Goal: Information Seeking & Learning: Check status

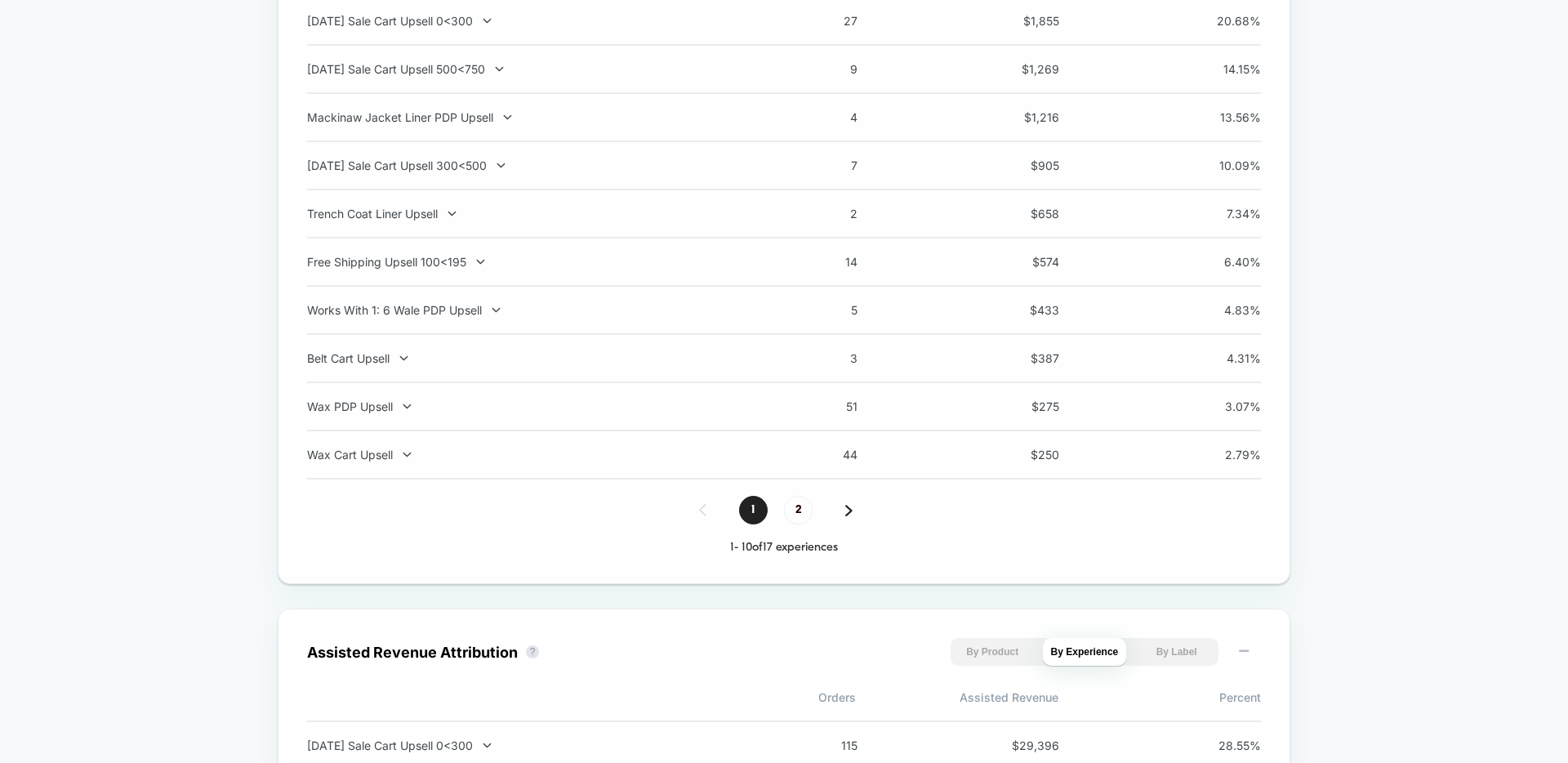
scroll to position [1279, 0]
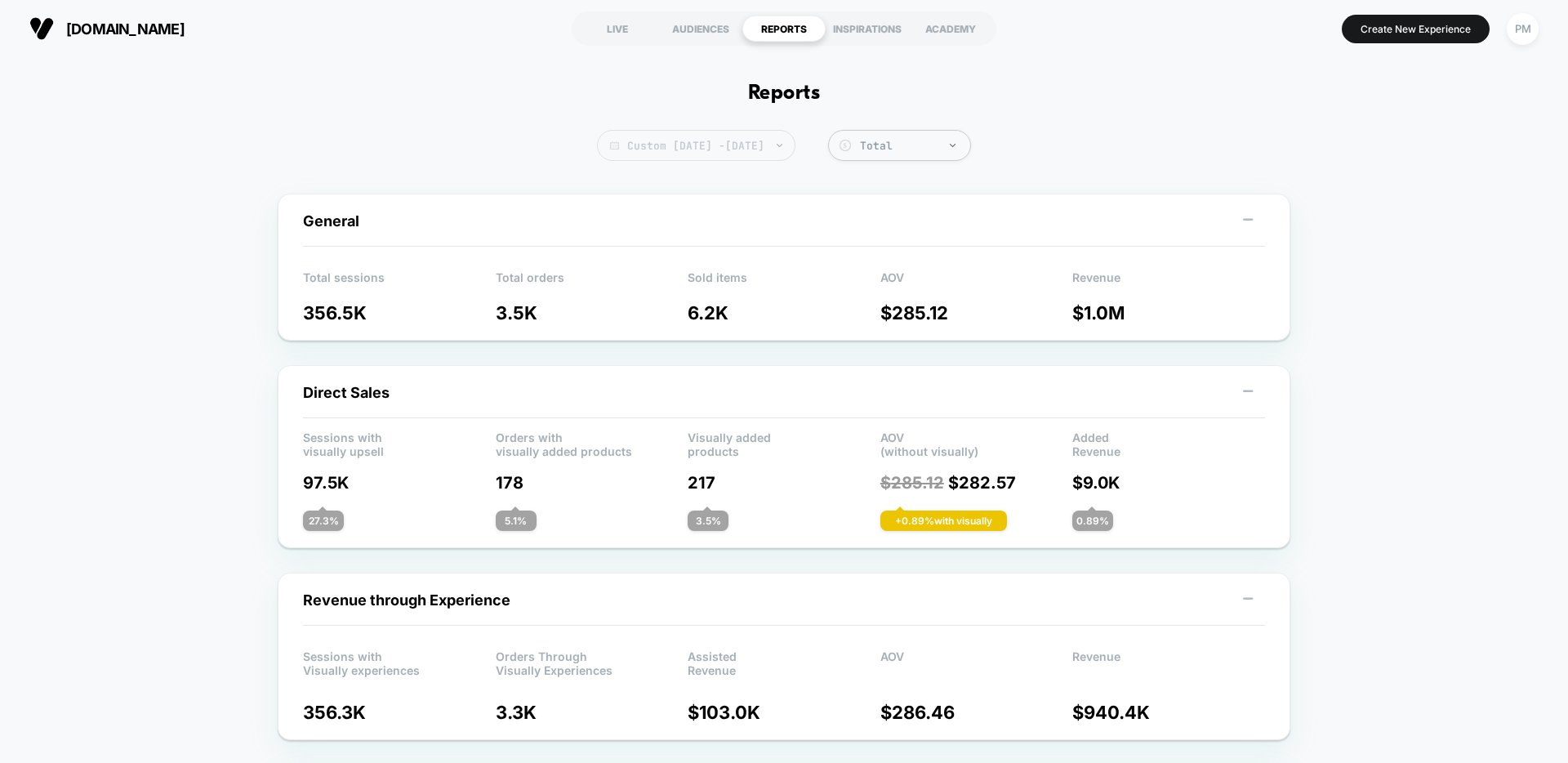
click at [685, 140] on span "Custom [DATE] - [DATE]" at bounding box center [696, 145] width 198 height 31
select select "*"
select select "****"
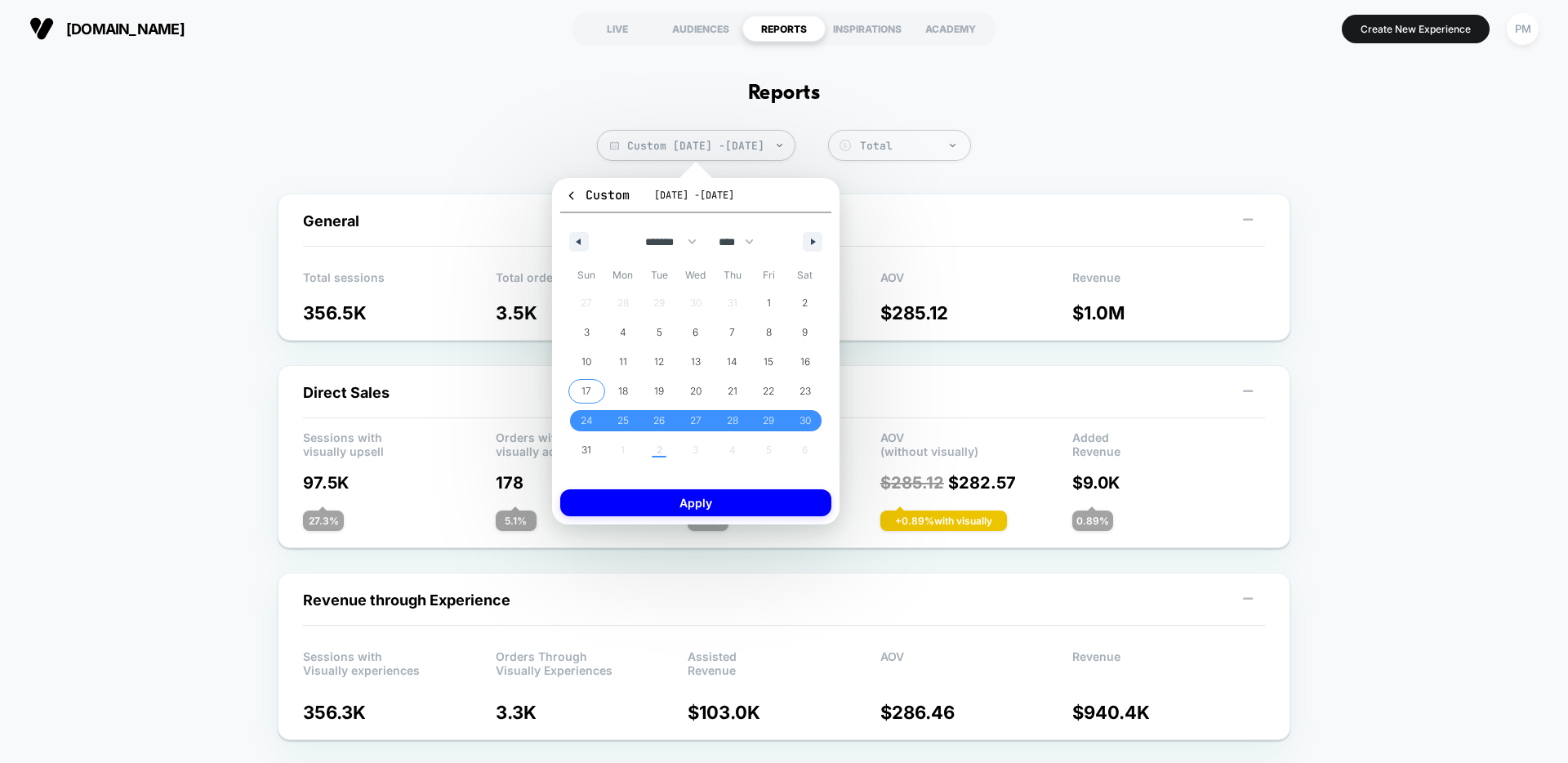
click at [587, 387] on span "17" at bounding box center [586, 391] width 10 height 30
click at [804, 386] on span "23" at bounding box center [805, 391] width 12 height 30
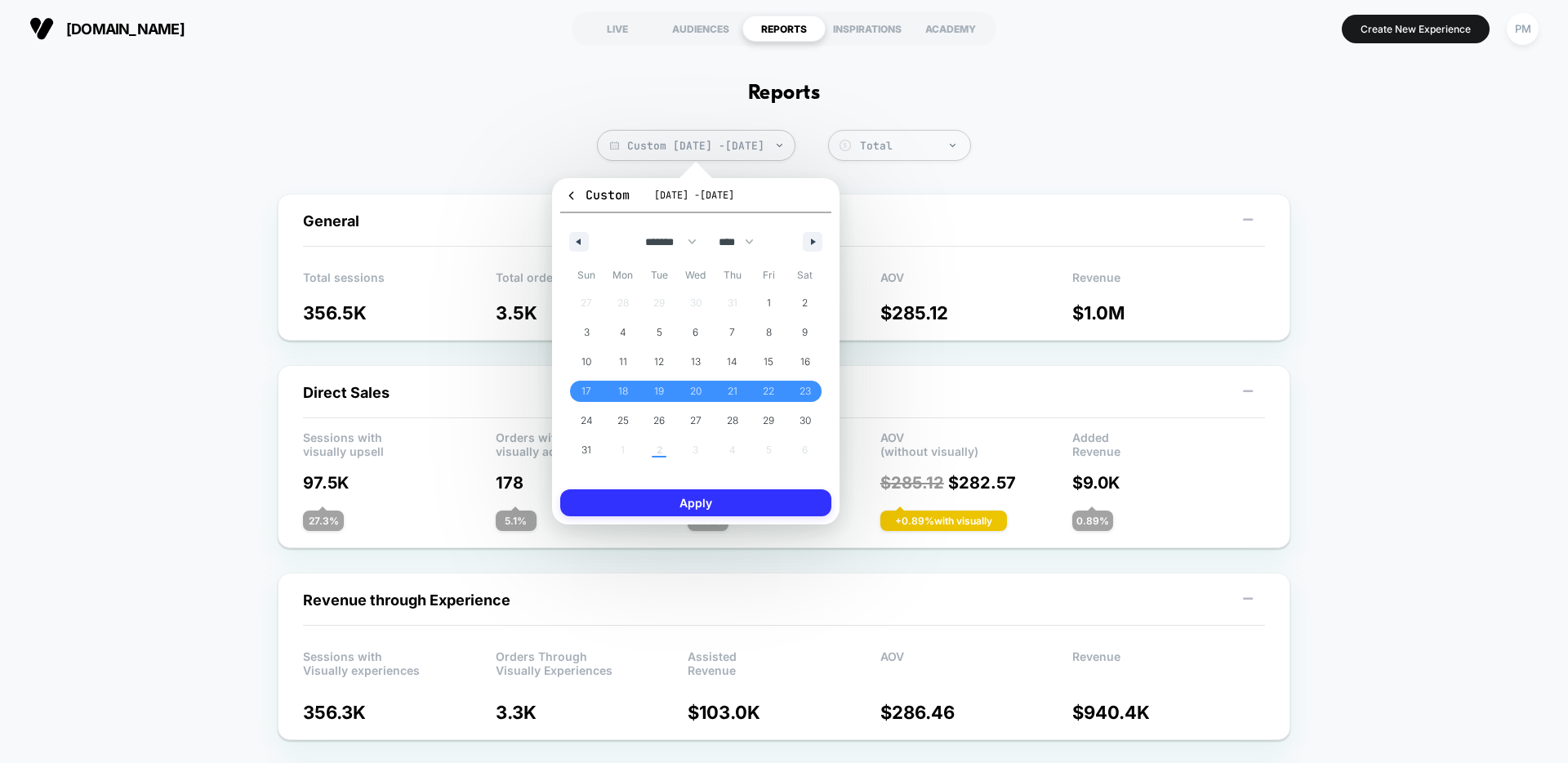
click at [759, 512] on button "Apply" at bounding box center [695, 503] width 271 height 27
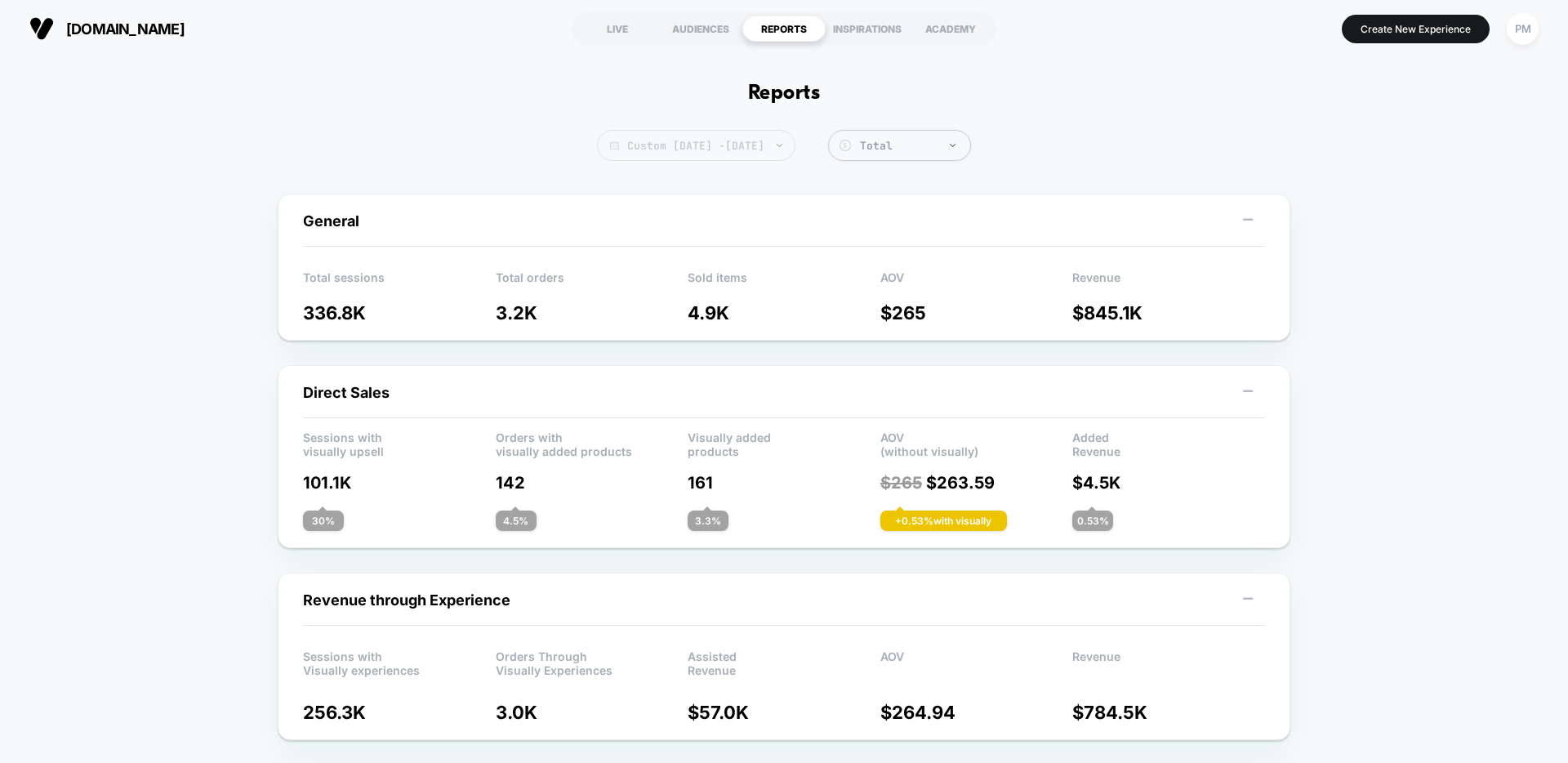
click at [640, 153] on span "Custom Aug 17, 2025 - Aug 23, 2025" at bounding box center [696, 145] width 198 height 31
select select "*"
select select "****"
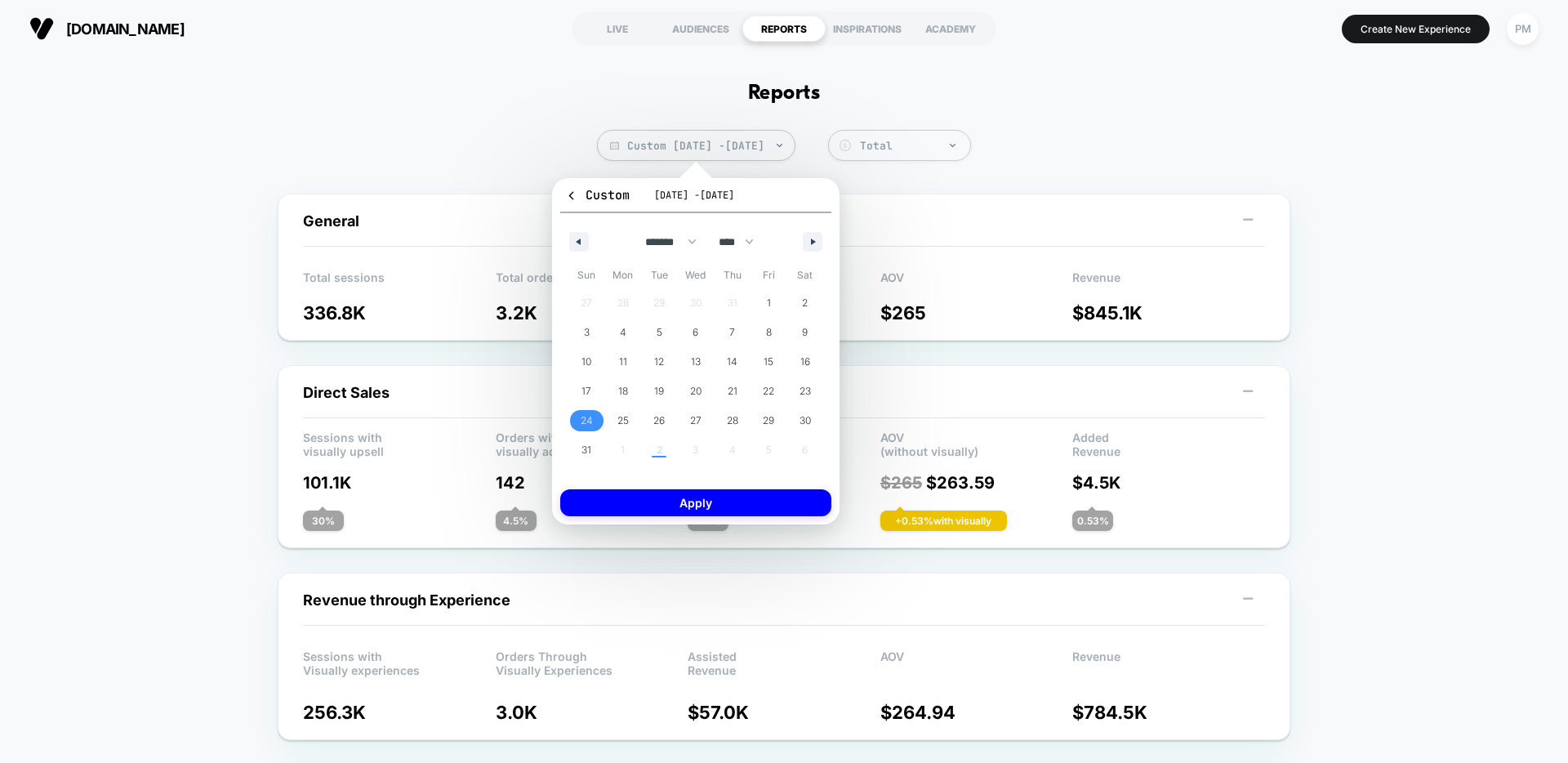
click at [576, 412] on span "24" at bounding box center [586, 421] width 37 height 22
click at [800, 415] on span "30" at bounding box center [805, 421] width 12 height 30
click at [774, 504] on button "Apply" at bounding box center [695, 503] width 271 height 27
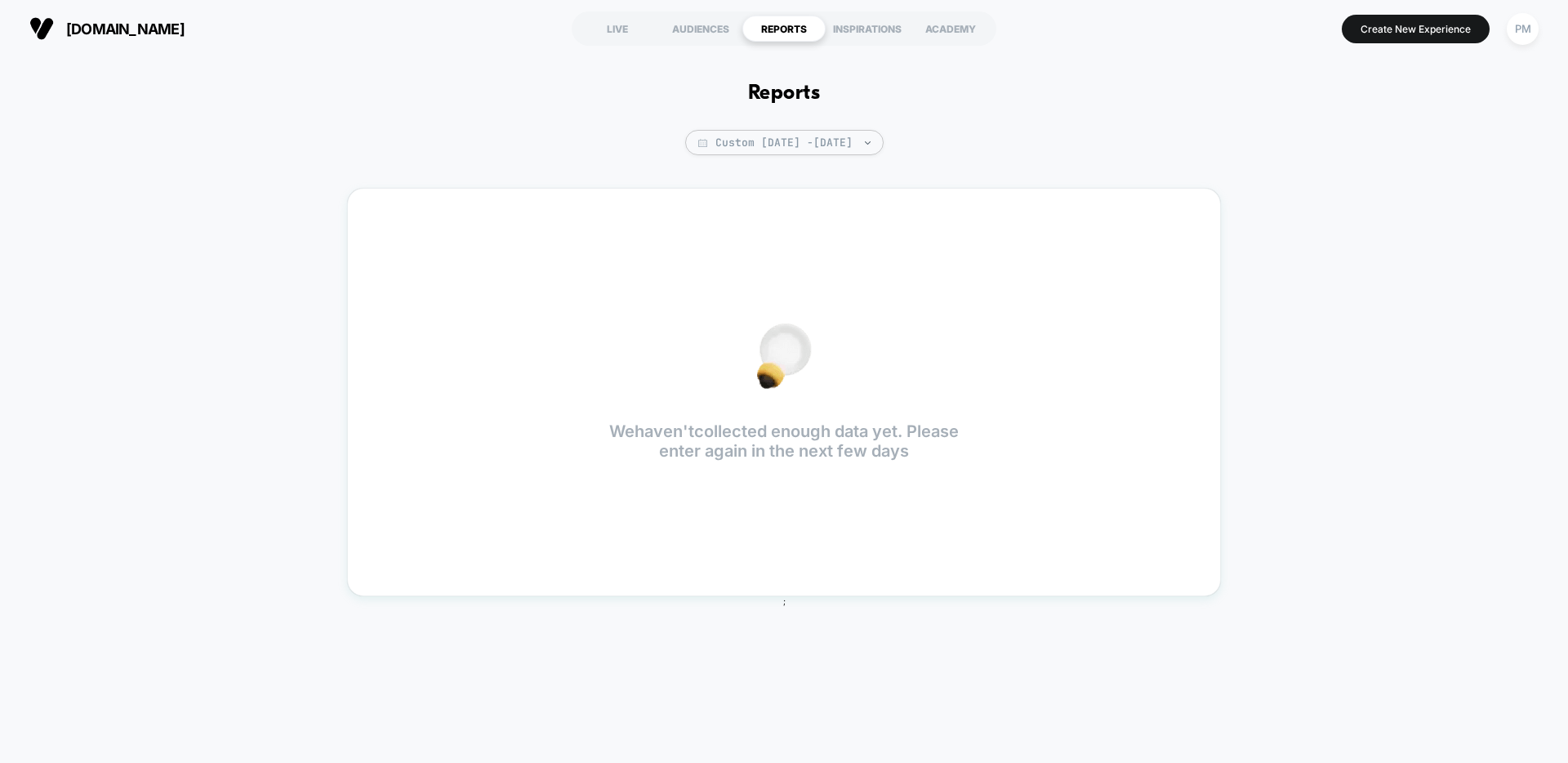
click at [693, 128] on div "Reports Custom Aug 24, 2025 - Aug 23, 2025 We haven't collected enough data yet…" at bounding box center [784, 401] width 1568 height 689
click at [692, 142] on span "Custom Aug 24, 2025 - Aug 23, 2025" at bounding box center [784, 142] width 198 height 25
select select "*"
select select "****"
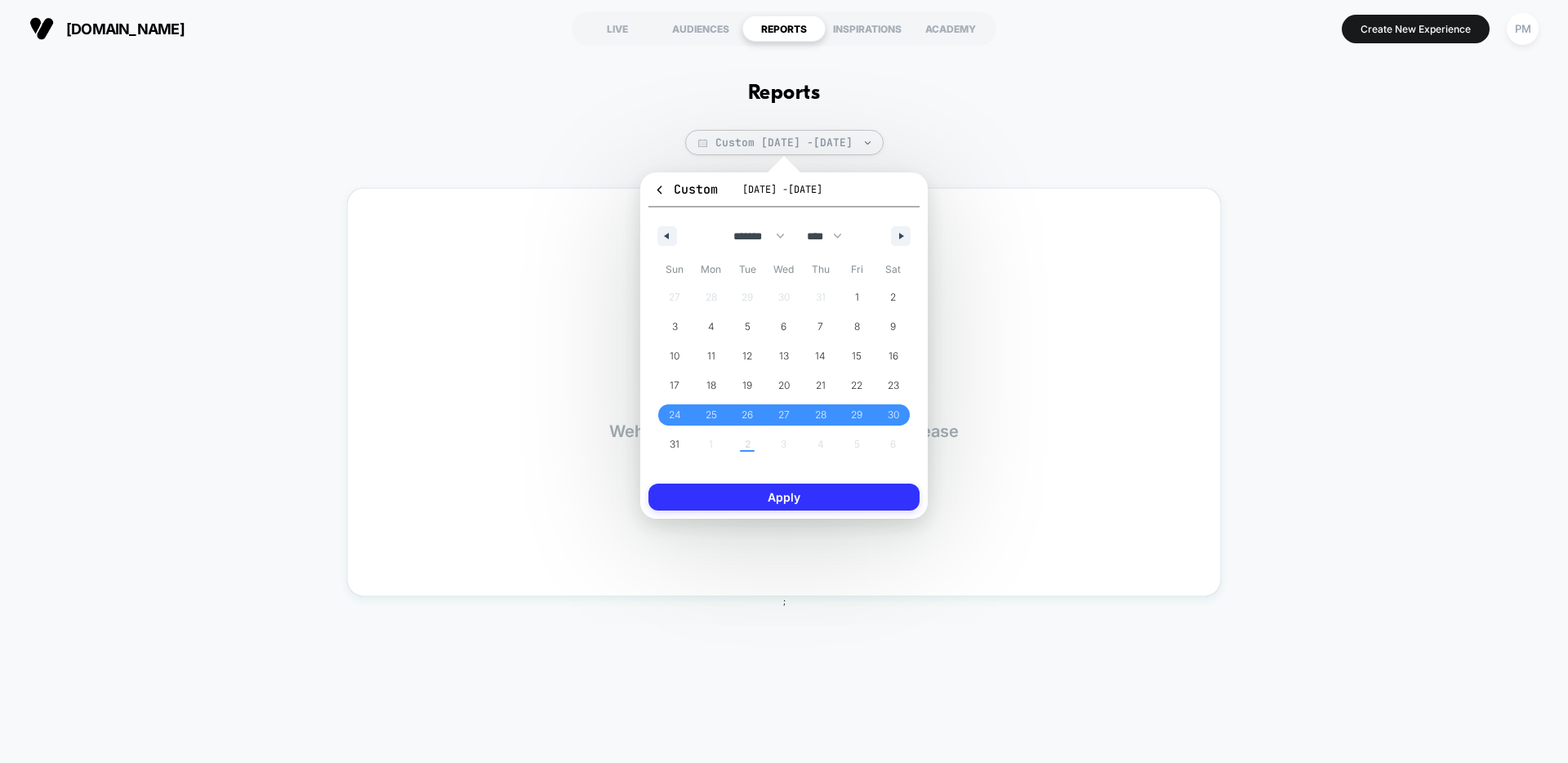
click at [848, 504] on button "Apply" at bounding box center [784, 497] width 271 height 27
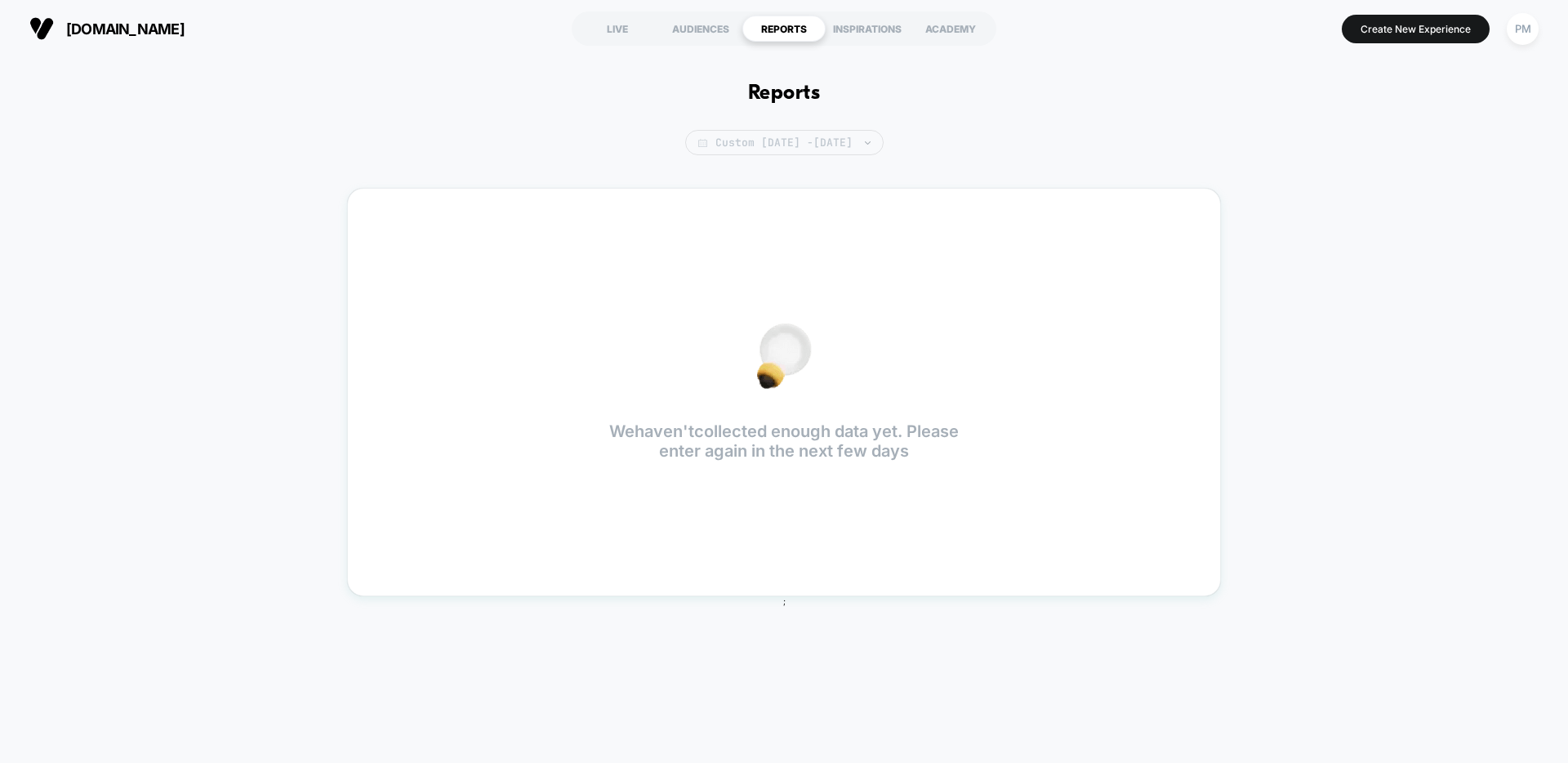
click at [704, 135] on span "Custom Aug 24, 2025 - Aug 23, 2025" at bounding box center [784, 142] width 198 height 25
select select "*"
select select "****"
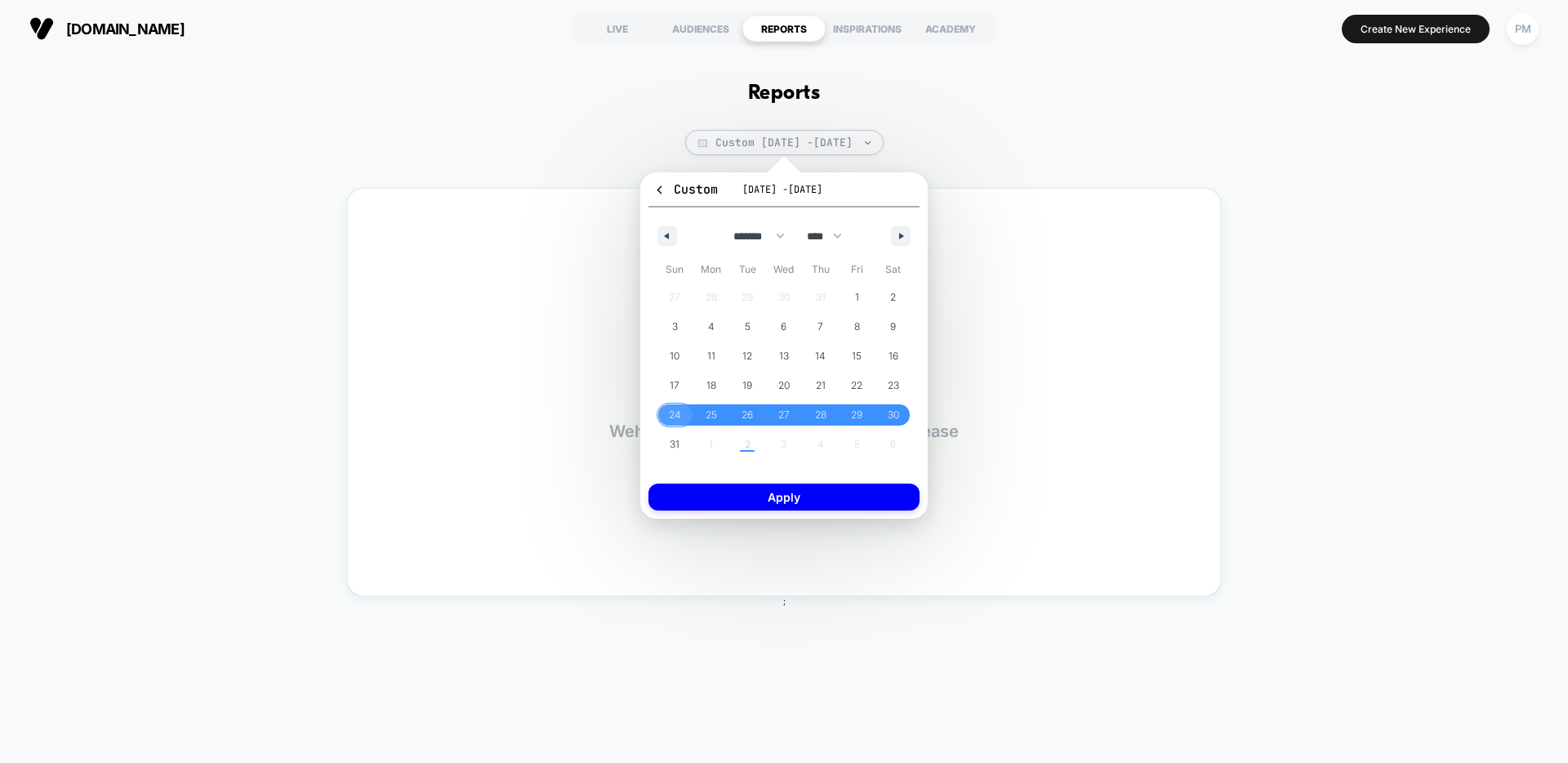
click at [678, 410] on span "24" at bounding box center [675, 414] width 13 height 30
click at [888, 422] on span "30" at bounding box center [893, 414] width 12 height 30
click at [836, 481] on div "Custom Aug 24, 2025 - Aug 30, 2025 ******* ******** ***** ***** *** **** **** *…" at bounding box center [784, 345] width 271 height 330
click at [836, 489] on button "Apply" at bounding box center [784, 497] width 271 height 27
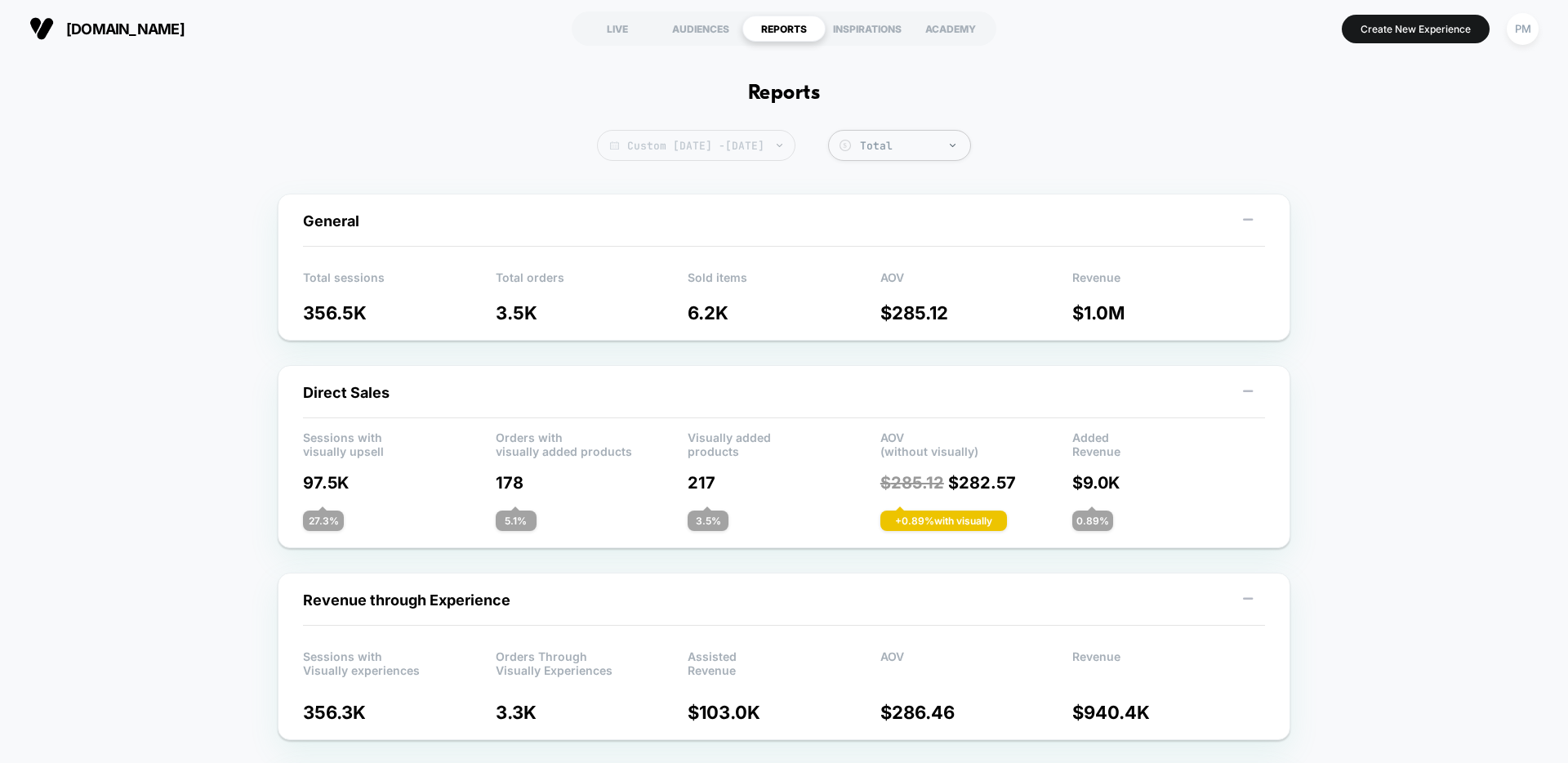
click at [630, 132] on span "Custom Aug 24, 2025 - Aug 30, 2025" at bounding box center [696, 145] width 198 height 31
select select "*"
select select "****"
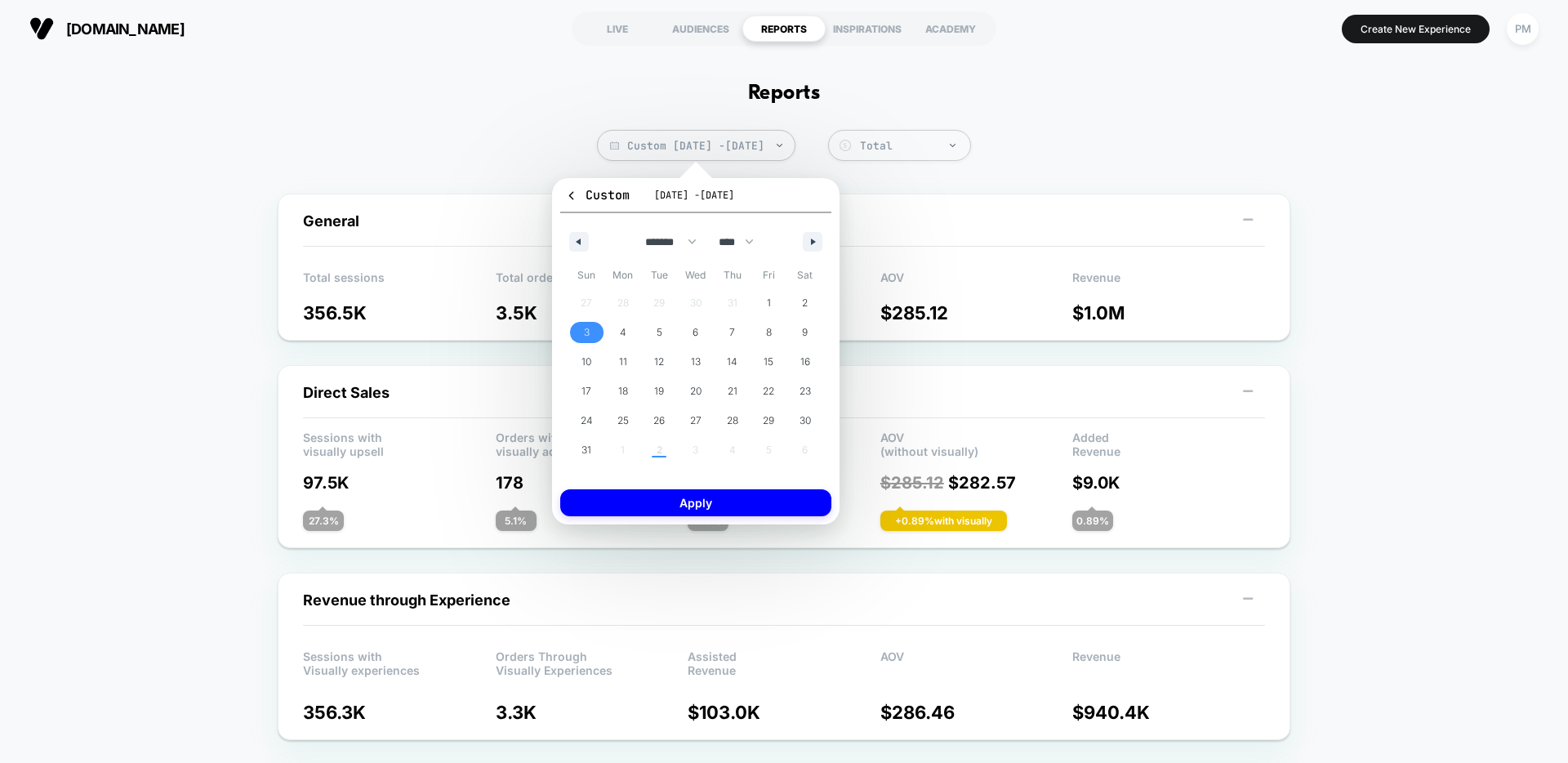
click at [581, 330] on span "3" at bounding box center [586, 332] width 37 height 22
click at [806, 417] on span "30" at bounding box center [805, 421] width 12 height 30
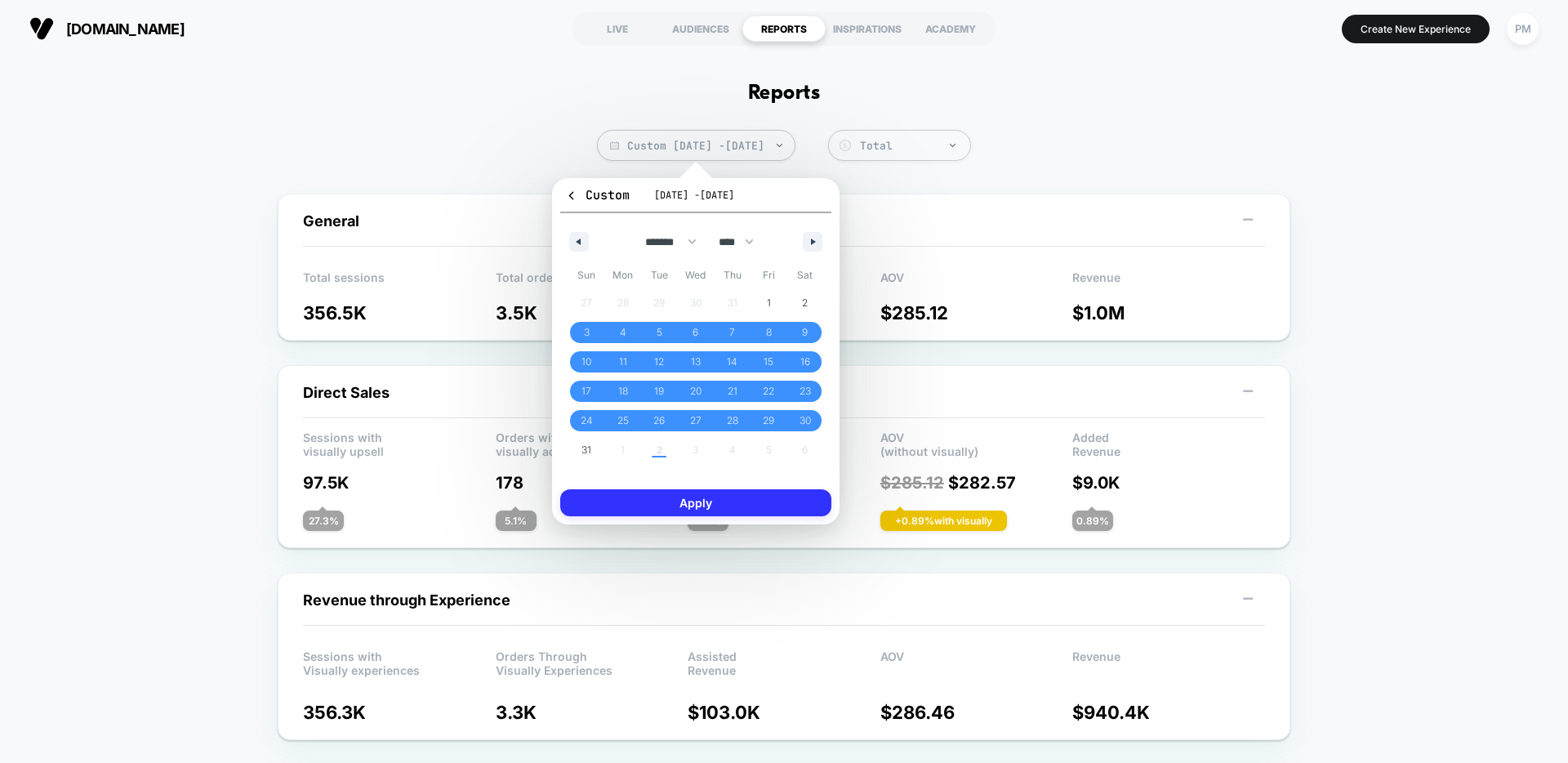
click at [766, 505] on button "Apply" at bounding box center [695, 503] width 271 height 27
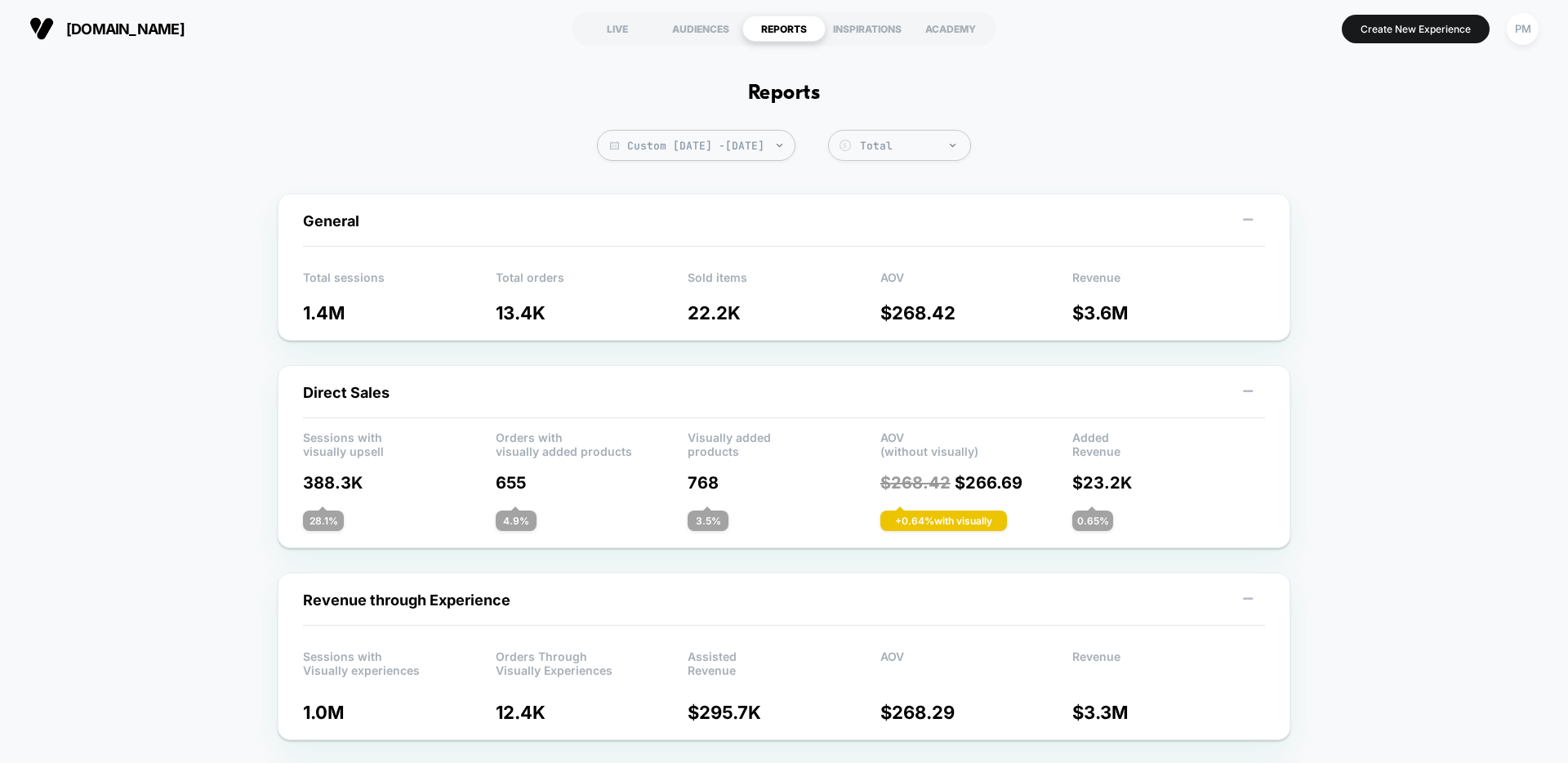
click at [641, 153] on span "Custom Aug 3, 2025 - Aug 30, 2025" at bounding box center [696, 145] width 198 height 31
select select "*"
select select "****"
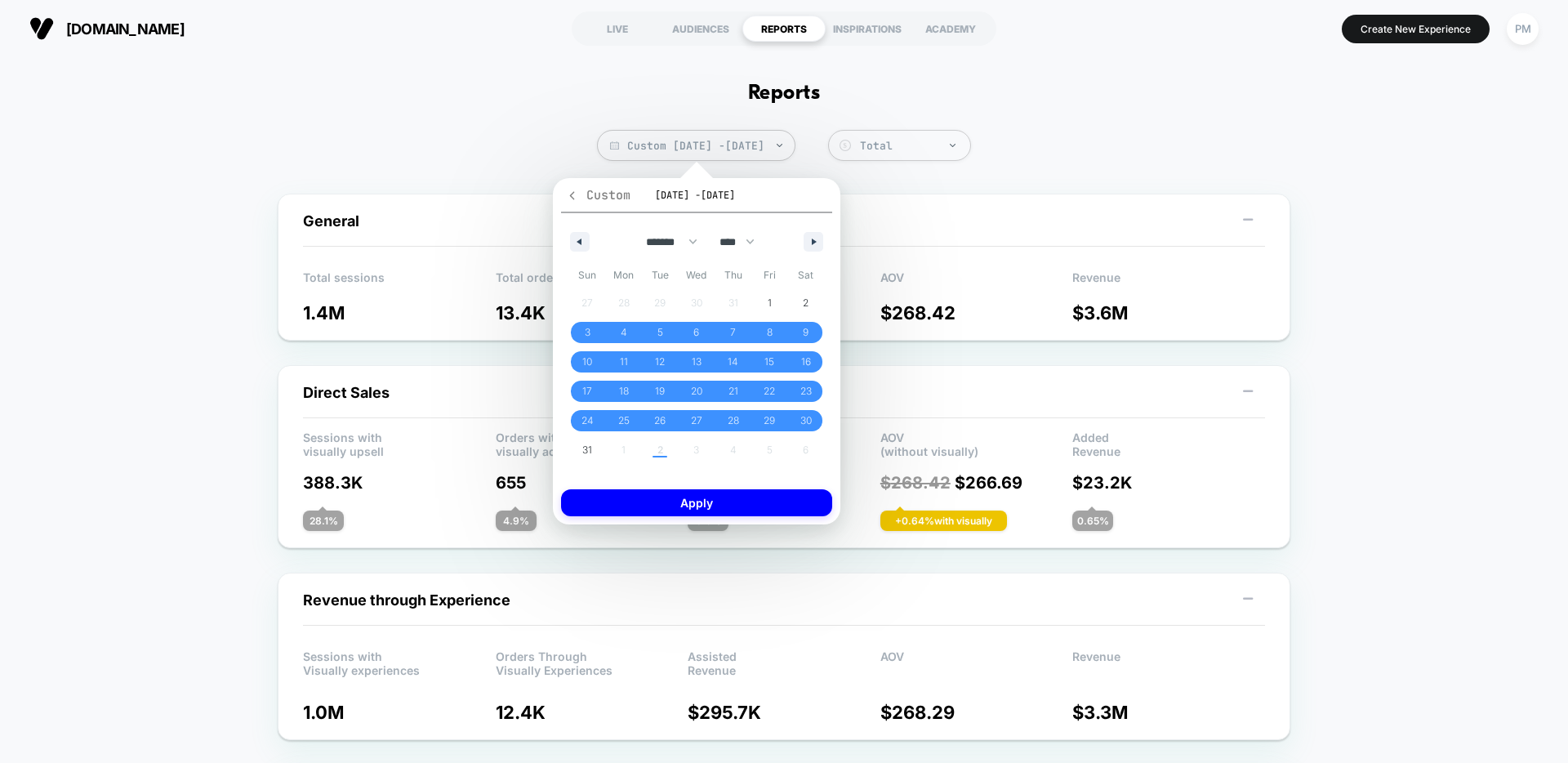
click at [571, 188] on span "Custom" at bounding box center [598, 195] width 65 height 16
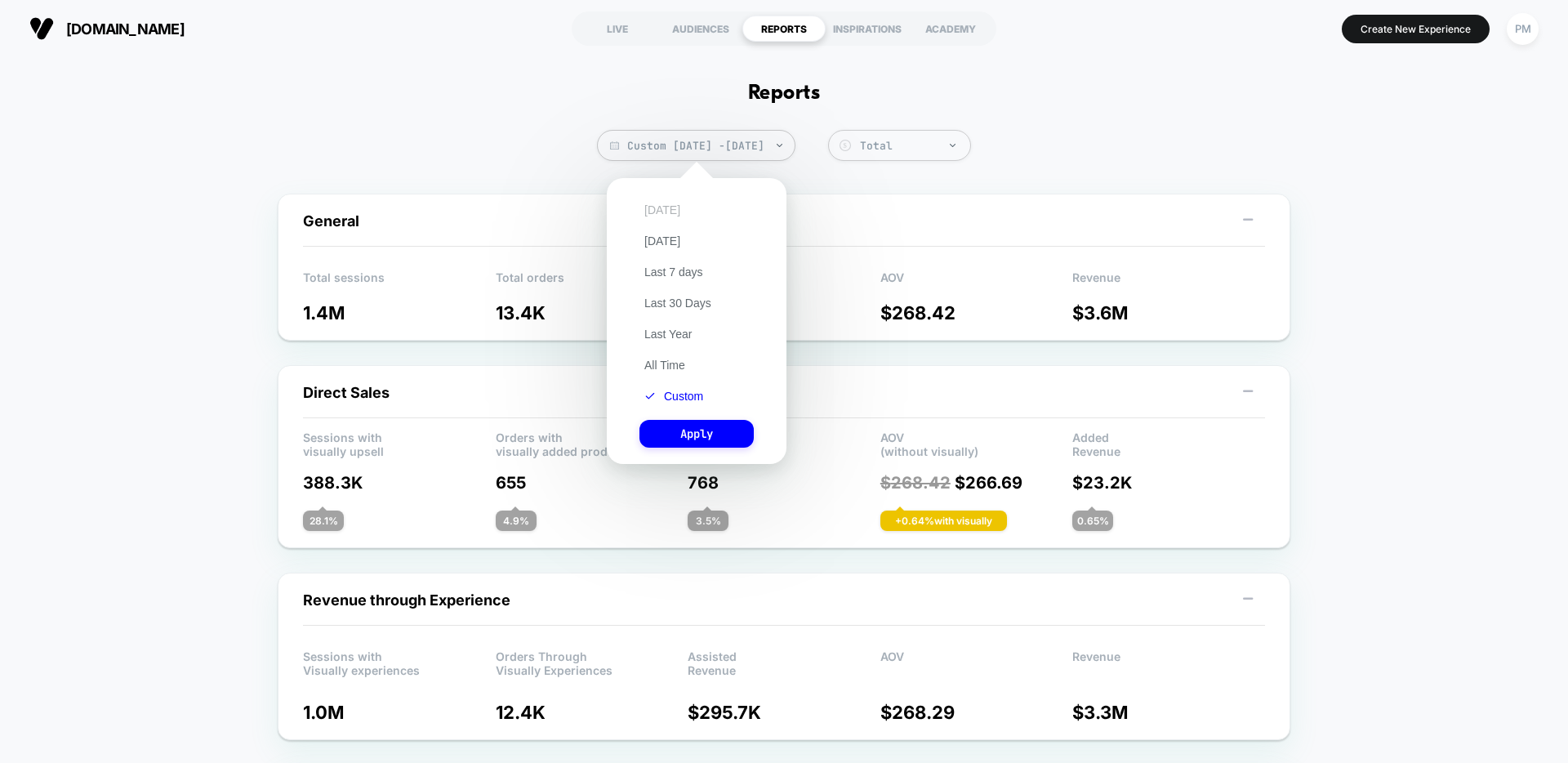
click at [657, 213] on button "[DATE]" at bounding box center [662, 210] width 46 height 14
click at [694, 420] on button "Apply" at bounding box center [696, 433] width 114 height 28
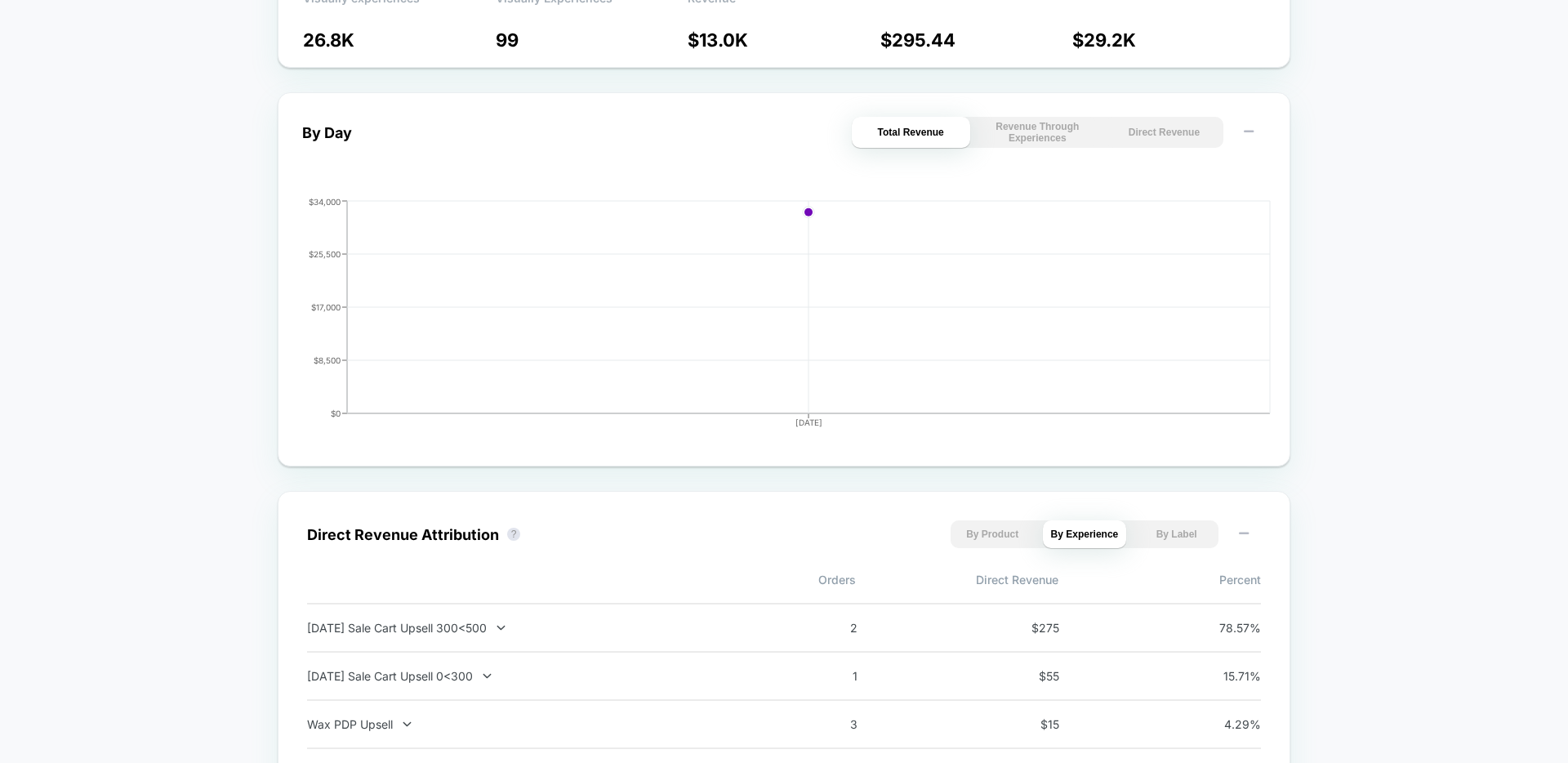
scroll to position [925, 0]
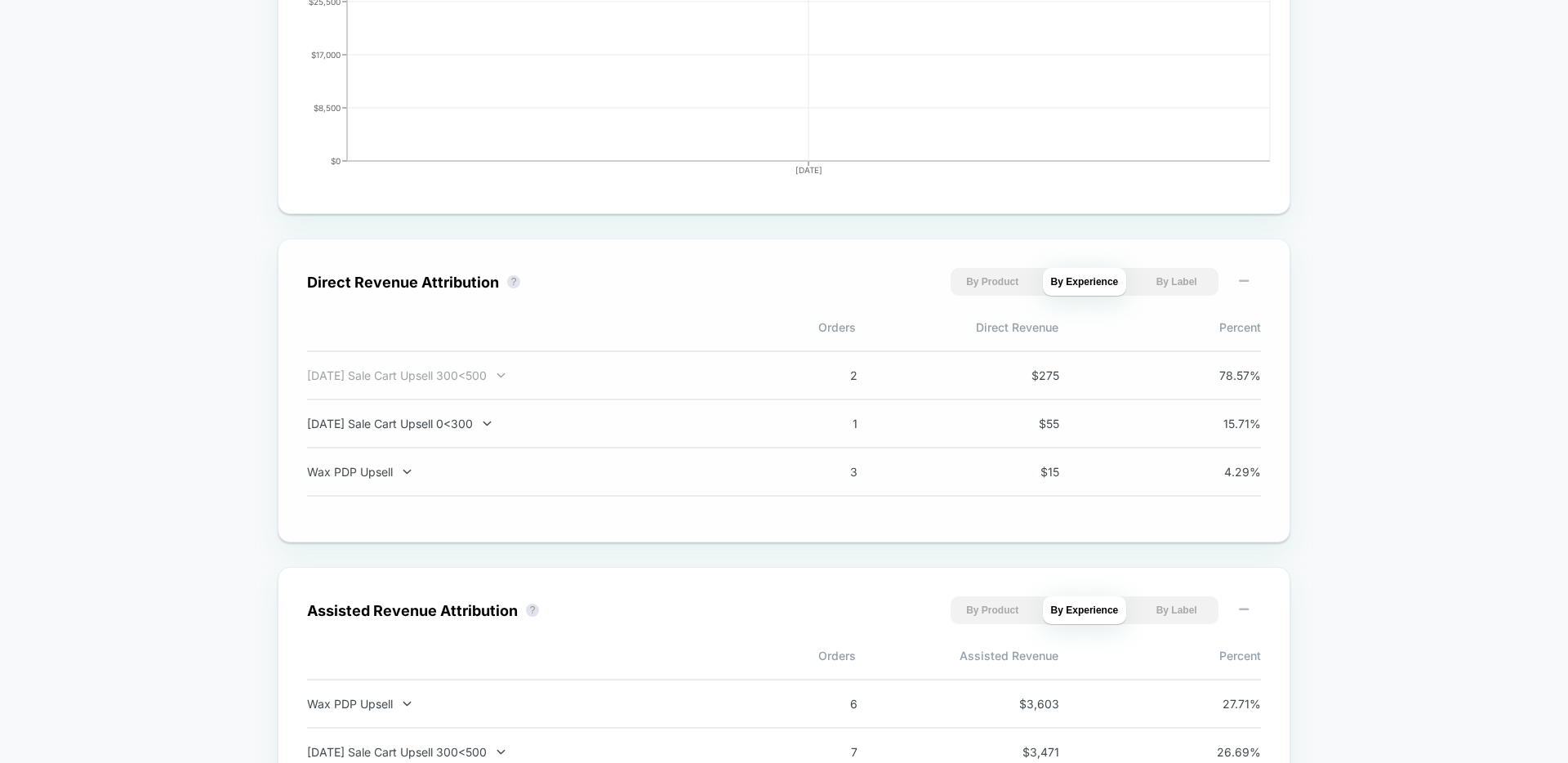
click at [461, 377] on div "Labor Day Sale Cart Upsell 300<500" at bounding box center [521, 375] width 430 height 14
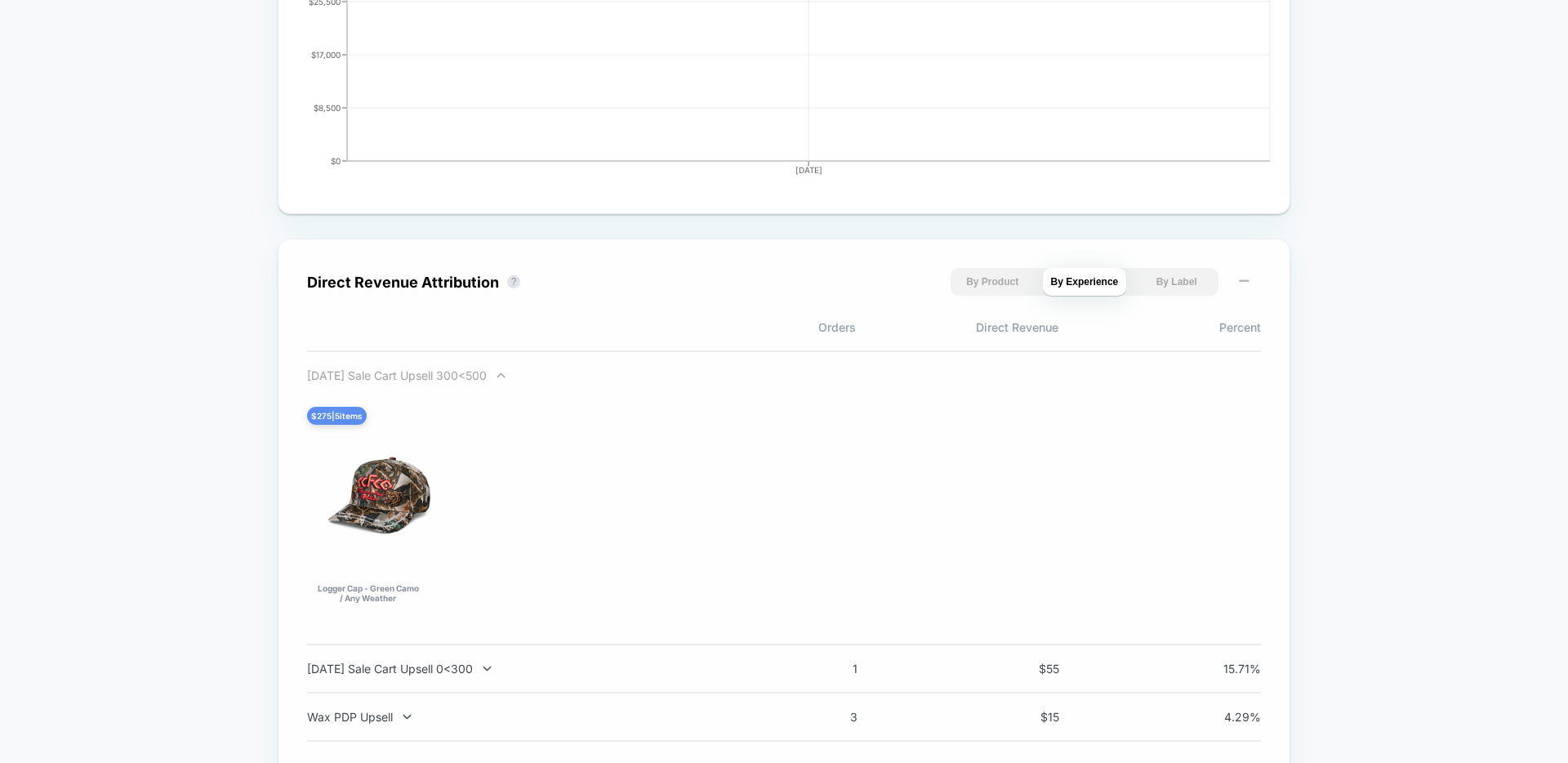
click at [455, 375] on div "Labor Day Sale Cart Upsell 300<500" at bounding box center [521, 375] width 430 height 14
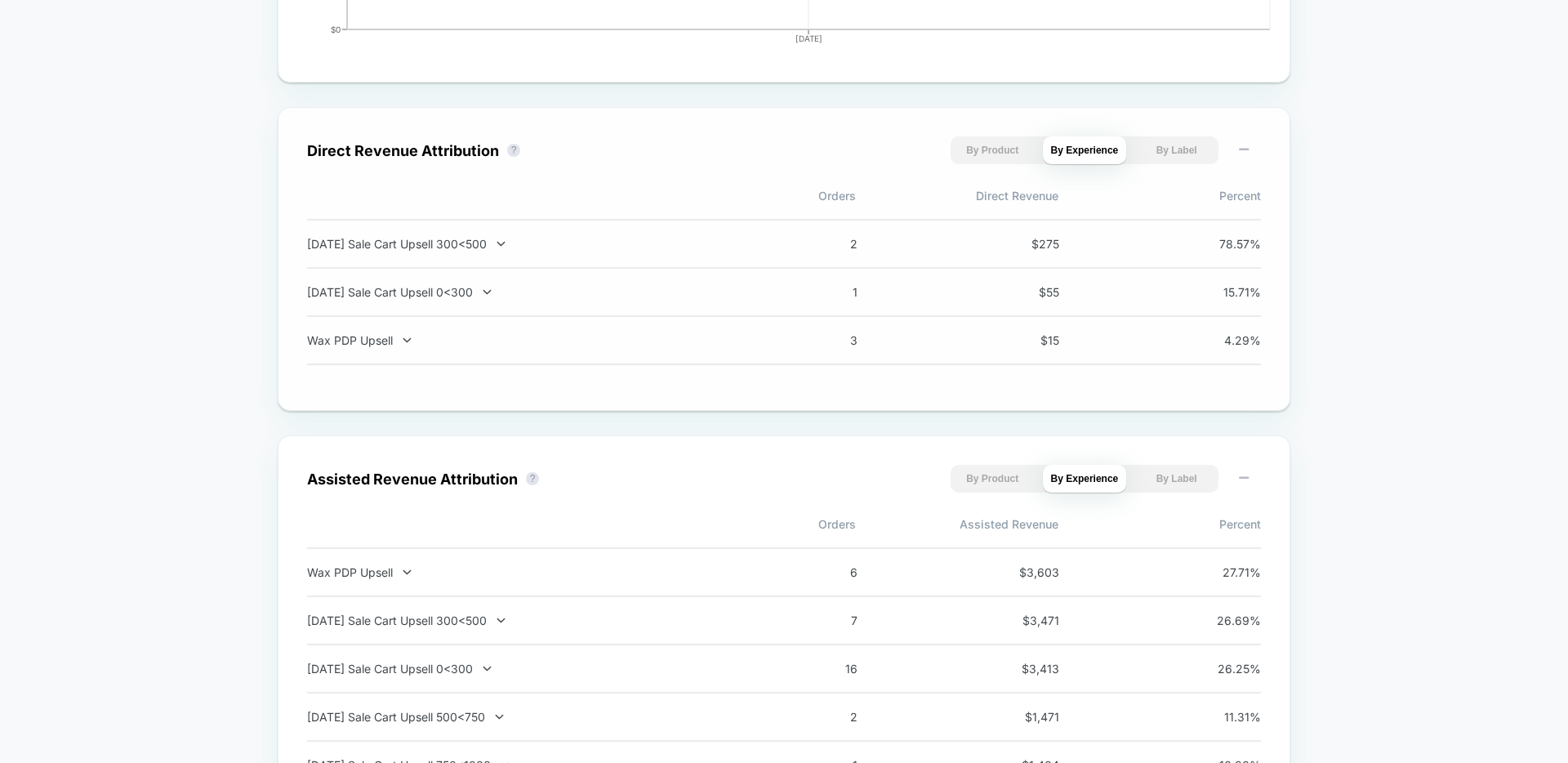
scroll to position [0, 0]
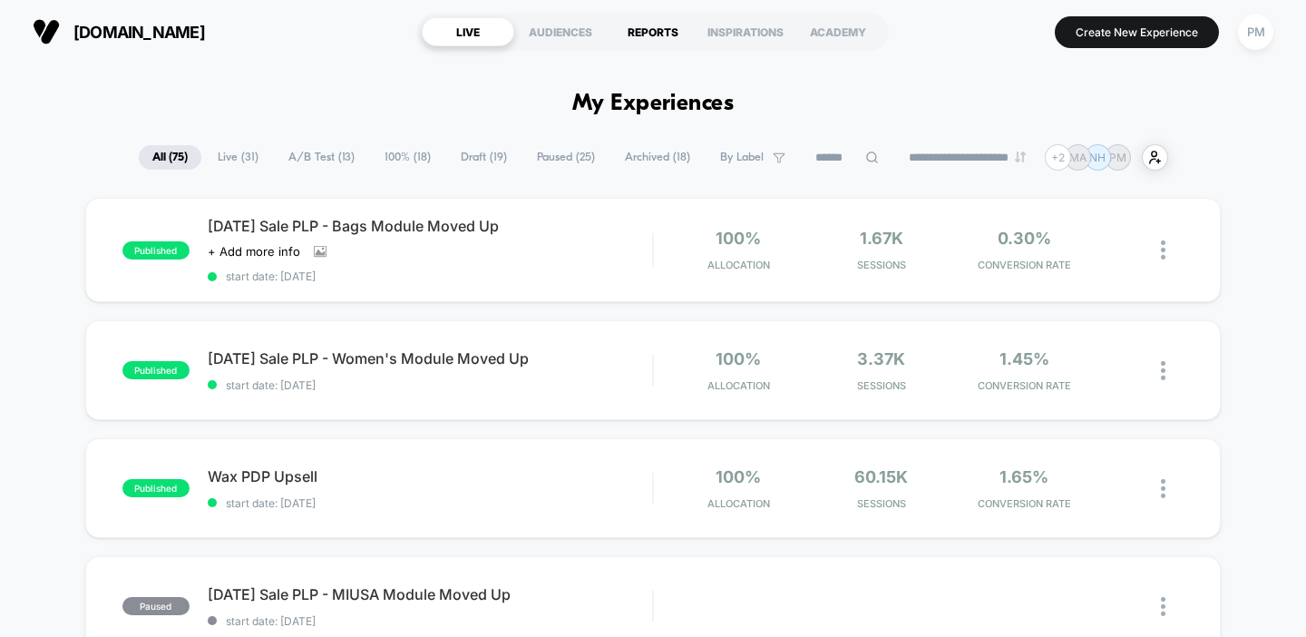
click at [639, 33] on div "REPORTS" at bounding box center [653, 31] width 93 height 29
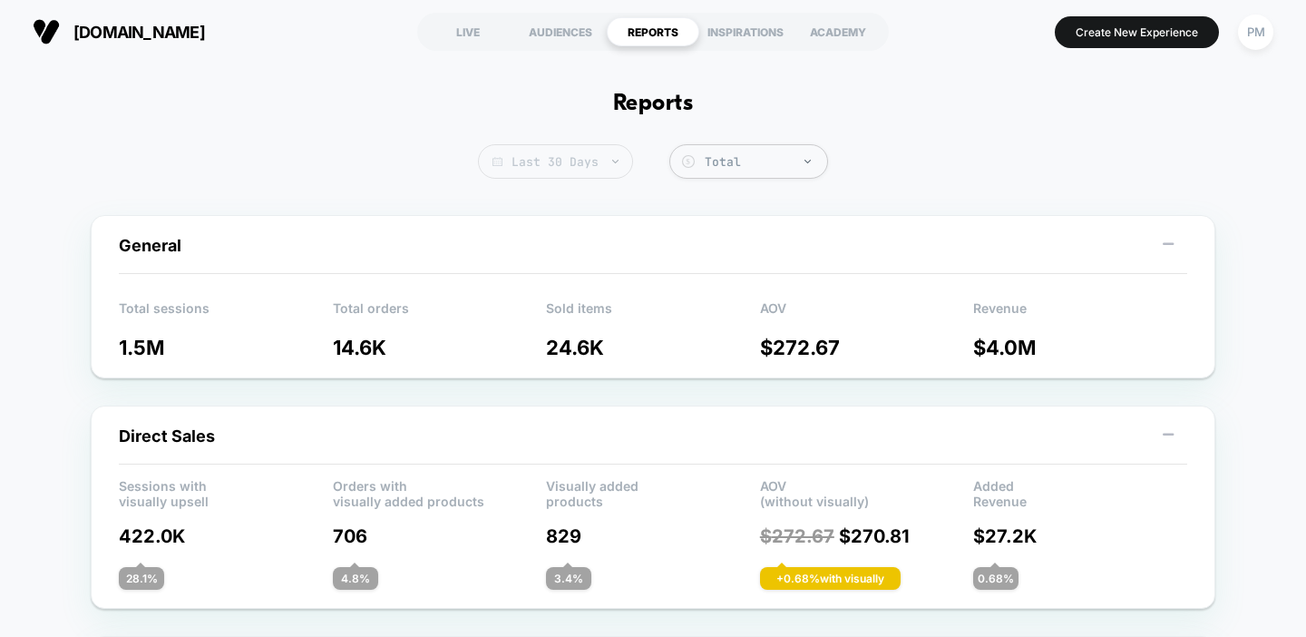
click at [567, 156] on span "Last 30 Days" at bounding box center [555, 161] width 155 height 34
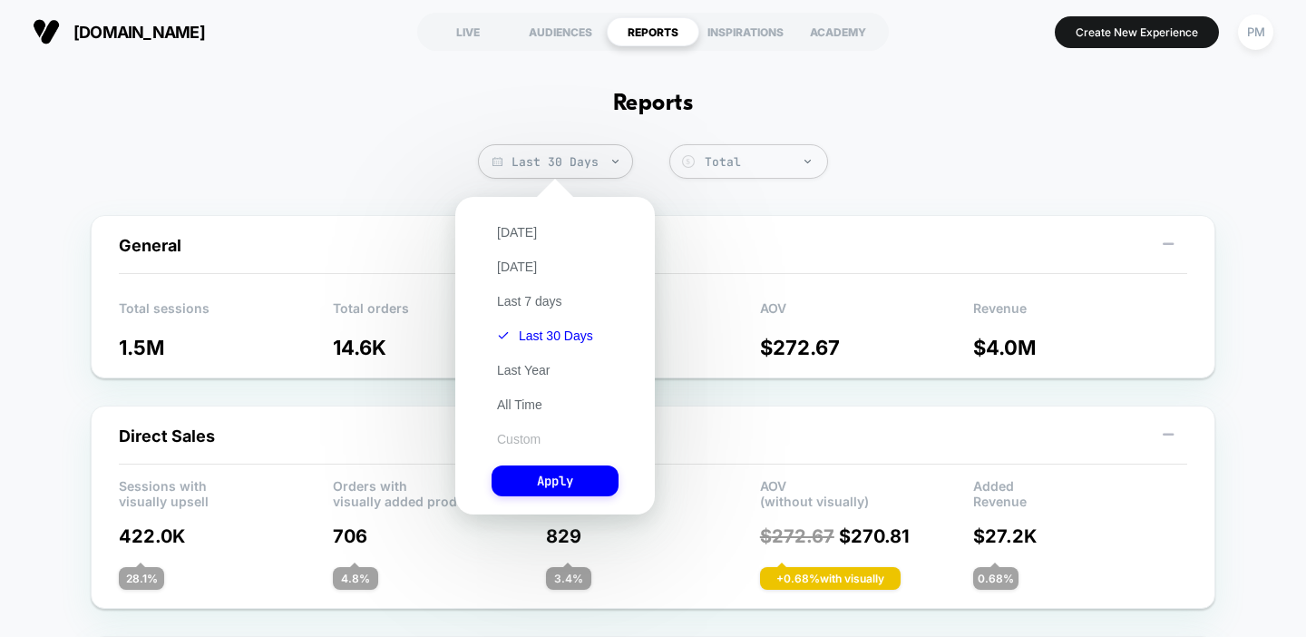
click at [520, 432] on button "Custom" at bounding box center [519, 439] width 54 height 16
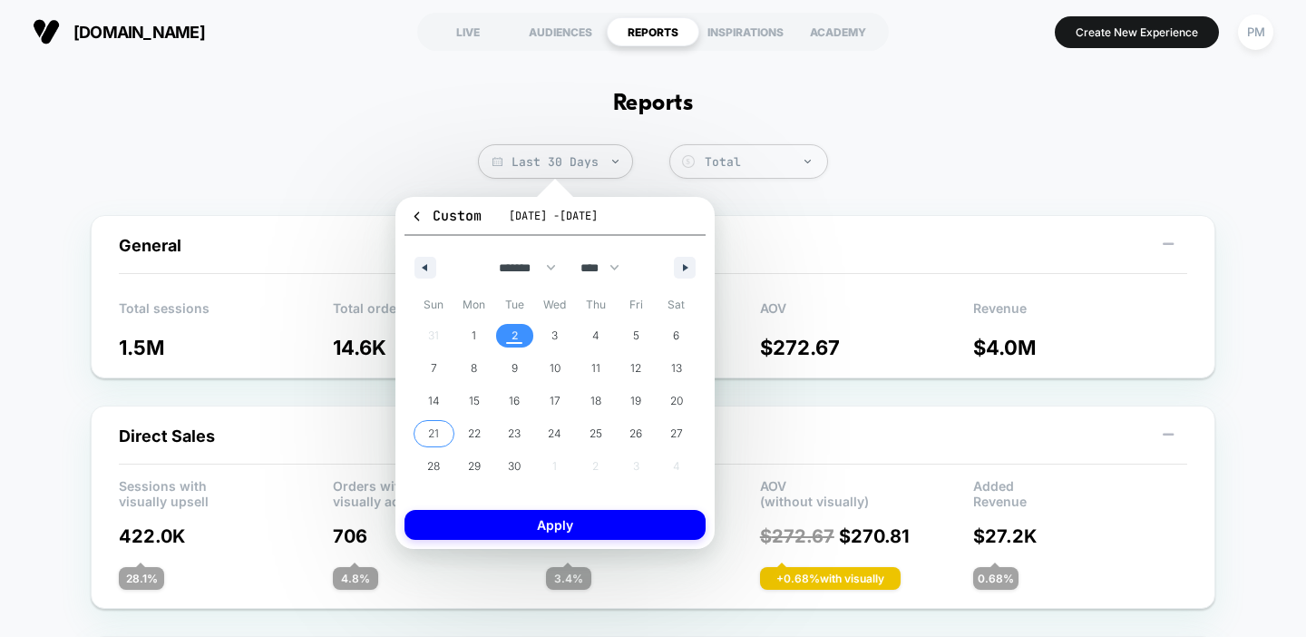
click at [415, 442] on span "21" at bounding box center [434, 434] width 41 height 24
click at [429, 262] on button "button" at bounding box center [425, 268] width 22 height 22
select select "*"
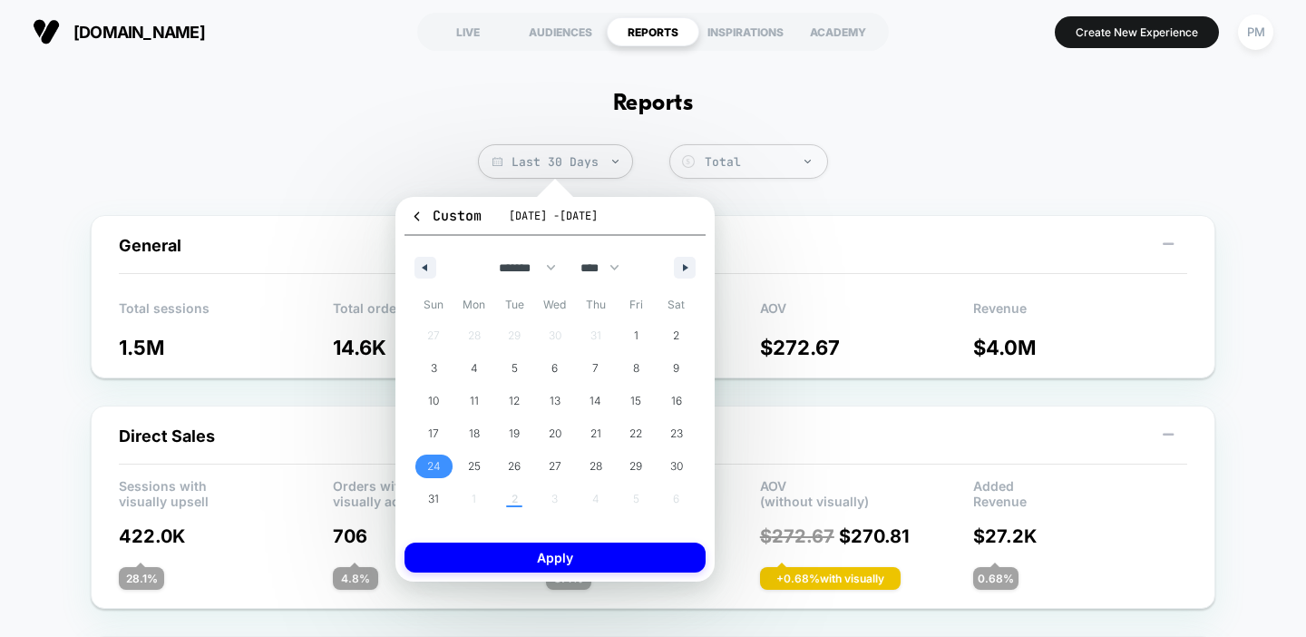
click at [431, 469] on span "24" at bounding box center [434, 466] width 14 height 33
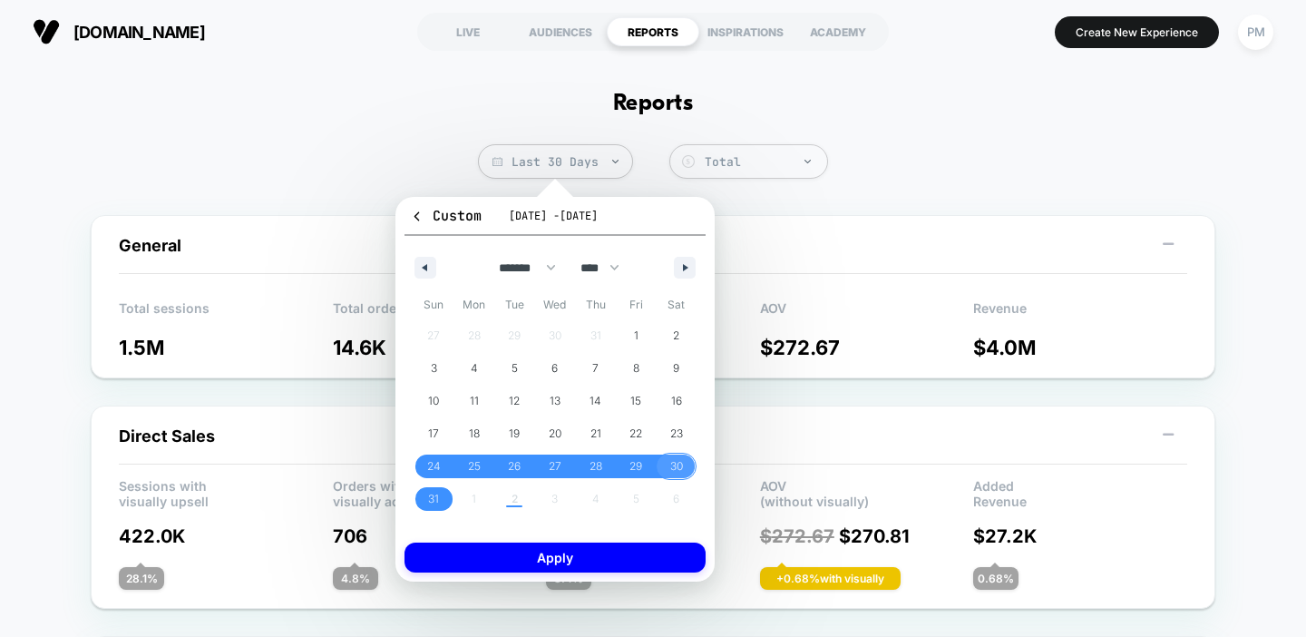
click at [676, 462] on span "30" at bounding box center [676, 466] width 13 height 33
click at [414, 458] on span "24" at bounding box center [434, 466] width 41 height 24
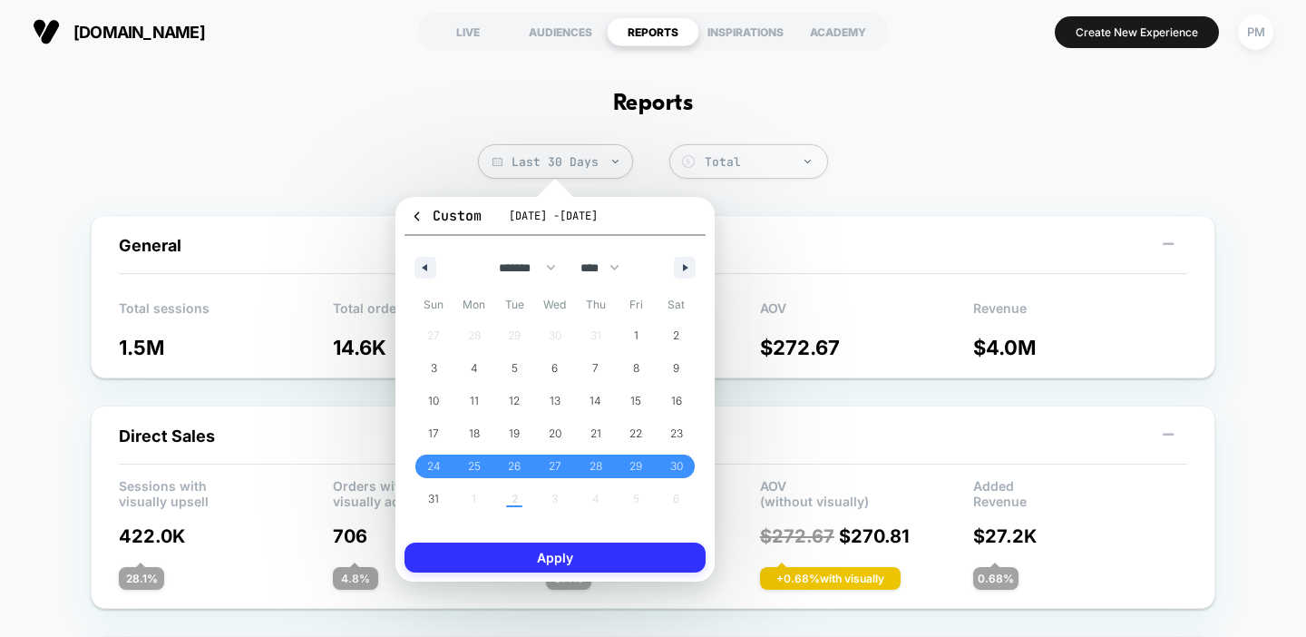
click at [600, 560] on button "Apply" at bounding box center [554, 557] width 301 height 30
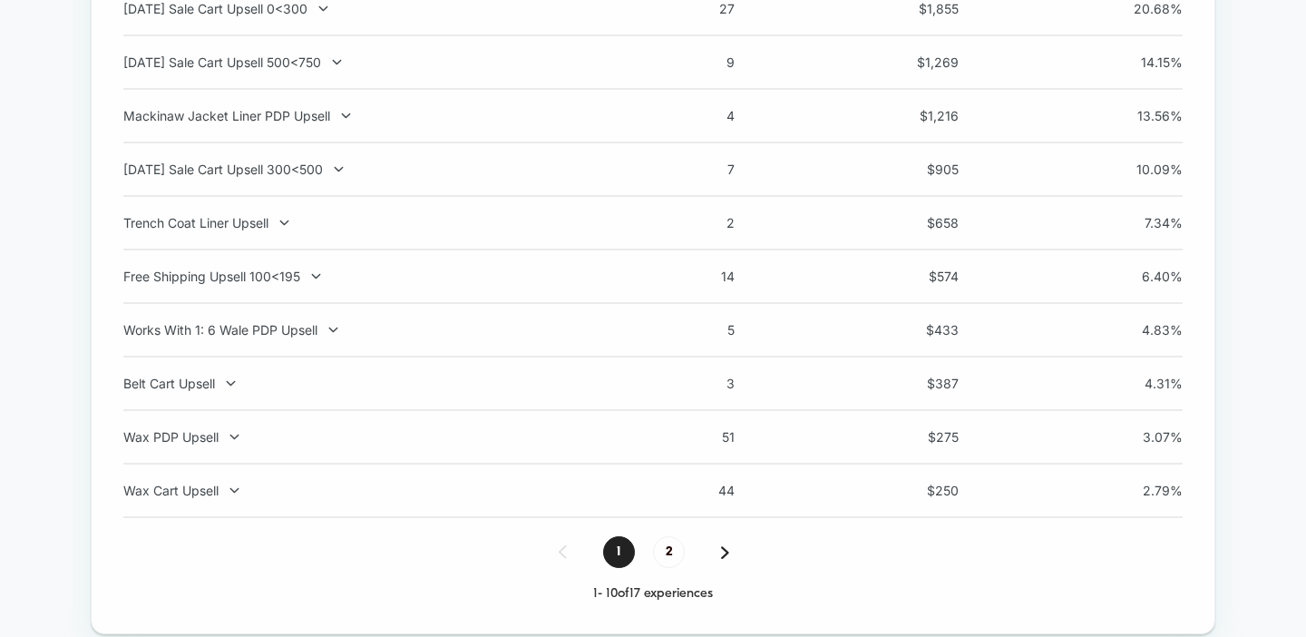
scroll to position [1436, 0]
click at [668, 556] on span "2" at bounding box center [669, 551] width 32 height 32
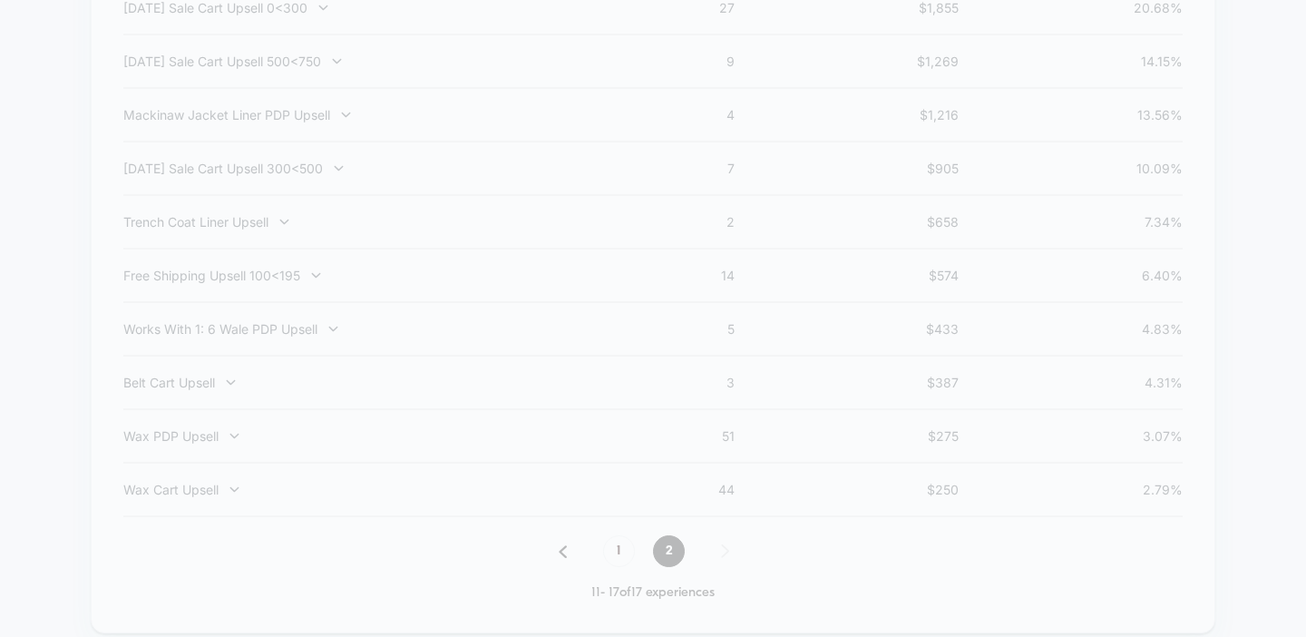
scroll to position [1273, 0]
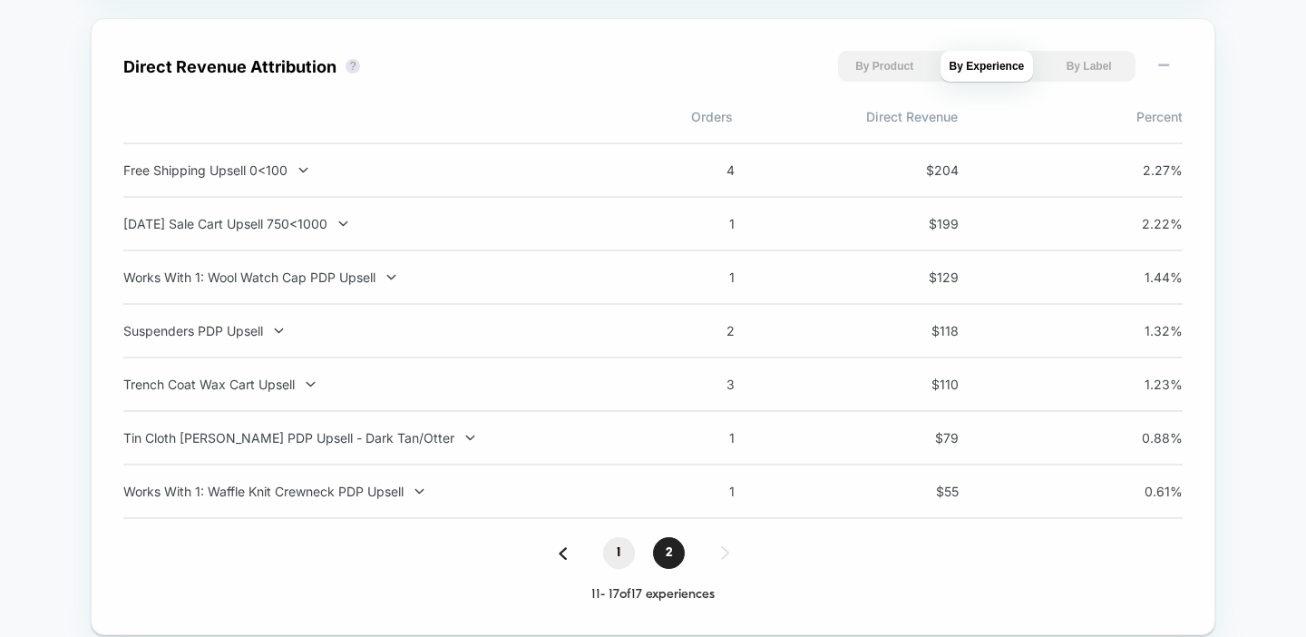
click at [612, 549] on span "1" at bounding box center [619, 553] width 32 height 32
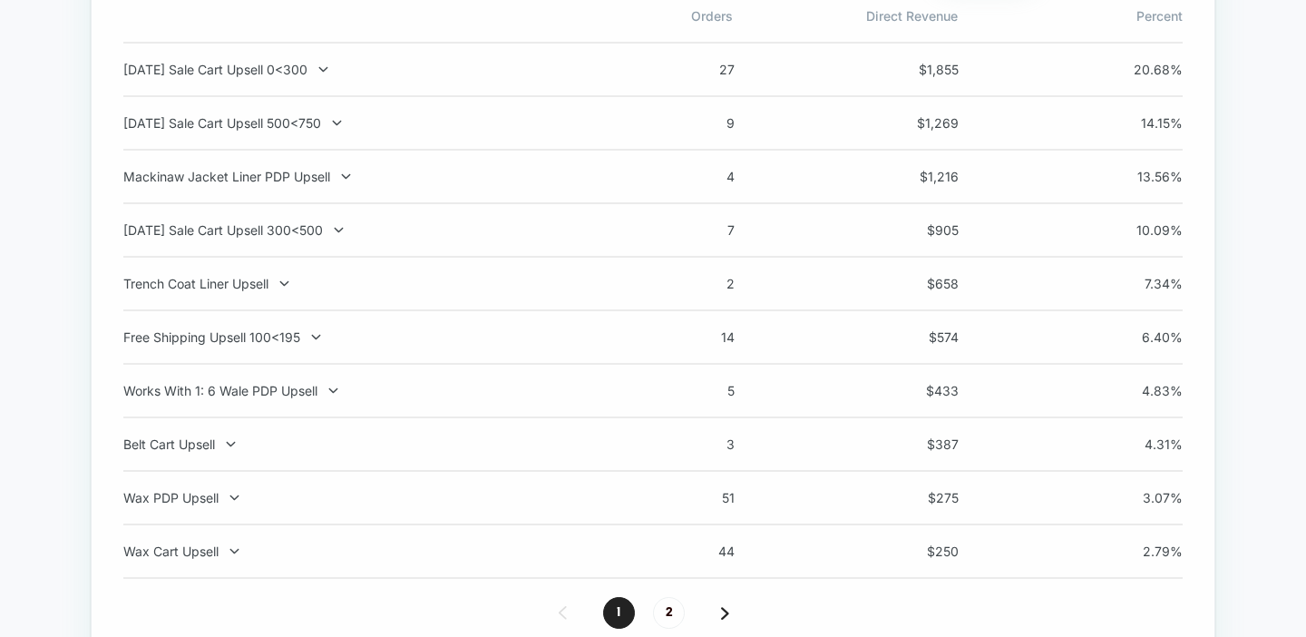
scroll to position [1371, 0]
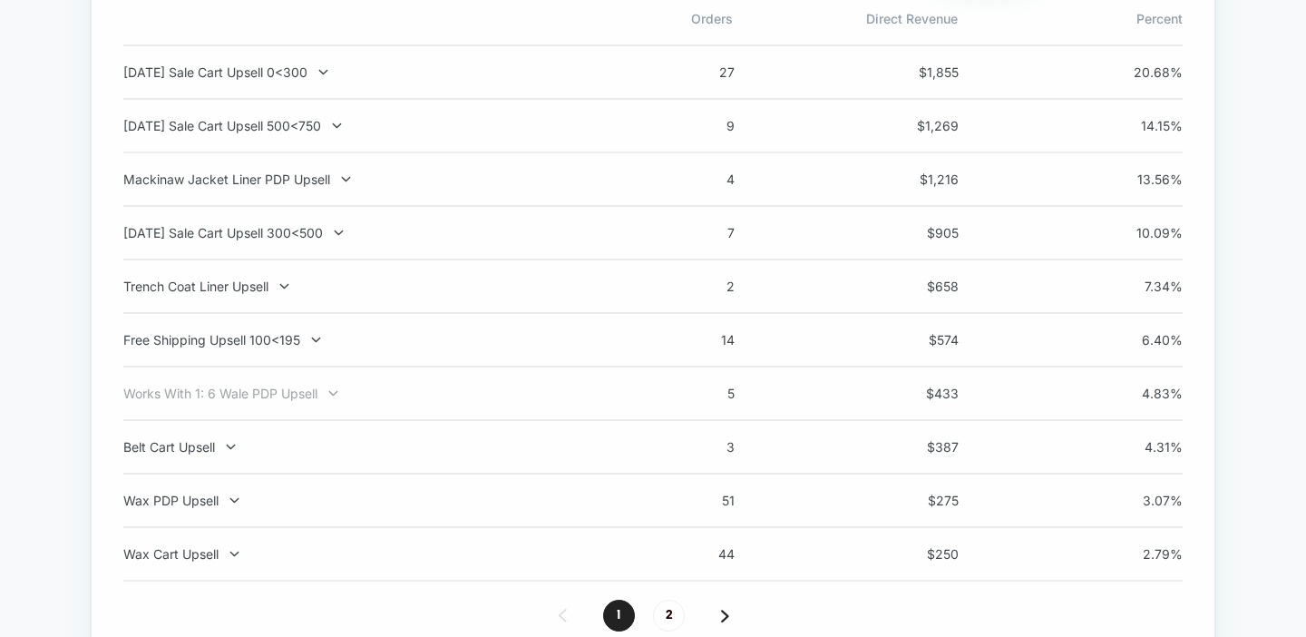
click at [273, 393] on div "Works With 1: 6 Wale PDP Upsell" at bounding box center [361, 392] width 477 height 15
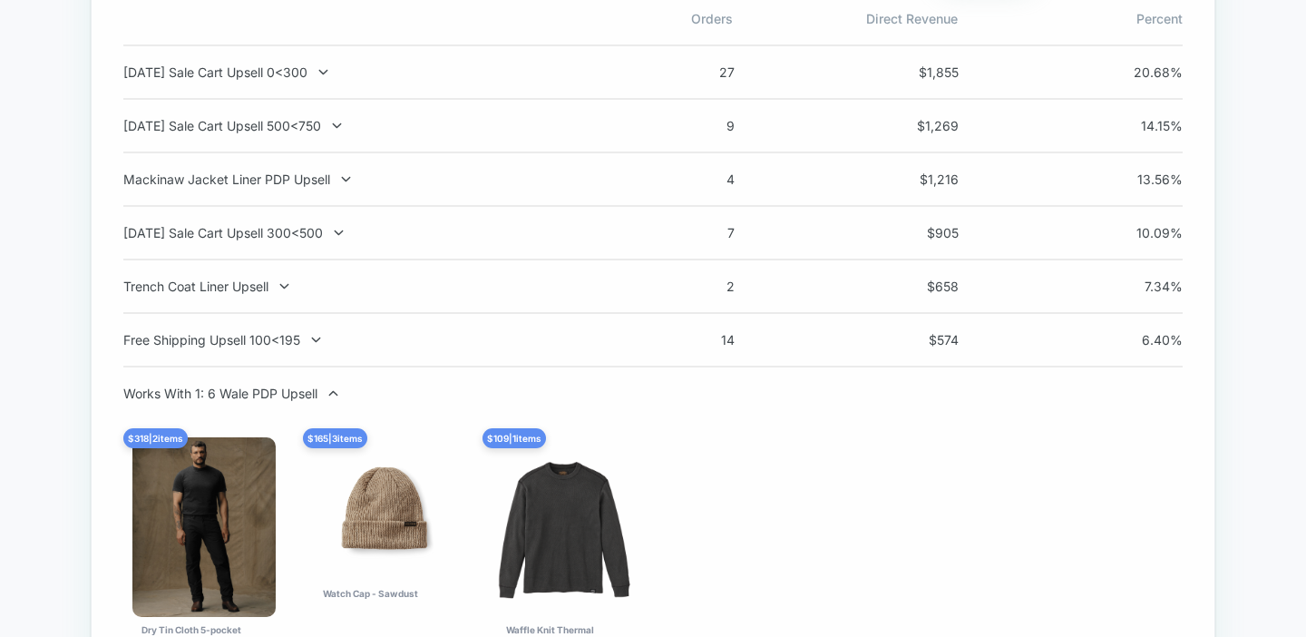
click at [273, 393] on div "Works With 1: 6 Wale PDP Upsell" at bounding box center [361, 392] width 477 height 15
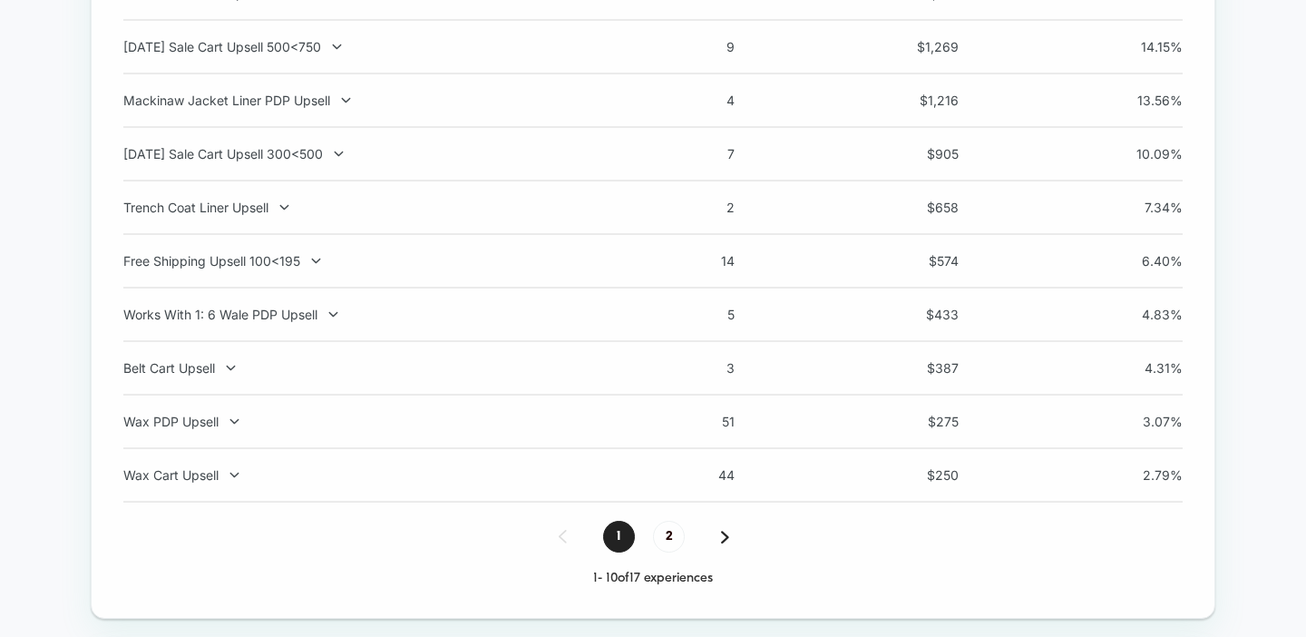
scroll to position [1449, 0]
click at [280, 312] on div "Works With 1: 6 Wale PDP Upsell 5 $ 433 4.83 %" at bounding box center [652, 316] width 1059 height 54
click at [273, 323] on div "Works With 1: 6 Wale PDP Upsell" at bounding box center [361, 314] width 477 height 15
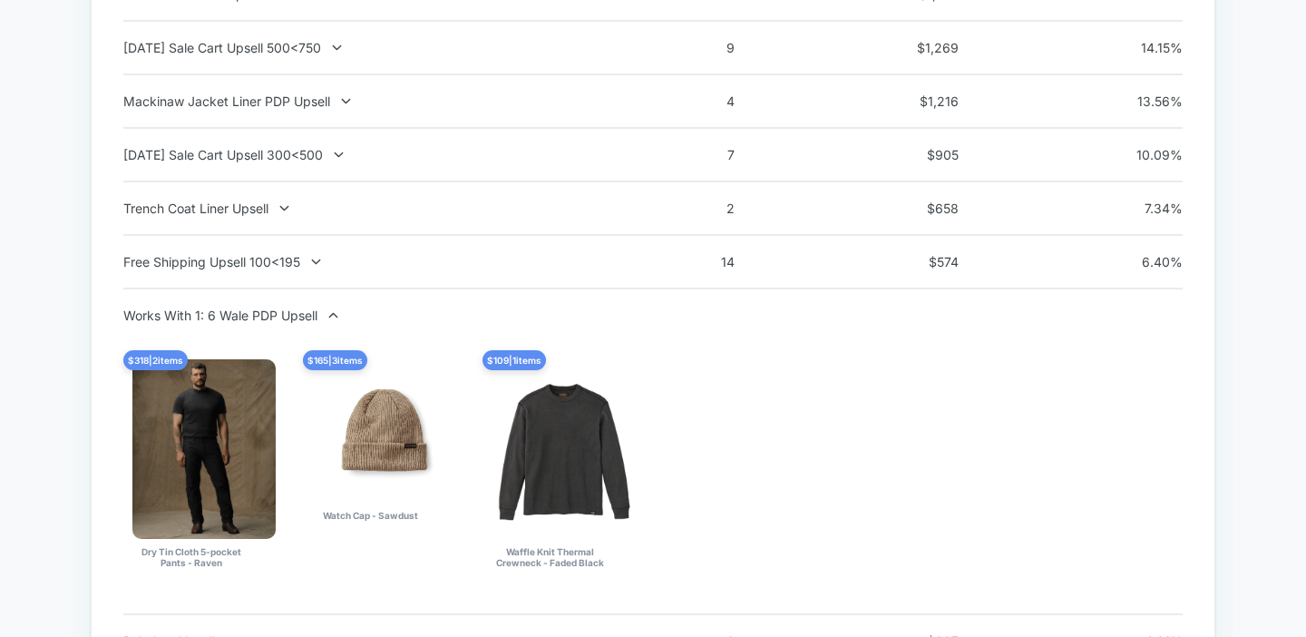
click at [306, 330] on div "Works With 1: 6 Wale PDP Upsell $ 318 | 2 items Dry Tin Cloth 5-pocket Pants - …" at bounding box center [652, 450] width 1059 height 287
click at [302, 315] on div "Works With 1: 6 Wale PDP Upsell" at bounding box center [361, 314] width 477 height 15
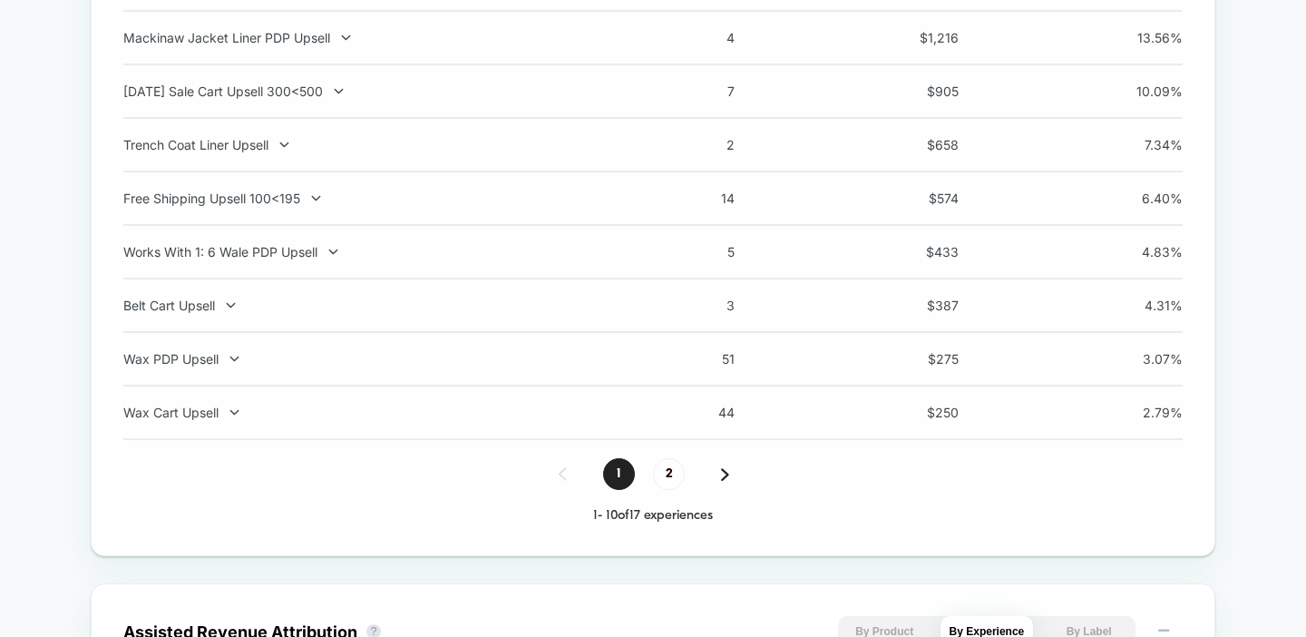
scroll to position [1515, 0]
click at [648, 477] on div "1 2" at bounding box center [652, 471] width 1059 height 32
click at [653, 477] on span "2" at bounding box center [669, 471] width 32 height 32
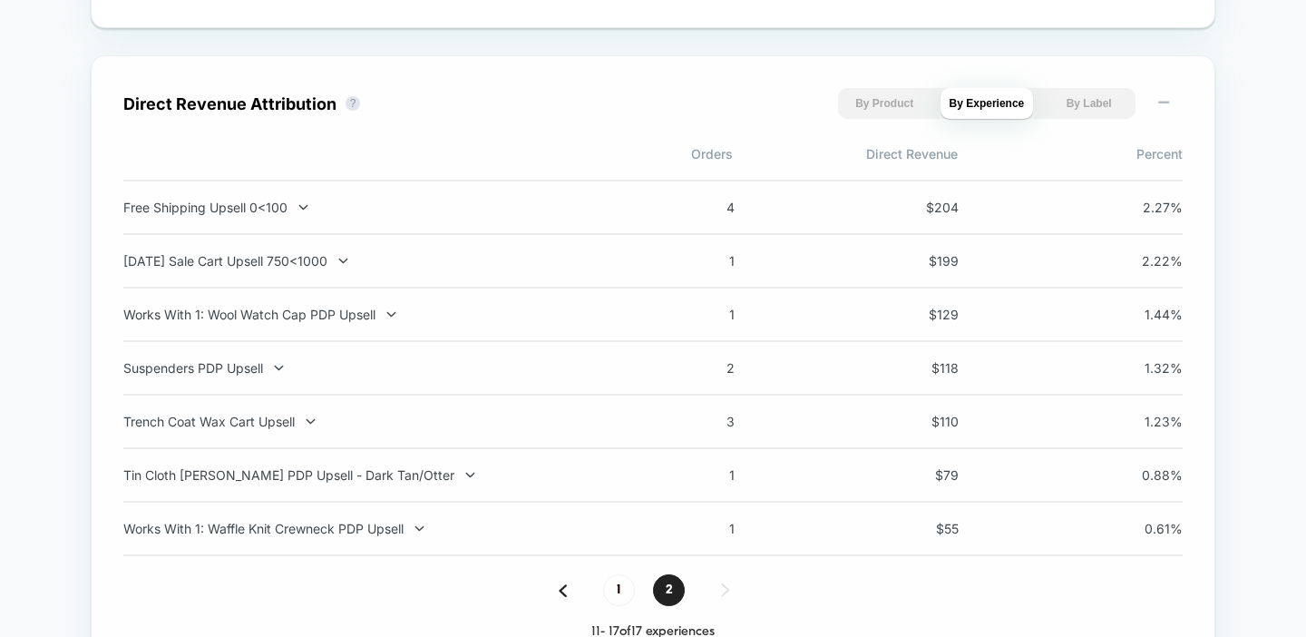
scroll to position [1239, 0]
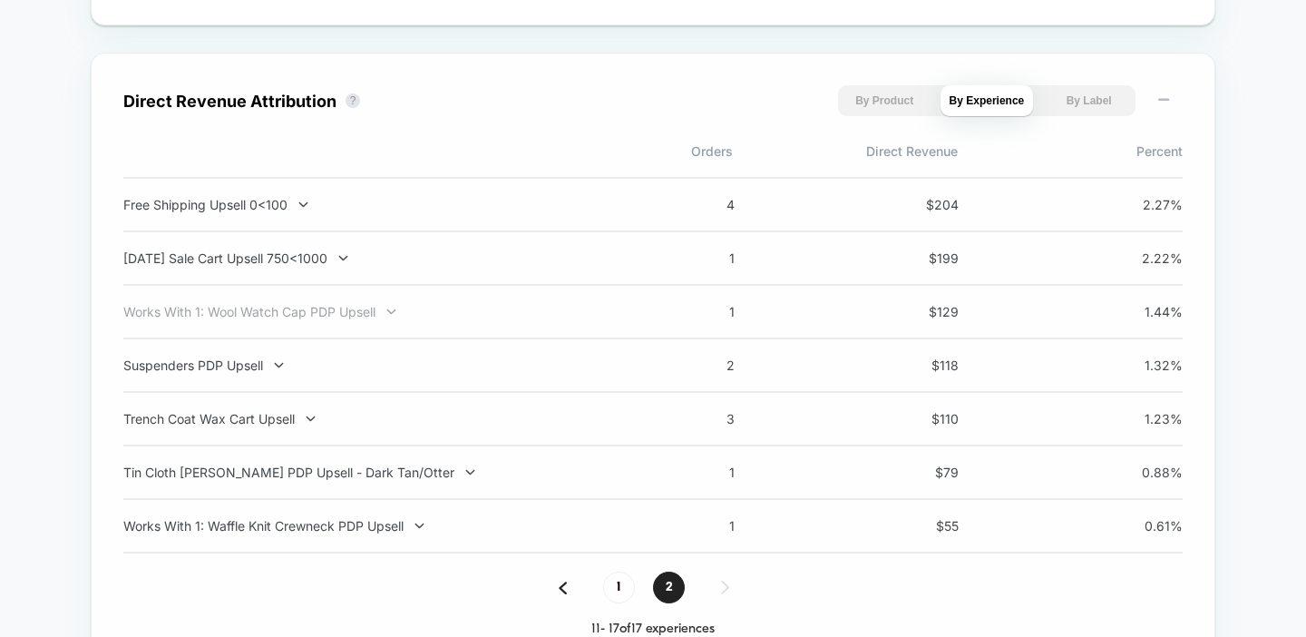
click at [305, 310] on div "Works With 1: Wool Watch Cap PDP Upsell" at bounding box center [361, 311] width 477 height 15
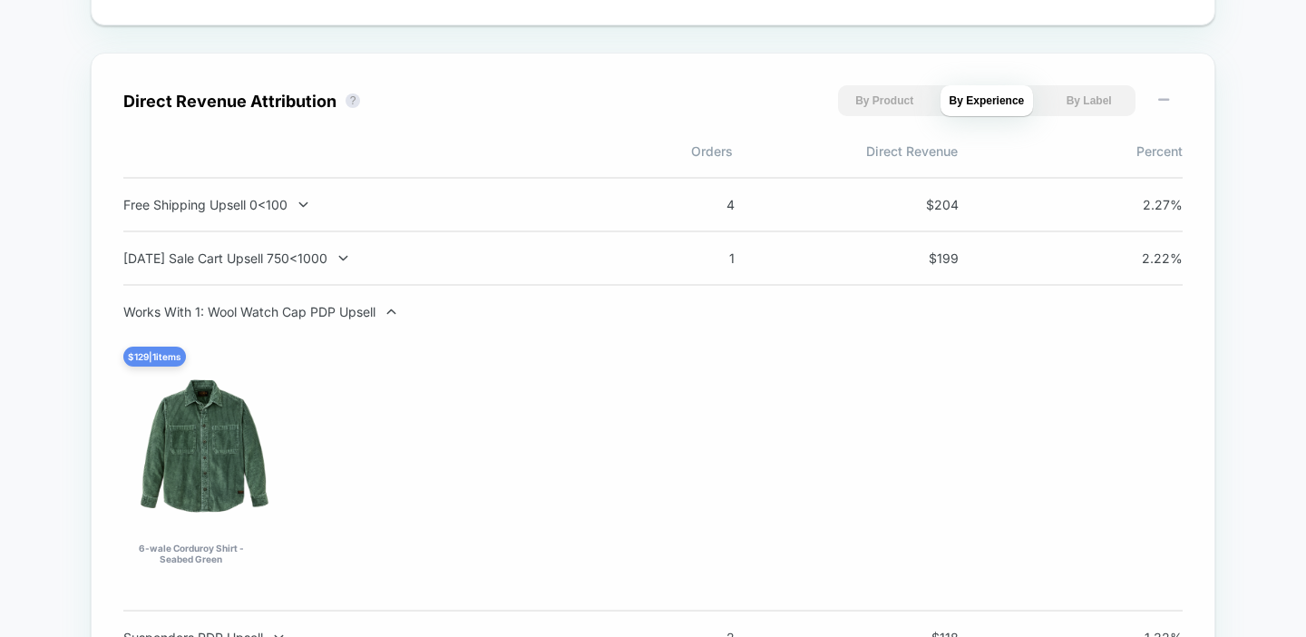
click at [305, 310] on div "Works With 1: Wool Watch Cap PDP Upsell" at bounding box center [361, 311] width 477 height 15
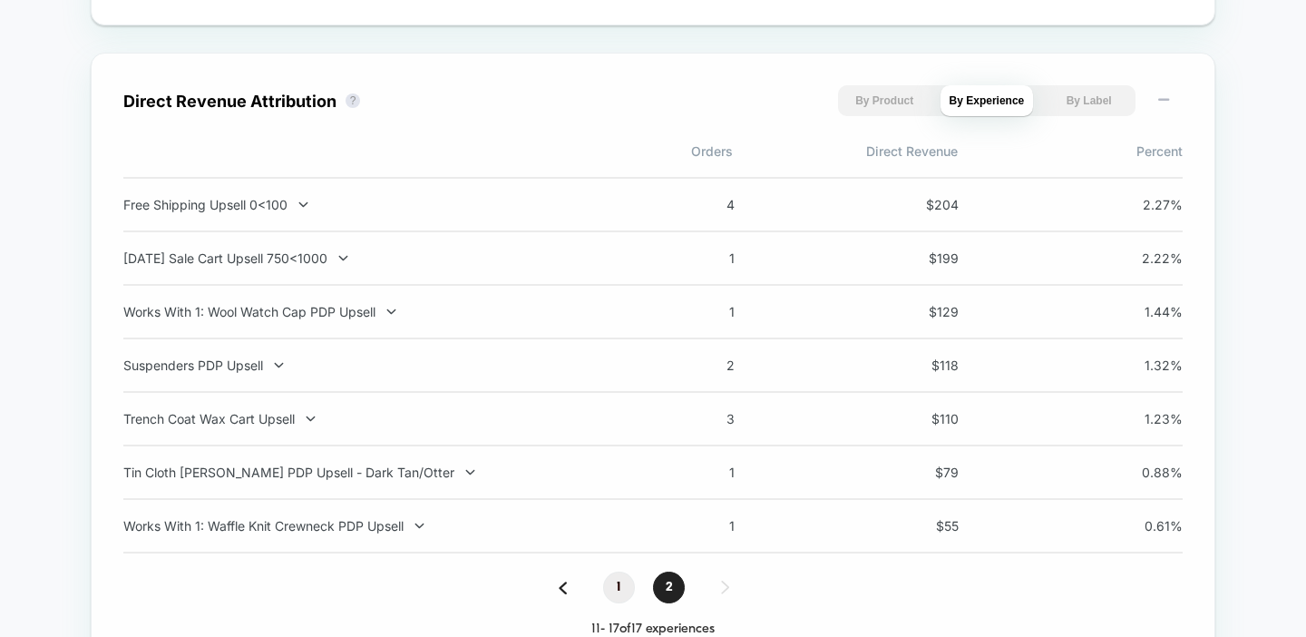
click at [611, 588] on span "1" at bounding box center [619, 587] width 32 height 32
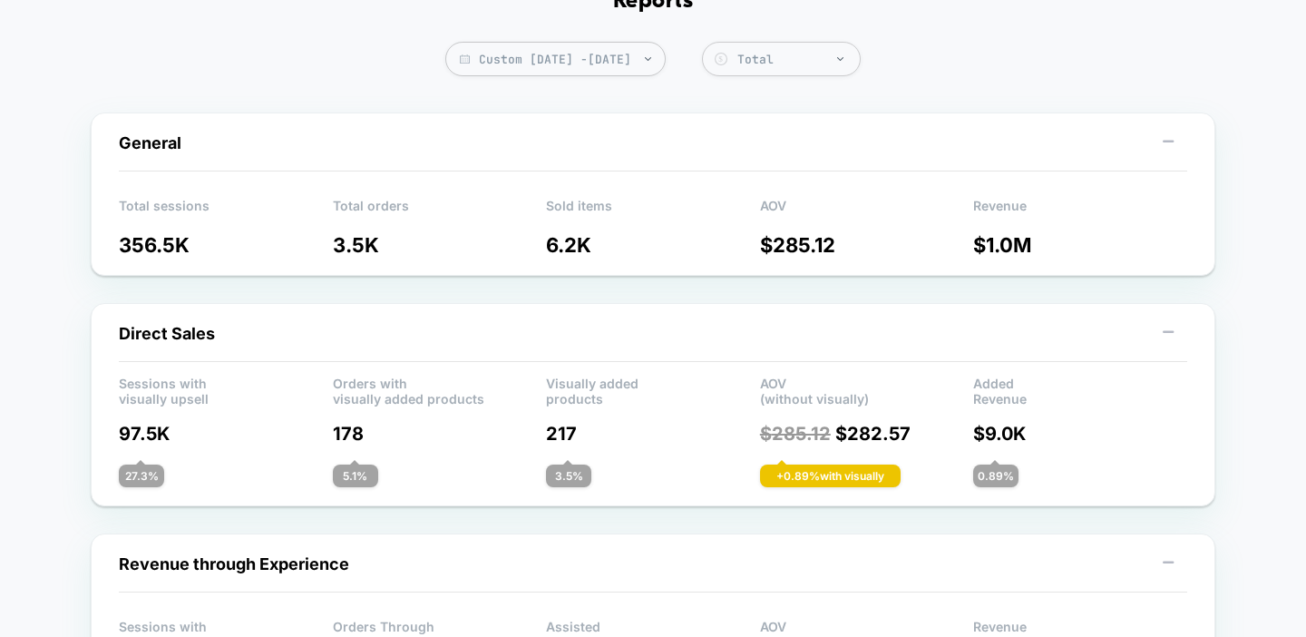
scroll to position [0, 0]
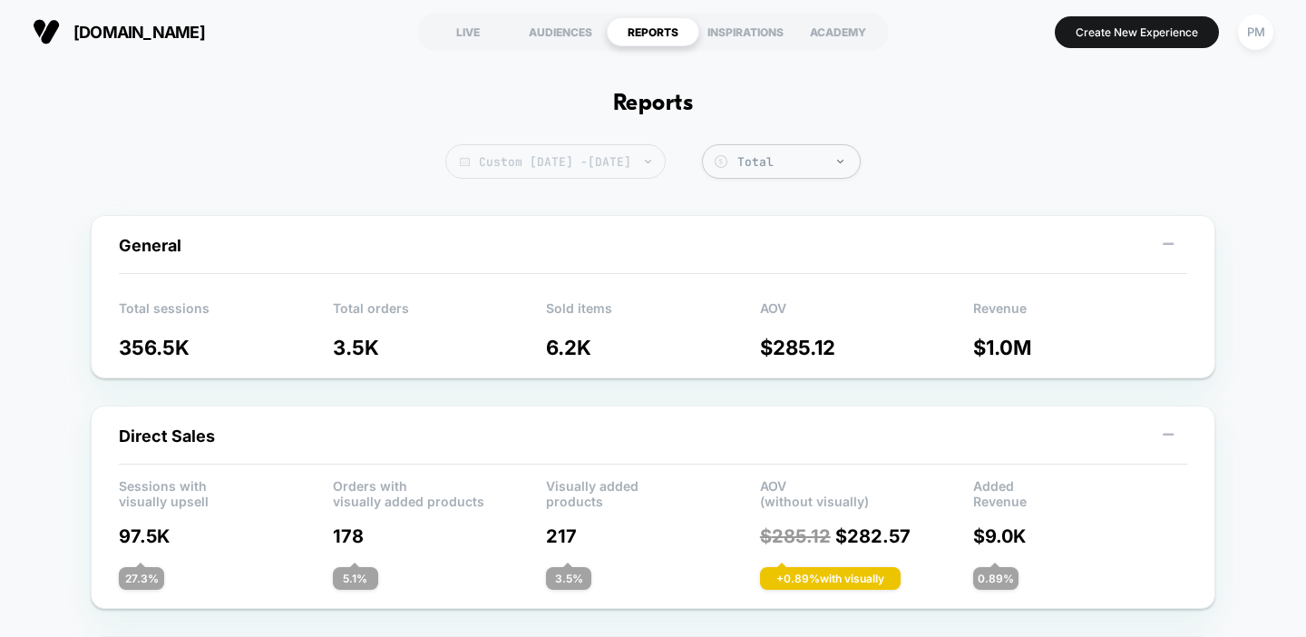
click at [527, 162] on span "Custom Aug 24, 2025 - Aug 30, 2025" at bounding box center [555, 161] width 220 height 34
select select "*"
select select "****"
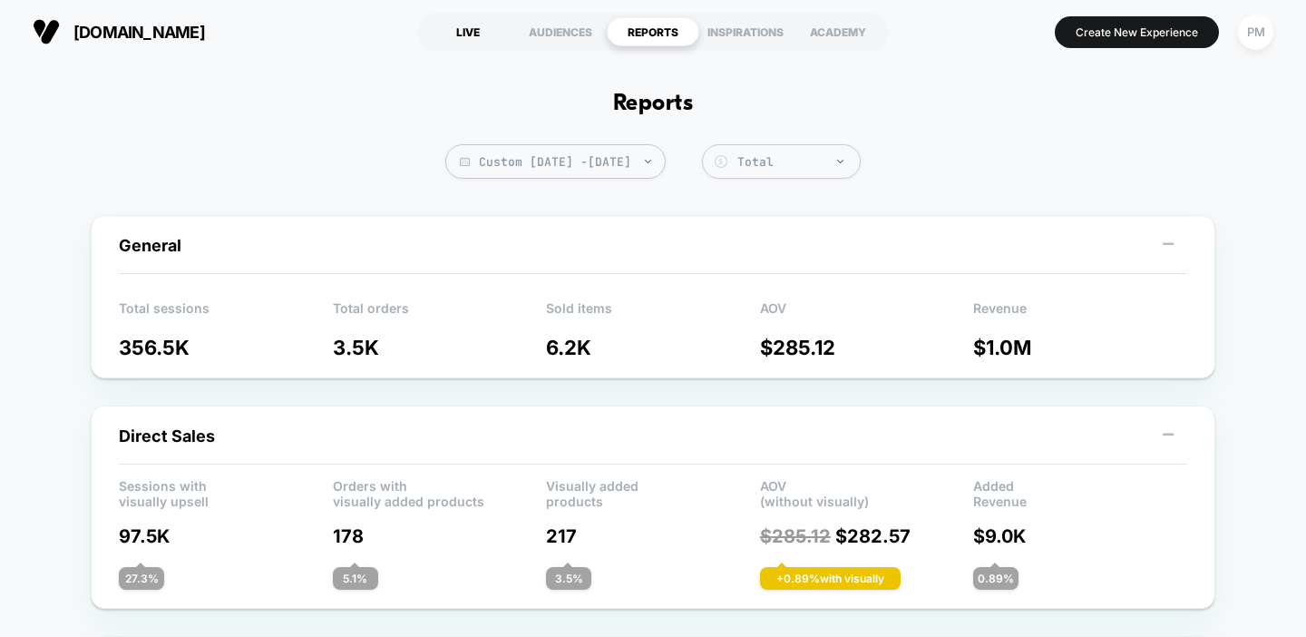
click at [461, 38] on div "LIVE" at bounding box center [468, 31] width 93 height 29
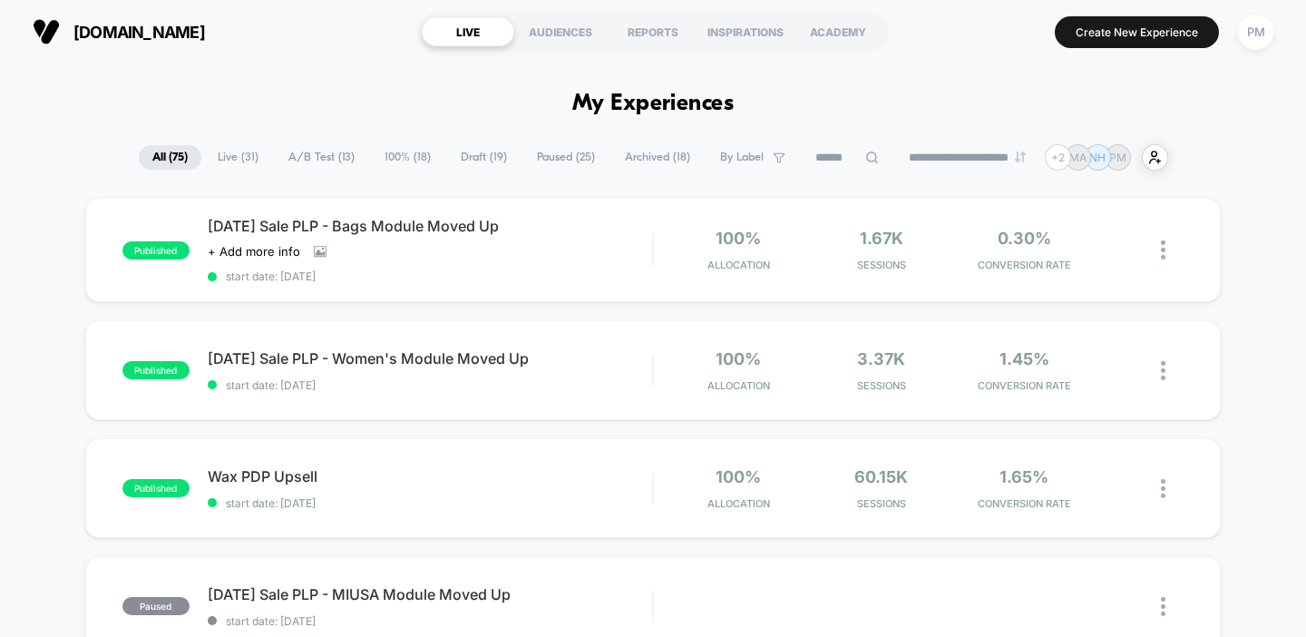
click at [313, 159] on span "A/B Test ( 13 )" at bounding box center [321, 157] width 93 height 24
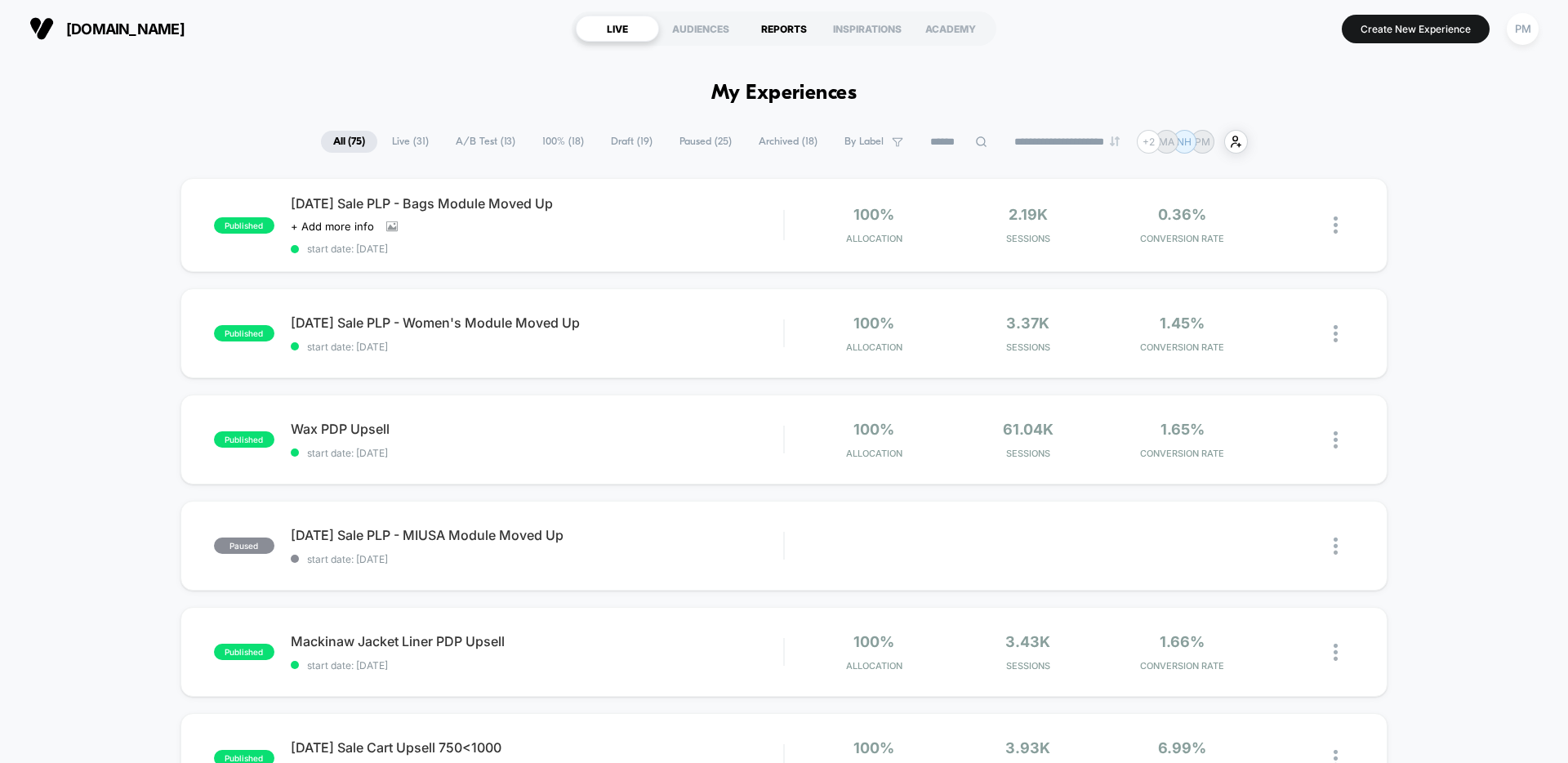
click at [766, 22] on div "REPORTS" at bounding box center [784, 28] width 84 height 26
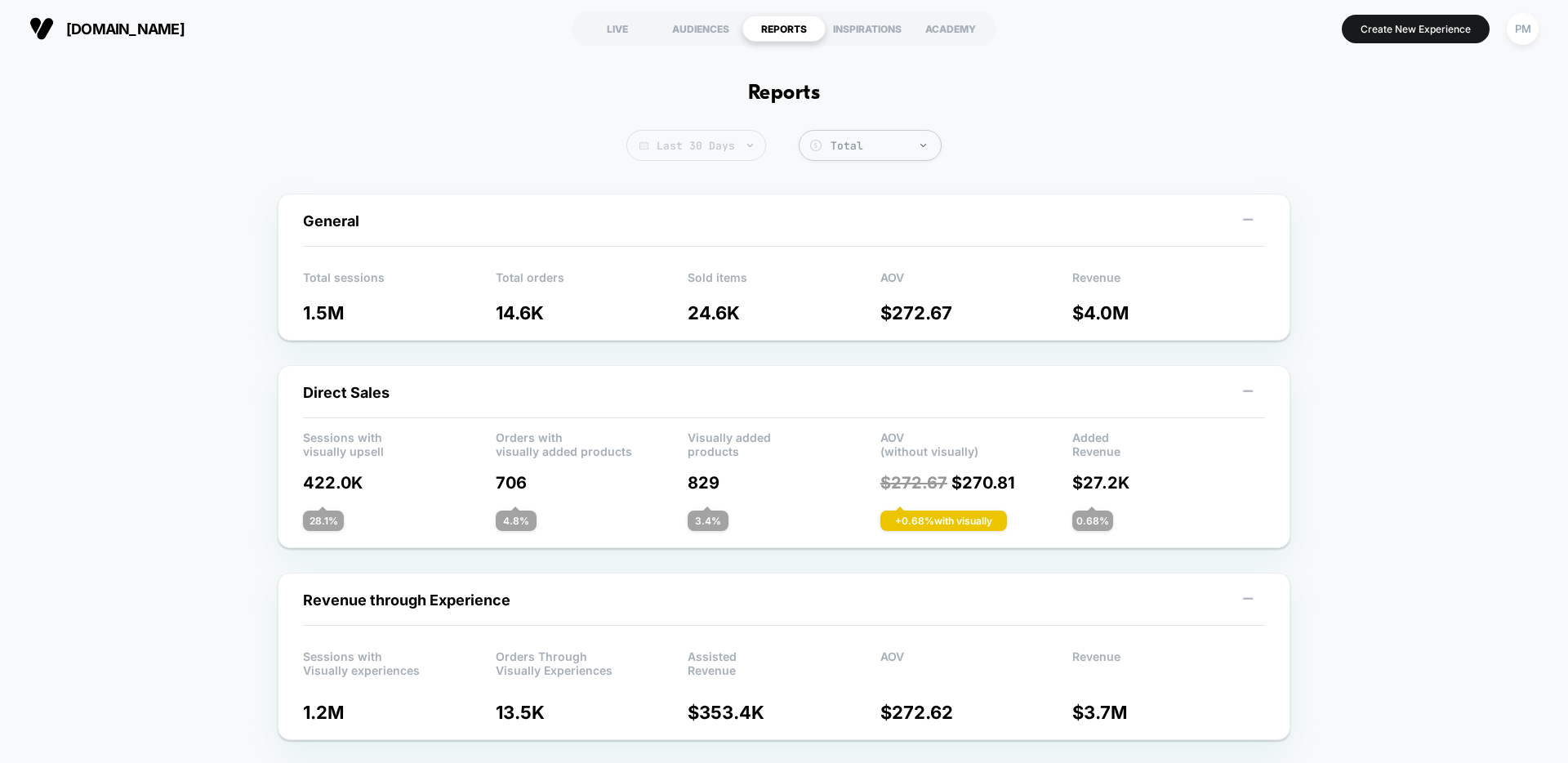
click at [686, 160] on span "Last 30 Days" at bounding box center [696, 145] width 140 height 31
select select "*"
select select "****"
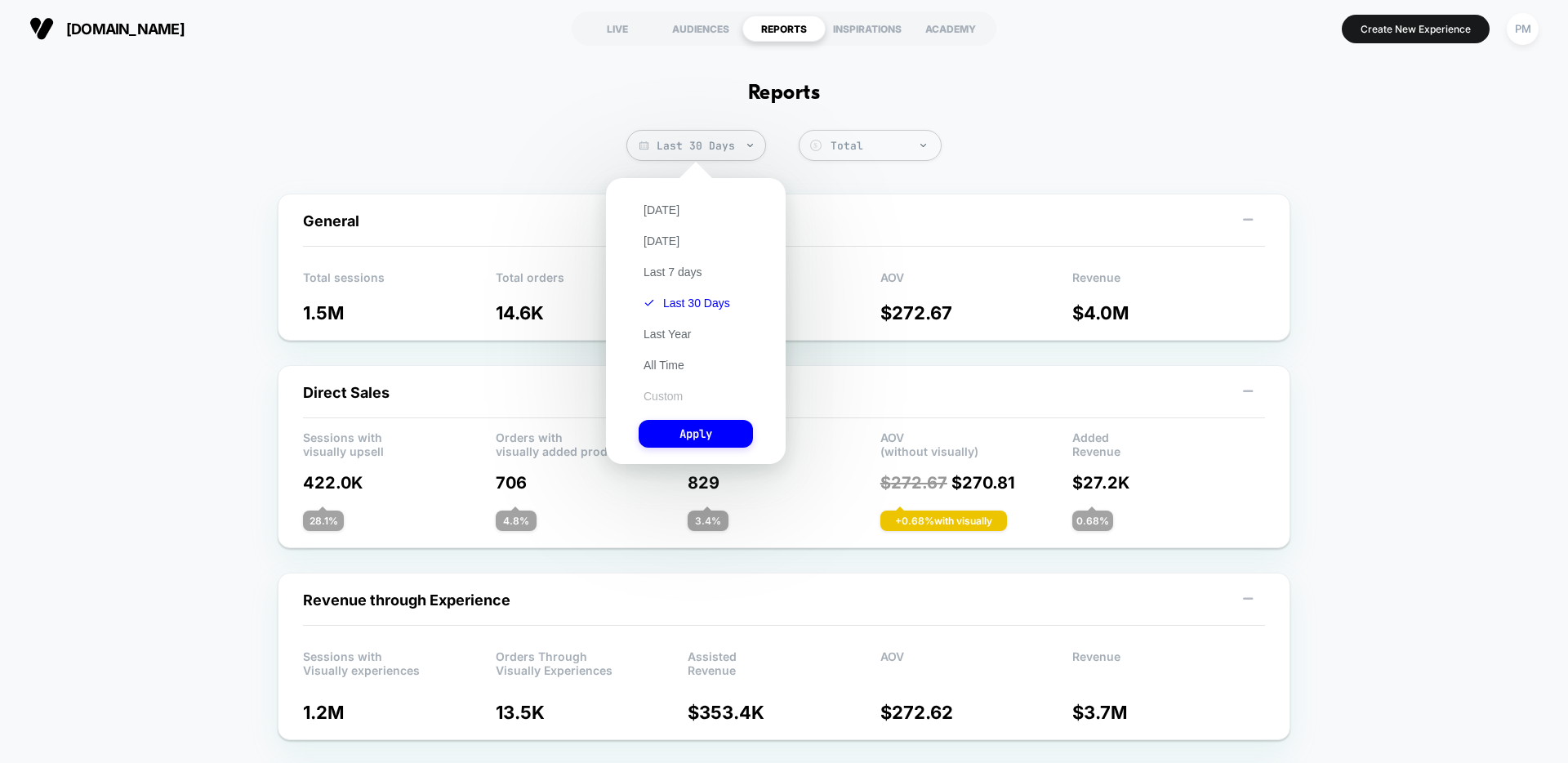
click at [666, 391] on button "Custom" at bounding box center [663, 396] width 49 height 14
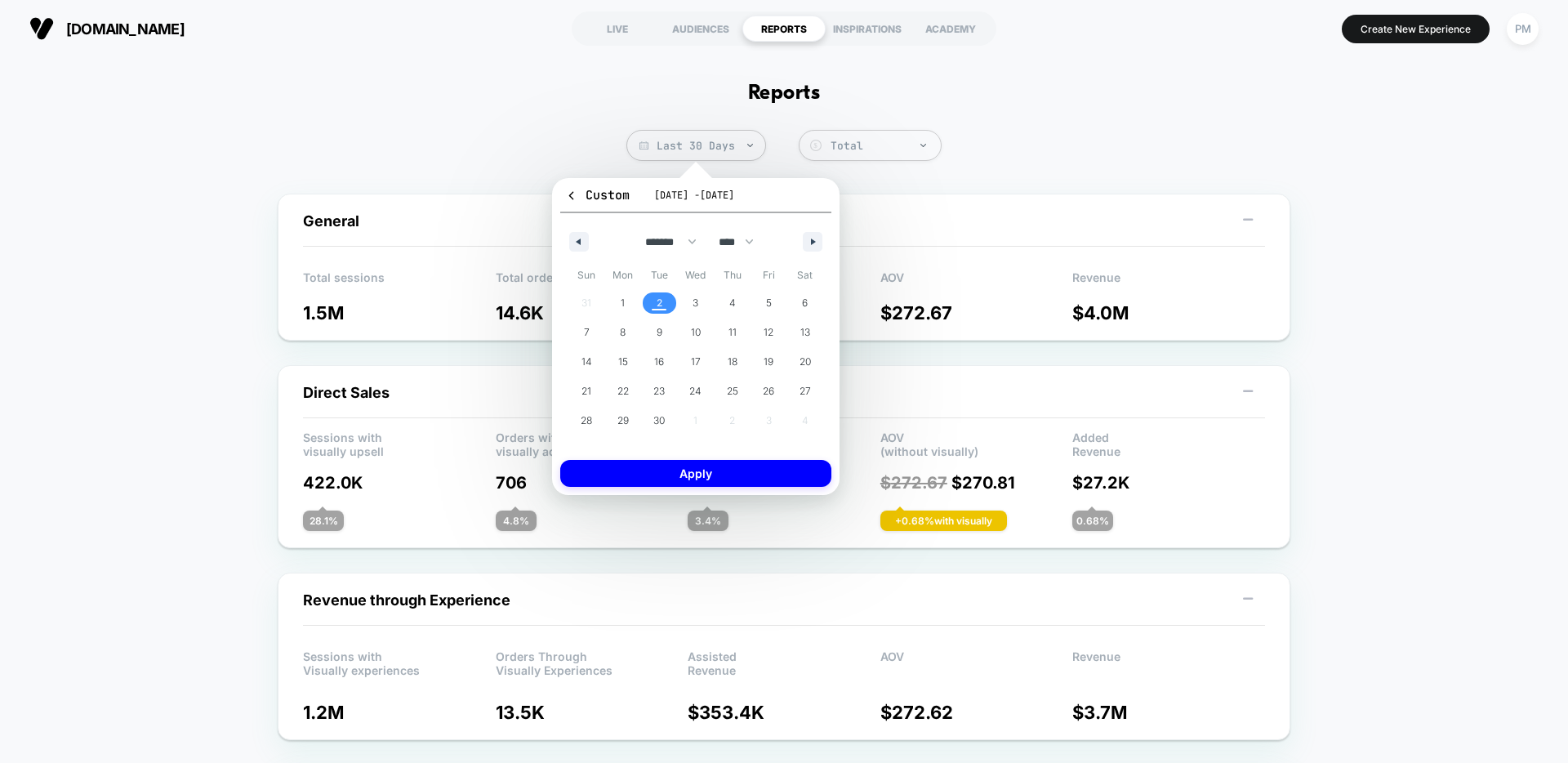
click at [567, 244] on div "******* ******** ***** ***** *** **** **** ****** ********* ******* ******** **…" at bounding box center [695, 238] width 271 height 49
click at [577, 237] on button "button" at bounding box center [579, 242] width 20 height 20
select select "*"
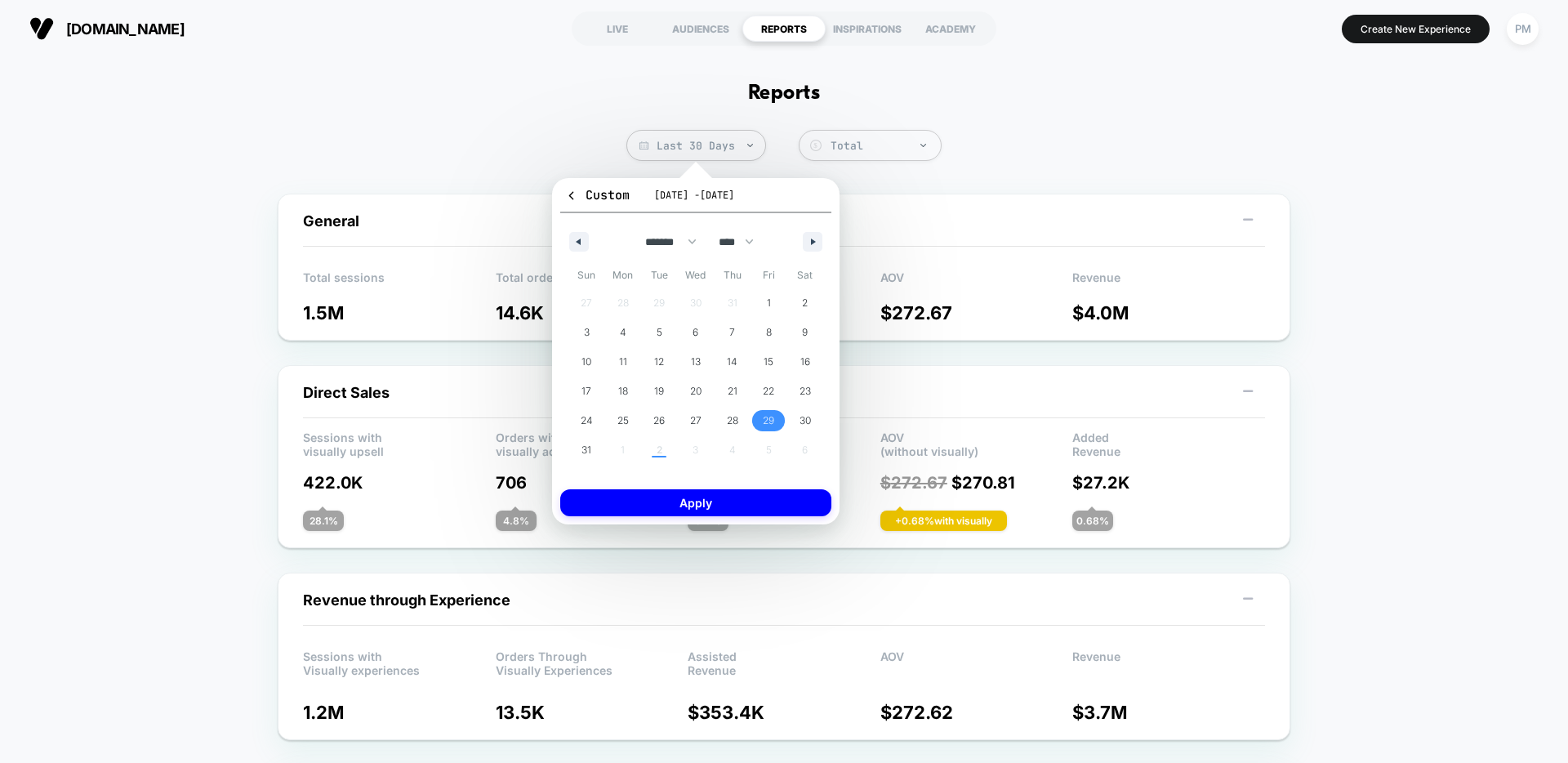
click at [774, 421] on span "29" at bounding box center [768, 421] width 12 height 30
click at [748, 500] on button "Apply" at bounding box center [695, 503] width 271 height 27
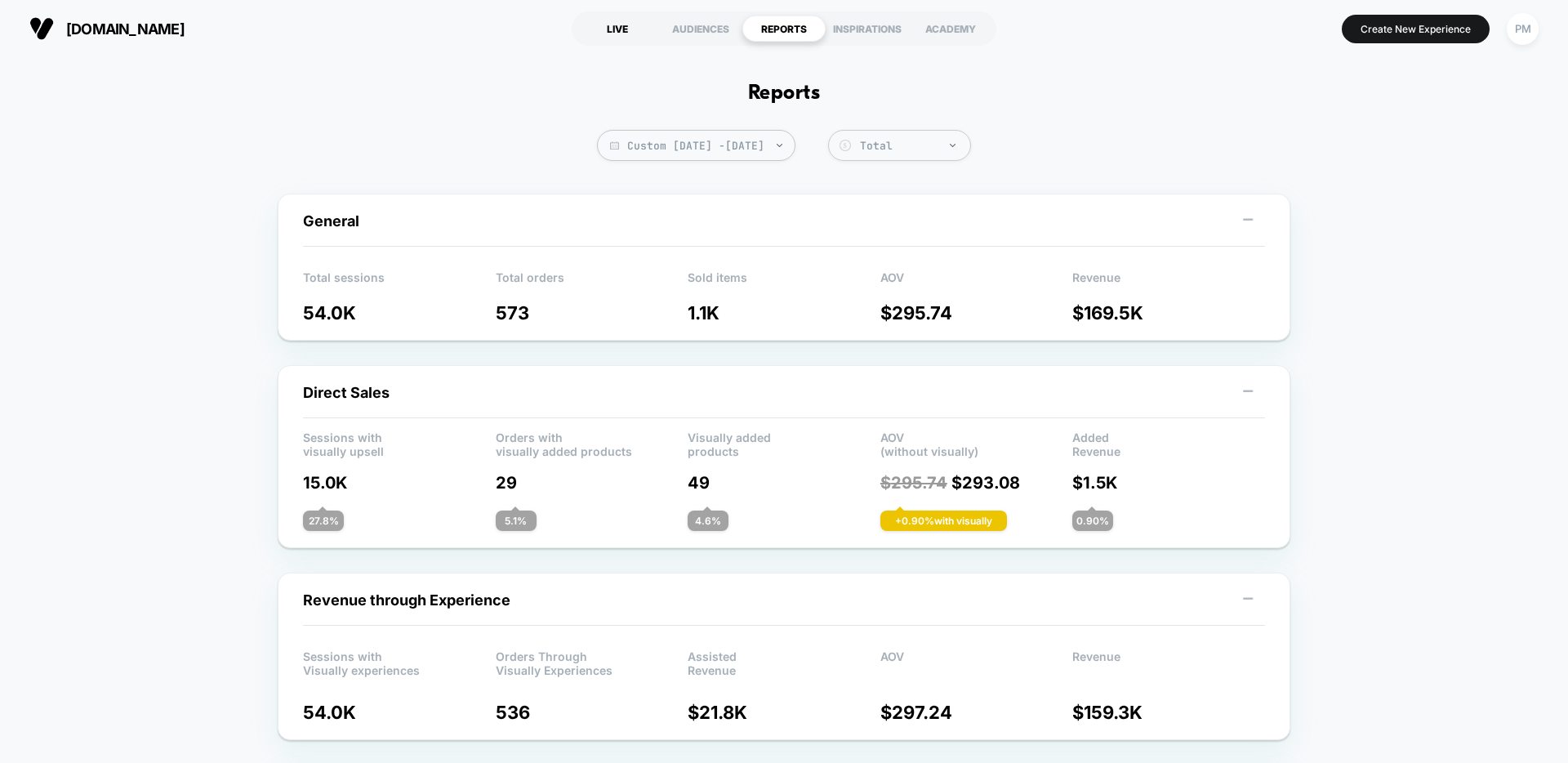
click at [636, 27] on div "LIVE" at bounding box center [617, 28] width 84 height 26
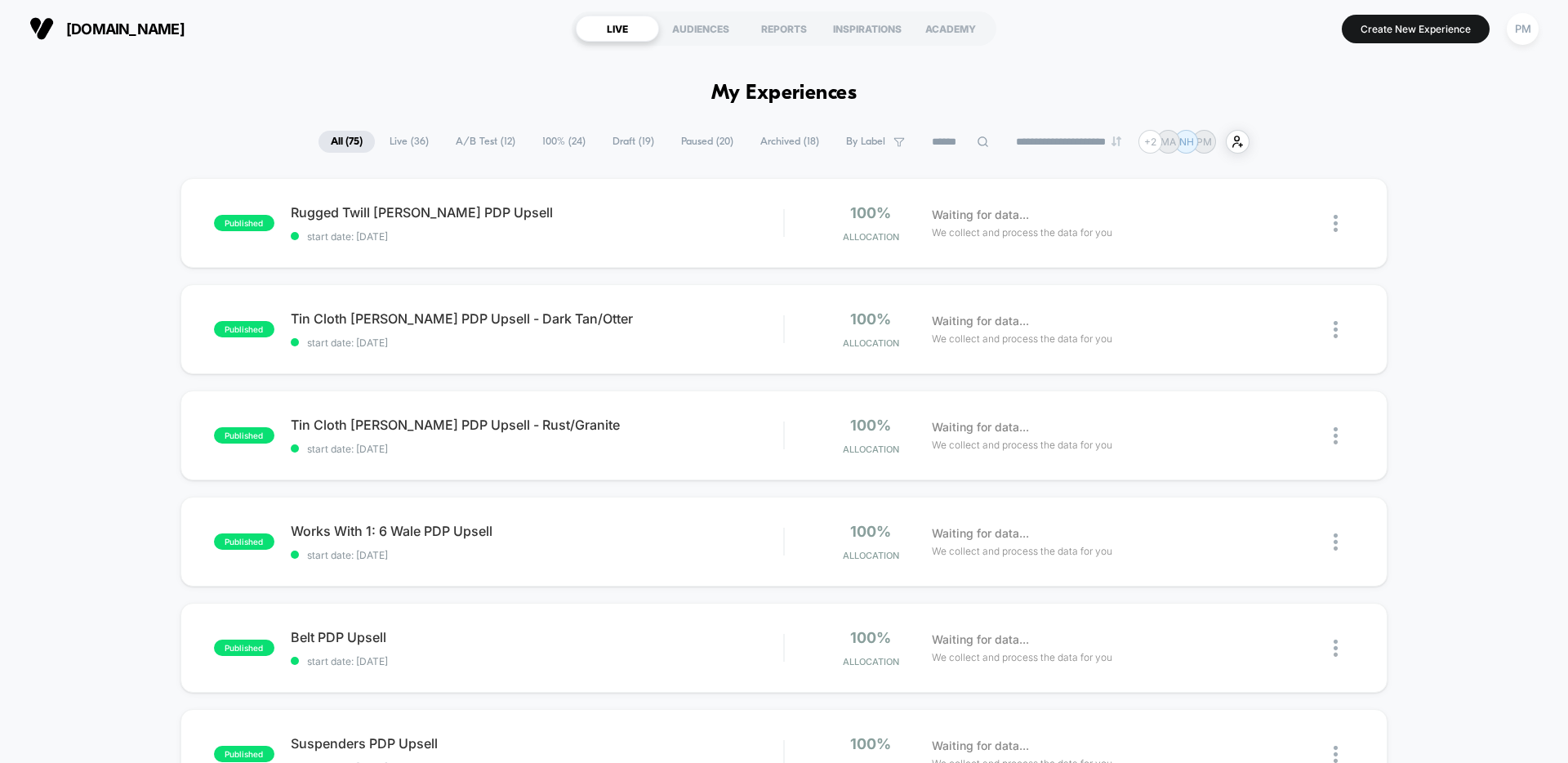
click at [626, 137] on span "Draft ( 19 )" at bounding box center [633, 141] width 66 height 22
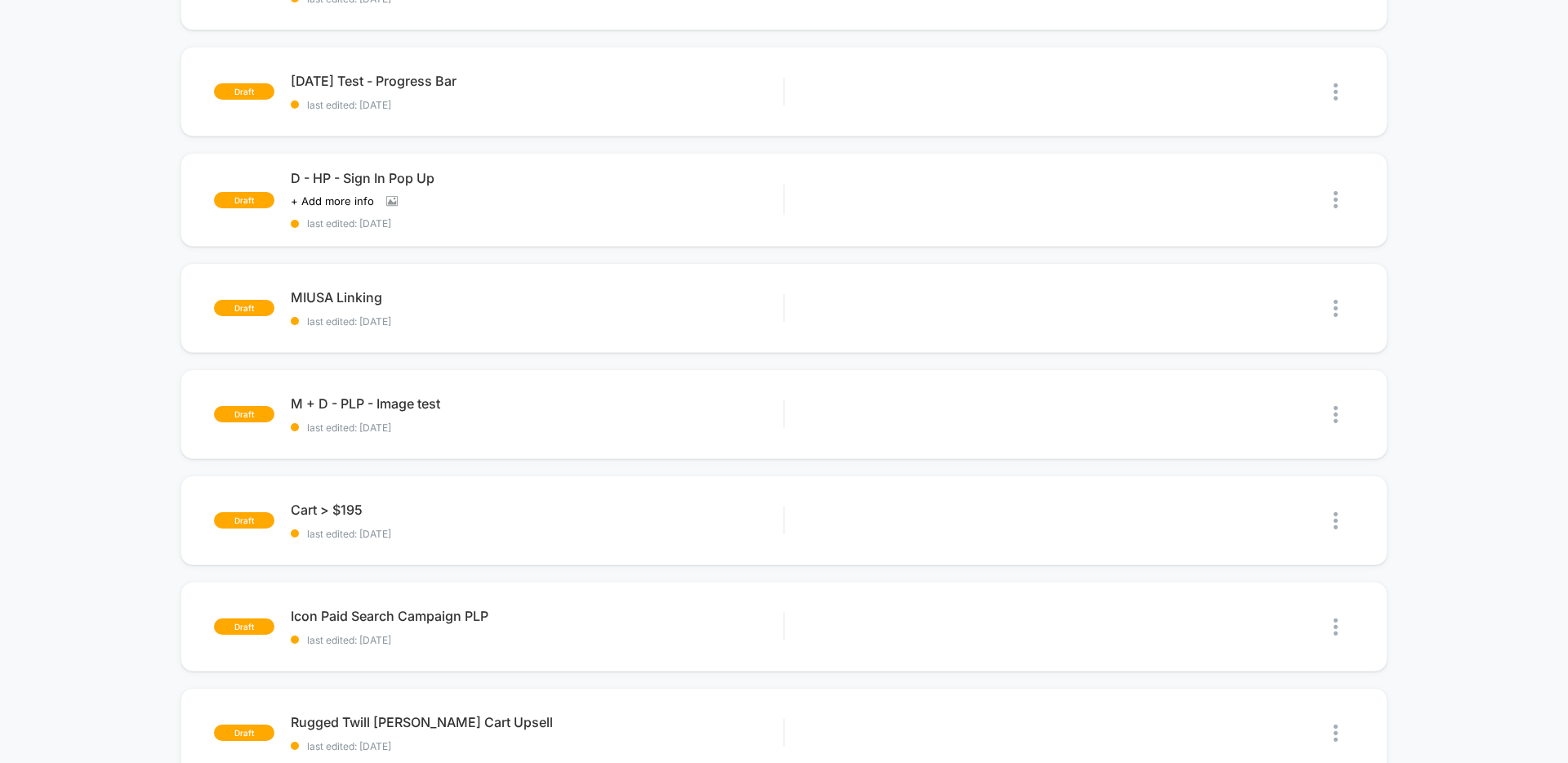
scroll to position [345, 0]
click at [503, 303] on span "MIUSA Linking Click to edit experience details" at bounding box center [537, 296] width 493 height 16
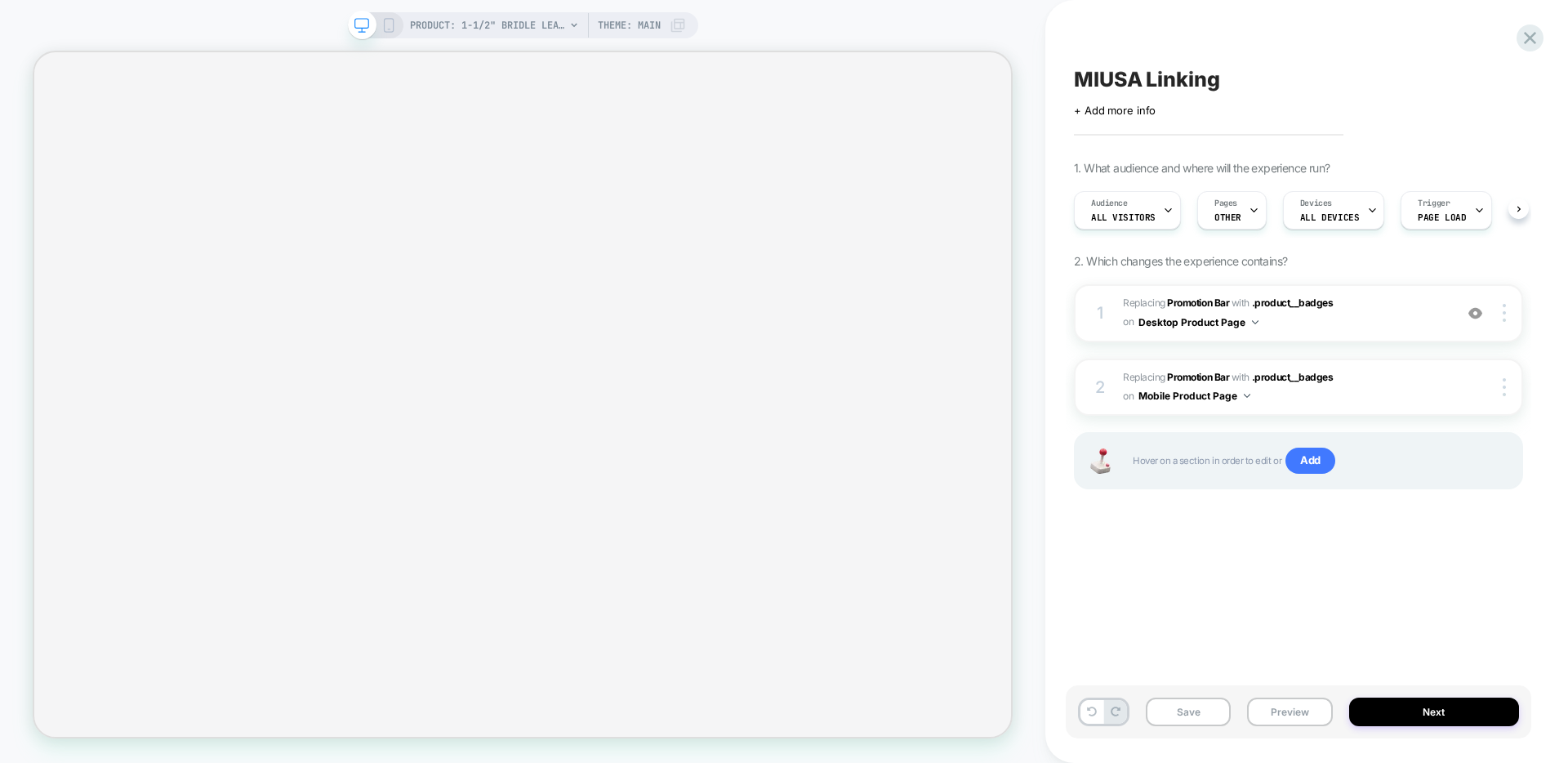
scroll to position [0, 1]
click at [490, 19] on span "PRODUCT: 1-1/2" Bridle Leather Belt - Black" at bounding box center [487, 25] width 155 height 26
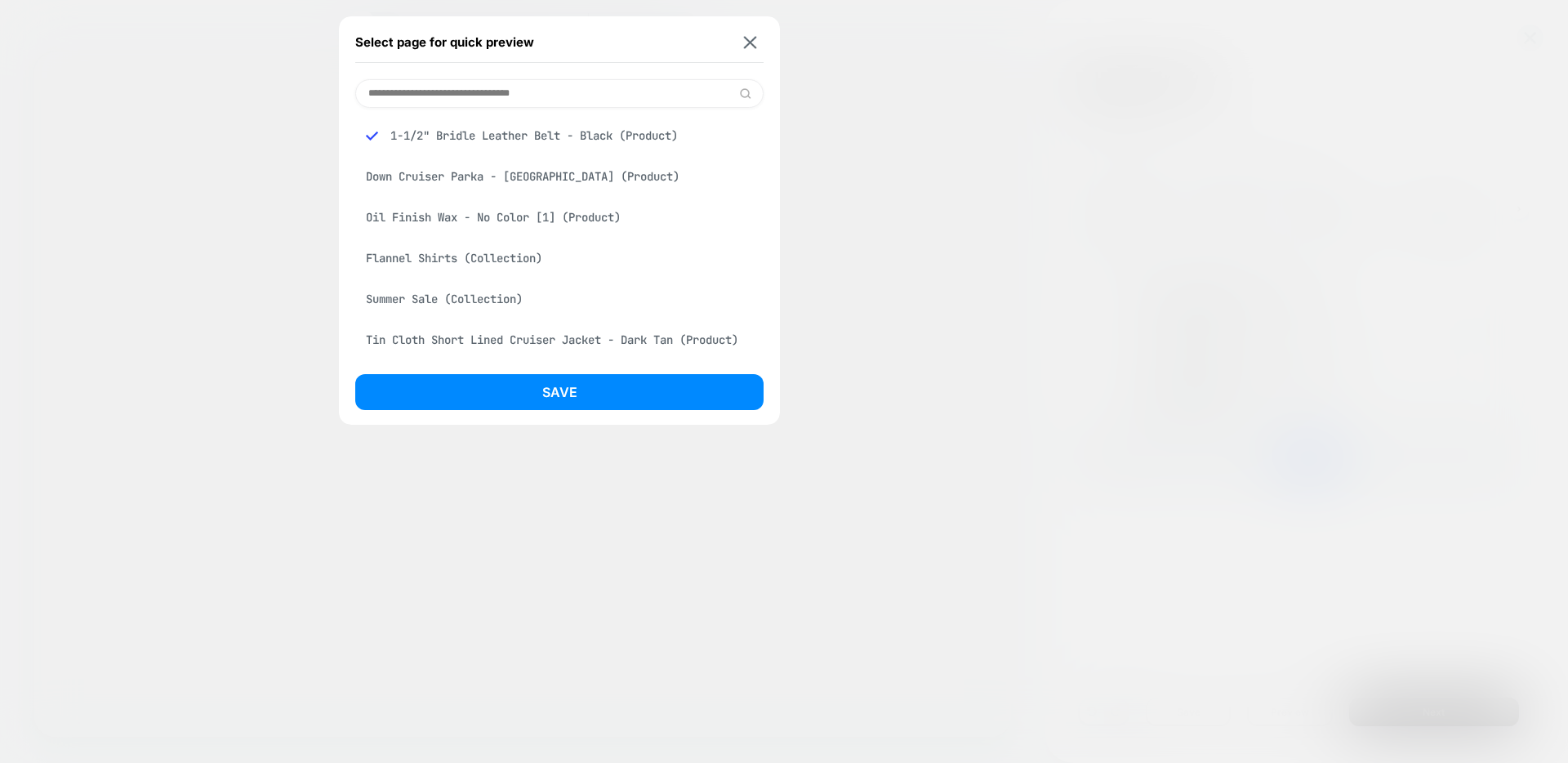
click at [490, 219] on div "Oil Finish Wax - No Color [1] (Product)" at bounding box center [559, 217] width 408 height 31
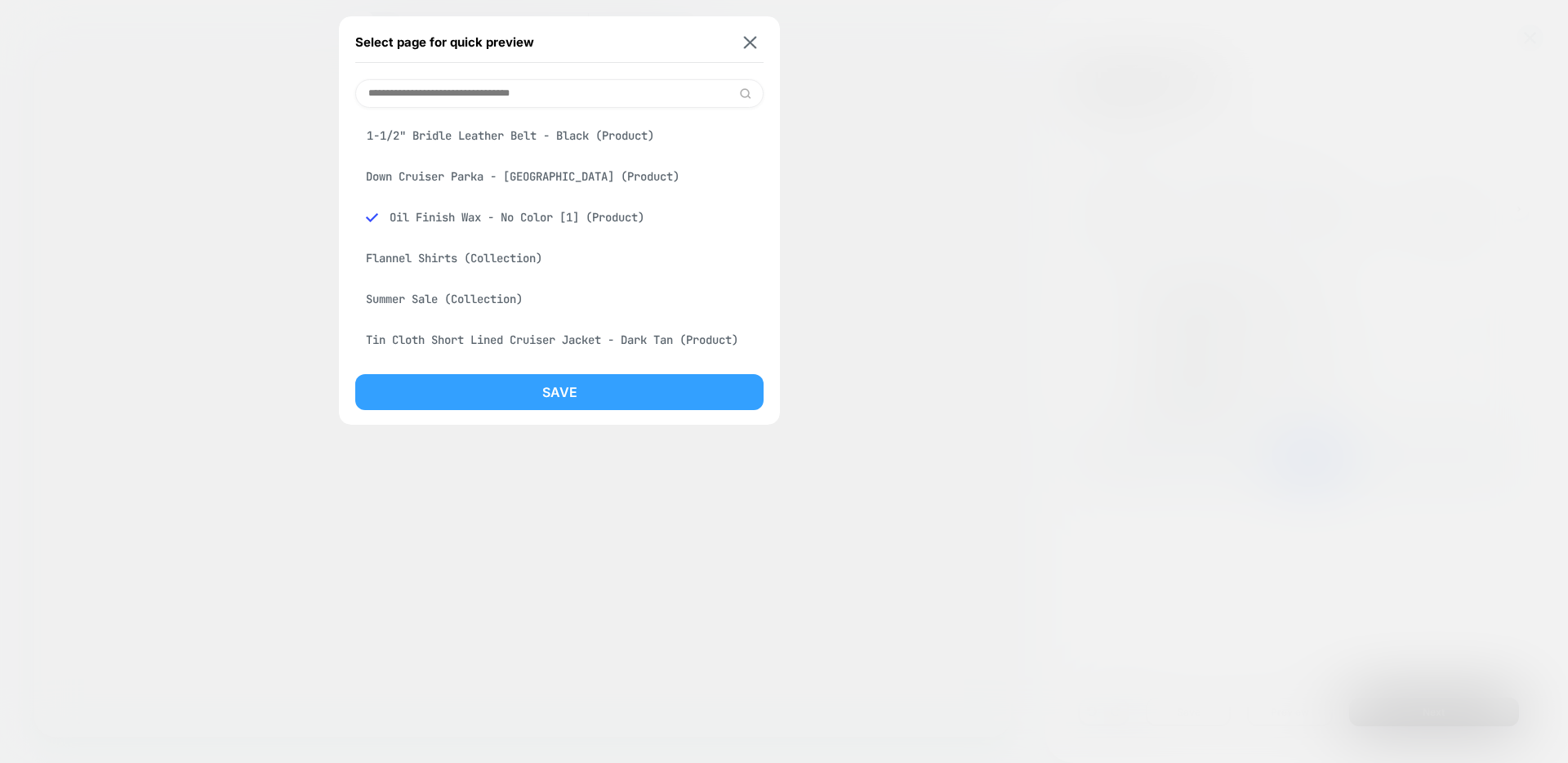
click at [529, 400] on button "Save" at bounding box center [559, 392] width 408 height 36
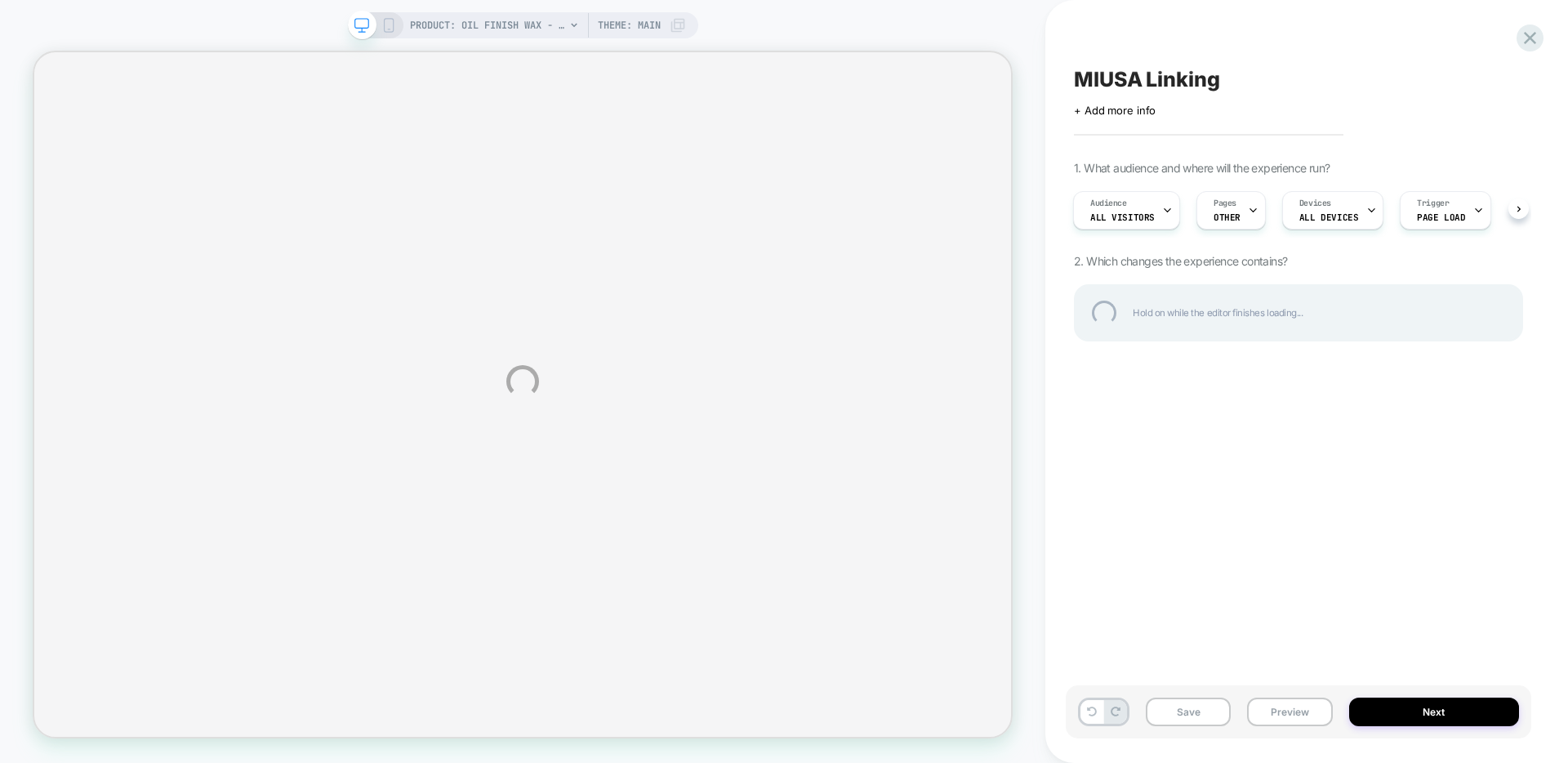
click at [1203, 209] on div "PRODUCT: Oil Finish Wax - No Color [1] PRODUCT: Oil Finish Wax - No Color [1] T…" at bounding box center [784, 381] width 1568 height 763
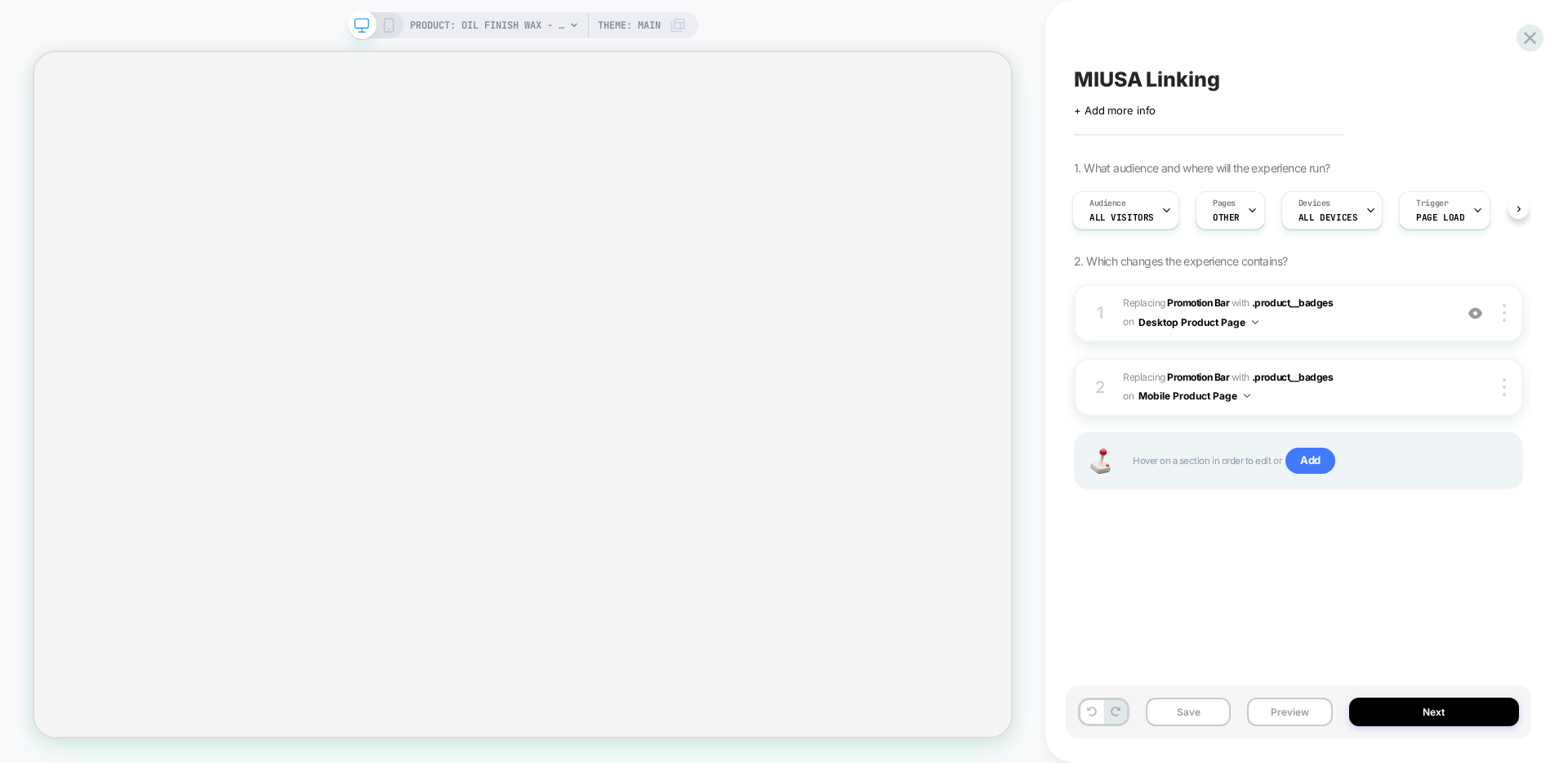
scroll to position [0, 3]
click at [1479, 313] on img at bounding box center [1475, 313] width 14 height 14
click at [1480, 314] on img at bounding box center [1475, 313] width 14 height 14
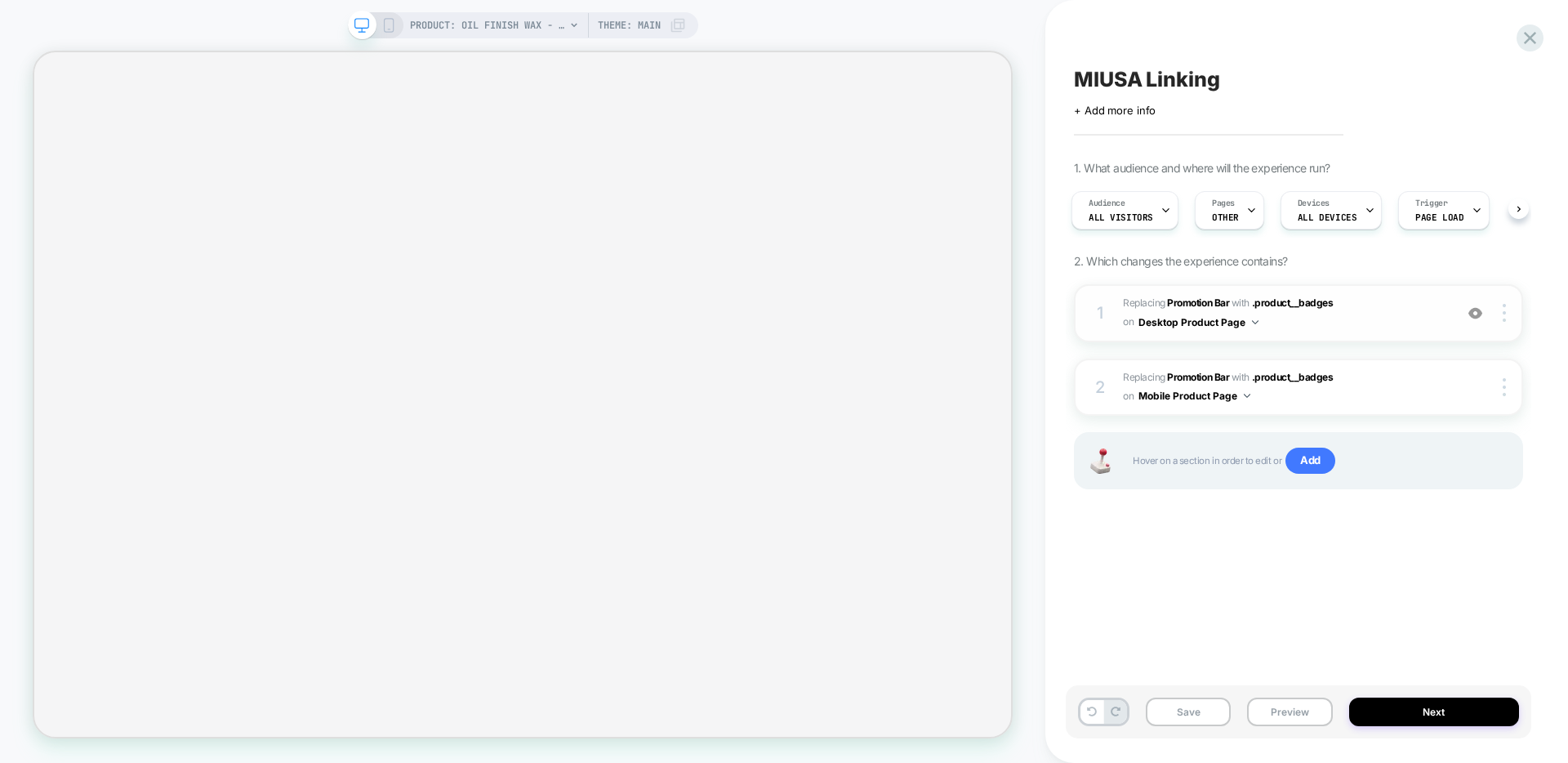
click at [1480, 314] on img at bounding box center [1475, 313] width 14 height 14
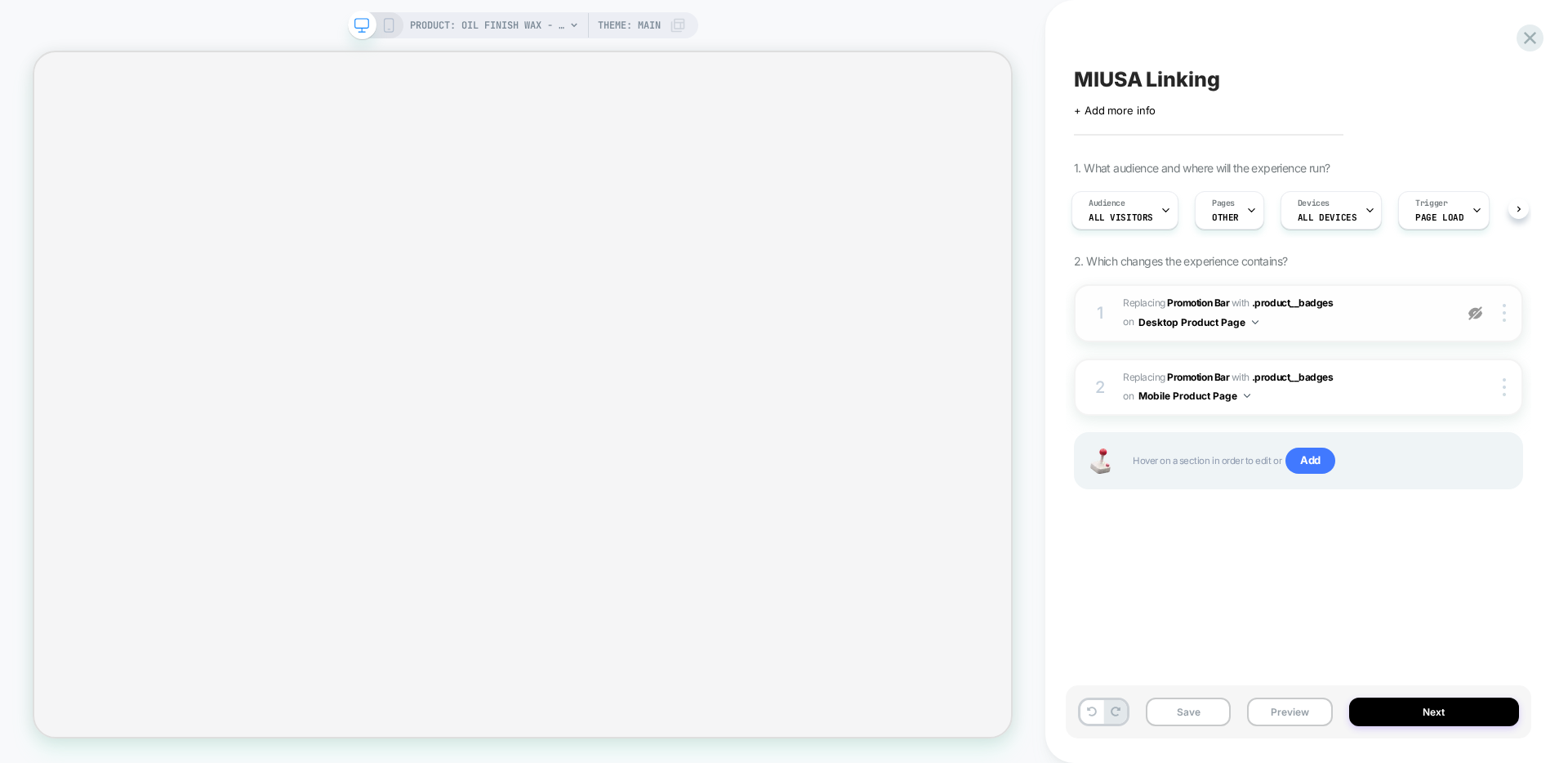
click at [1480, 314] on img at bounding box center [1475, 313] width 14 height 14
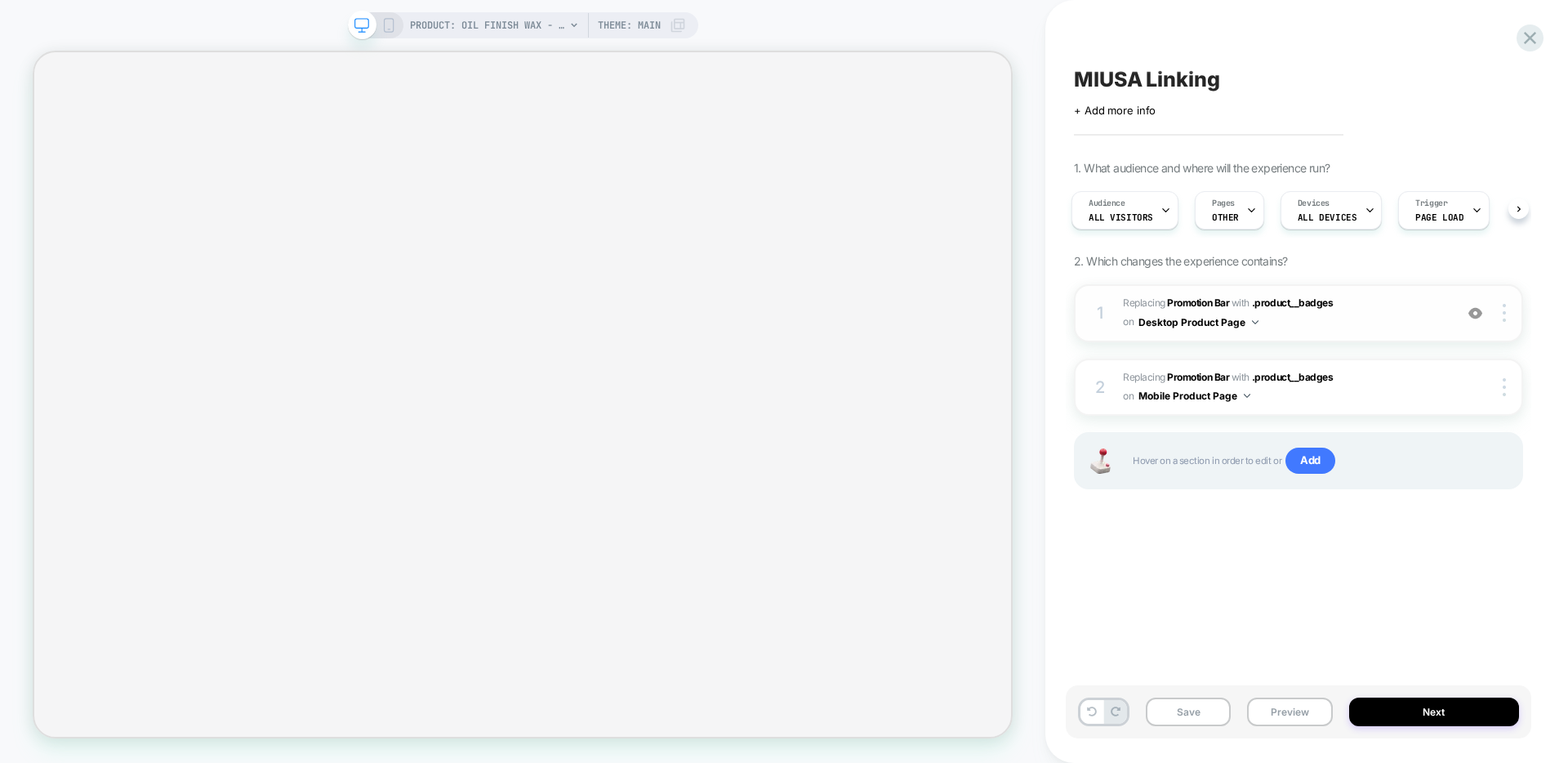
click at [1480, 314] on img at bounding box center [1475, 313] width 14 height 14
click at [1482, 314] on img at bounding box center [1475, 313] width 14 height 14
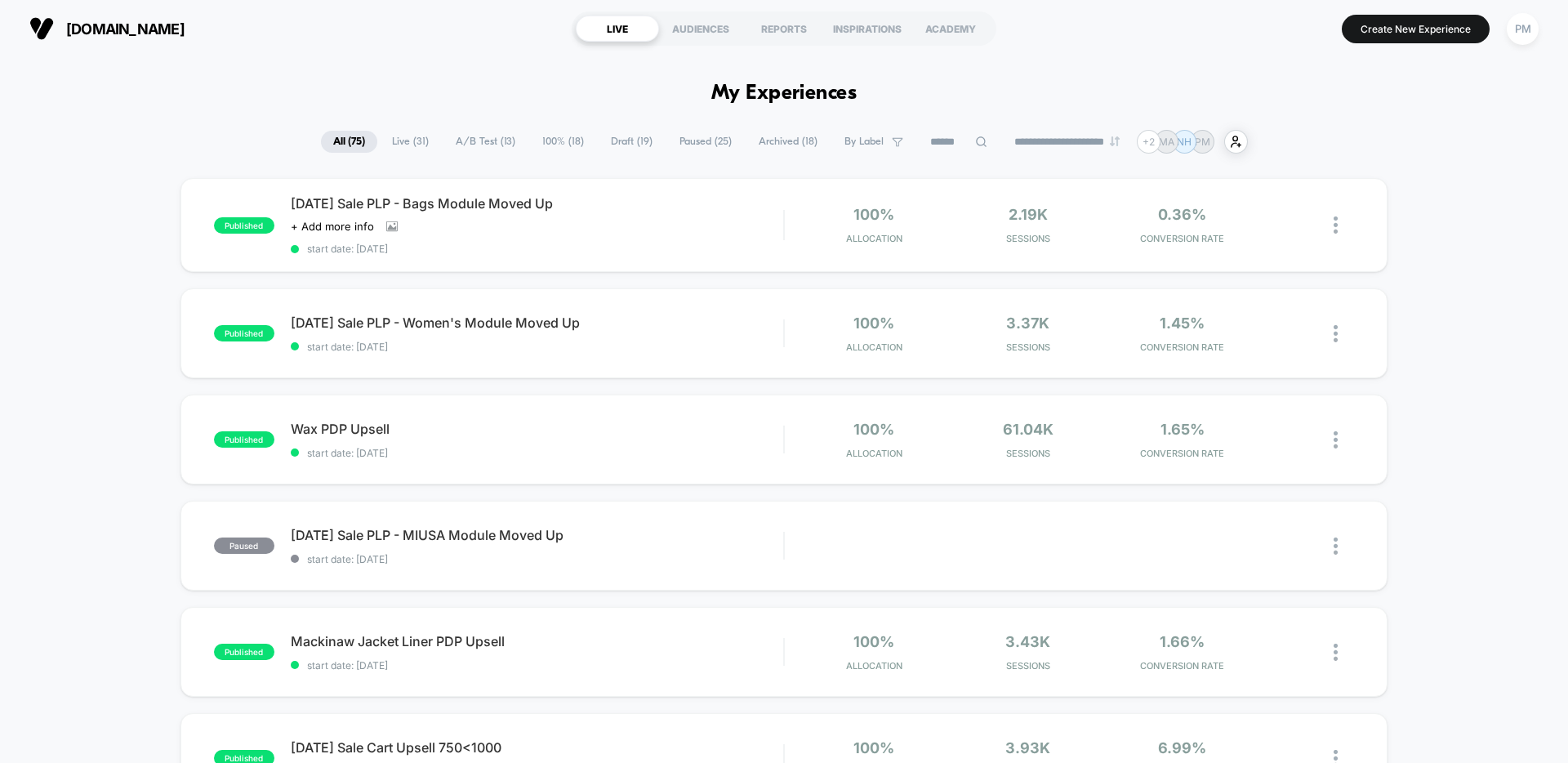
click at [530, 136] on span "100% ( 18 )" at bounding box center [563, 141] width 66 height 22
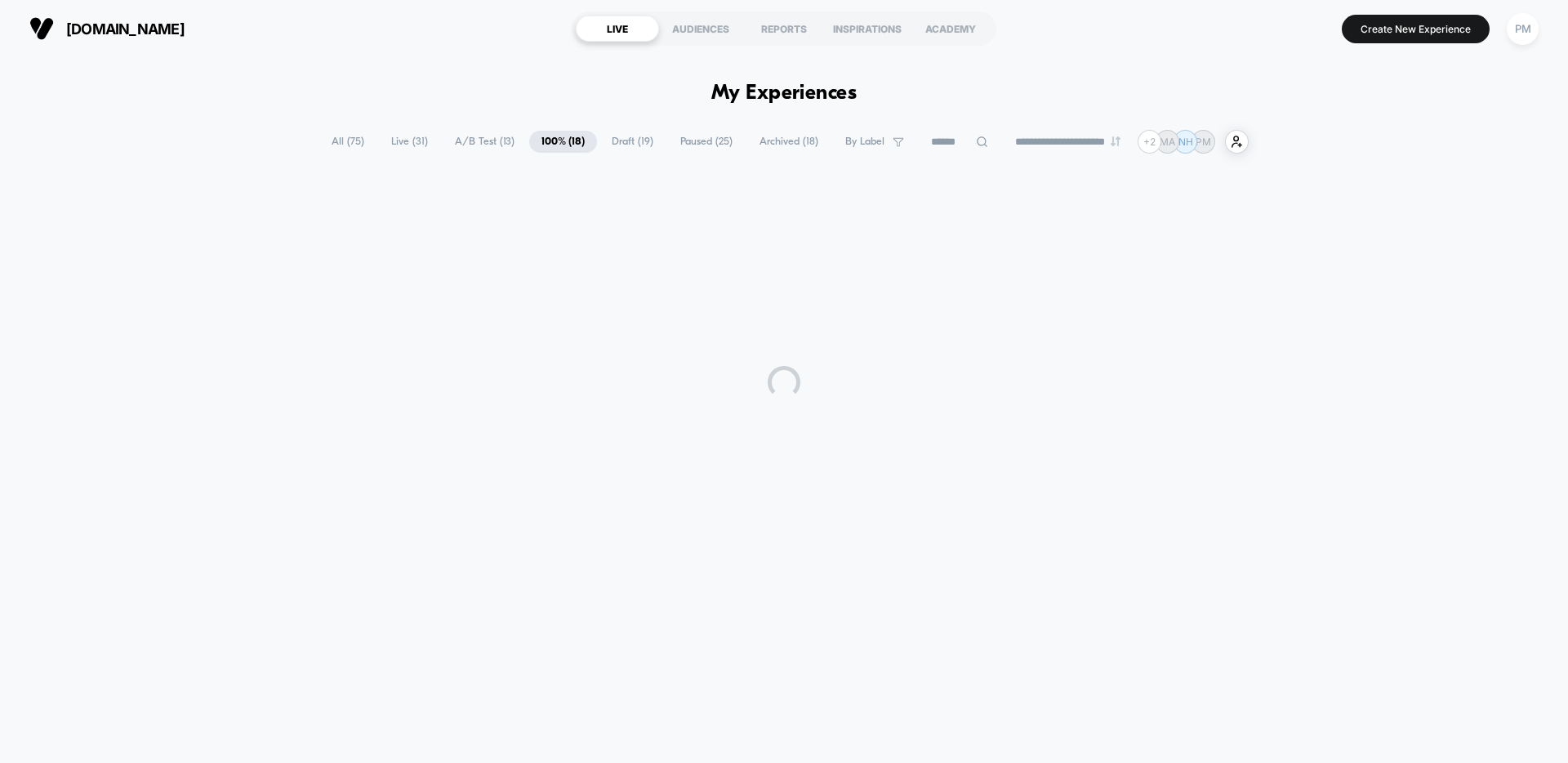
click at [477, 136] on span "A/B Test ( 13 )" at bounding box center [485, 141] width 84 height 22
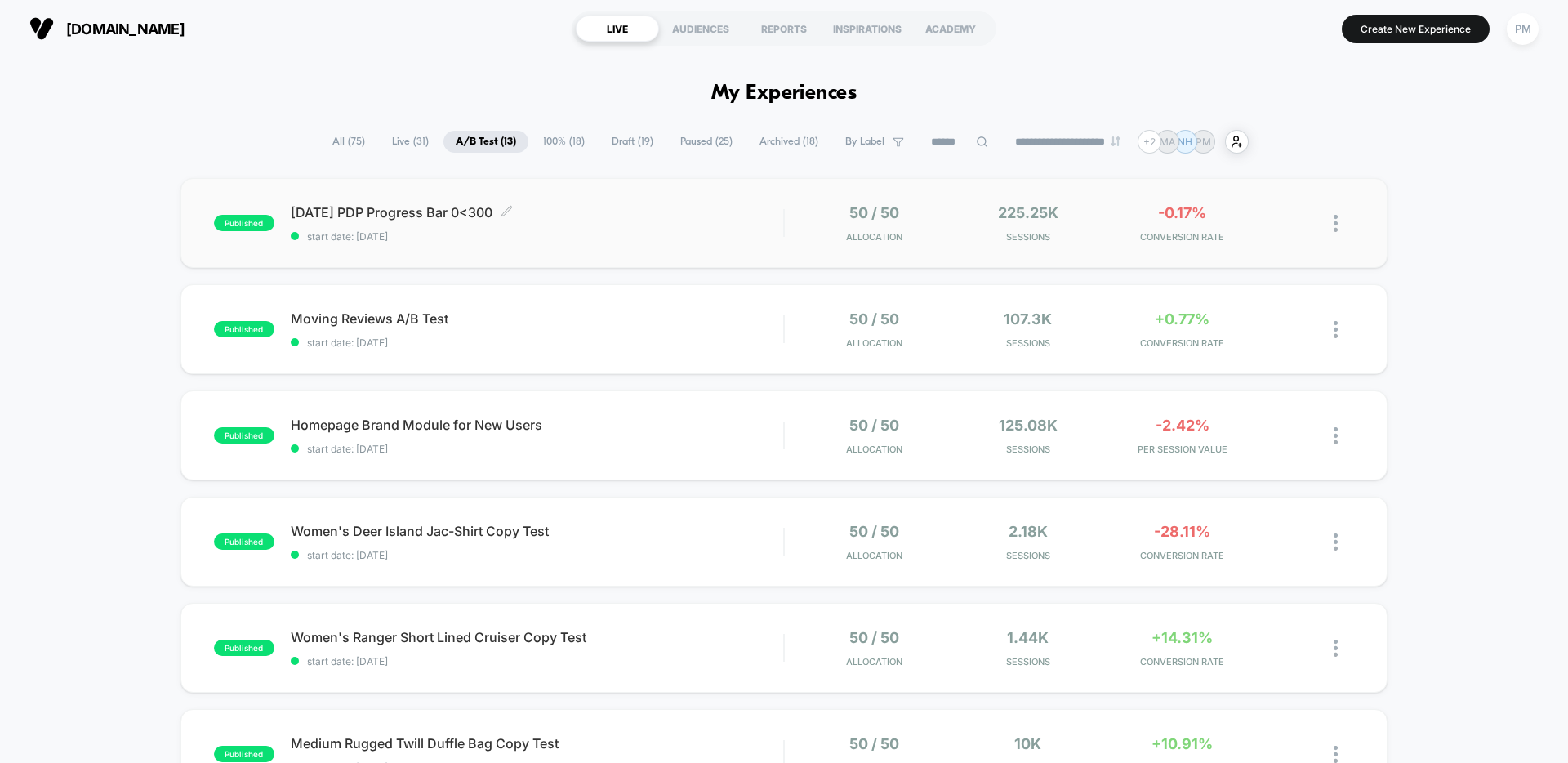
click at [684, 218] on span "[DATE] PDP Progress Bar 0<300 Click to edit experience details" at bounding box center [537, 213] width 493 height 16
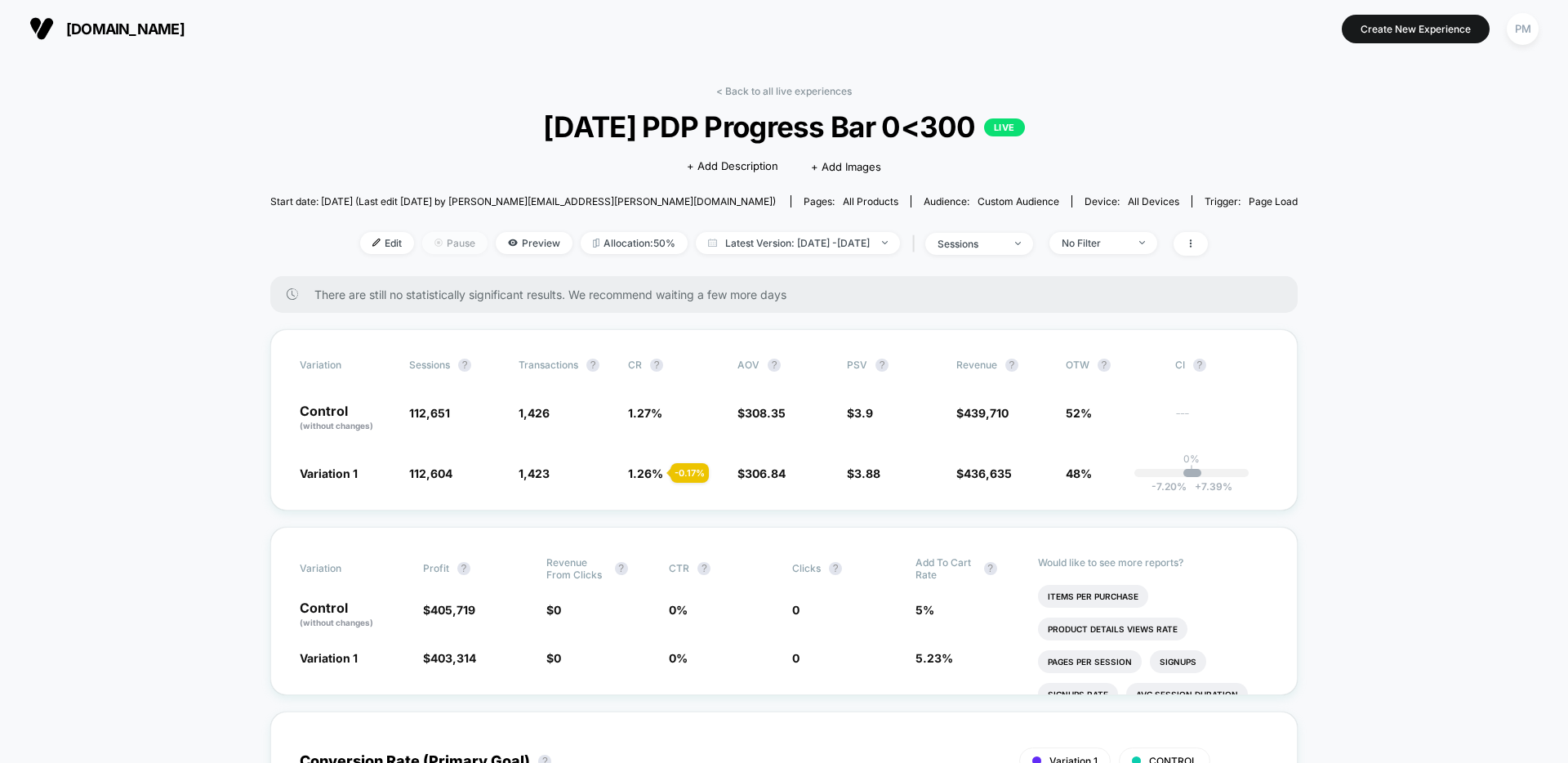
click at [429, 236] on span "Pause" at bounding box center [455, 243] width 66 height 22
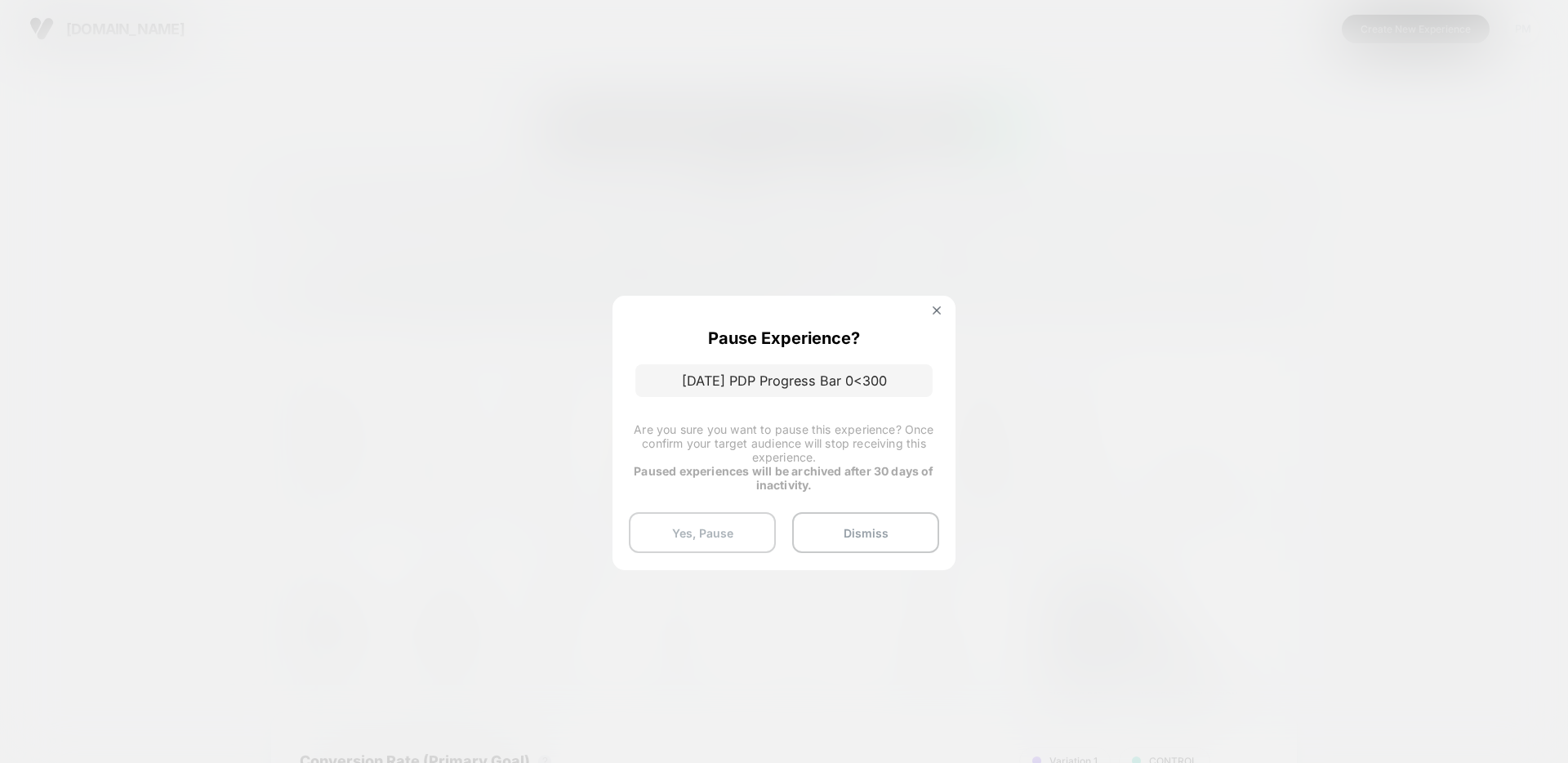
click at [721, 537] on button "Yes, Pause" at bounding box center [702, 532] width 147 height 41
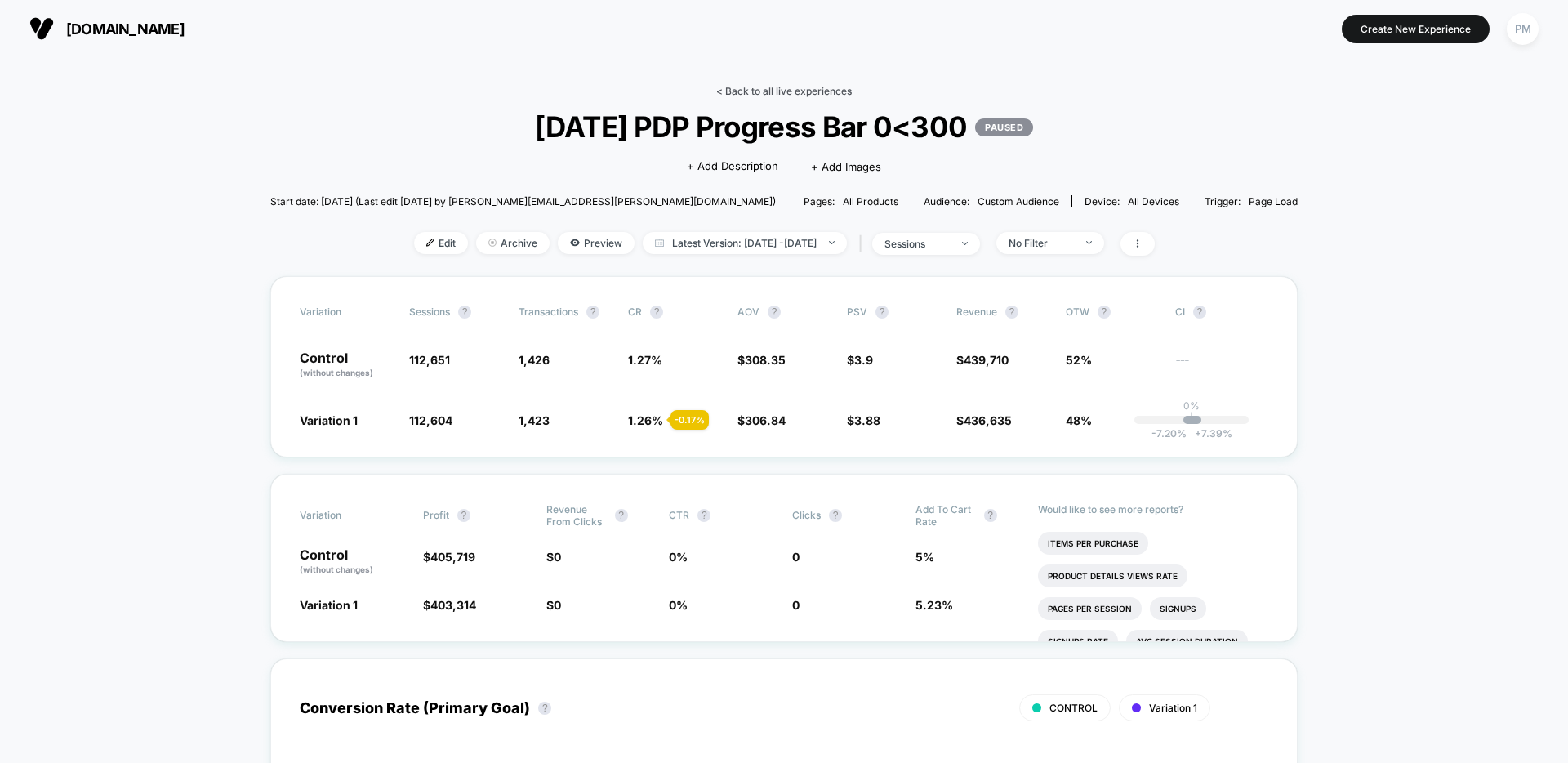
click at [754, 94] on link "< Back to all live experiences" at bounding box center [784, 91] width 136 height 13
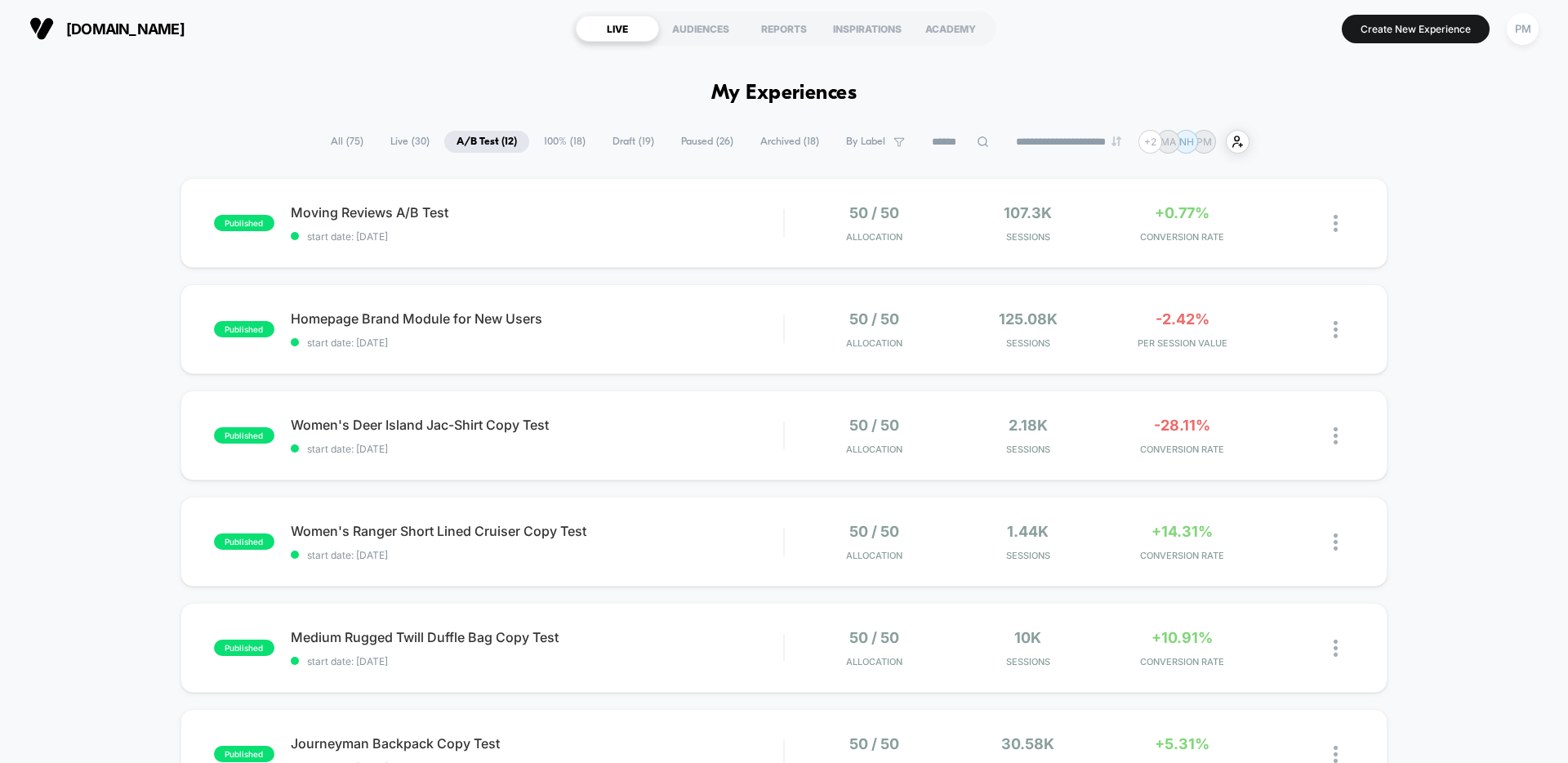
click at [697, 140] on span "Paused ( 26 )" at bounding box center [707, 141] width 77 height 22
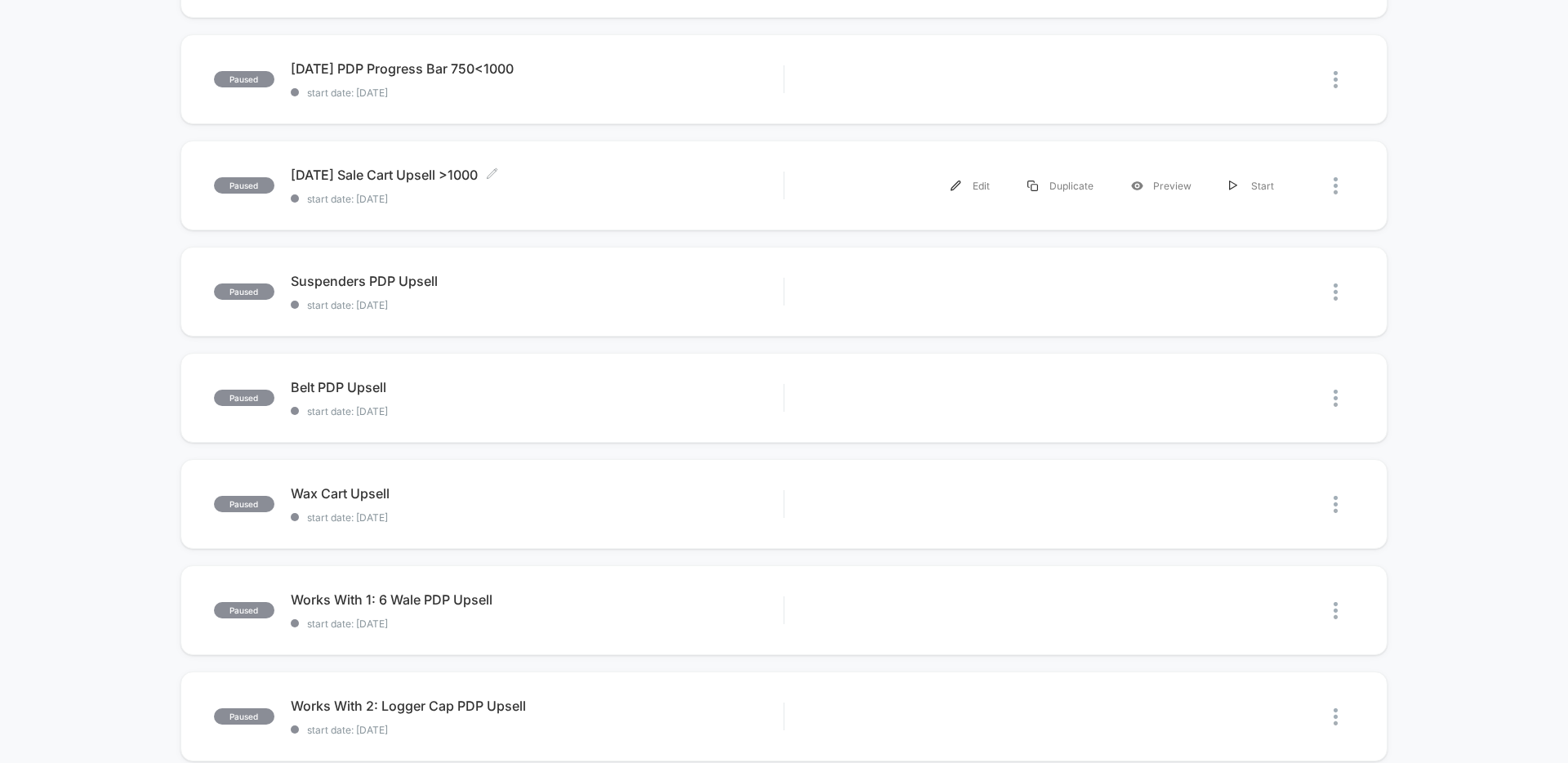
scroll to position [676, 0]
click at [1242, 294] on div "Start" at bounding box center [1252, 291] width 83 height 37
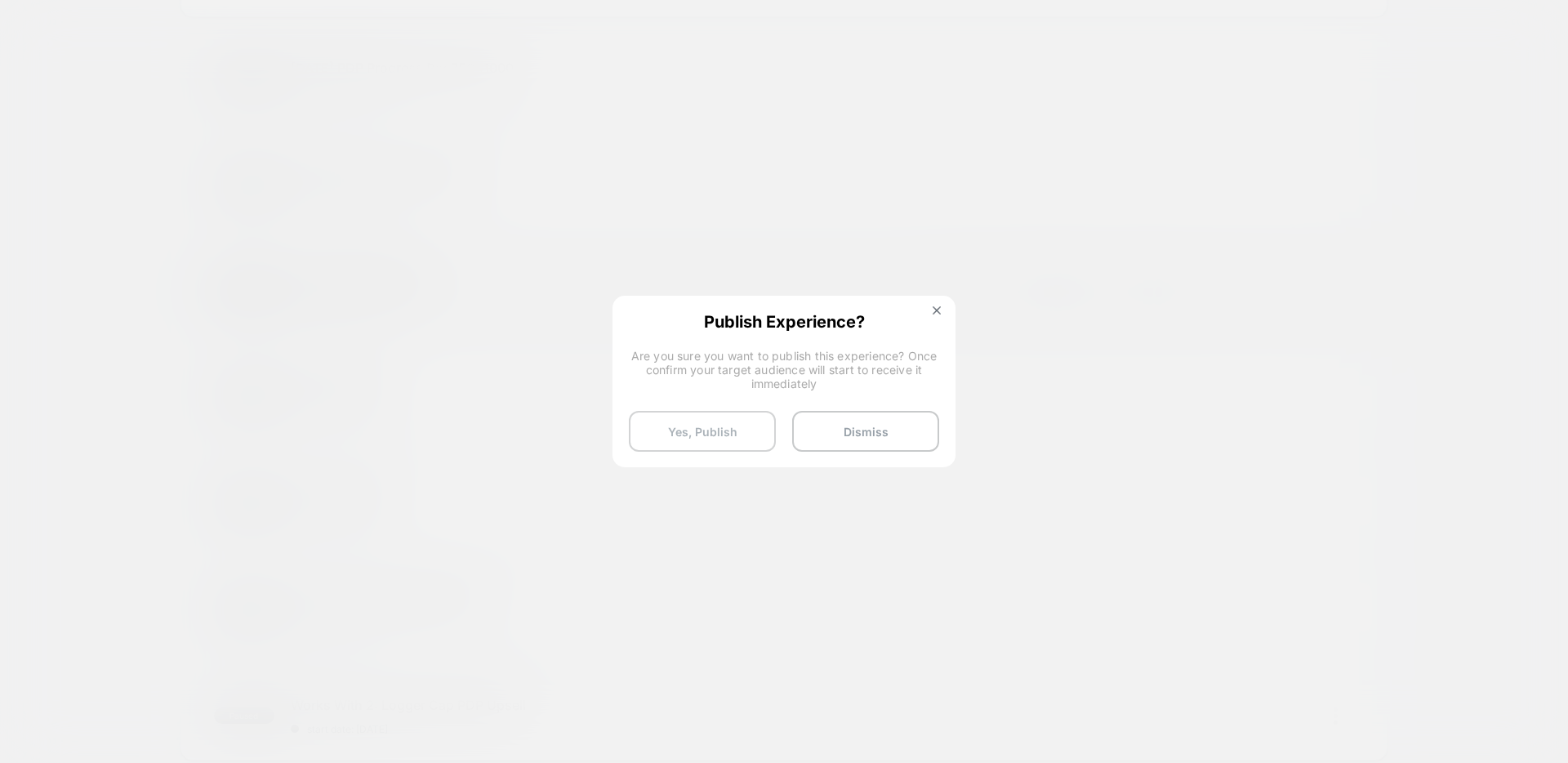
click at [724, 428] on button "Yes, Publish" at bounding box center [702, 431] width 147 height 41
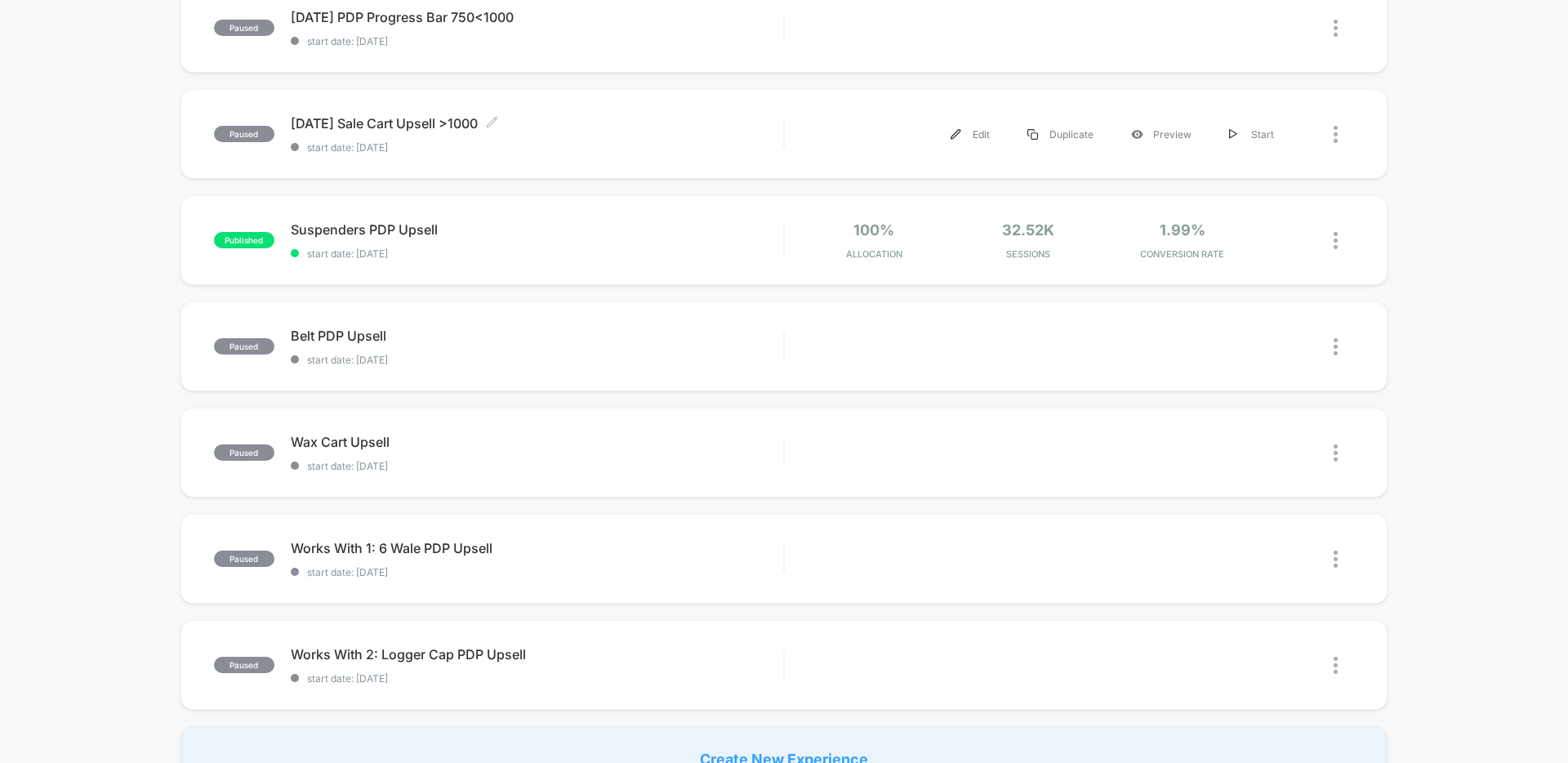
scroll to position [755, 0]
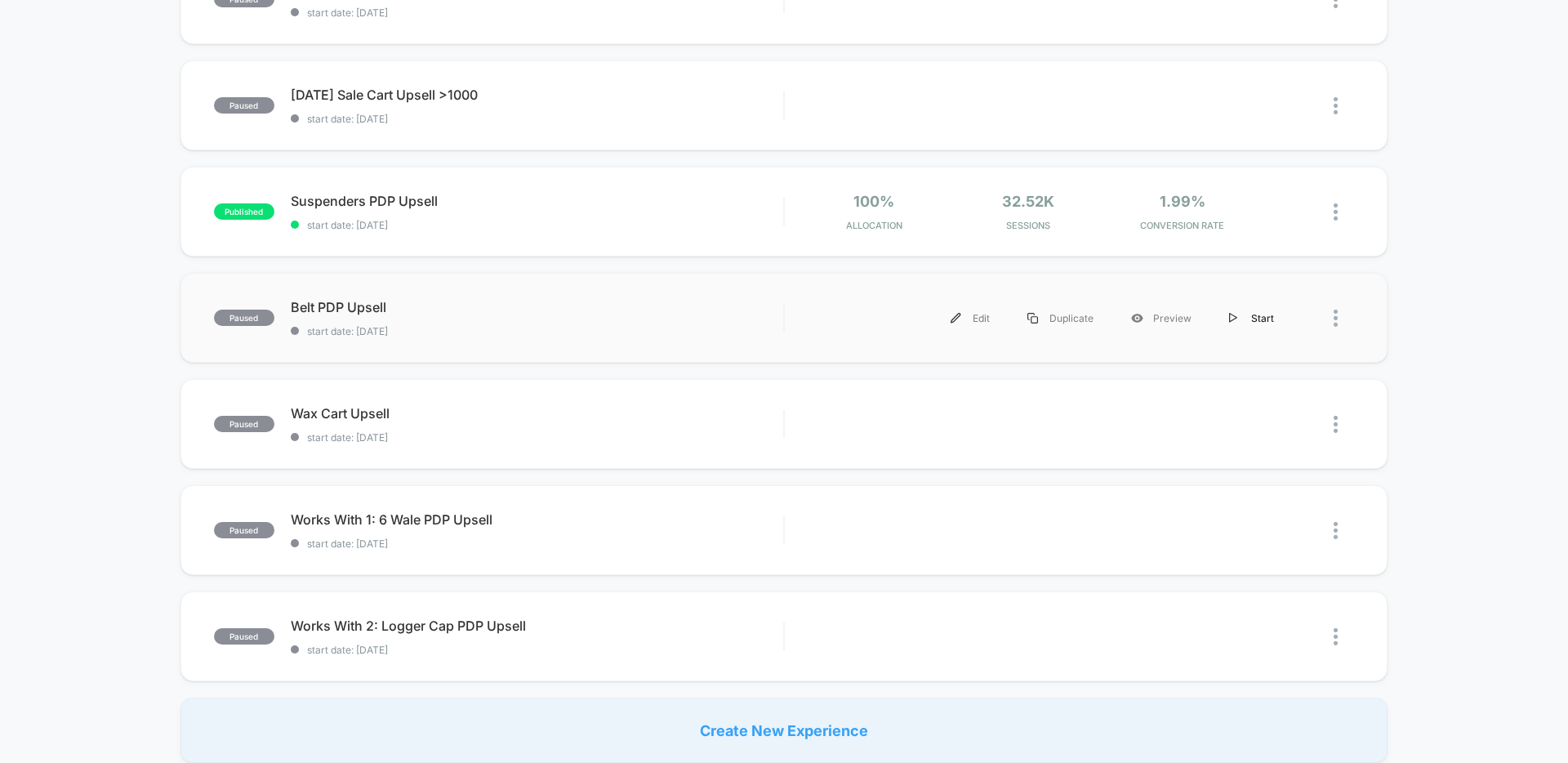
click at [1244, 316] on div "Start" at bounding box center [1252, 318] width 83 height 37
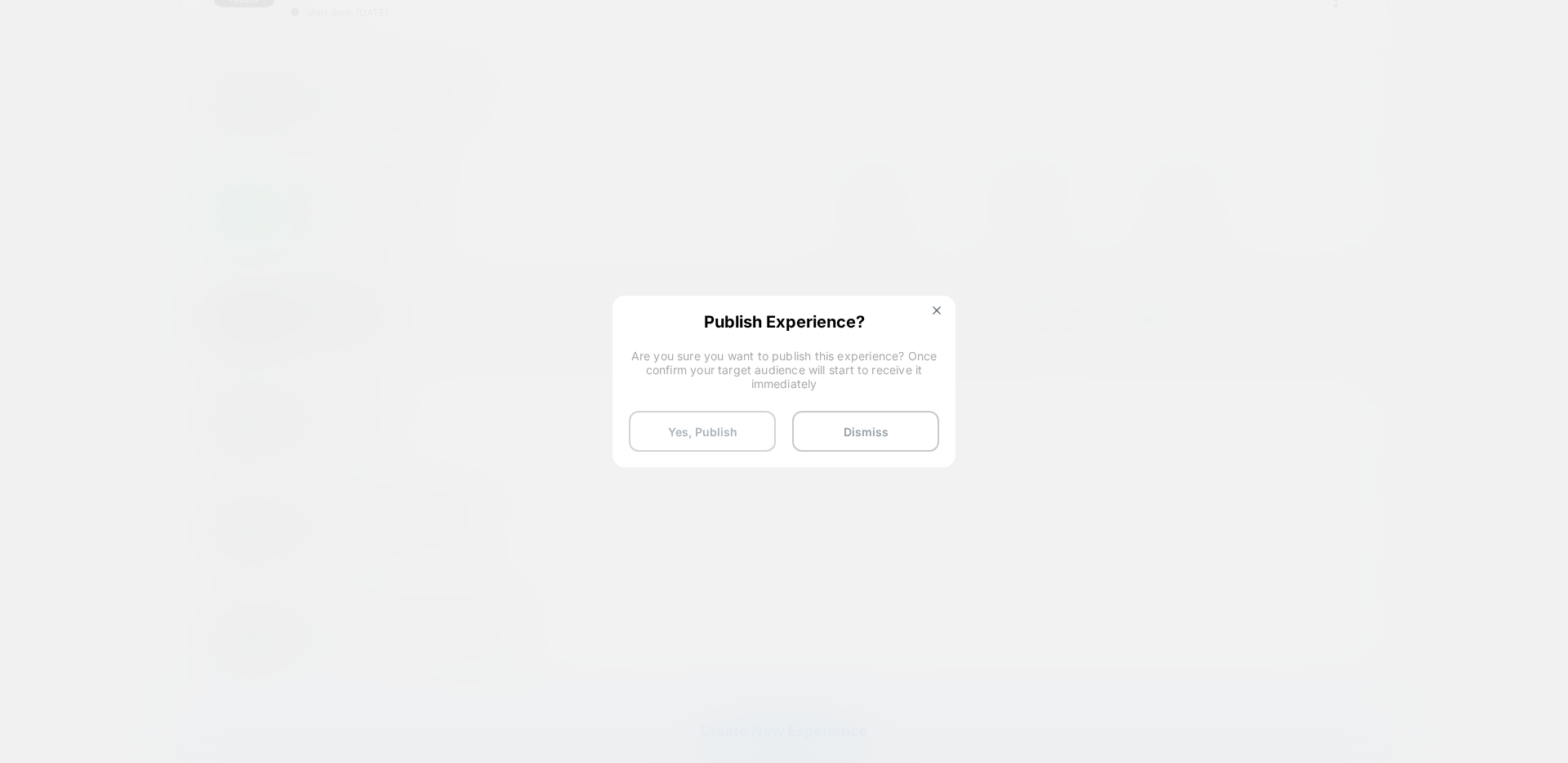
click at [699, 423] on button "Yes, Publish" at bounding box center [702, 431] width 147 height 41
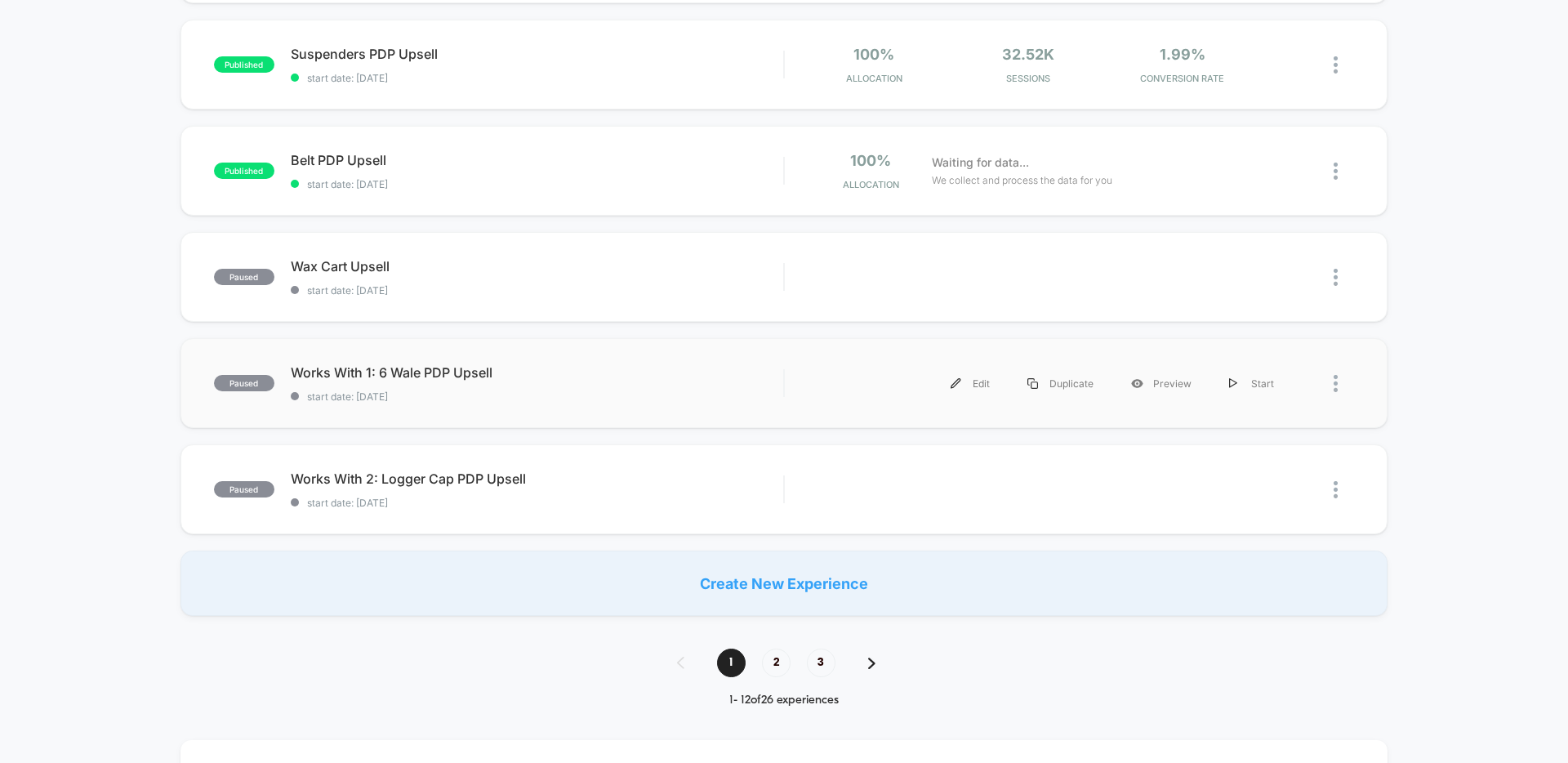
scroll to position [913, 0]
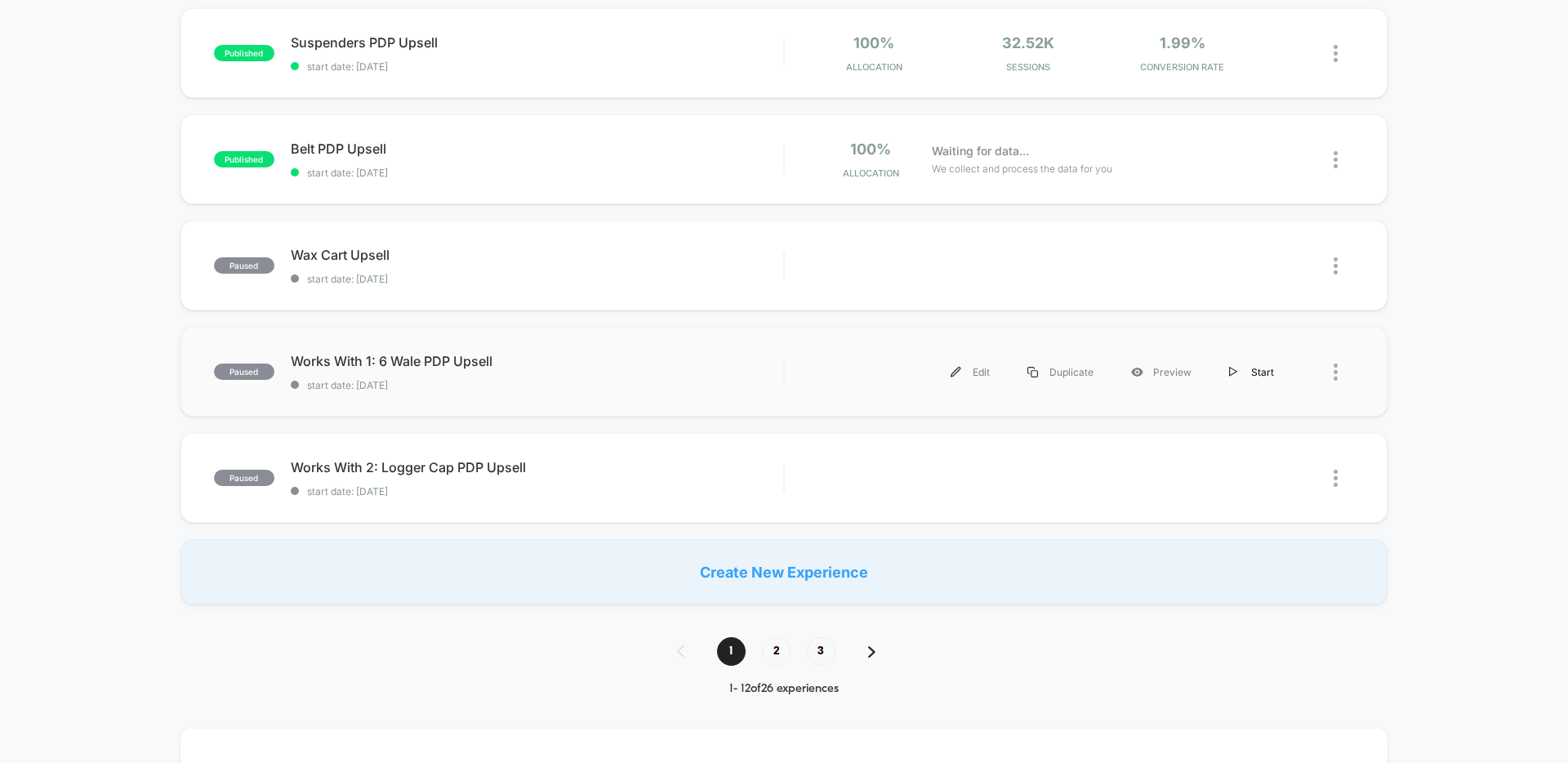
click at [1232, 368] on img at bounding box center [1233, 372] width 8 height 11
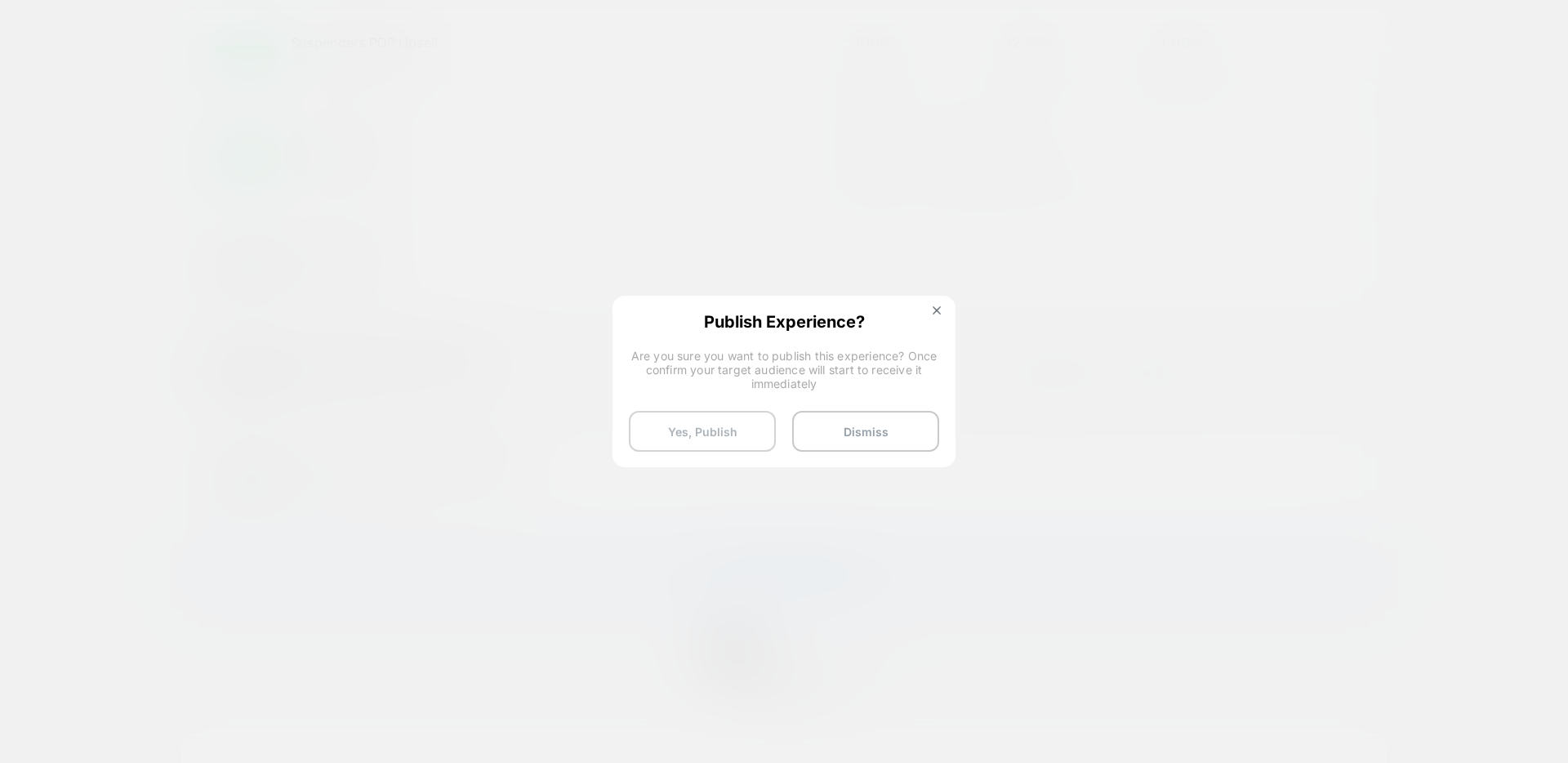
click at [668, 425] on button "Yes, Publish" at bounding box center [702, 431] width 147 height 41
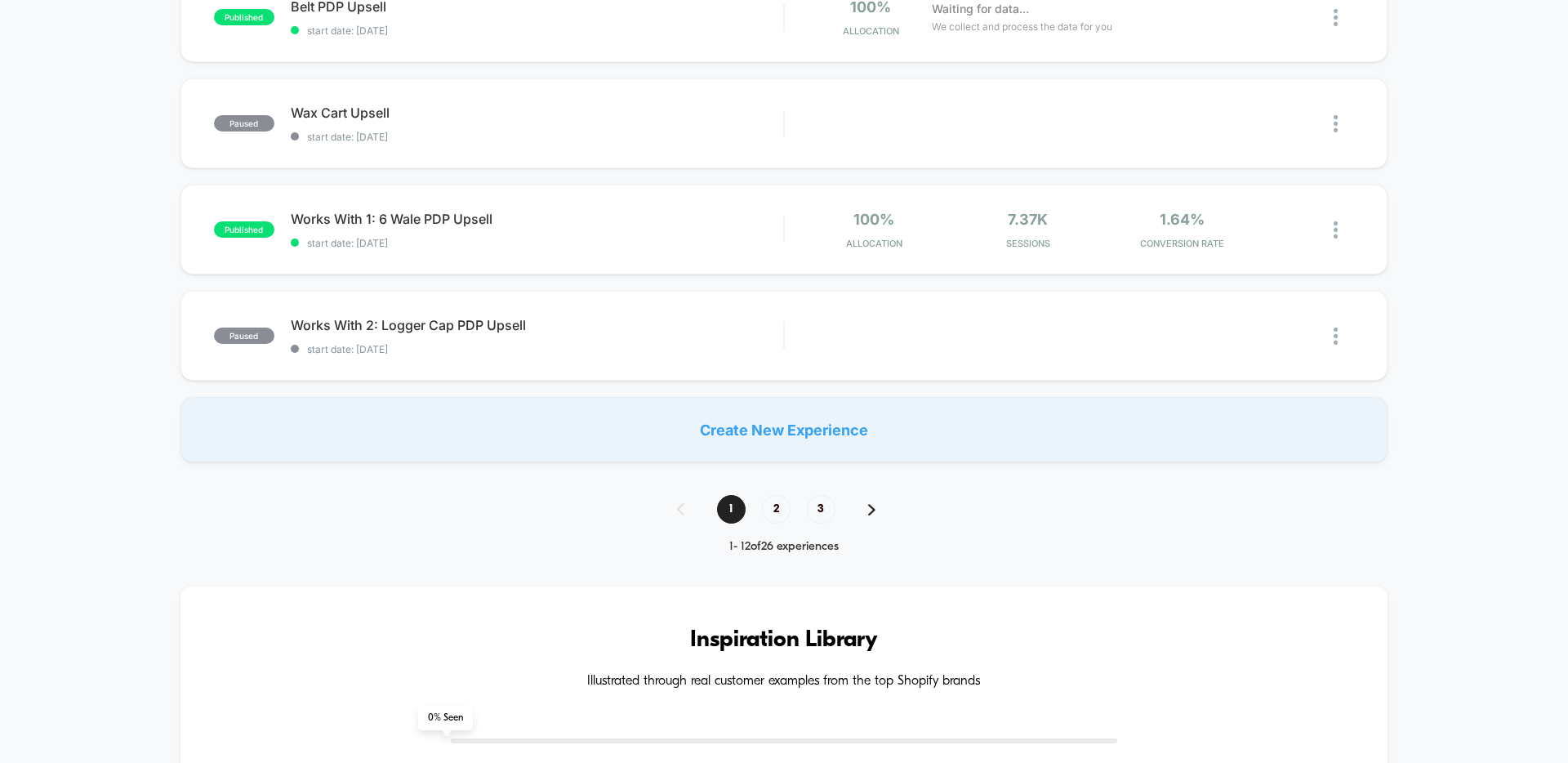
scroll to position [1054, 0]
click at [766, 505] on span "2" at bounding box center [776, 511] width 29 height 29
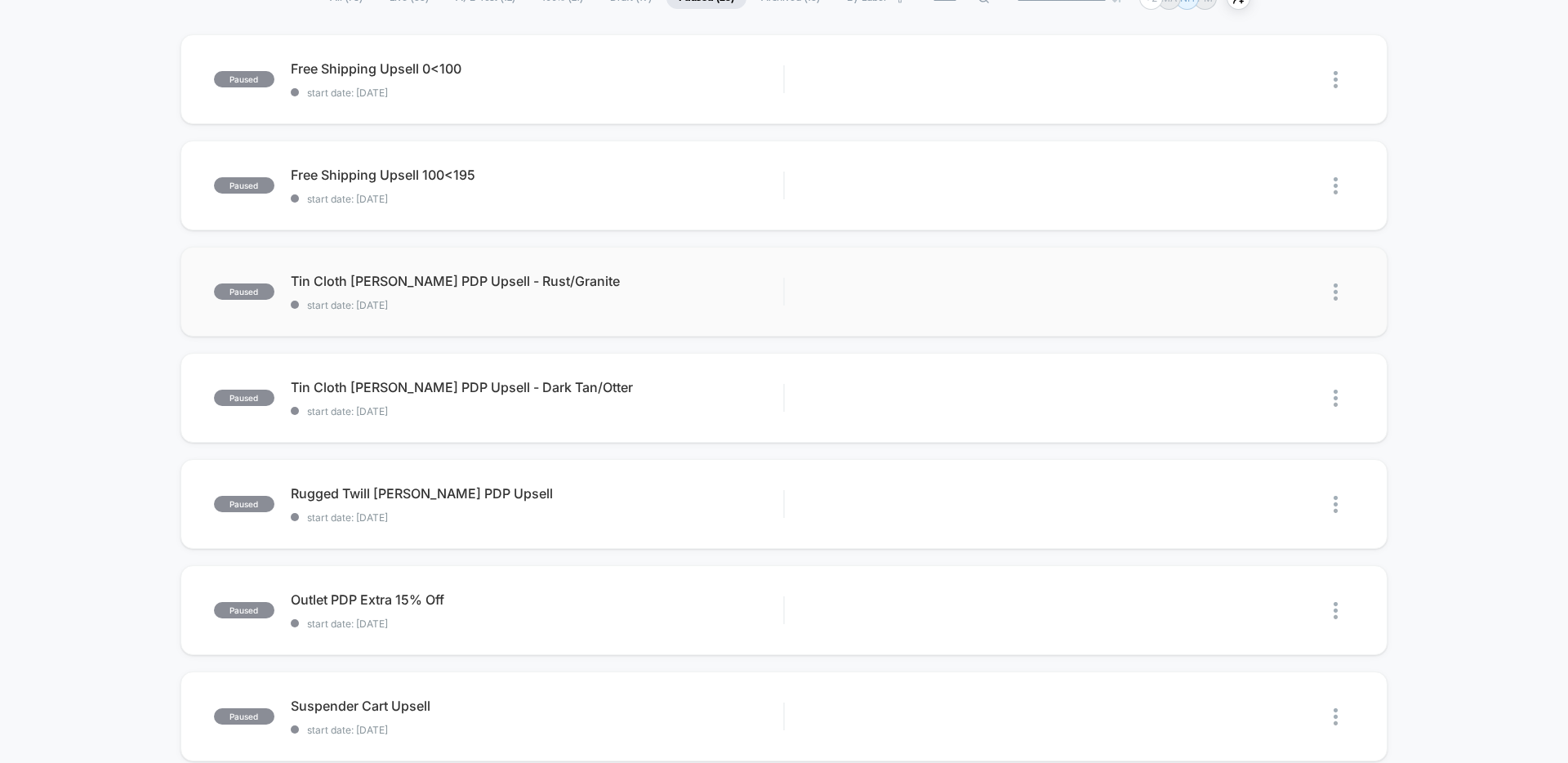
scroll to position [143, 0]
click at [1234, 287] on img at bounding box center [1233, 293] width 8 height 11
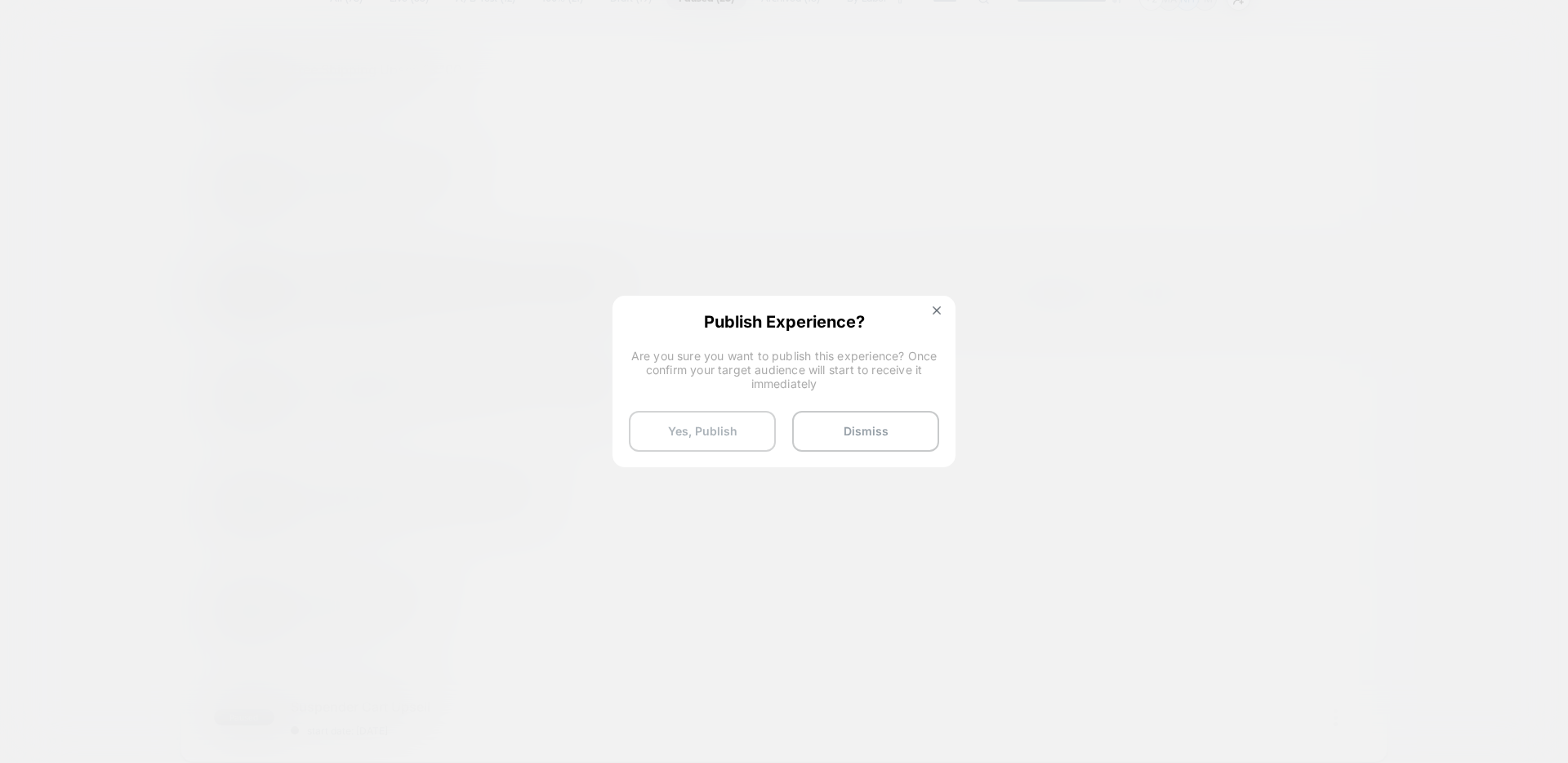
click at [705, 441] on button "Yes, Publish" at bounding box center [702, 431] width 147 height 41
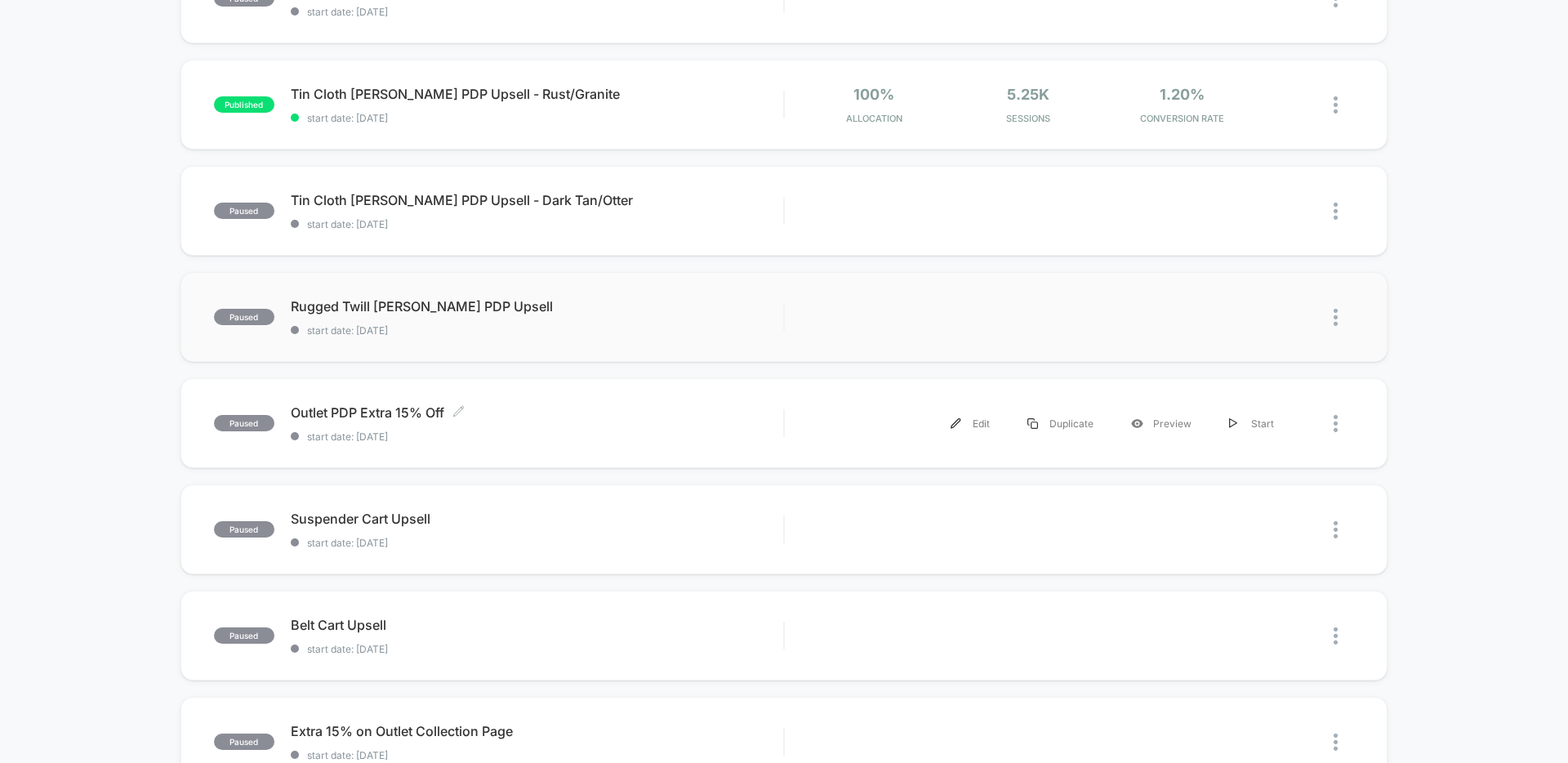
scroll to position [329, 0]
click at [1252, 217] on div "Start" at bounding box center [1252, 213] width 83 height 37
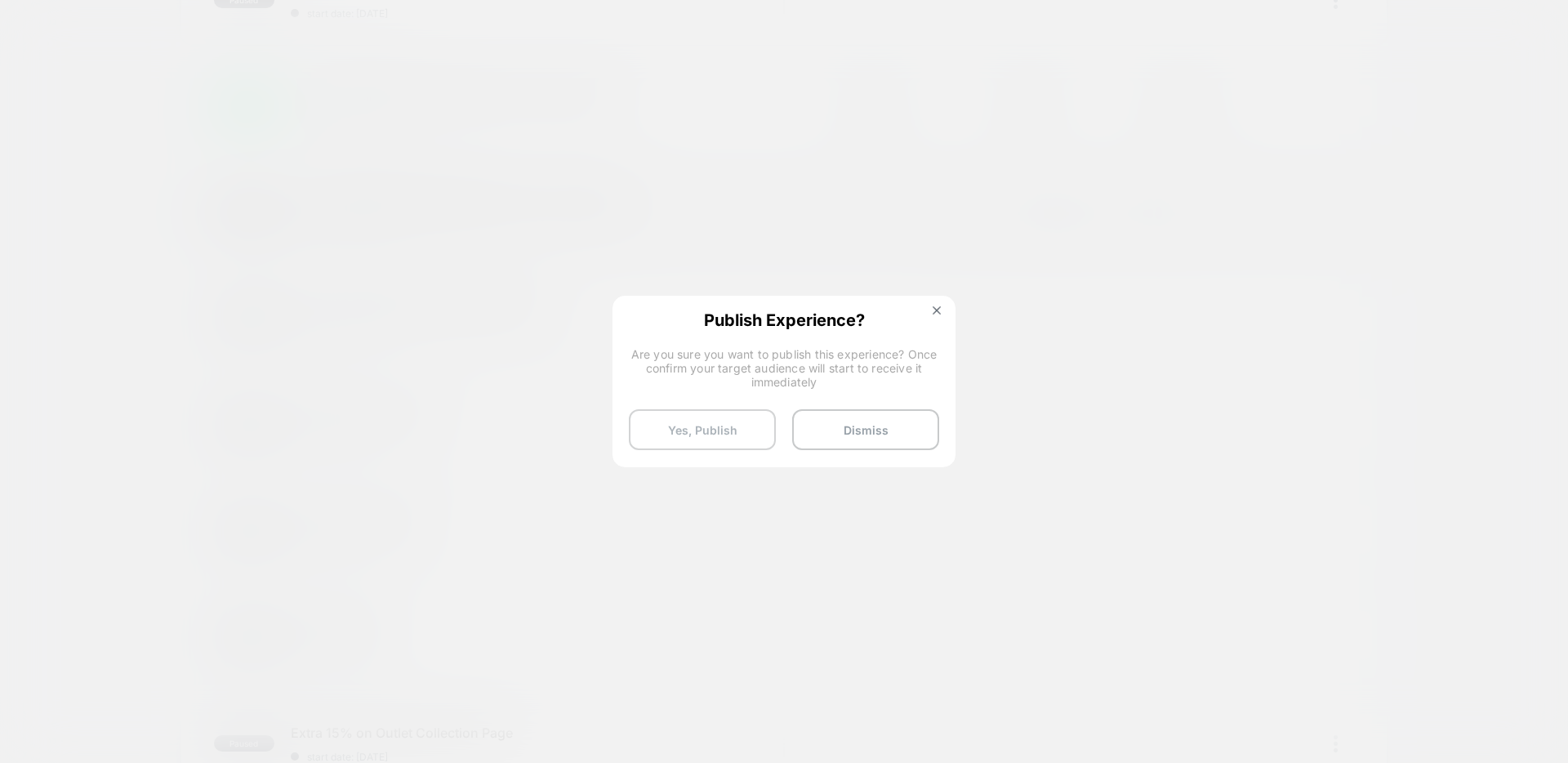
click at [722, 427] on button "Yes, Publish" at bounding box center [702, 429] width 147 height 41
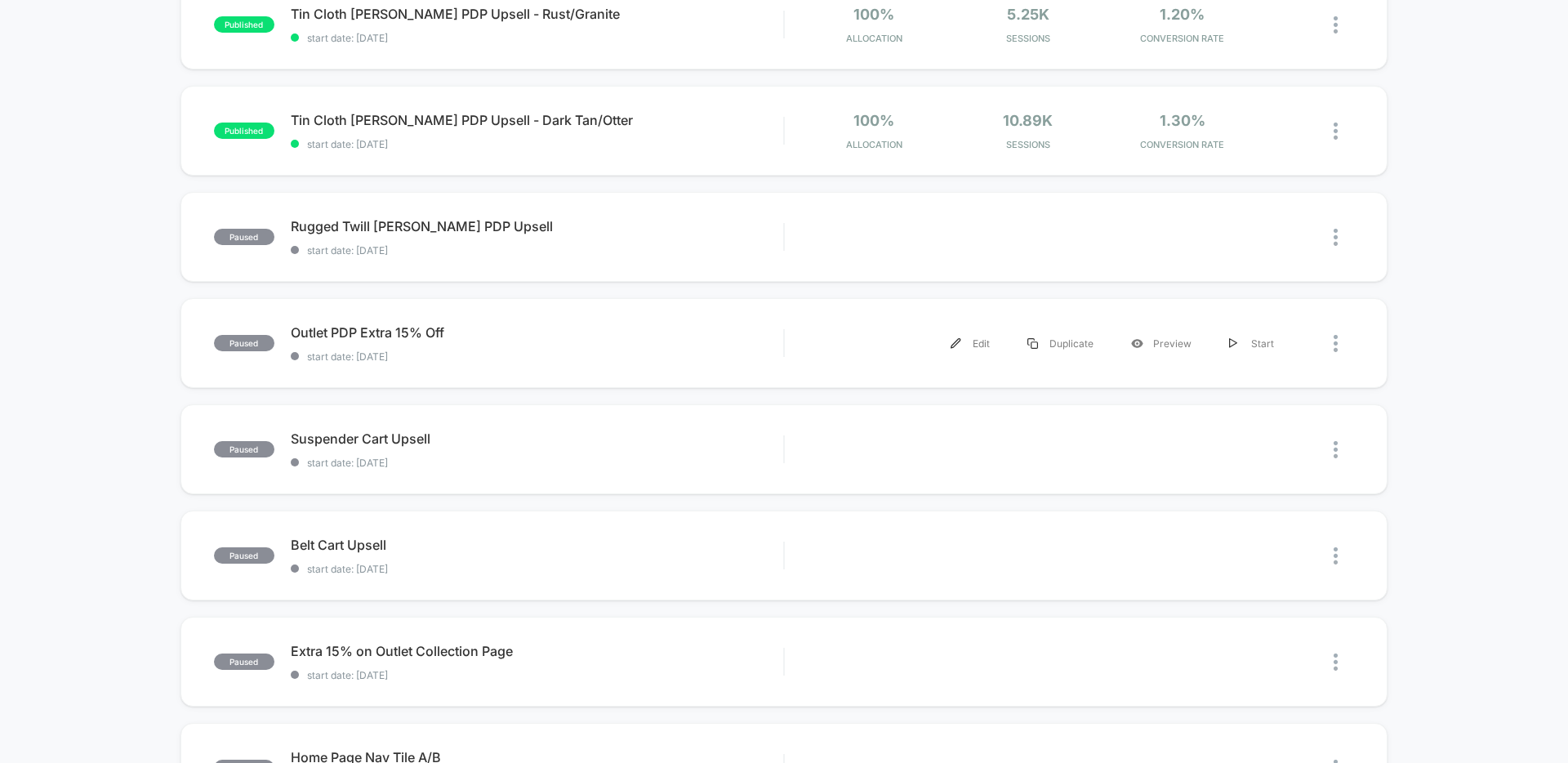
scroll to position [405, 0]
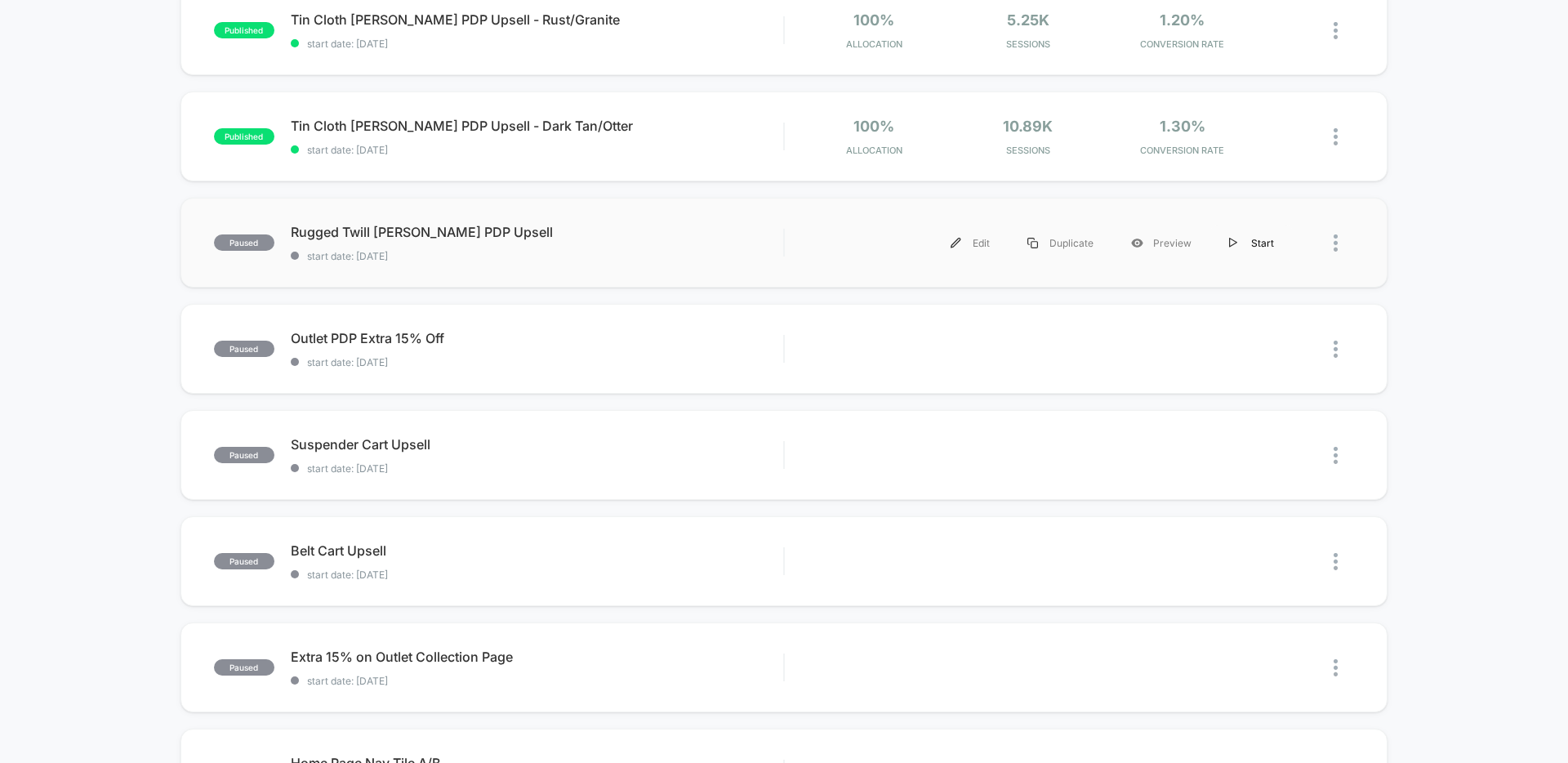
click at [1234, 242] on img at bounding box center [1233, 243] width 8 height 11
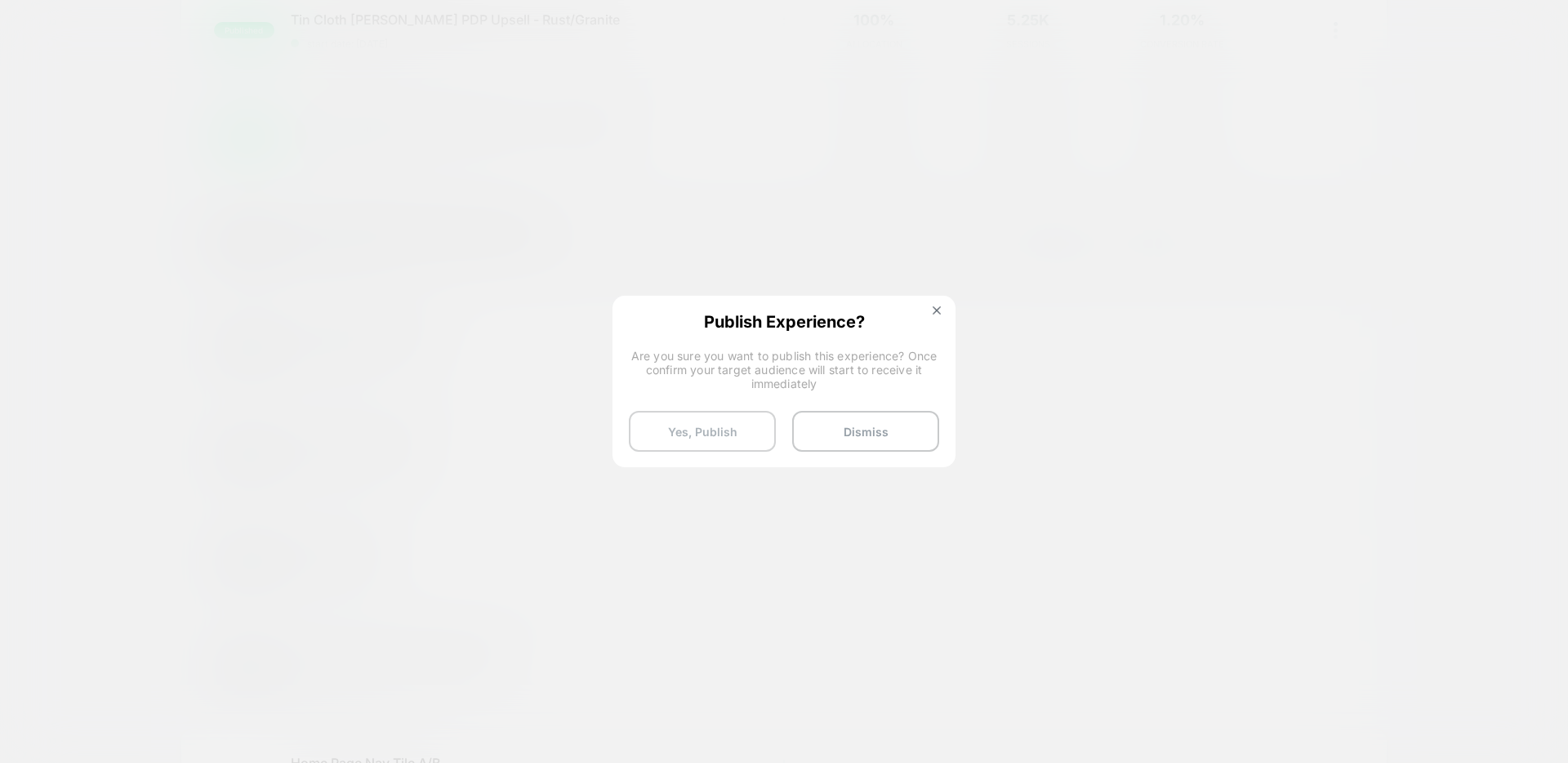
click at [708, 428] on button "Yes, Publish" at bounding box center [702, 431] width 147 height 41
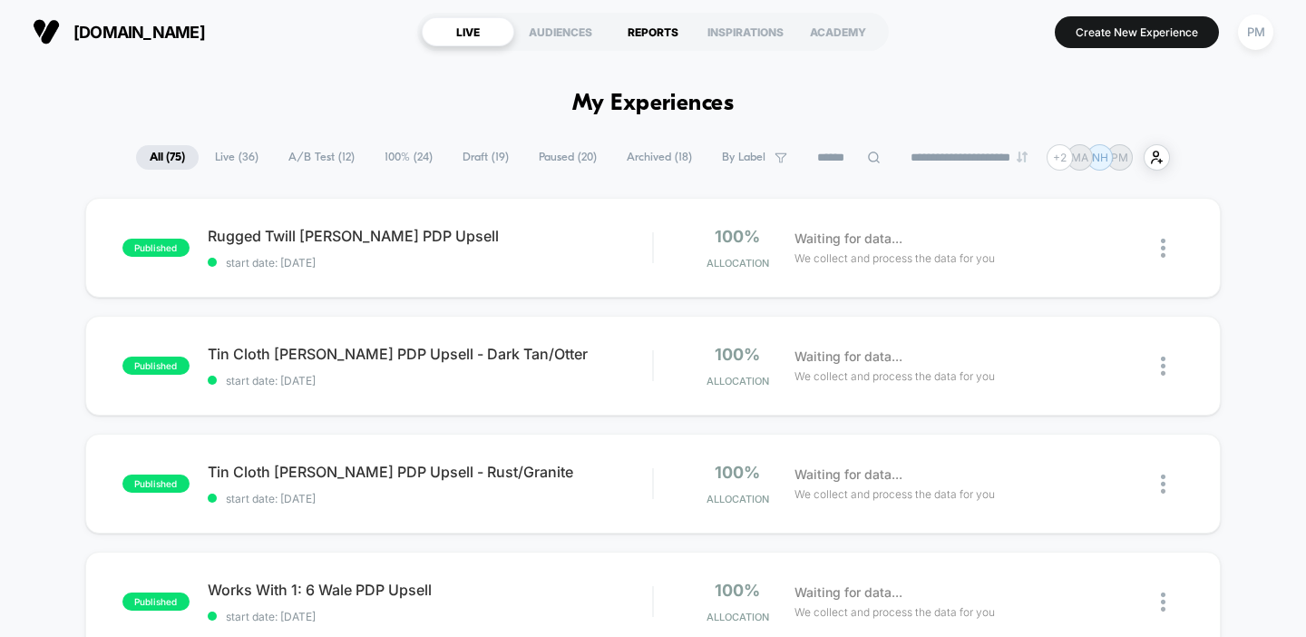
click at [640, 34] on div "REPORTS" at bounding box center [653, 31] width 93 height 29
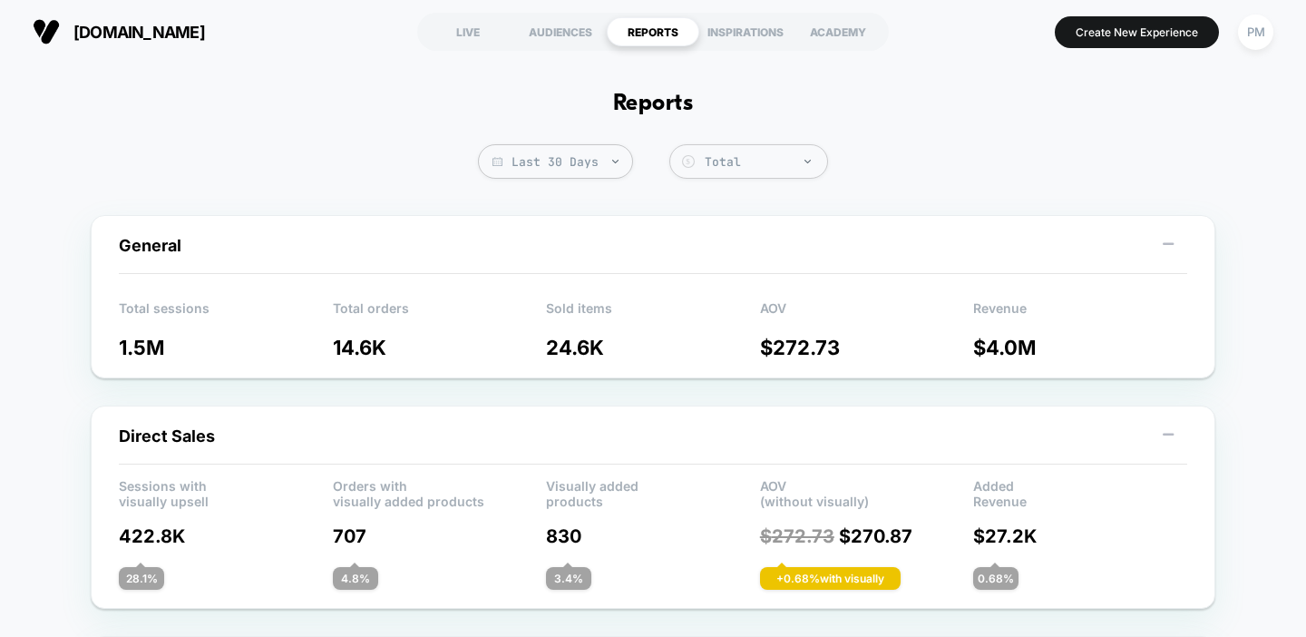
click at [537, 170] on span "Last 30 Days" at bounding box center [555, 161] width 155 height 34
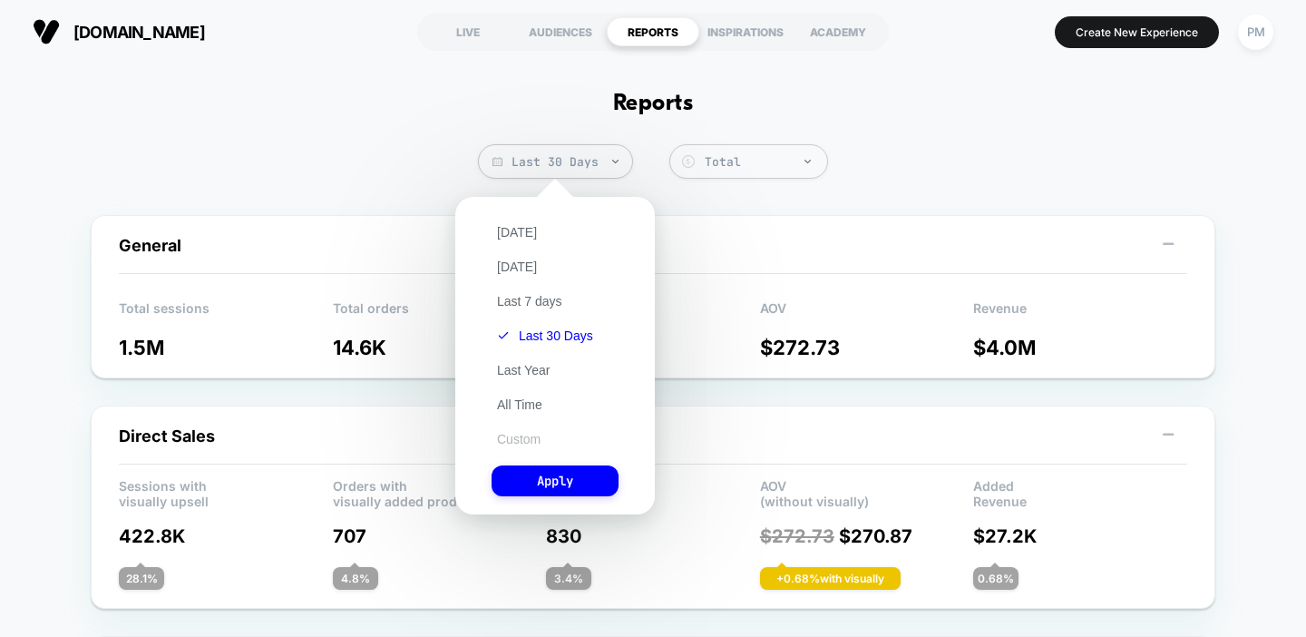
click at [525, 432] on button "Custom" at bounding box center [519, 439] width 54 height 16
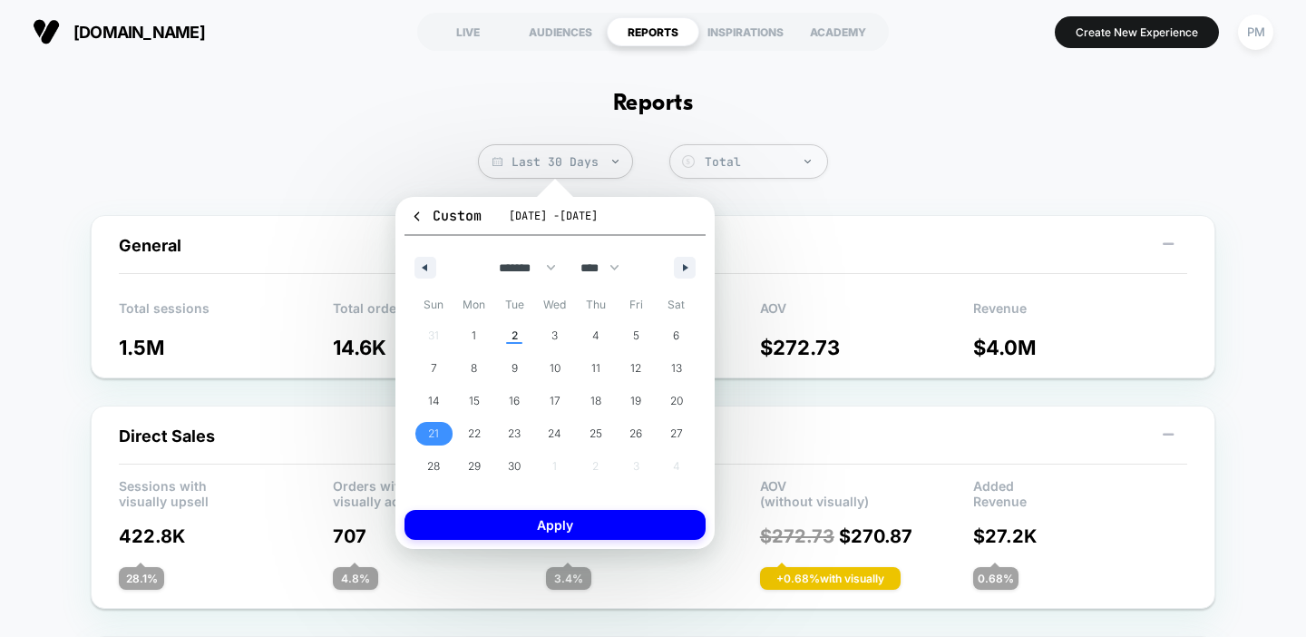
click at [439, 423] on span "21" at bounding box center [433, 433] width 11 height 33
click at [668, 430] on span "27" at bounding box center [676, 434] width 41 height 24
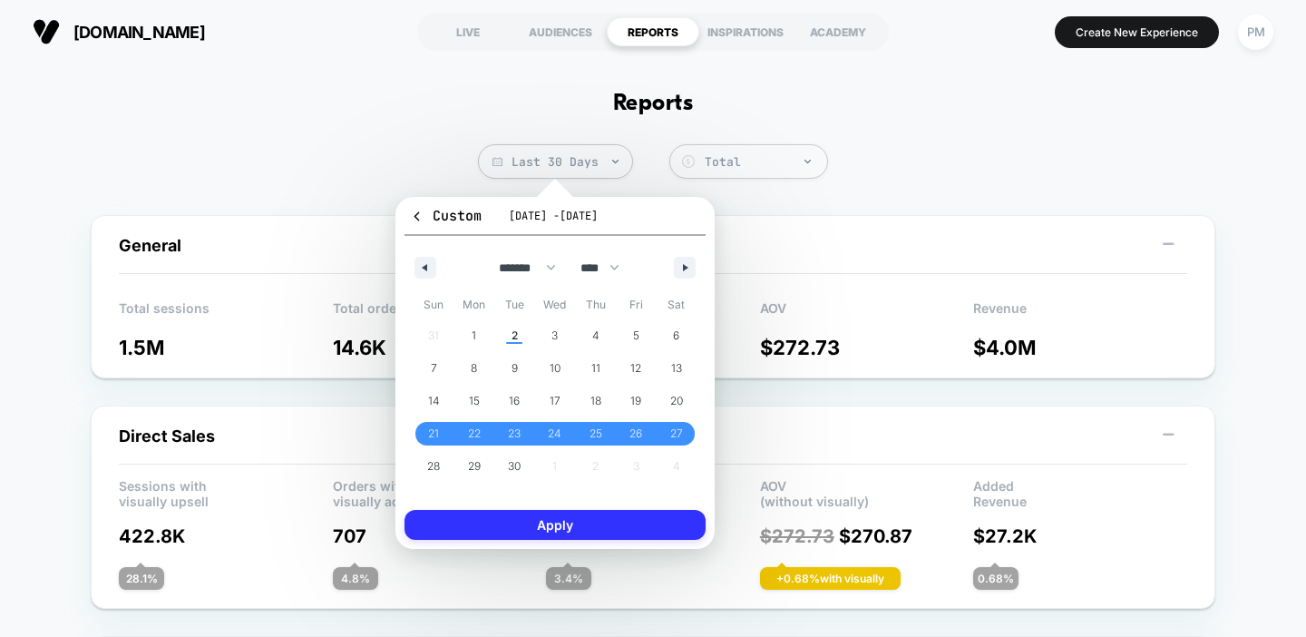
click at [625, 524] on button "Apply" at bounding box center [554, 525] width 301 height 30
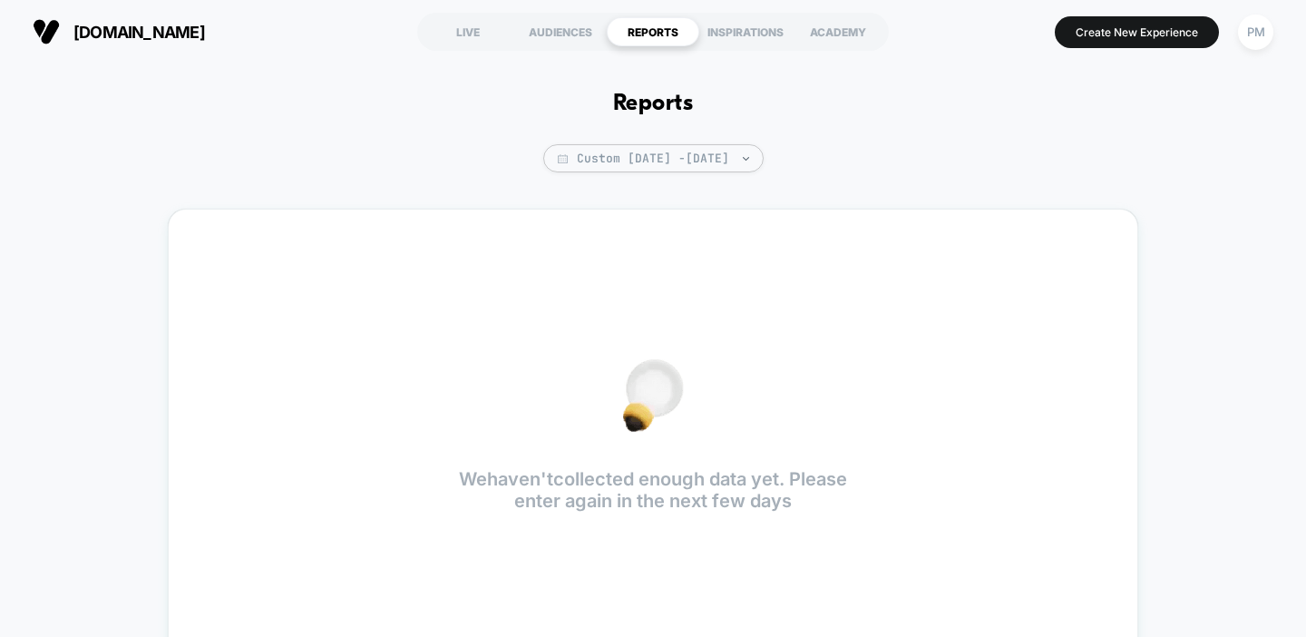
click at [600, 141] on div "Reports Custom Sep 21, 2025 - Sep 27, 2025 We haven't collected enough data yet…" at bounding box center [653, 381] width 1306 height 637
click at [599, 153] on span "Custom Sep 21, 2025 - Sep 27, 2025" at bounding box center [653, 158] width 220 height 28
select select "*"
select select "****"
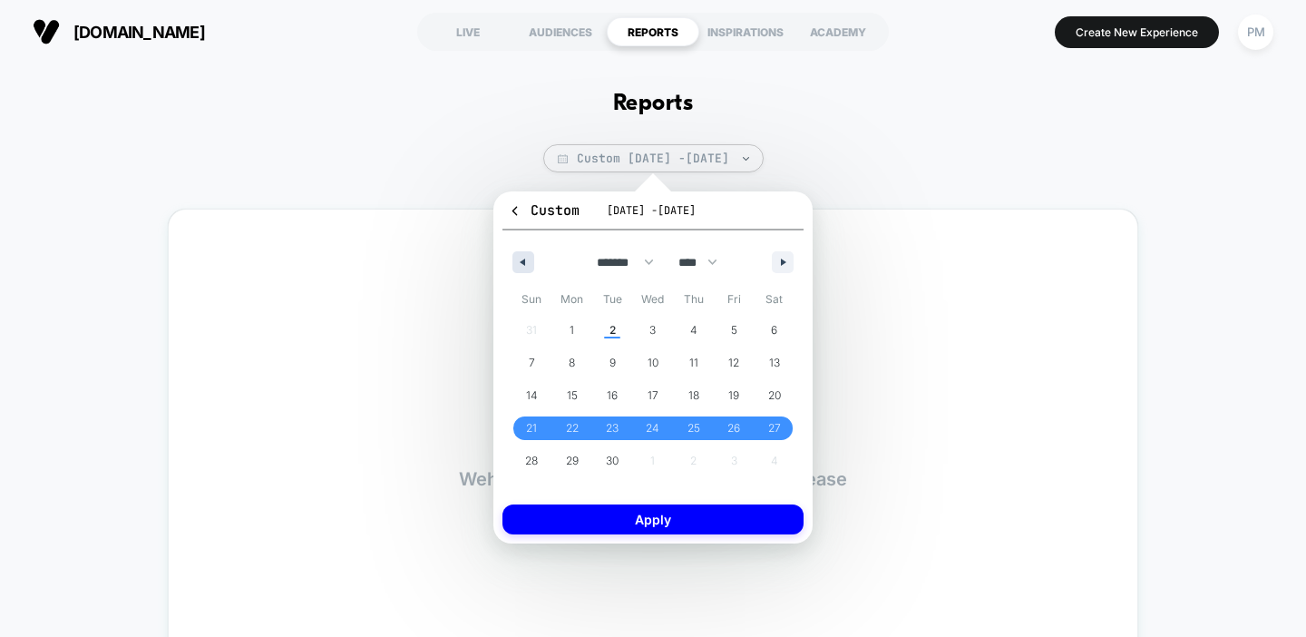
click at [524, 259] on icon "button" at bounding box center [520, 261] width 9 height 7
select select "*"
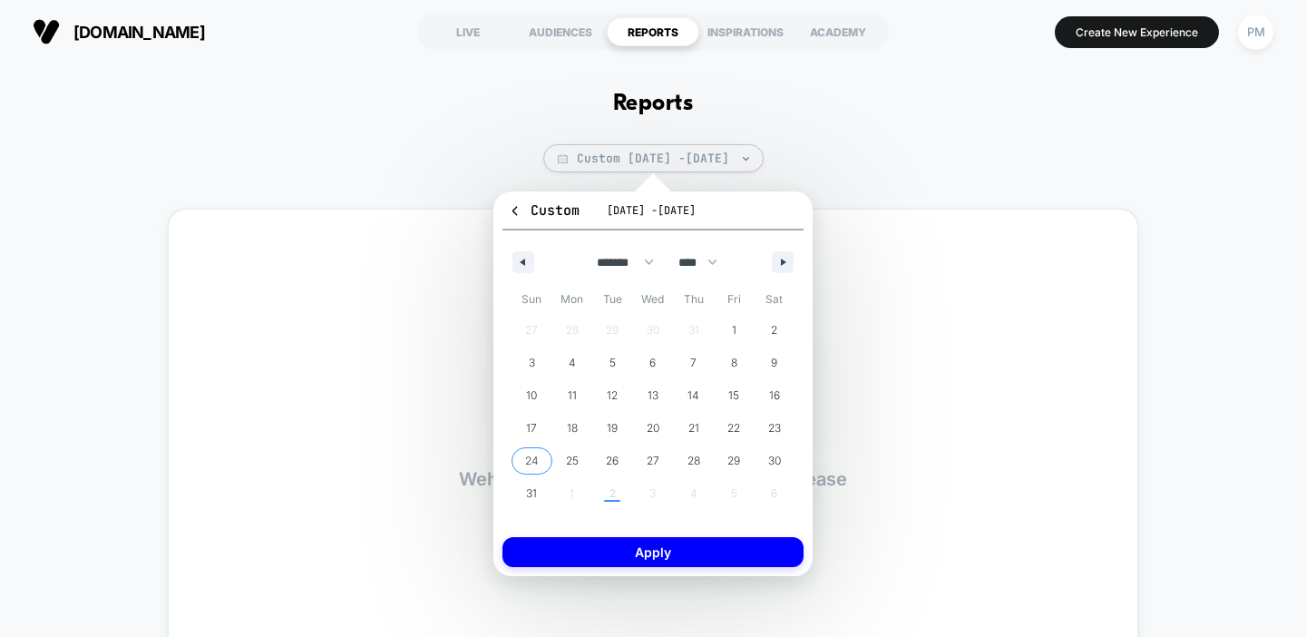
click at [534, 459] on span "24" at bounding box center [532, 460] width 14 height 33
click at [774, 456] on span "30" at bounding box center [774, 460] width 13 height 33
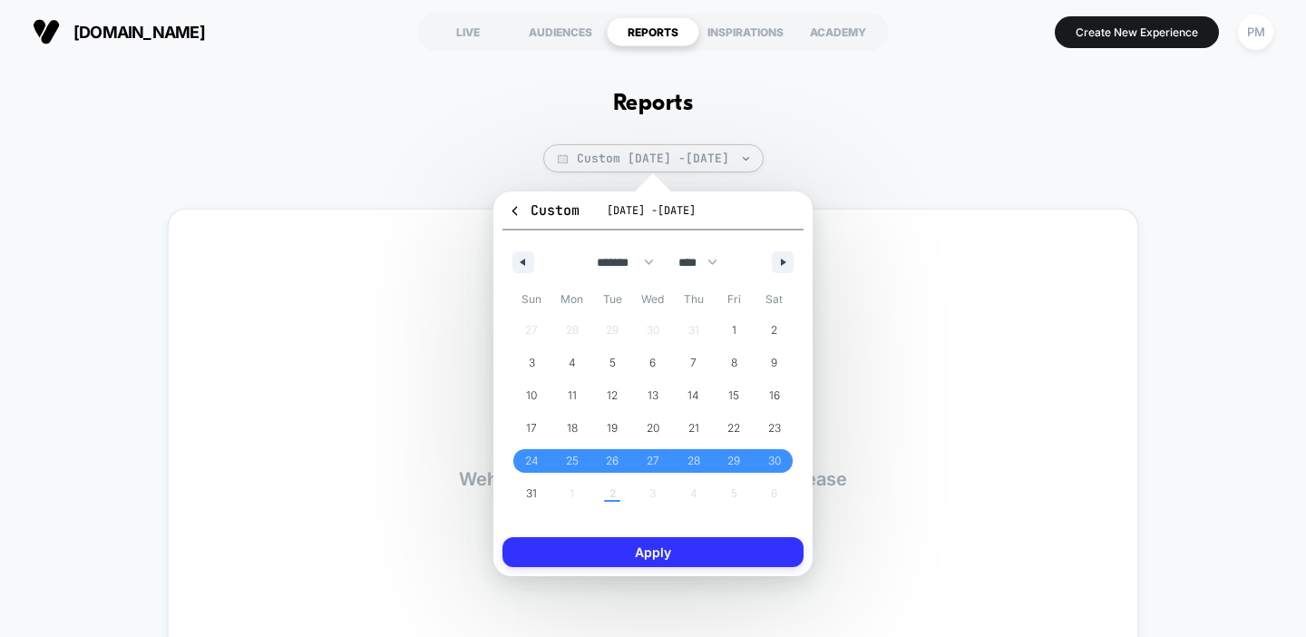
click at [691, 562] on button "Apply" at bounding box center [652, 552] width 301 height 30
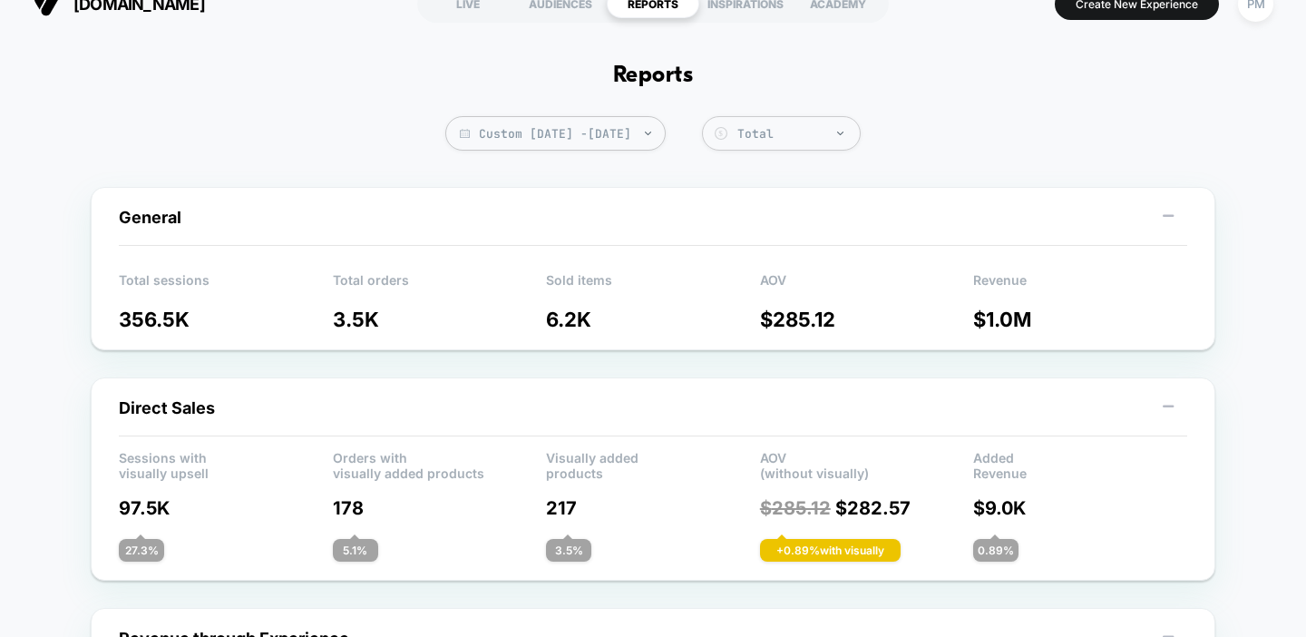
scroll to position [67, 0]
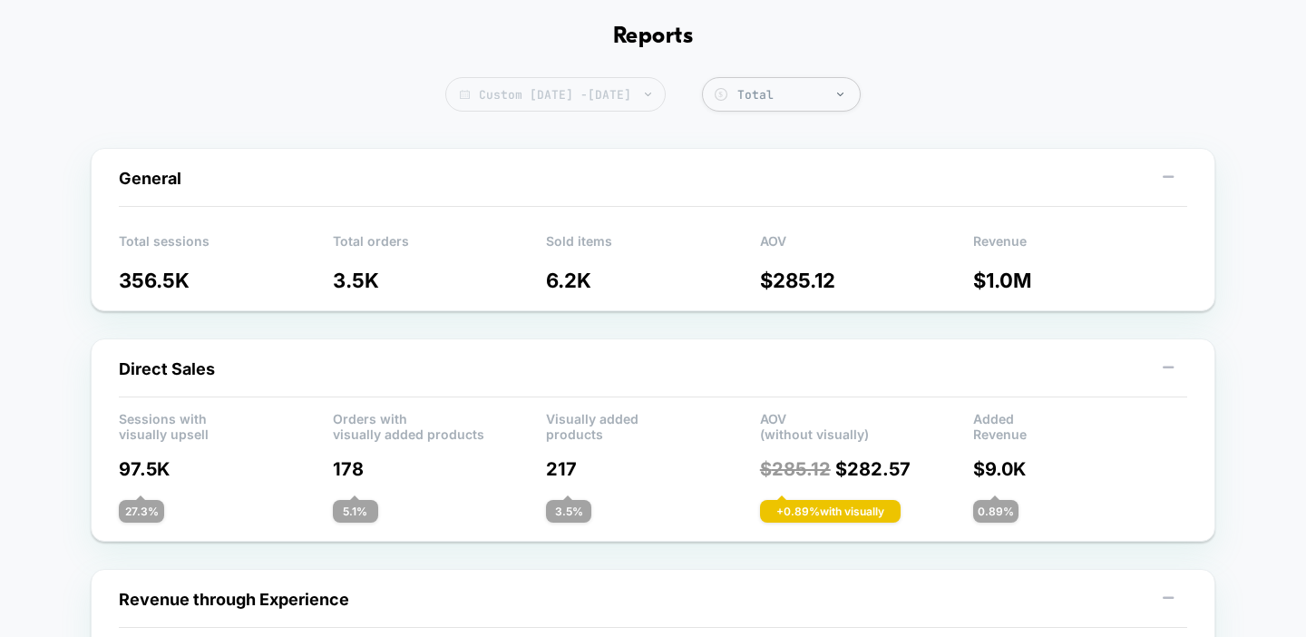
click at [555, 99] on span "Custom Aug 24, 2025 - Aug 30, 2025" at bounding box center [555, 94] width 220 height 34
select select "*"
select select "****"
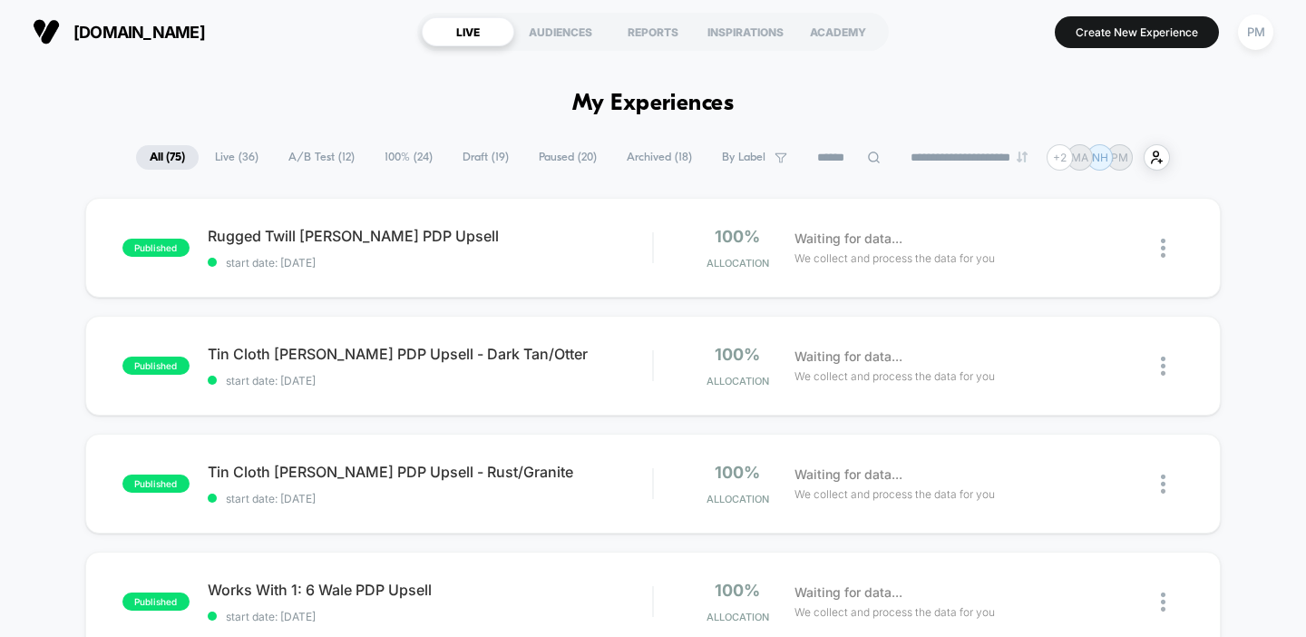
click at [853, 158] on input at bounding box center [849, 158] width 91 height 22
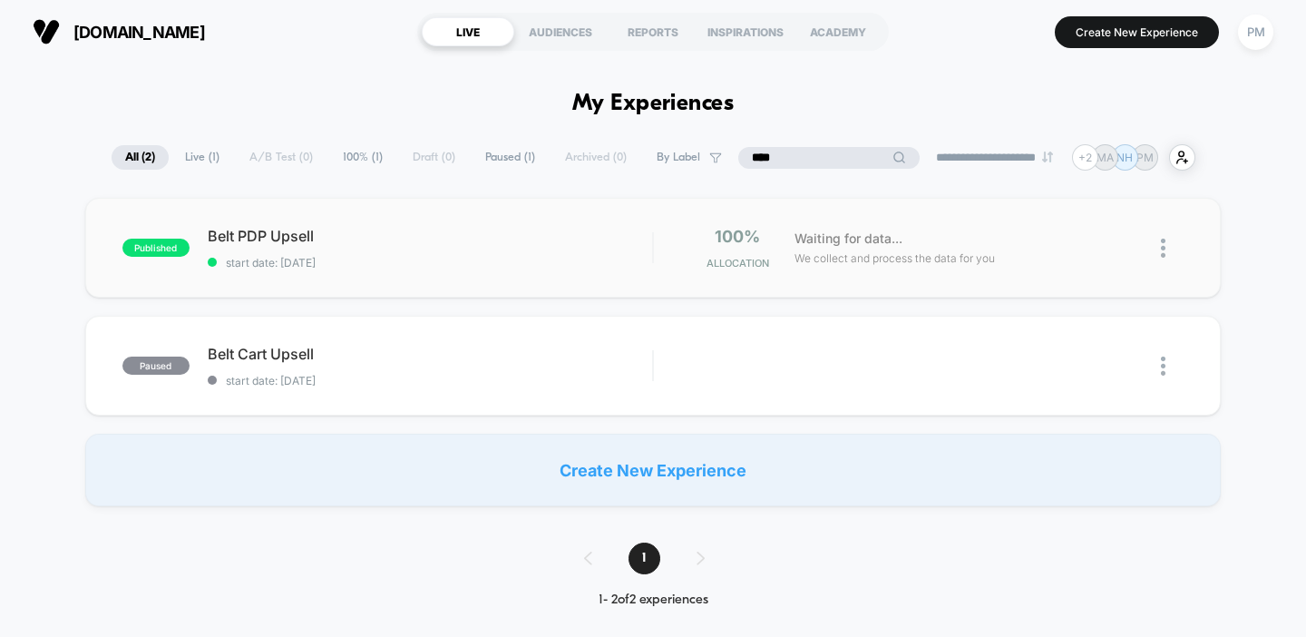
type input "****"
click at [453, 239] on span "Belt PDP Upsell Click to edit experience details" at bounding box center [430, 236] width 445 height 18
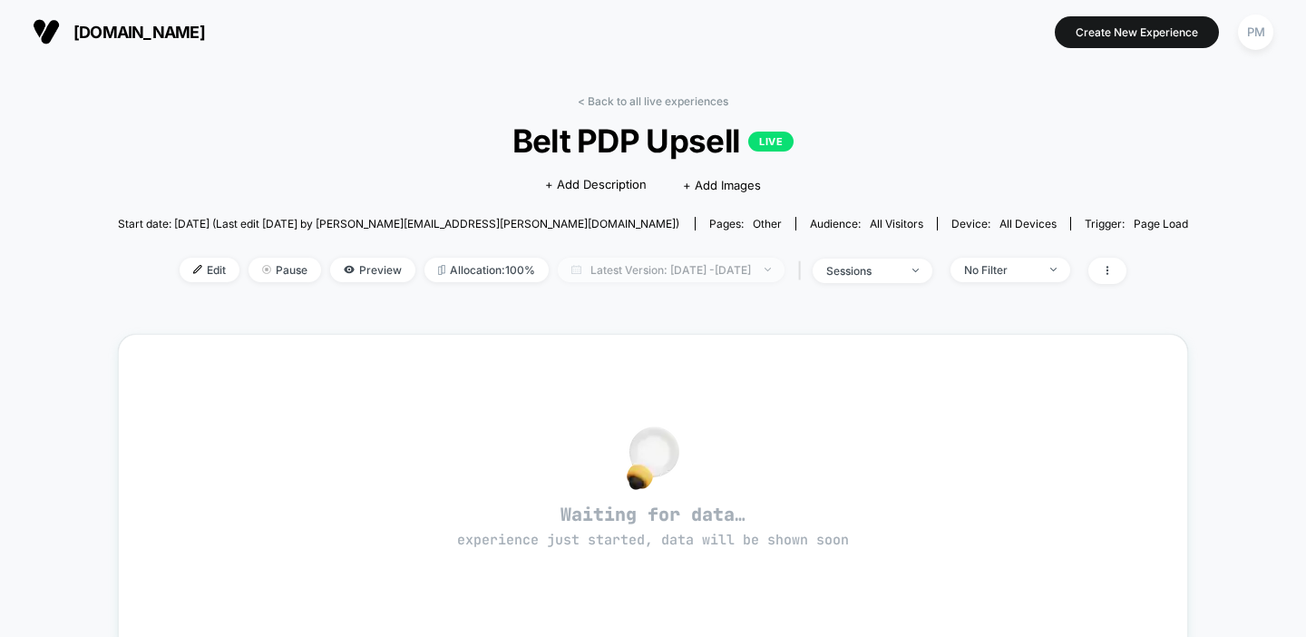
click at [607, 278] on span "Latest Version: Sep 2, 2025 - Sep 2, 2025" at bounding box center [671, 270] width 227 height 24
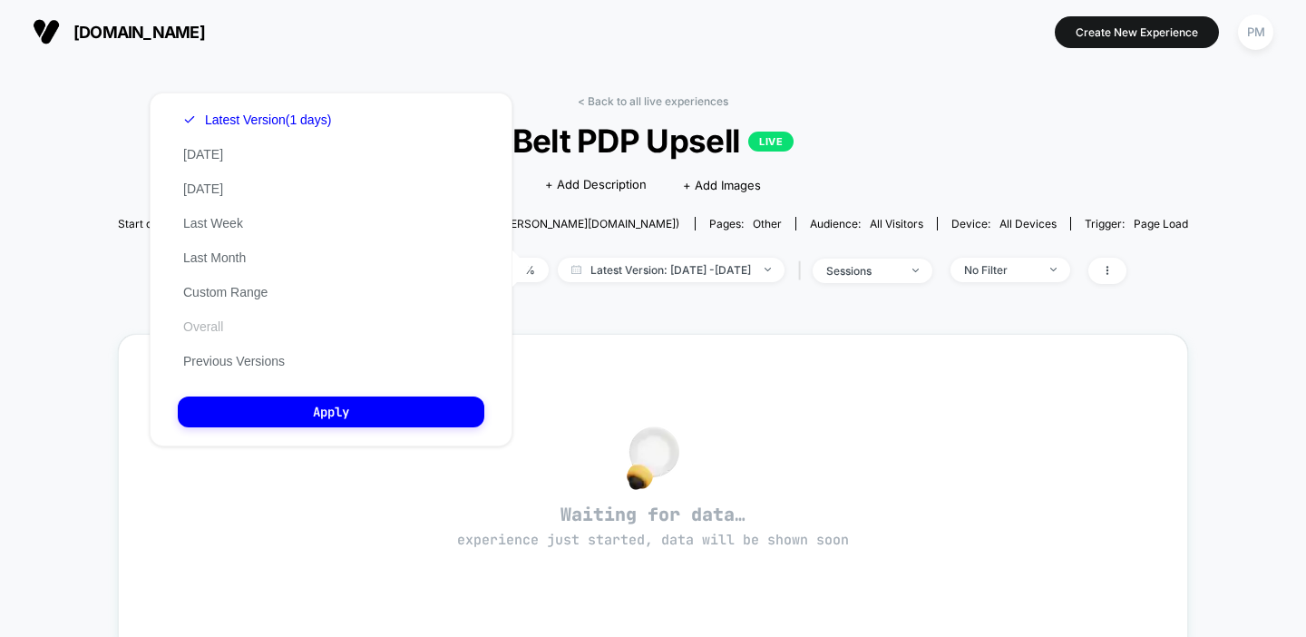
click at [198, 320] on button "Overall" at bounding box center [203, 326] width 51 height 16
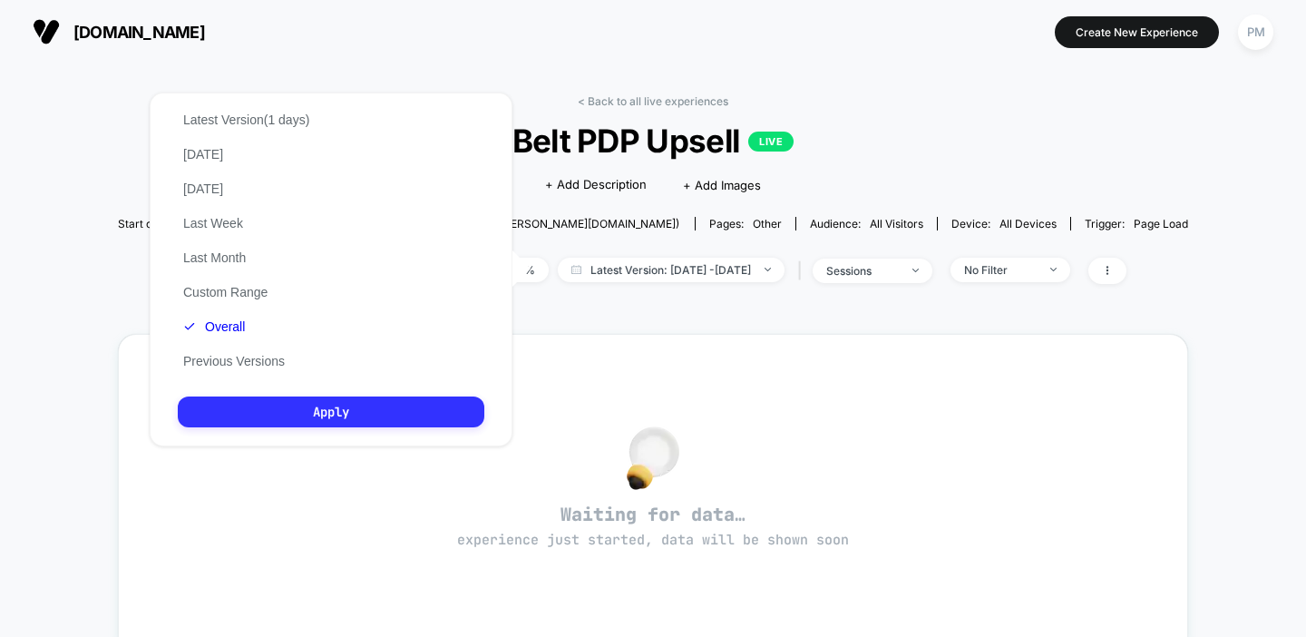
click at [275, 420] on button "Apply" at bounding box center [331, 411] width 307 height 31
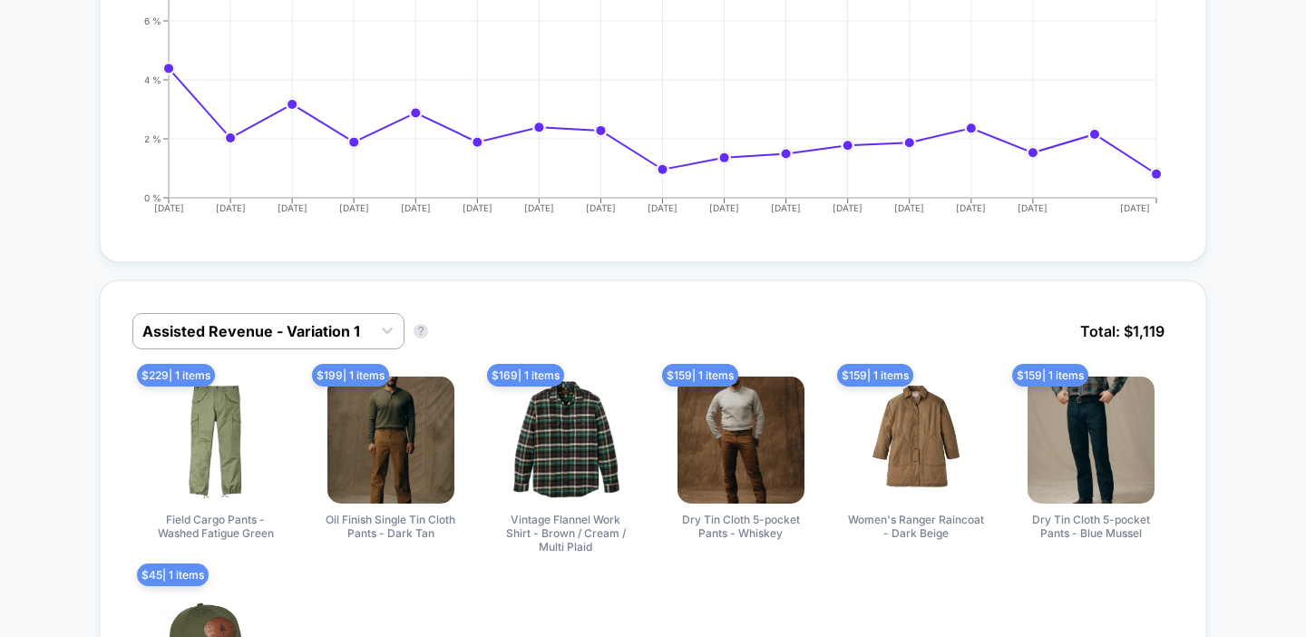
scroll to position [871, 0]
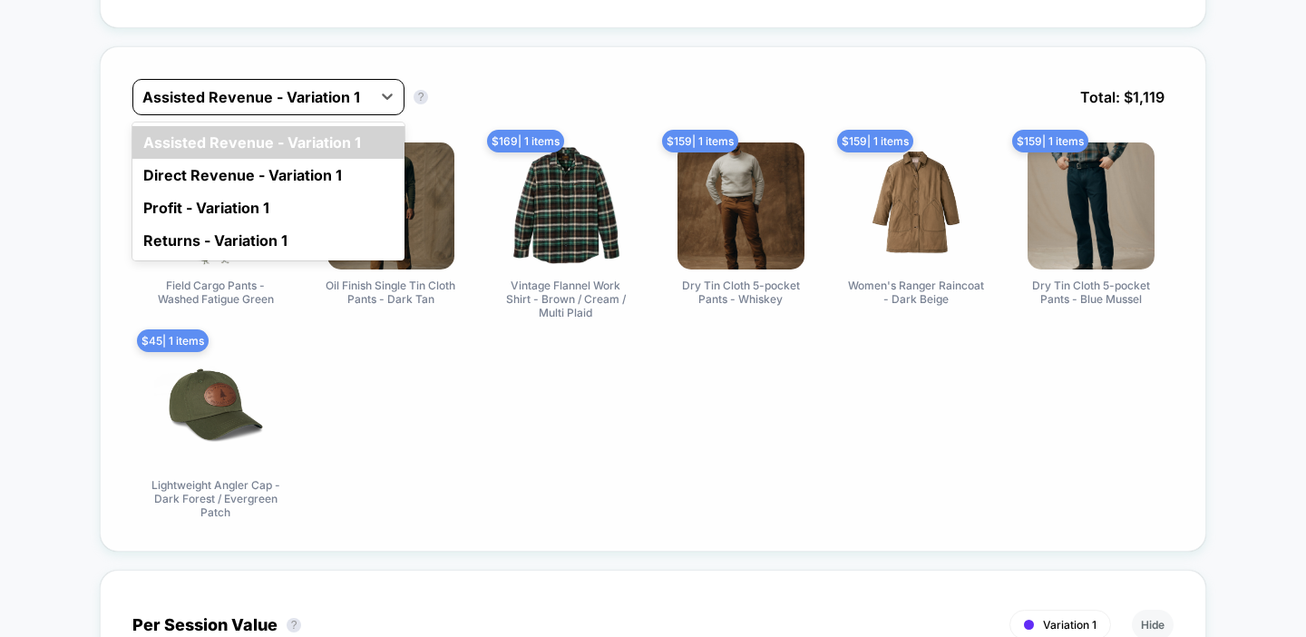
click at [274, 101] on div at bounding box center [251, 97] width 219 height 22
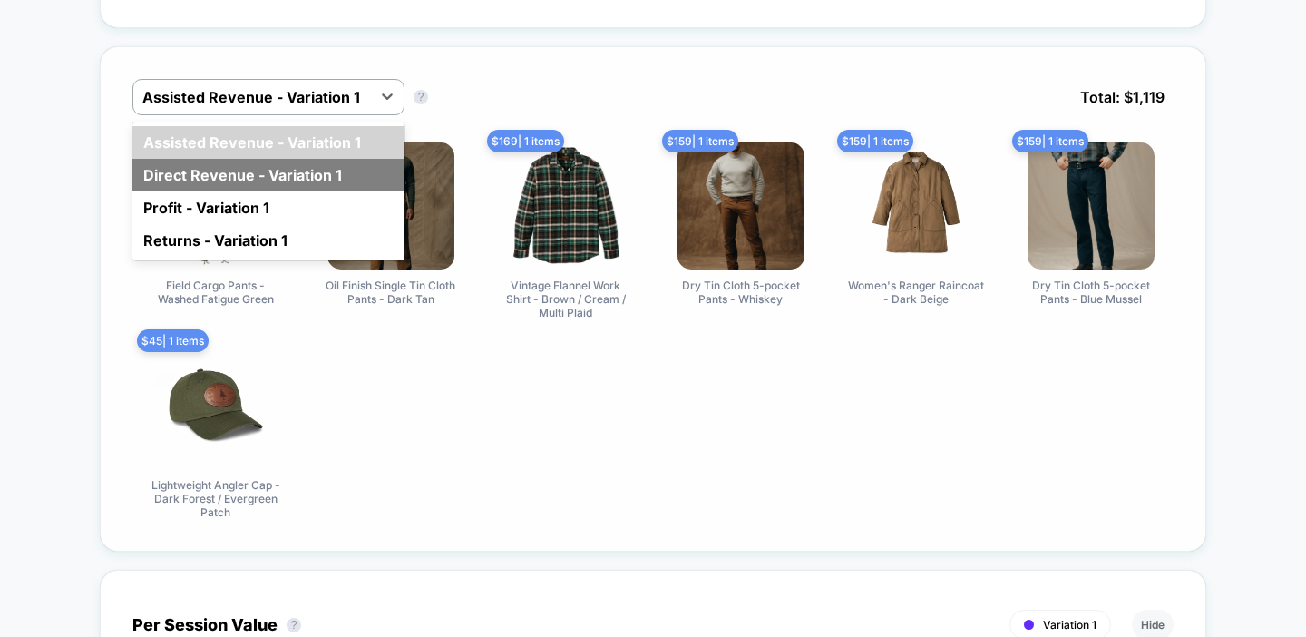
click at [238, 170] on div "Direct Revenue - Variation 1" at bounding box center [268, 175] width 272 height 33
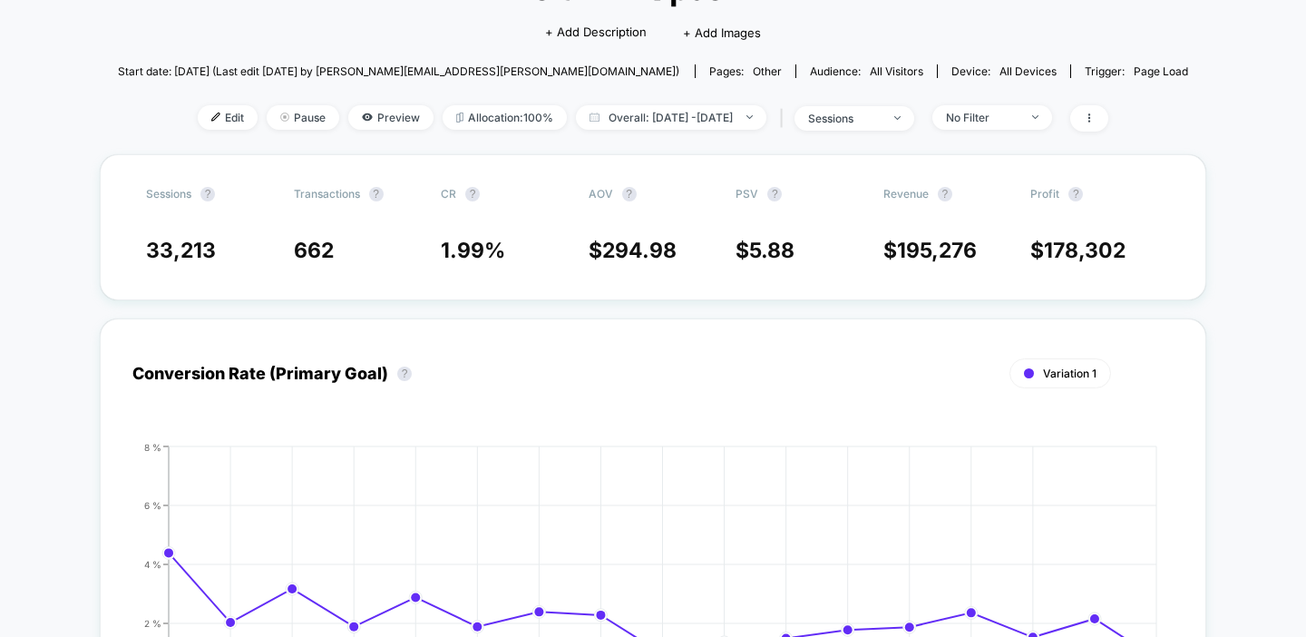
scroll to position [0, 0]
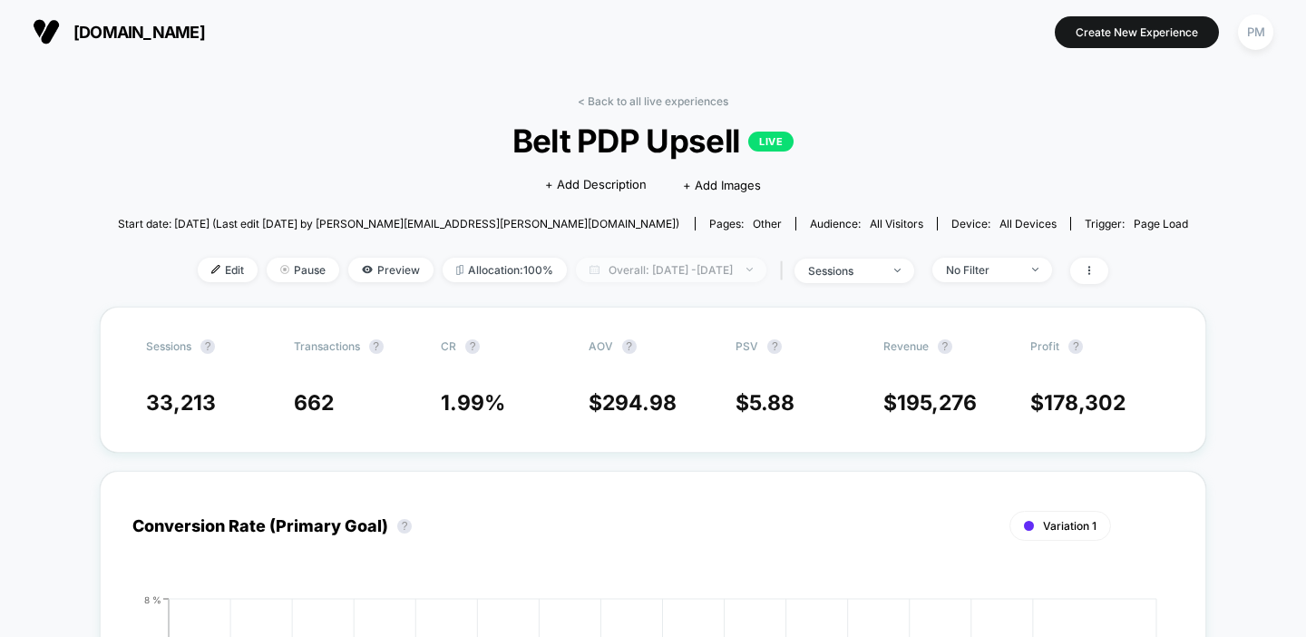
click at [646, 266] on span "Overall: Aug 10, 2025 - Sep 2, 2025" at bounding box center [671, 270] width 190 height 24
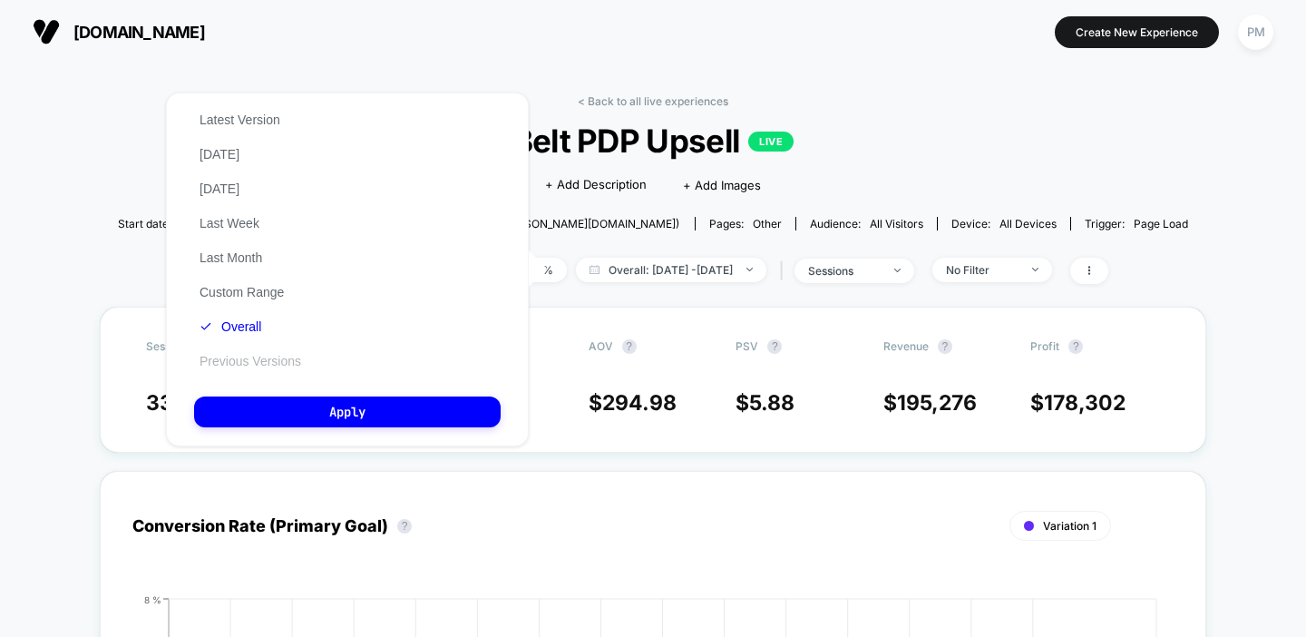
click at [253, 354] on button "Previous Versions" at bounding box center [250, 361] width 112 height 16
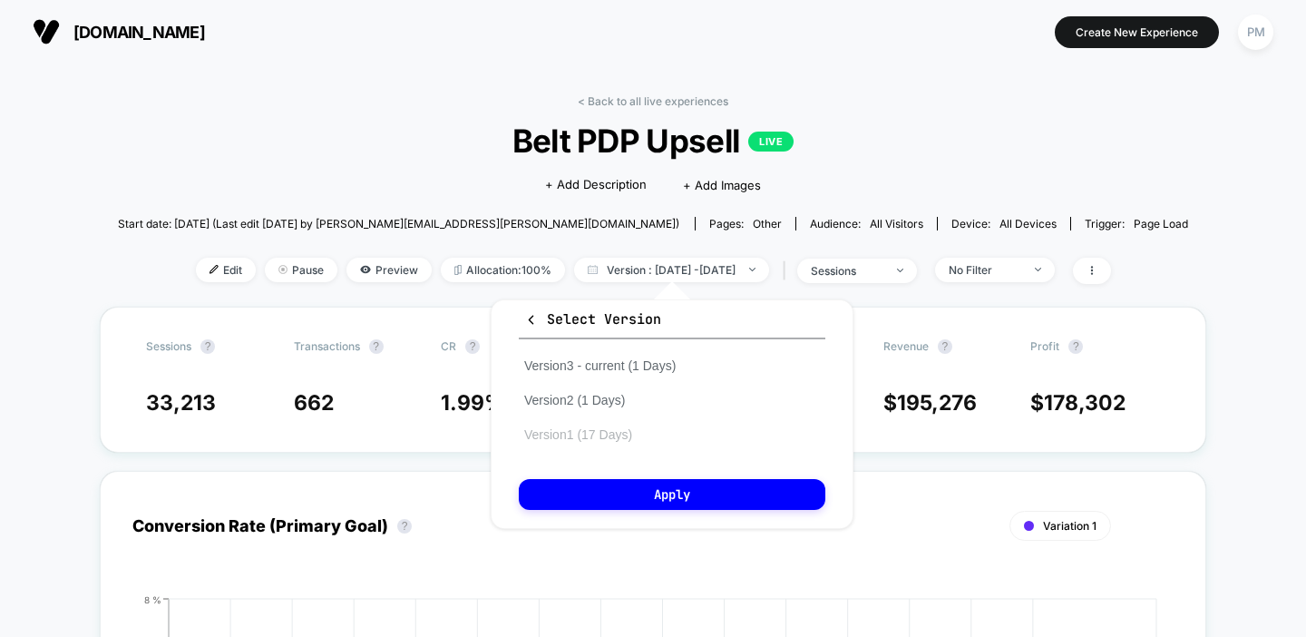
click at [582, 434] on button "Version 1 (17 Days)" at bounding box center [578, 434] width 119 height 16
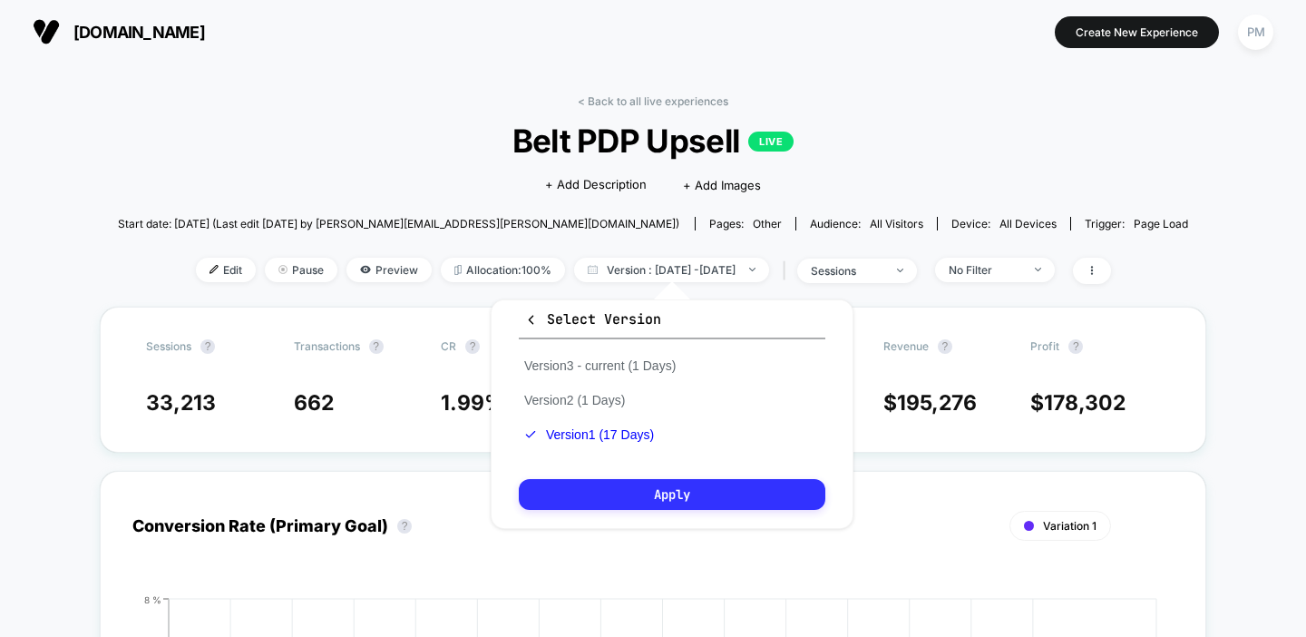
click at [620, 498] on button "Apply" at bounding box center [672, 494] width 307 height 31
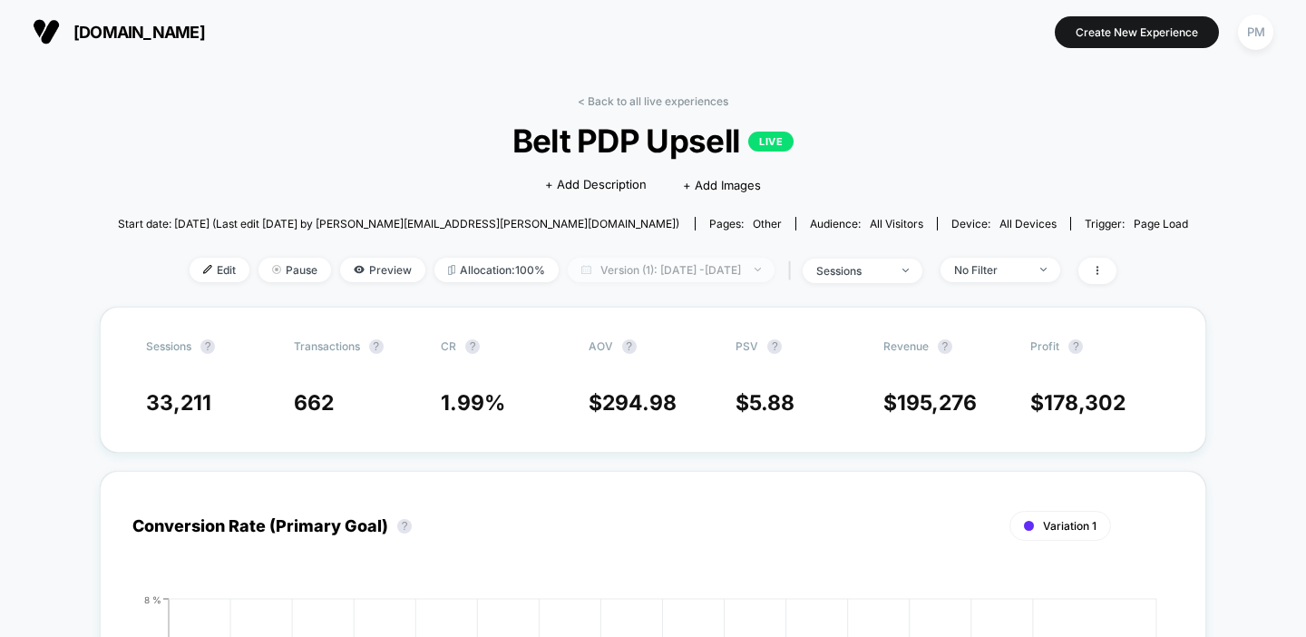
click at [706, 272] on span "Version (1): Aug 10, 2025 - Aug 26, 2025" at bounding box center [671, 270] width 207 height 24
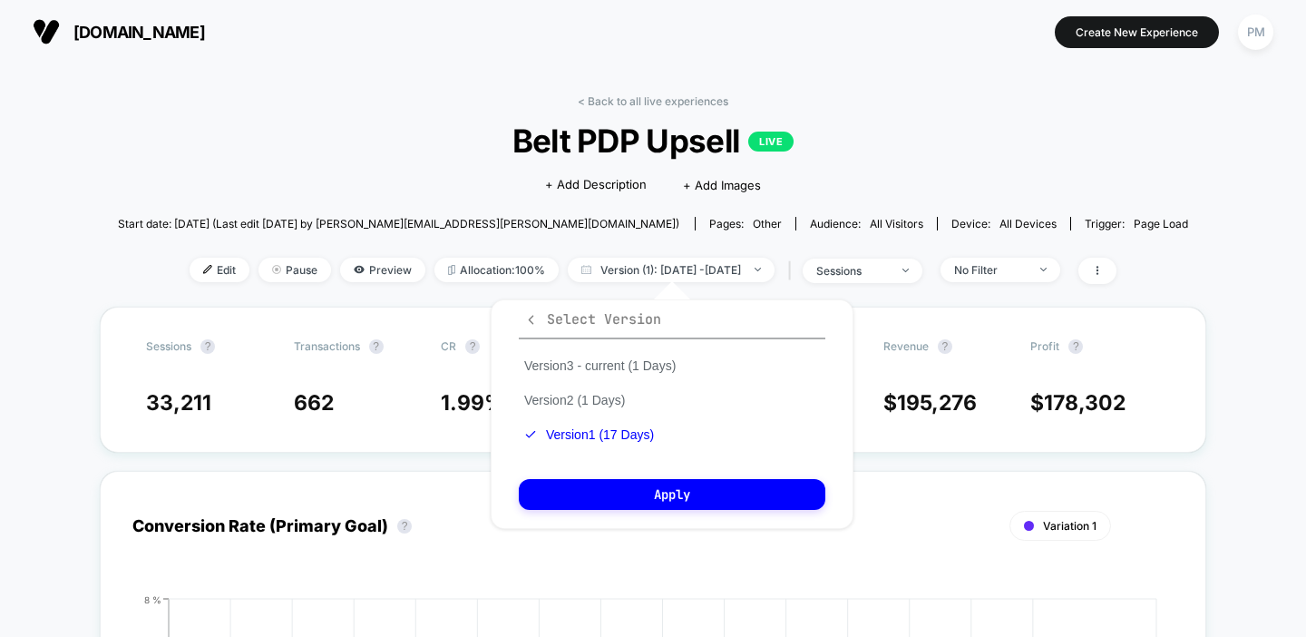
click at [525, 317] on icon "button" at bounding box center [531, 320] width 14 height 14
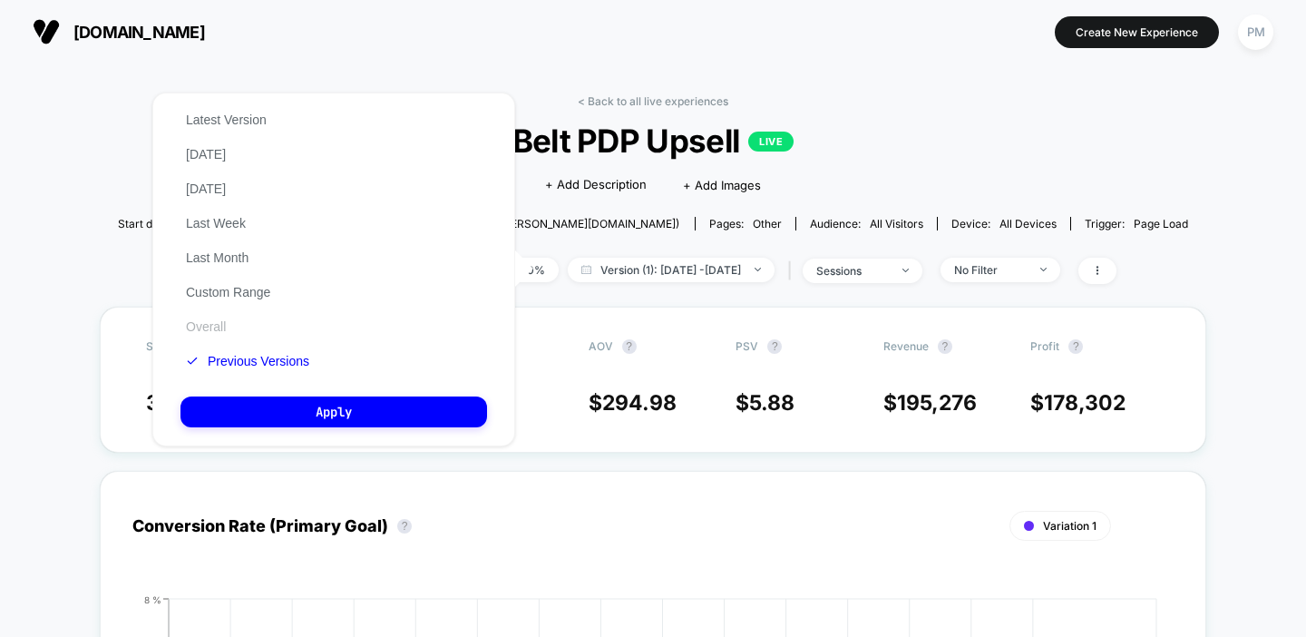
click at [198, 324] on button "Overall" at bounding box center [205, 326] width 51 height 16
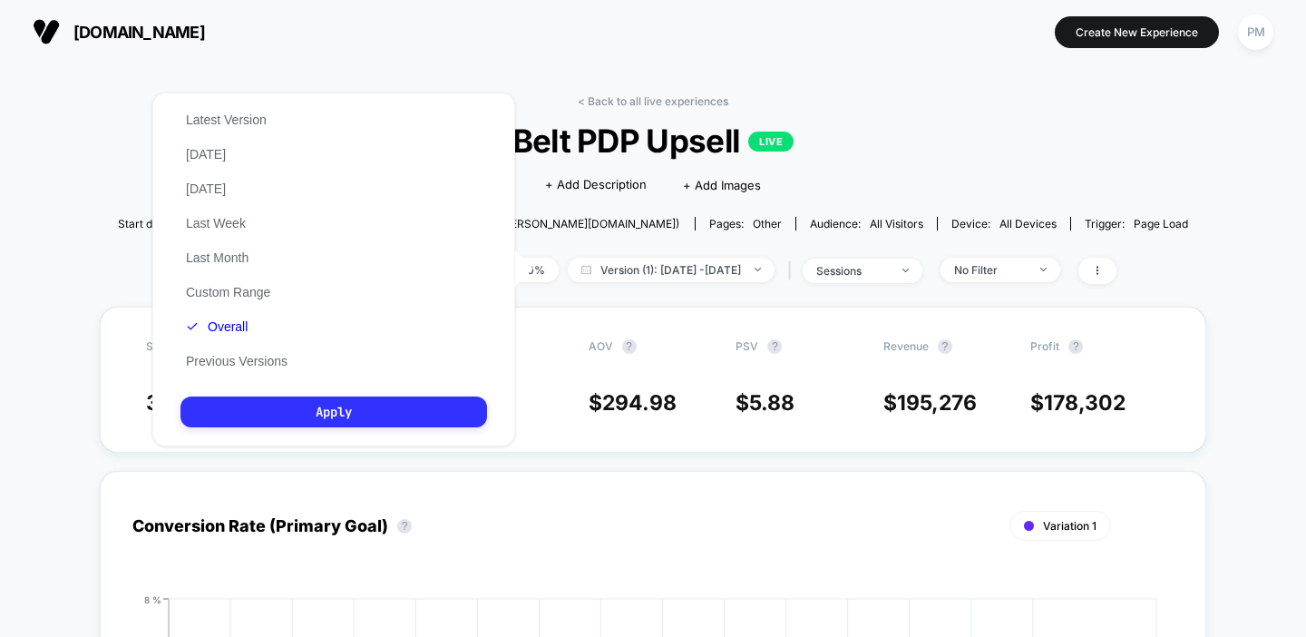
click at [319, 399] on button "Apply" at bounding box center [333, 411] width 307 height 31
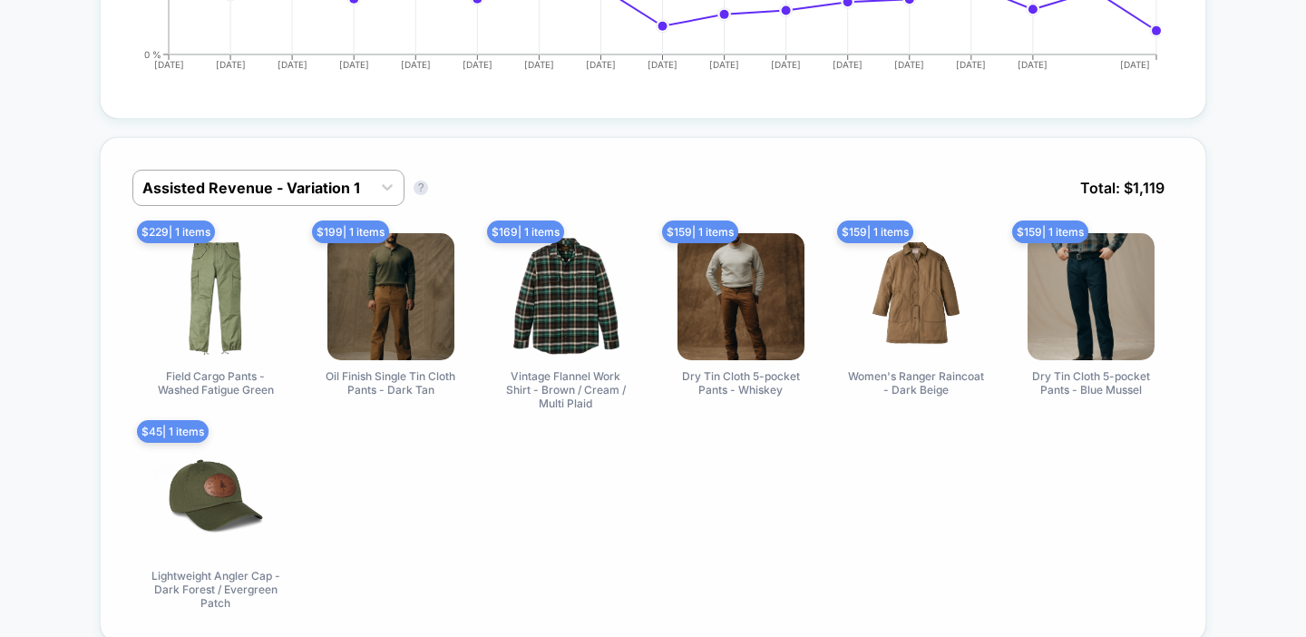
scroll to position [781, 0]
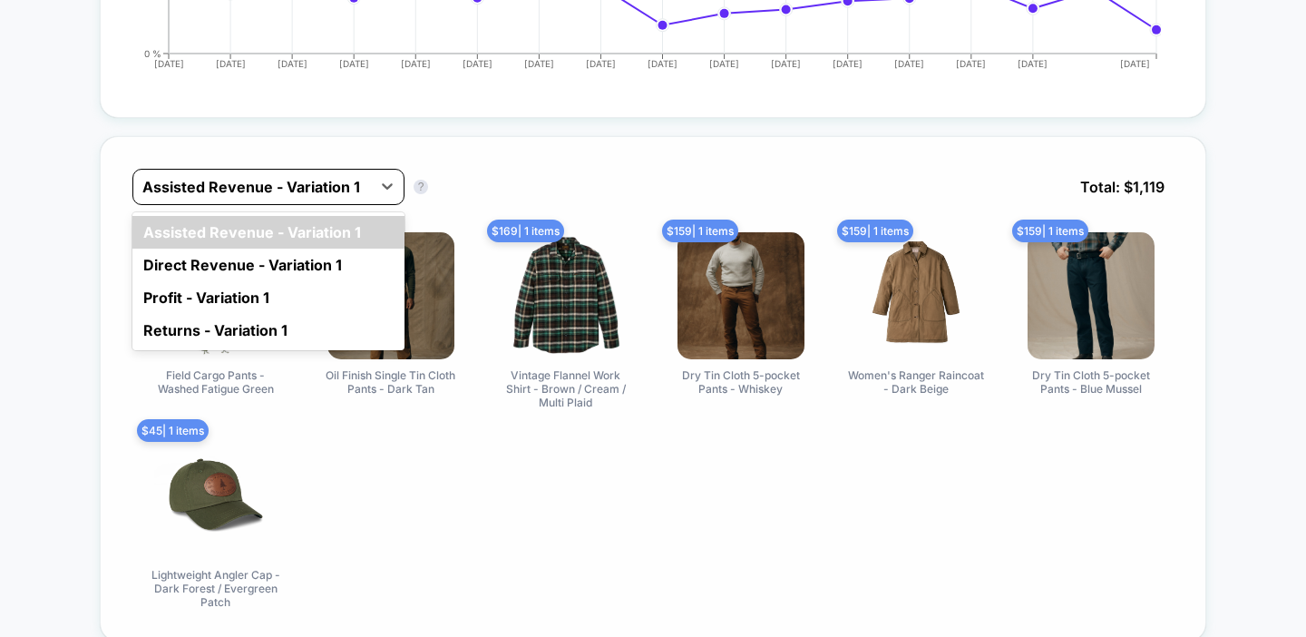
click at [318, 182] on div at bounding box center [251, 187] width 219 height 22
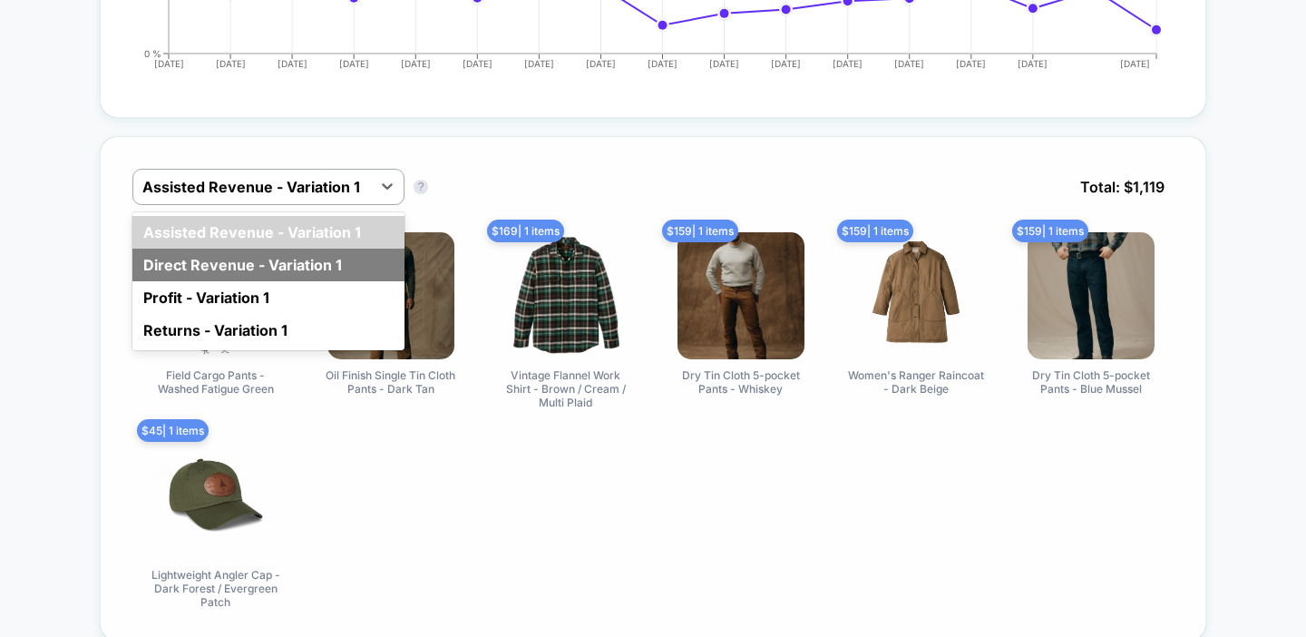
click at [293, 263] on div "Direct Revenue - Variation 1" at bounding box center [268, 264] width 272 height 33
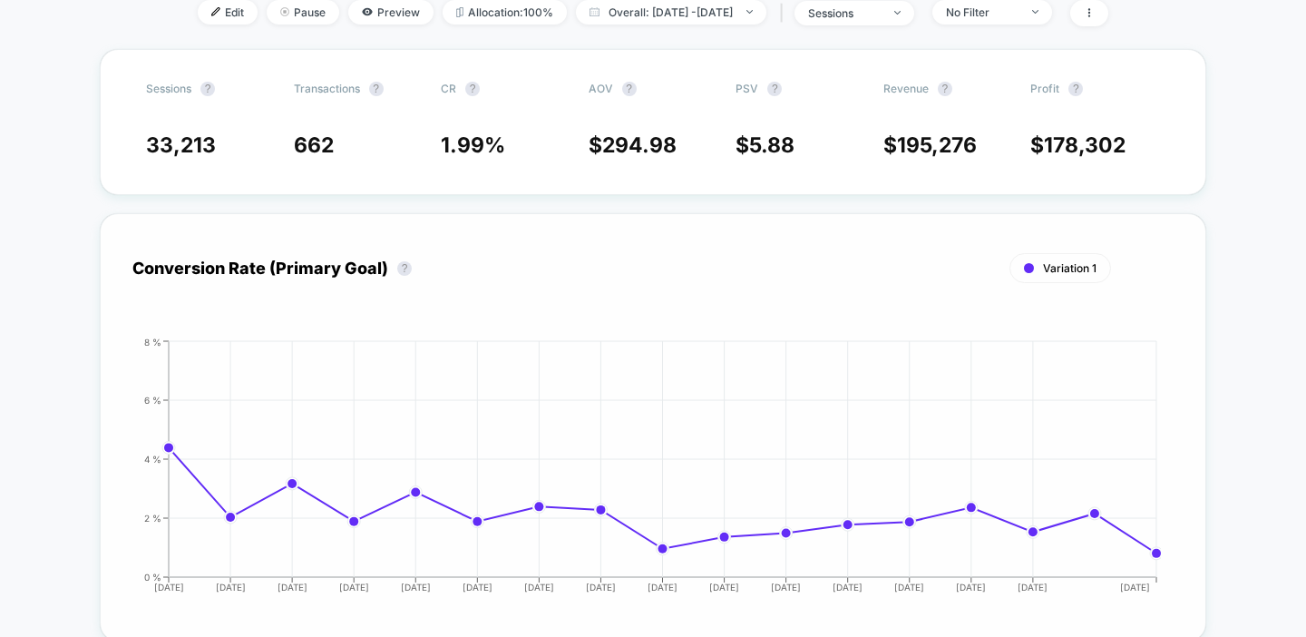
scroll to position [0, 0]
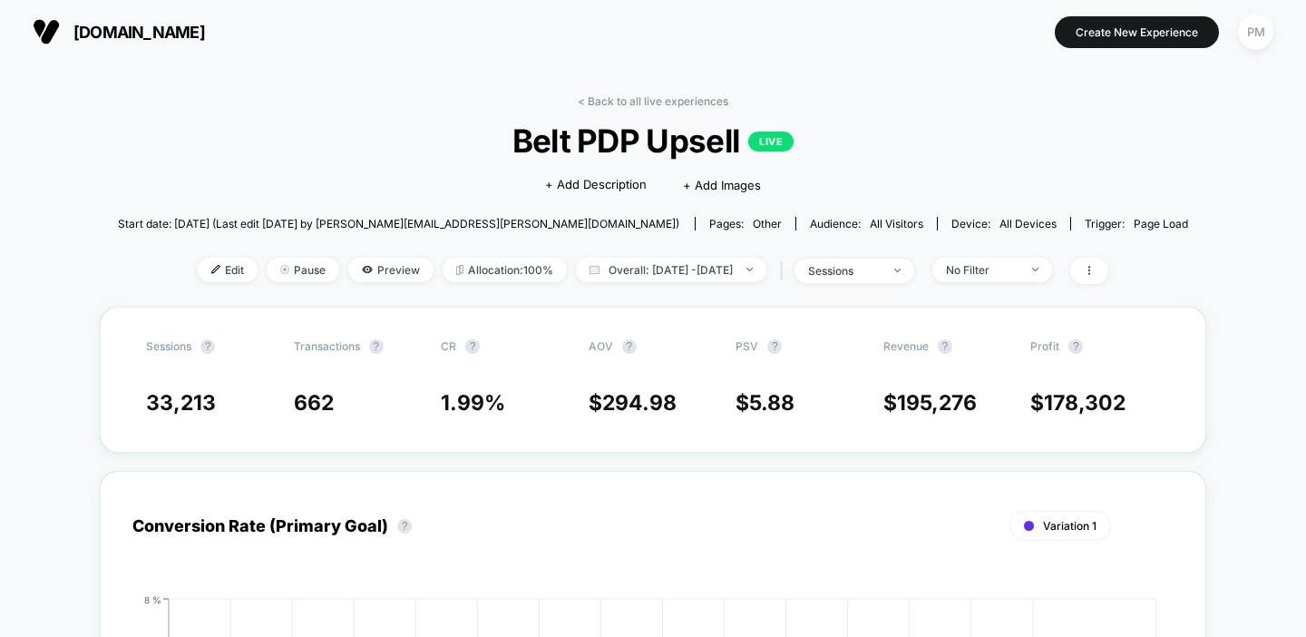
click at [619, 103] on link "< Back to all live experiences" at bounding box center [653, 101] width 151 height 14
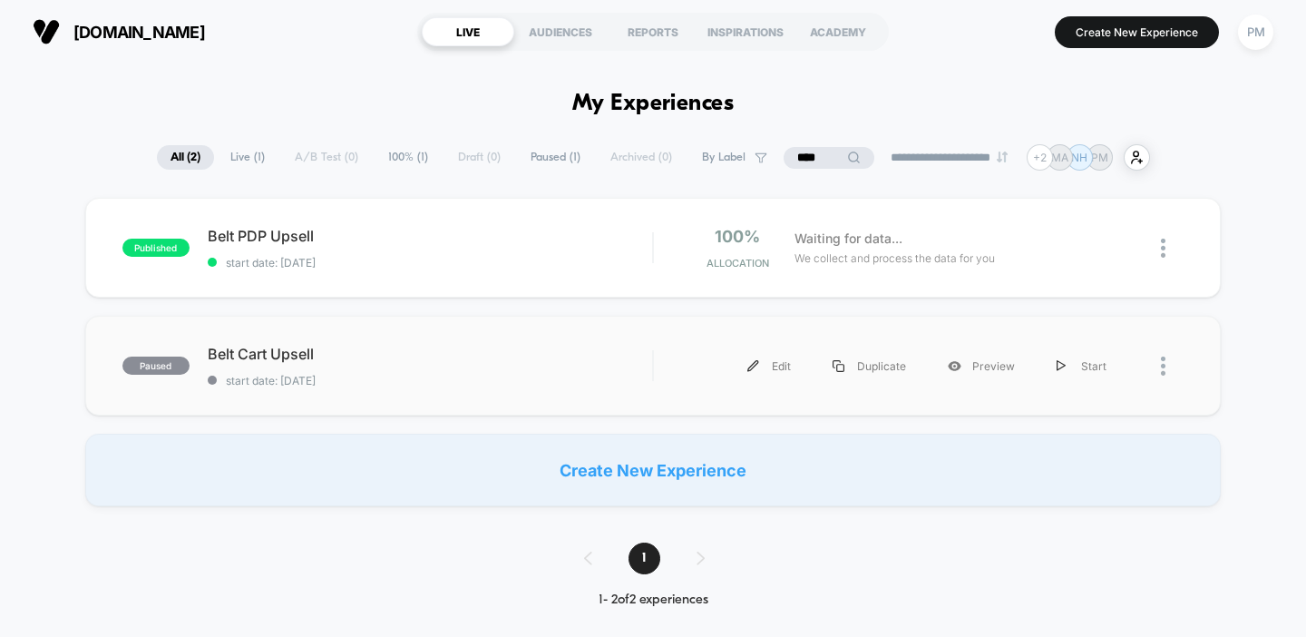
click at [408, 343] on div "paused Belt Cart Upsell start date: 8/11/2025 Edit Duplicate Preview Start" at bounding box center [653, 366] width 1136 height 100
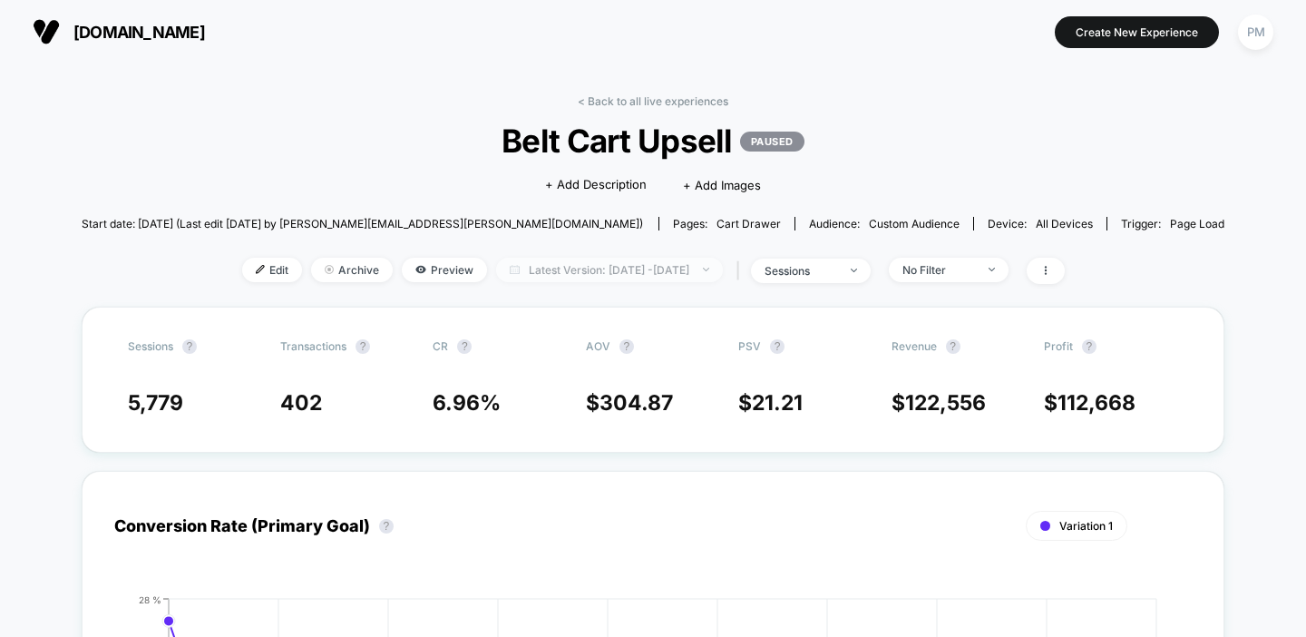
click at [656, 268] on span "Latest Version: Aug 11, 2025 - Sep 2, 2025" at bounding box center [609, 270] width 227 height 24
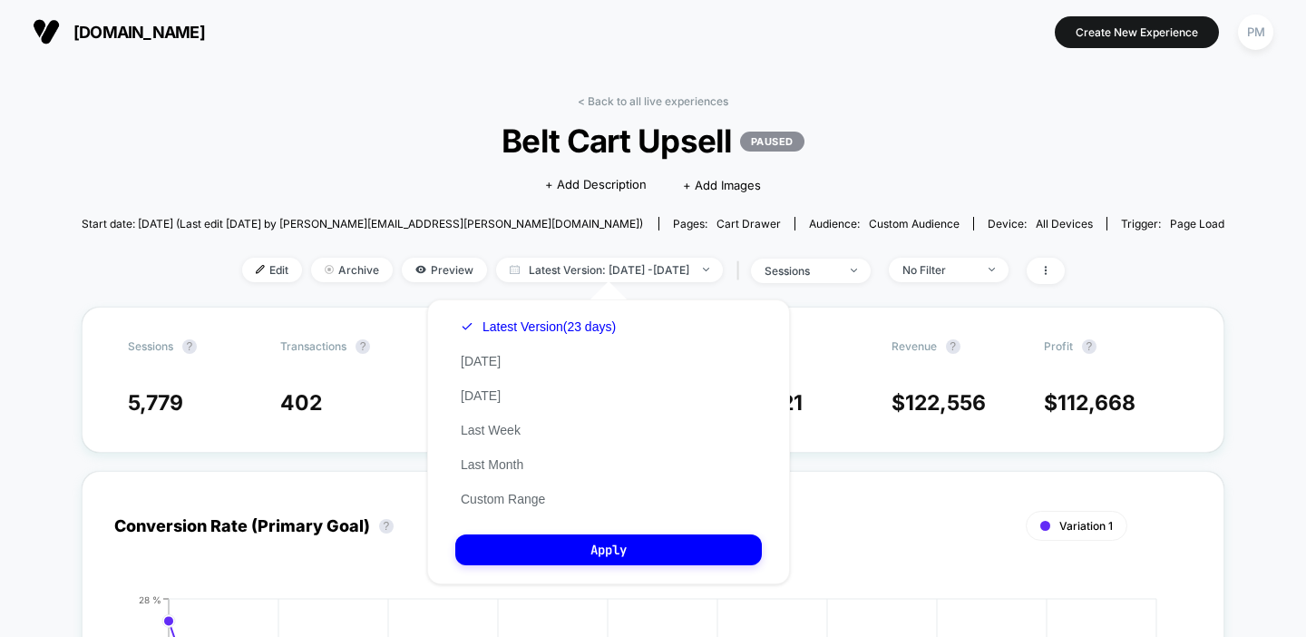
click at [519, 203] on div "Click to edit experience details + Add Description + Add Images" at bounding box center [653, 184] width 686 height 48
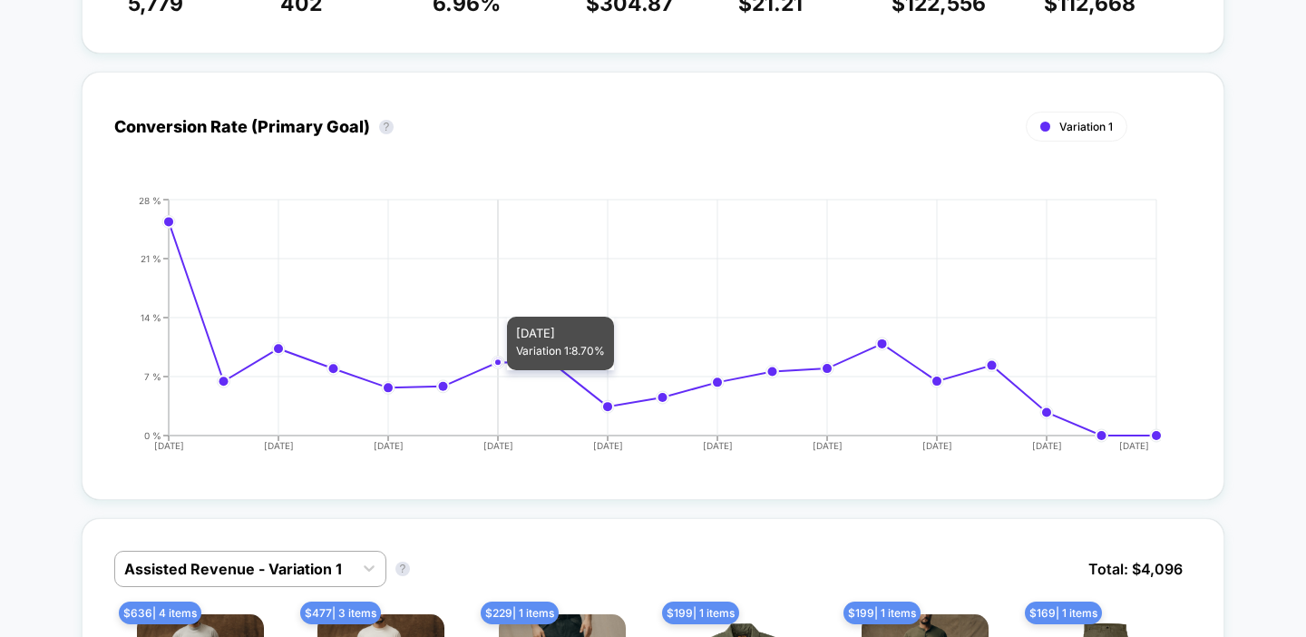
scroll to position [560, 0]
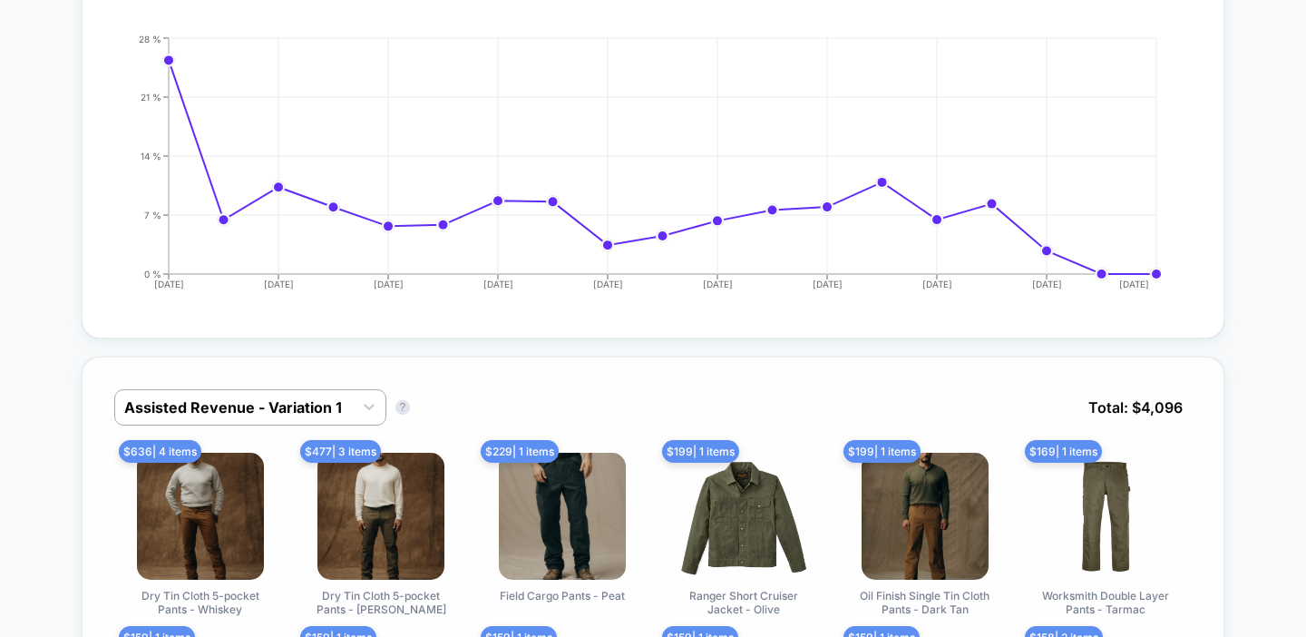
click at [233, 380] on div "Assisted Revenue - Variation 1 Assisted Revenue - Variation 1 ? Total: $ 4,096 …" at bounding box center [654, 595] width 1144 height 478
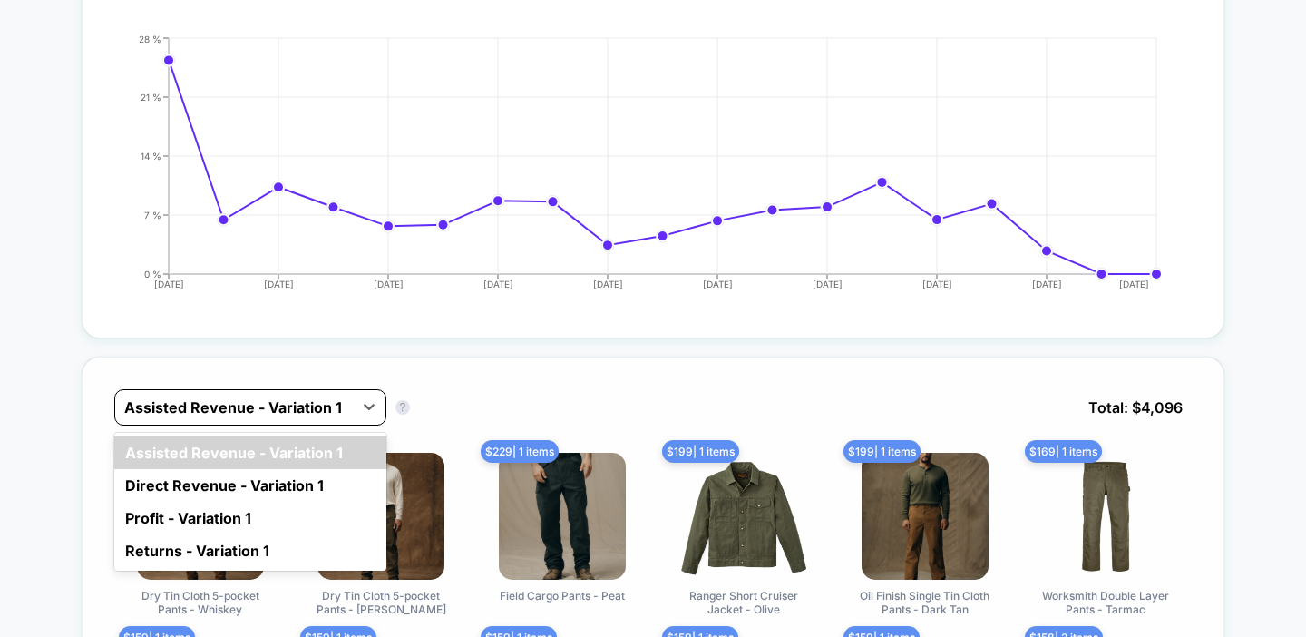
click at [229, 414] on div at bounding box center [233, 407] width 219 height 22
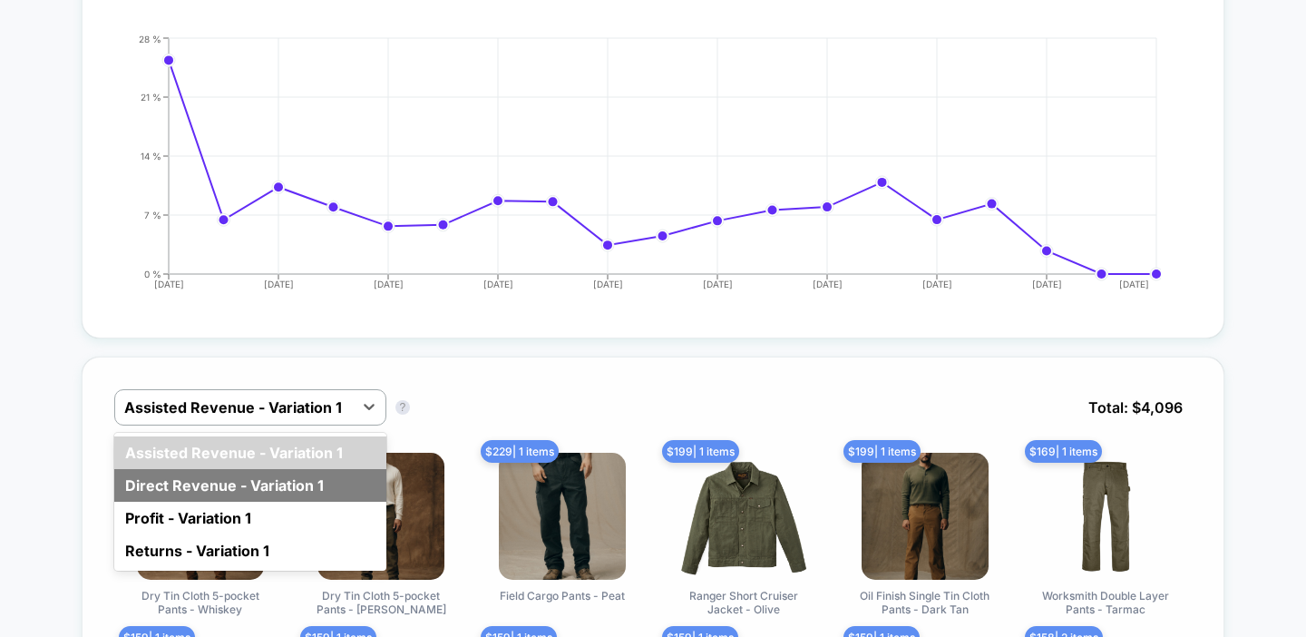
click at [205, 492] on div "Direct Revenue - Variation 1" at bounding box center [250, 485] width 272 height 33
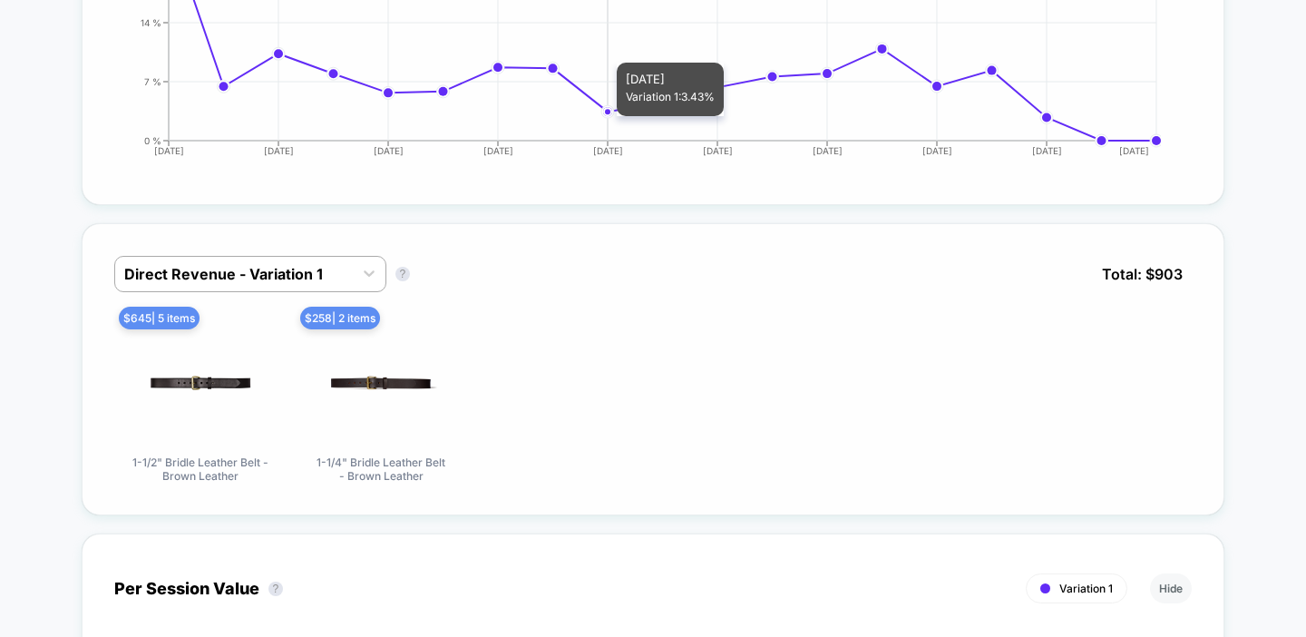
scroll to position [0, 0]
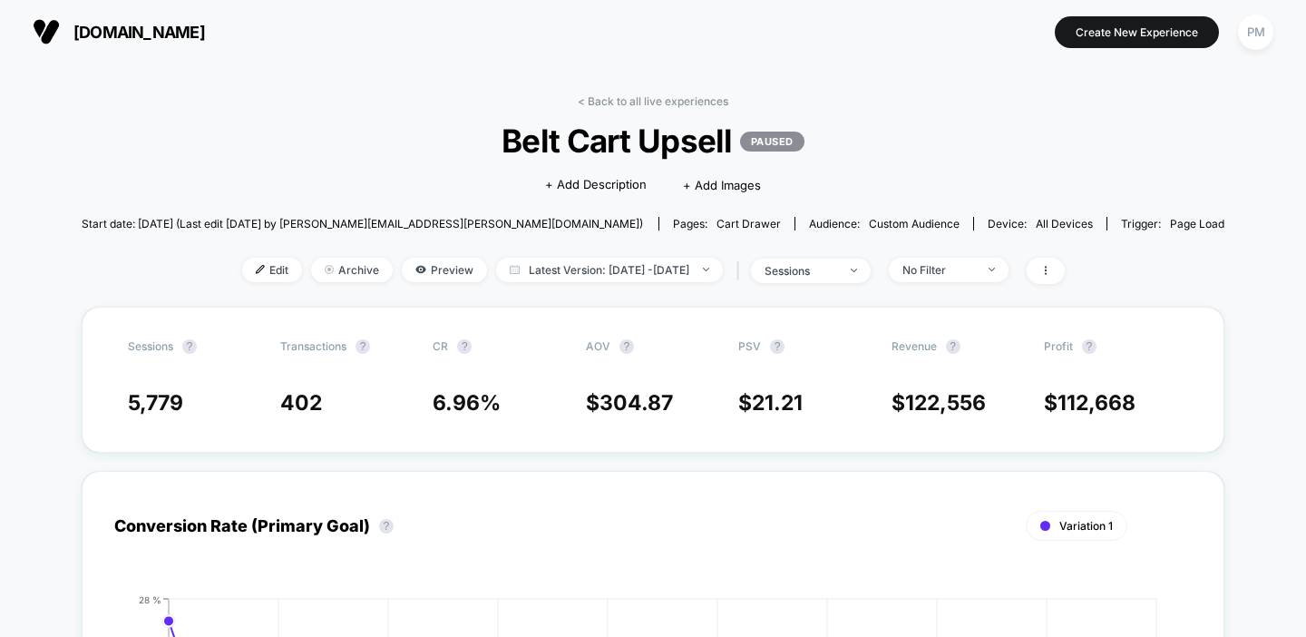
click at [617, 95] on link "< Back to all live experiences" at bounding box center [653, 101] width 151 height 14
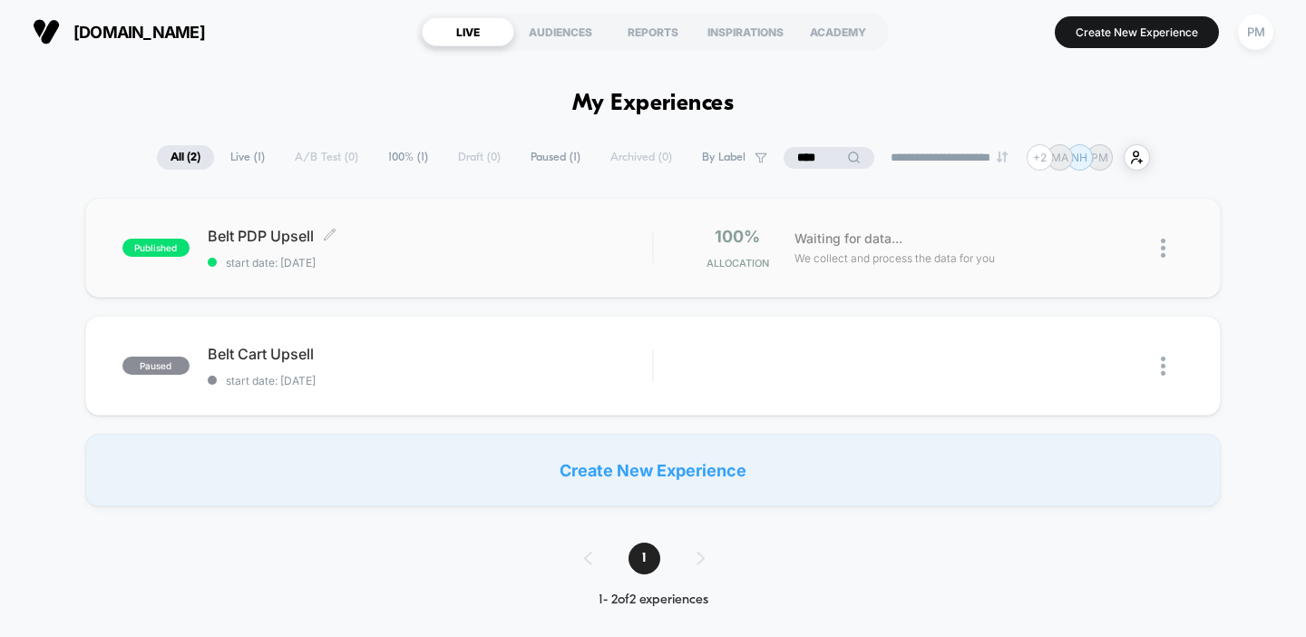
click at [504, 252] on div "Belt PDP Upsell Click to edit experience details Click to edit experience detai…" at bounding box center [430, 248] width 445 height 43
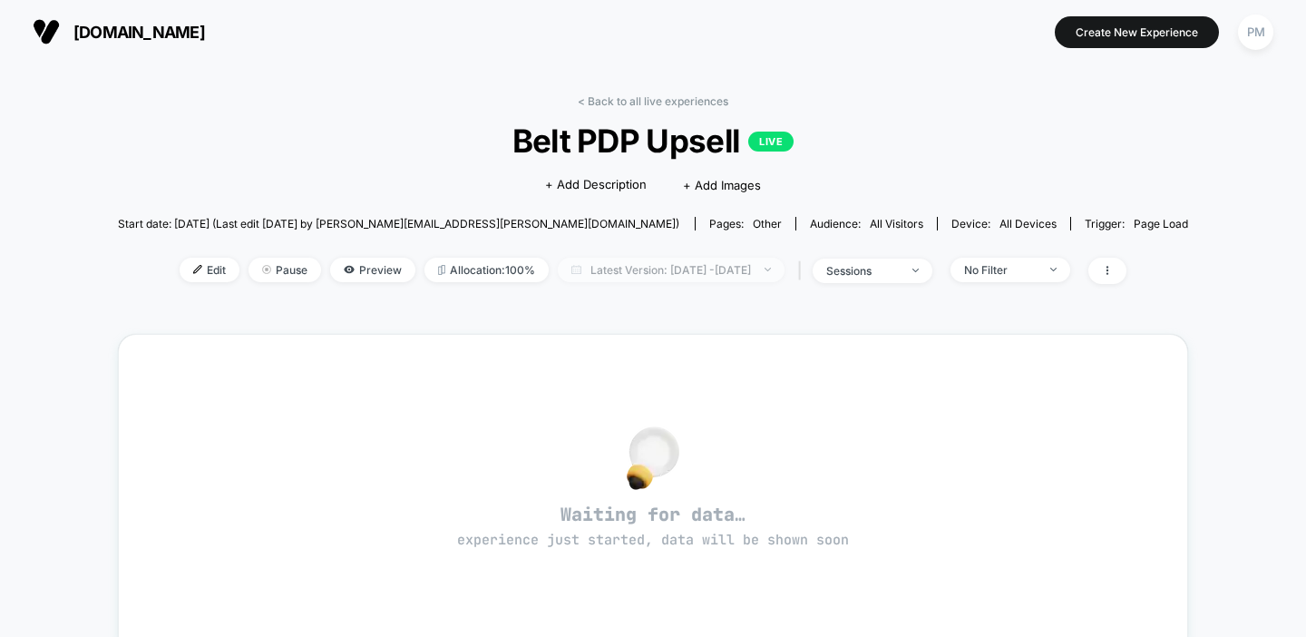
click at [615, 270] on span "Latest Version: [DATE] - [DATE]" at bounding box center [671, 270] width 227 height 24
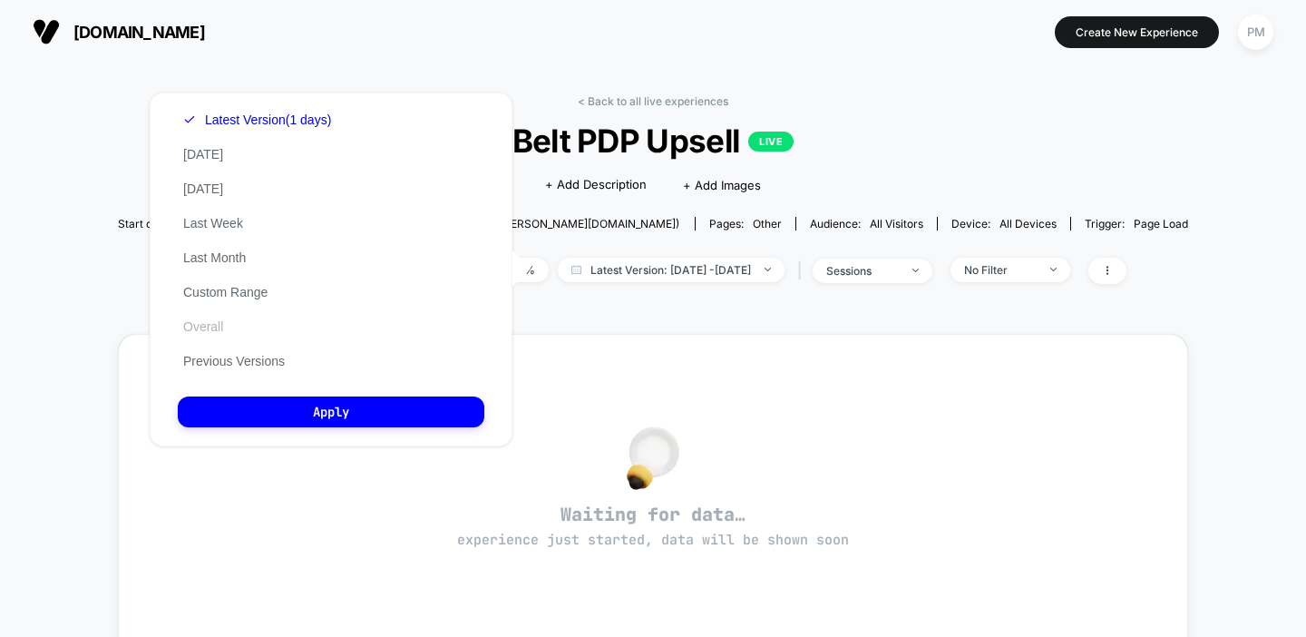
click at [200, 328] on button "Overall" at bounding box center [203, 326] width 51 height 16
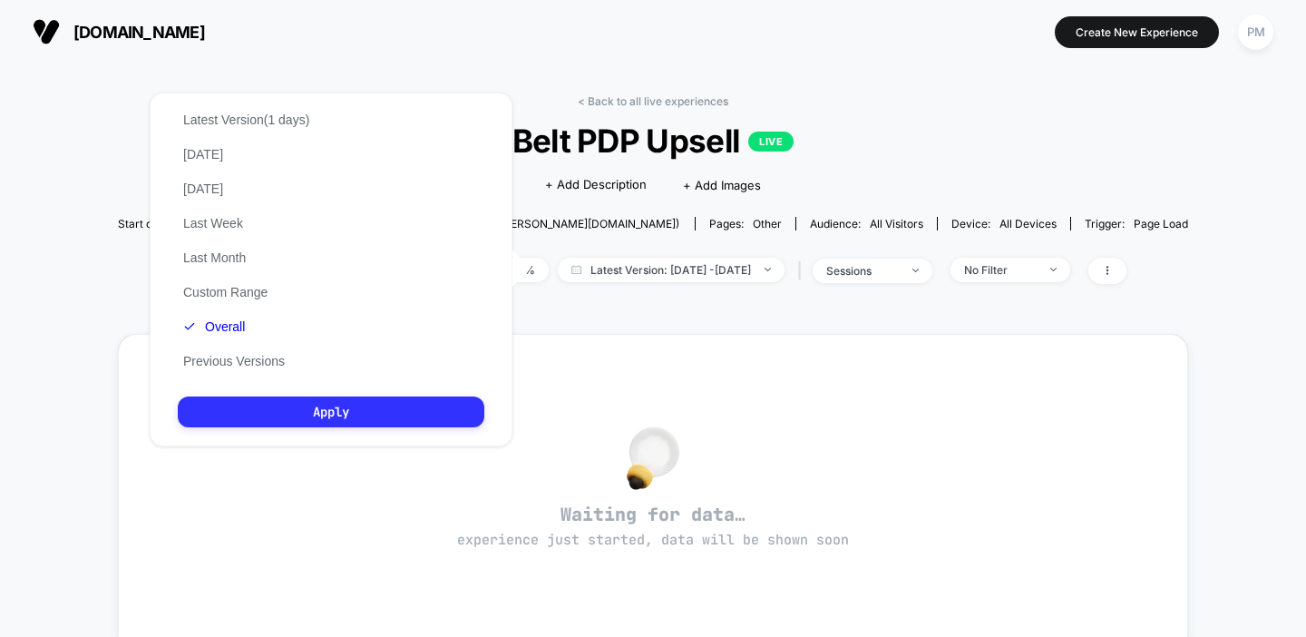
click at [299, 411] on button "Apply" at bounding box center [331, 411] width 307 height 31
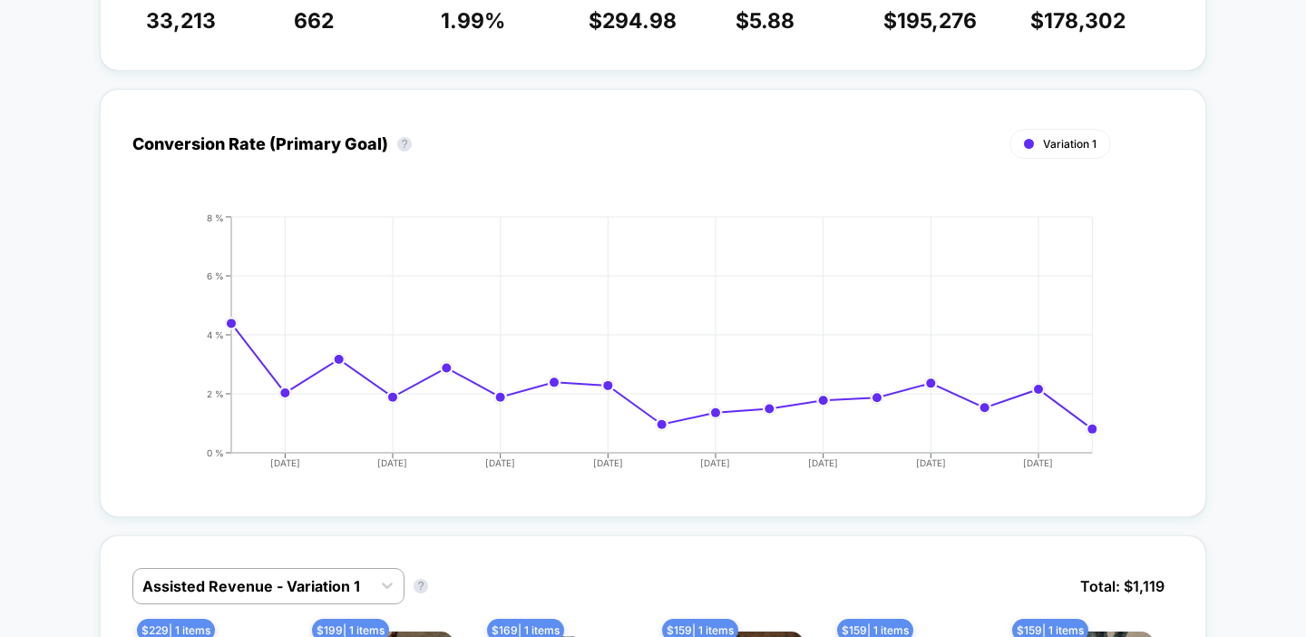
scroll to position [515, 0]
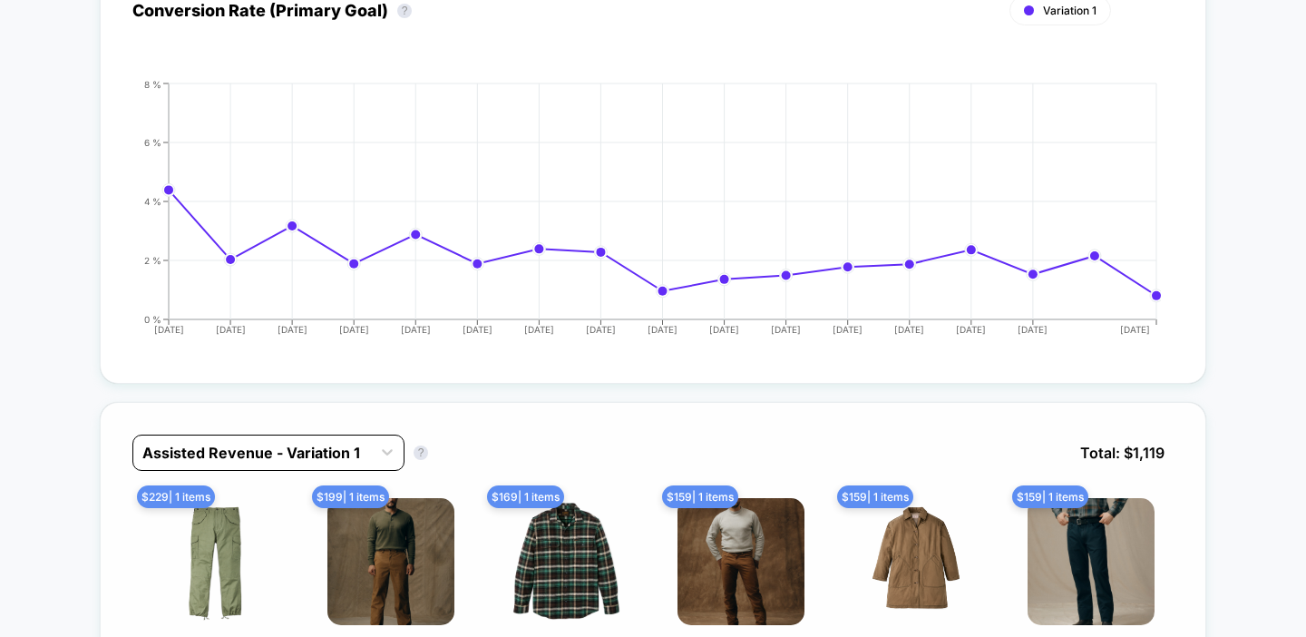
click at [344, 467] on div "Assisted Revenue - Variation 1" at bounding box center [268, 452] width 272 height 36
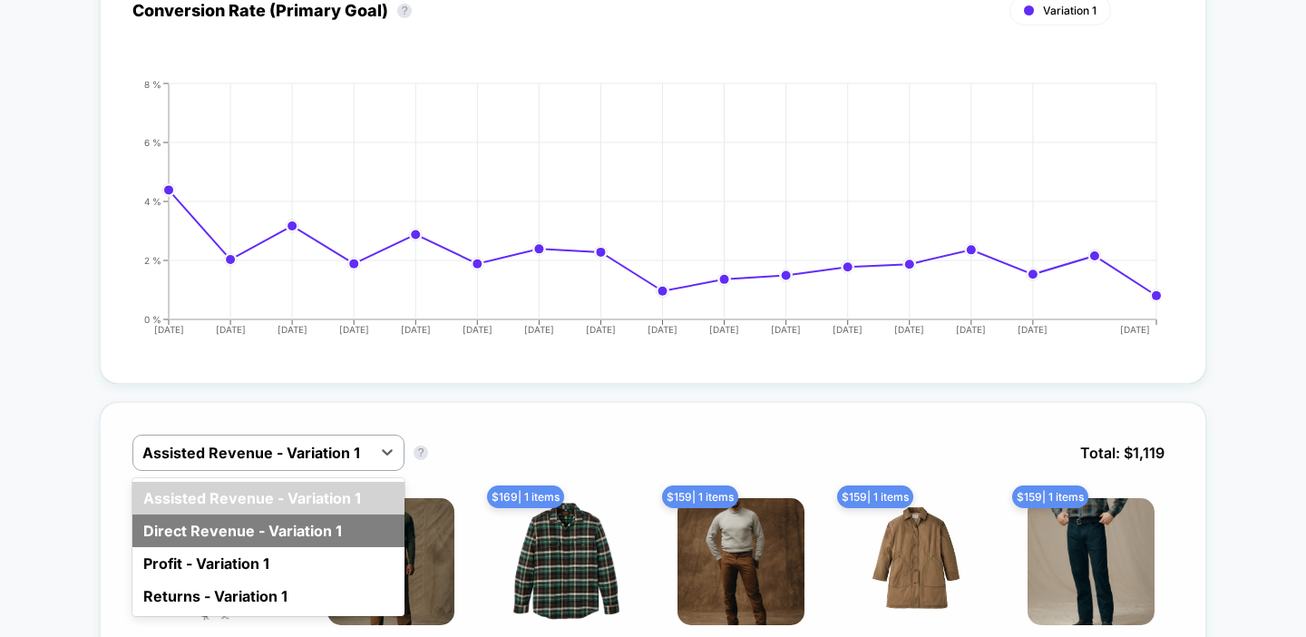
click at [270, 516] on div "Direct Revenue - Variation 1" at bounding box center [268, 530] width 272 height 33
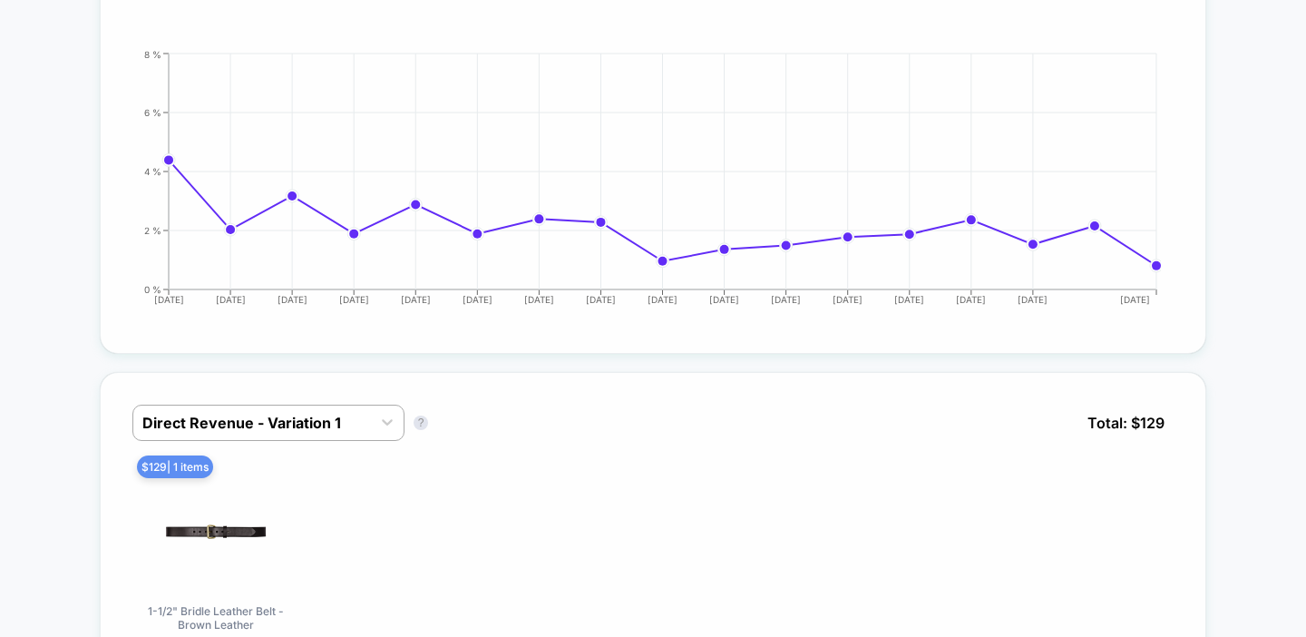
scroll to position [0, 0]
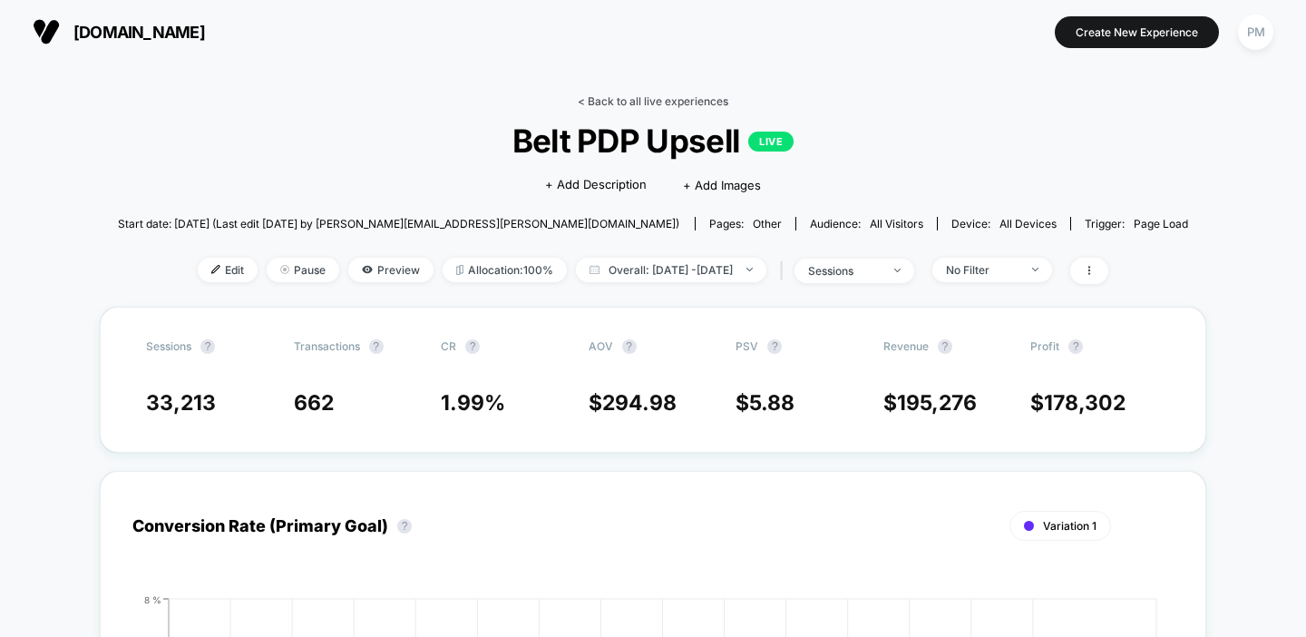
click at [614, 99] on link "< Back to all live experiences" at bounding box center [653, 101] width 151 height 14
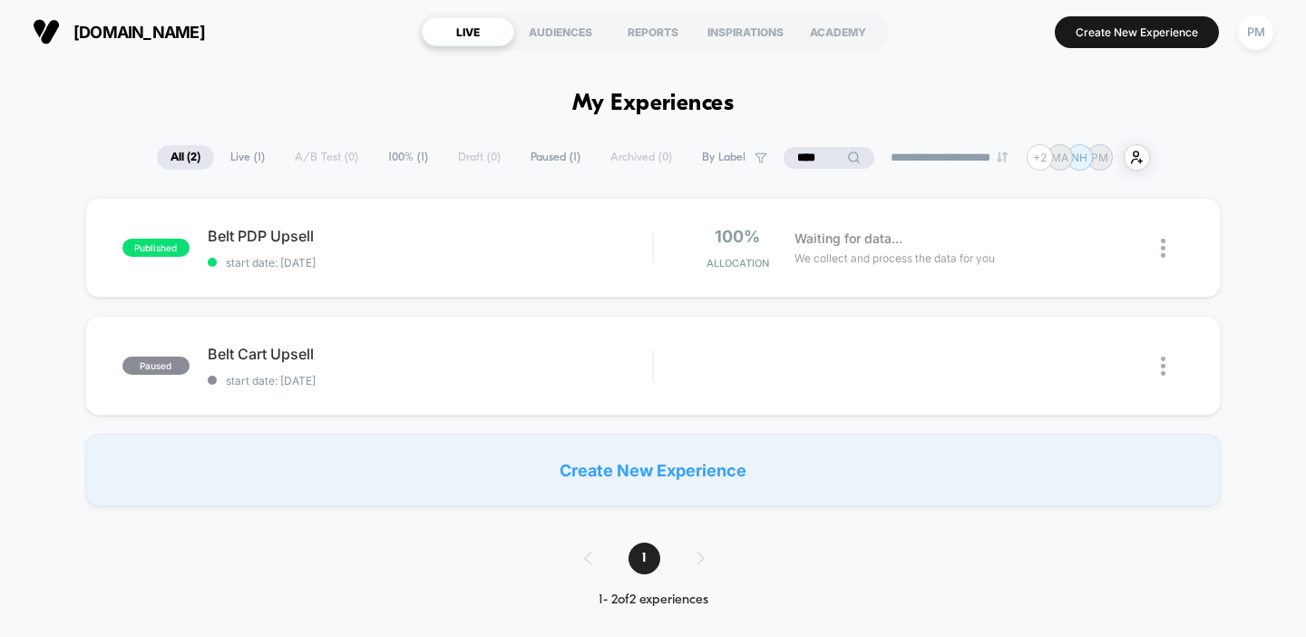
click at [814, 154] on input "****" at bounding box center [829, 158] width 91 height 22
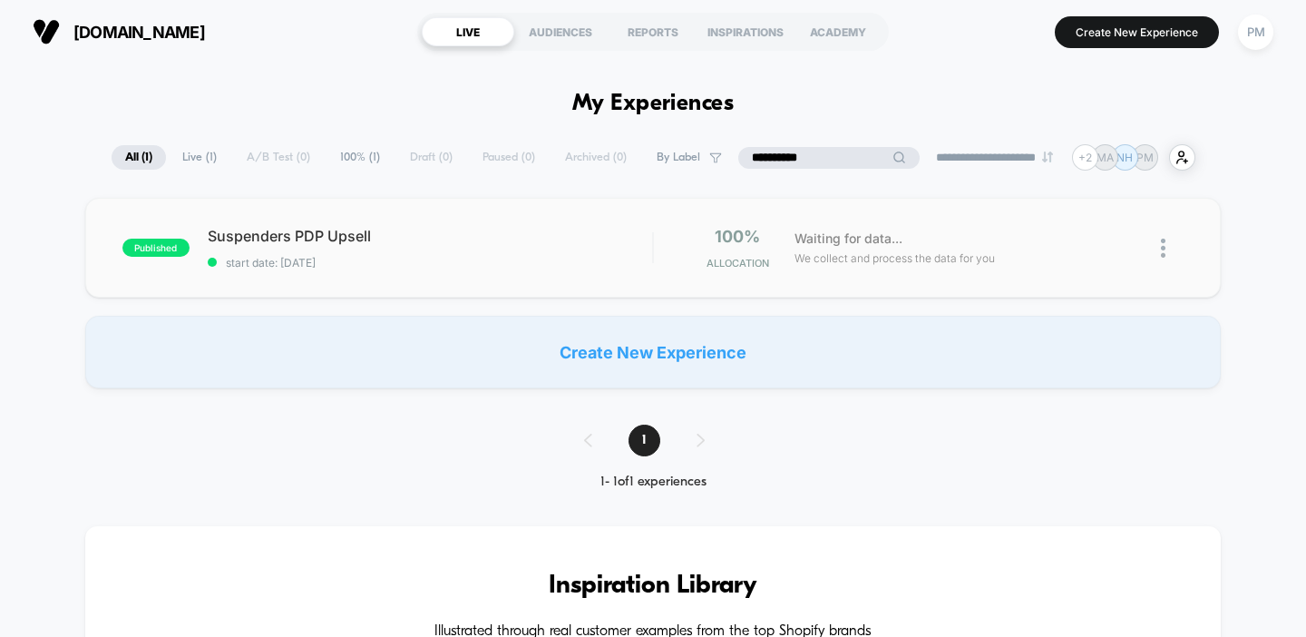
type input "**********"
click at [421, 224] on div "published Suspenders PDP Upsell start date: 9/2/2025 100% Allocation Waiting fo…" at bounding box center [653, 248] width 1136 height 100
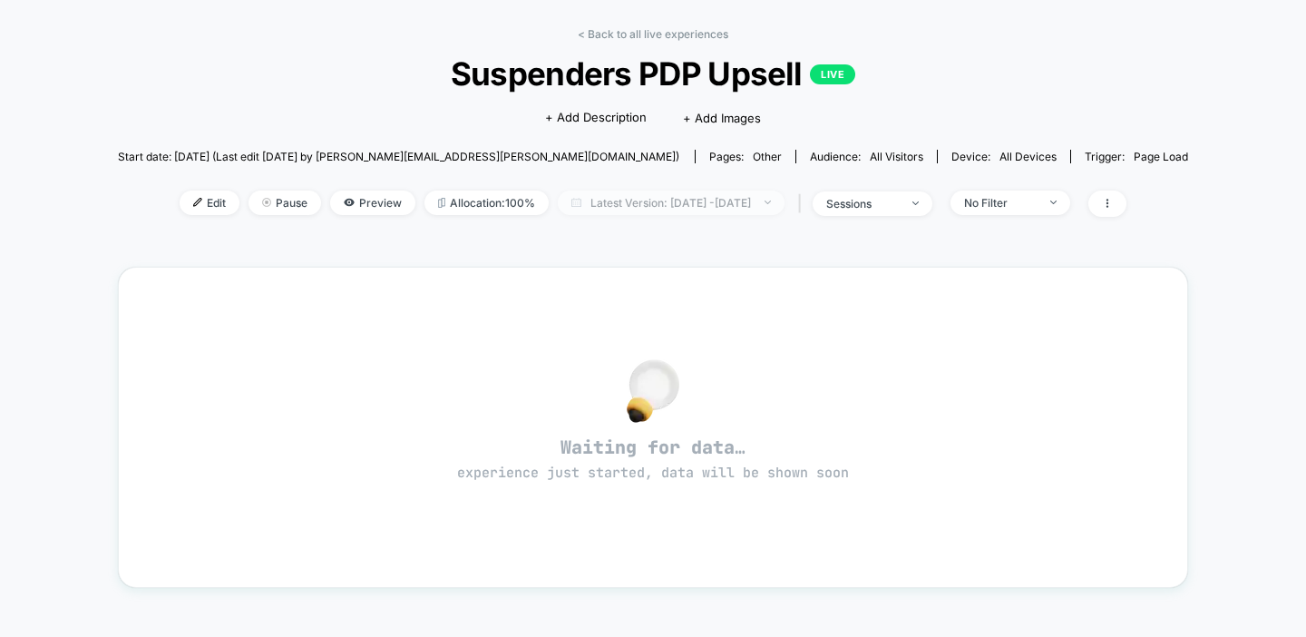
scroll to position [73, 0]
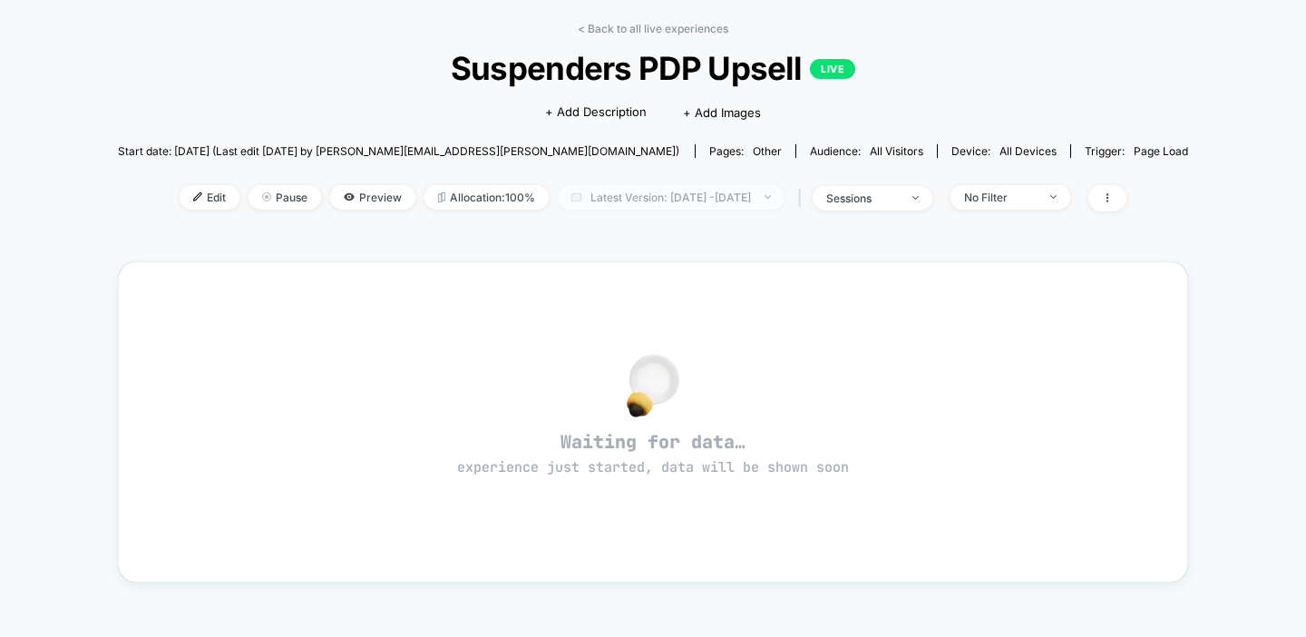
click at [672, 205] on span "Latest Version: [DATE] - [DATE]" at bounding box center [671, 197] width 227 height 24
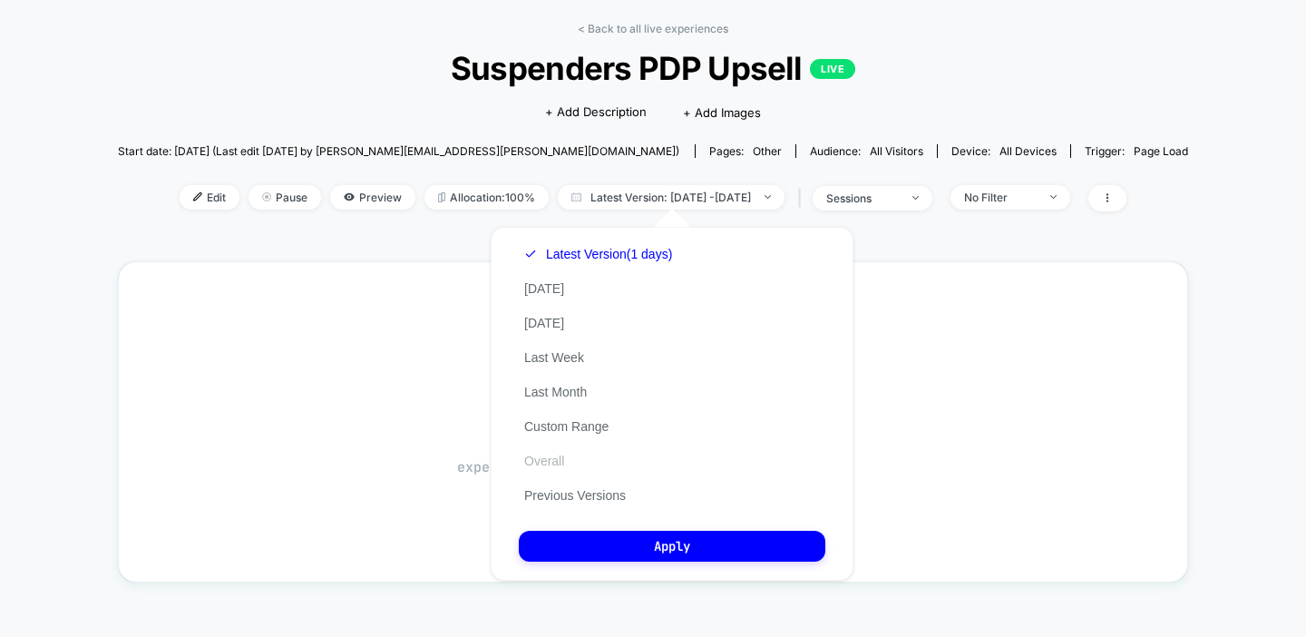
click at [542, 462] on button "Overall" at bounding box center [544, 461] width 51 height 16
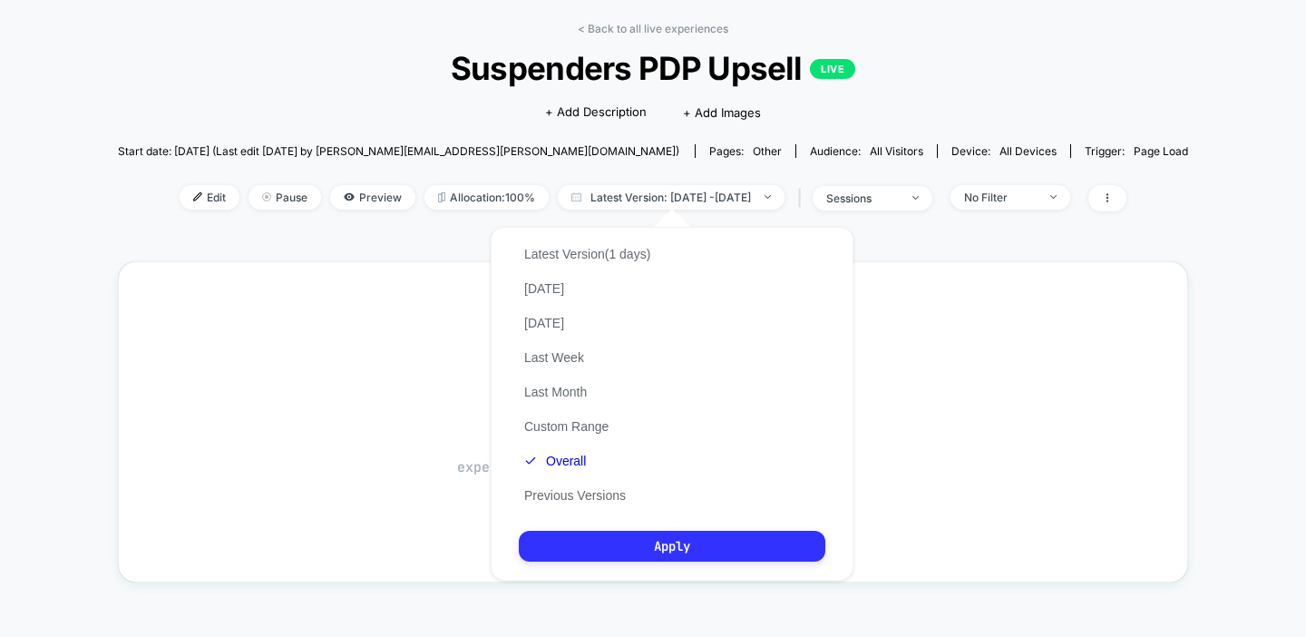
click at [634, 558] on button "Apply" at bounding box center [672, 546] width 307 height 31
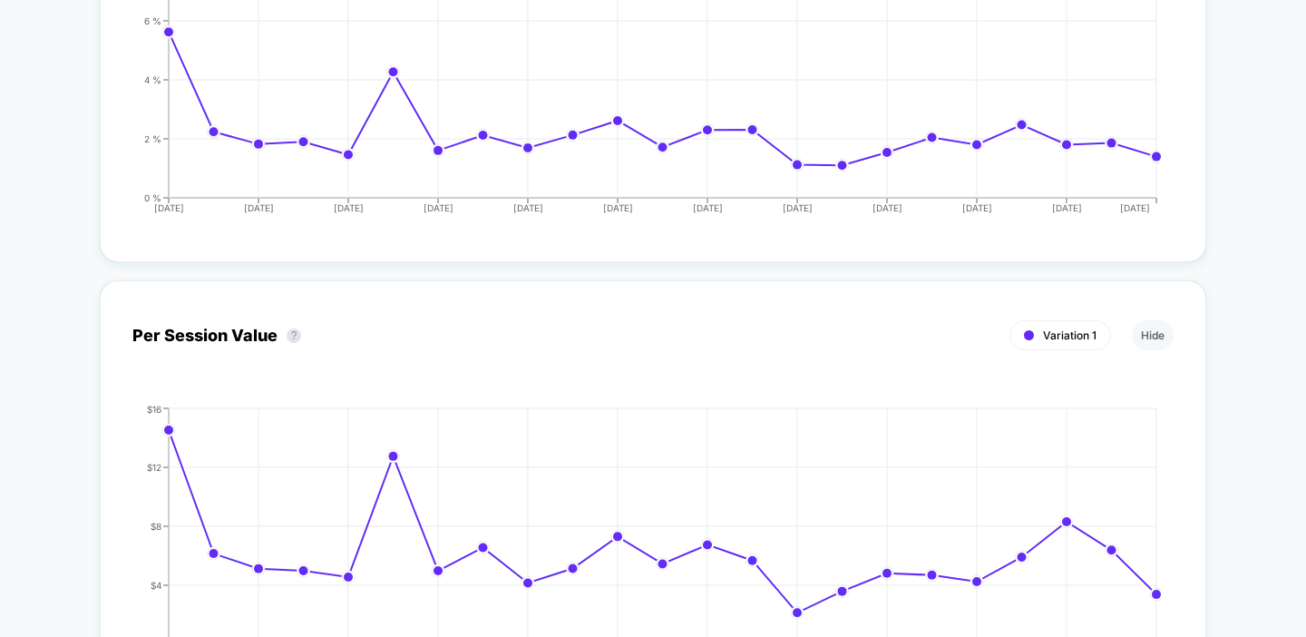
scroll to position [645, 0]
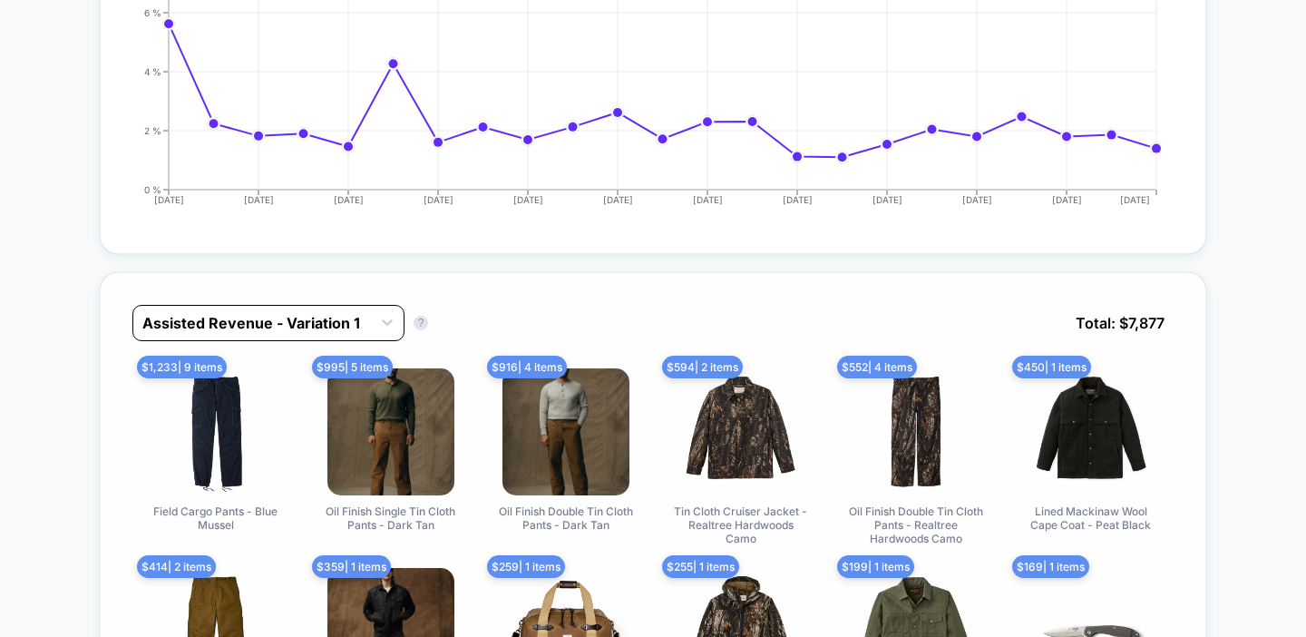
click at [250, 313] on div at bounding box center [251, 323] width 219 height 22
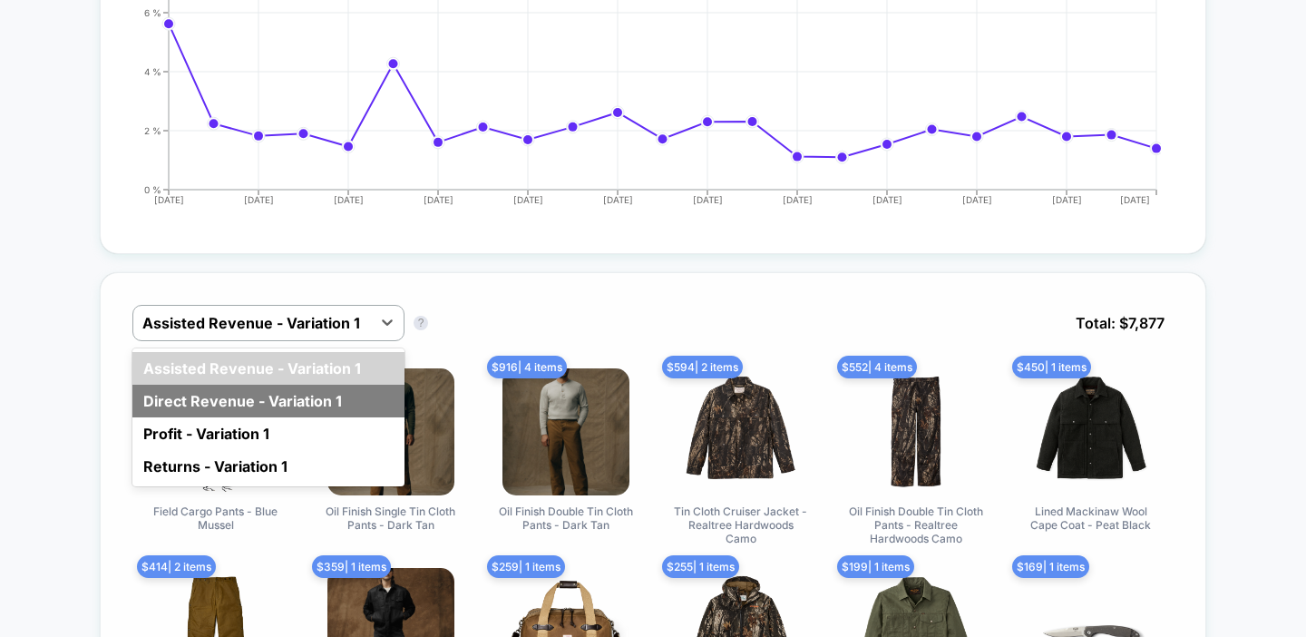
click at [196, 395] on div "Direct Revenue - Variation 1" at bounding box center [268, 401] width 272 height 33
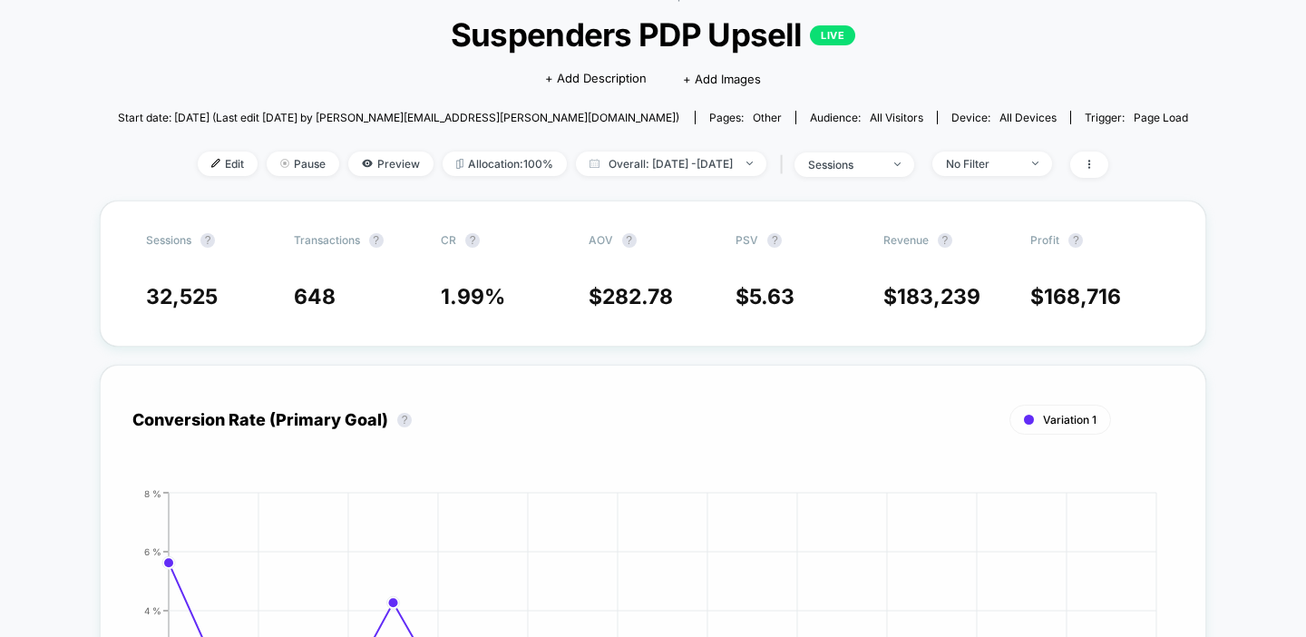
scroll to position [0, 0]
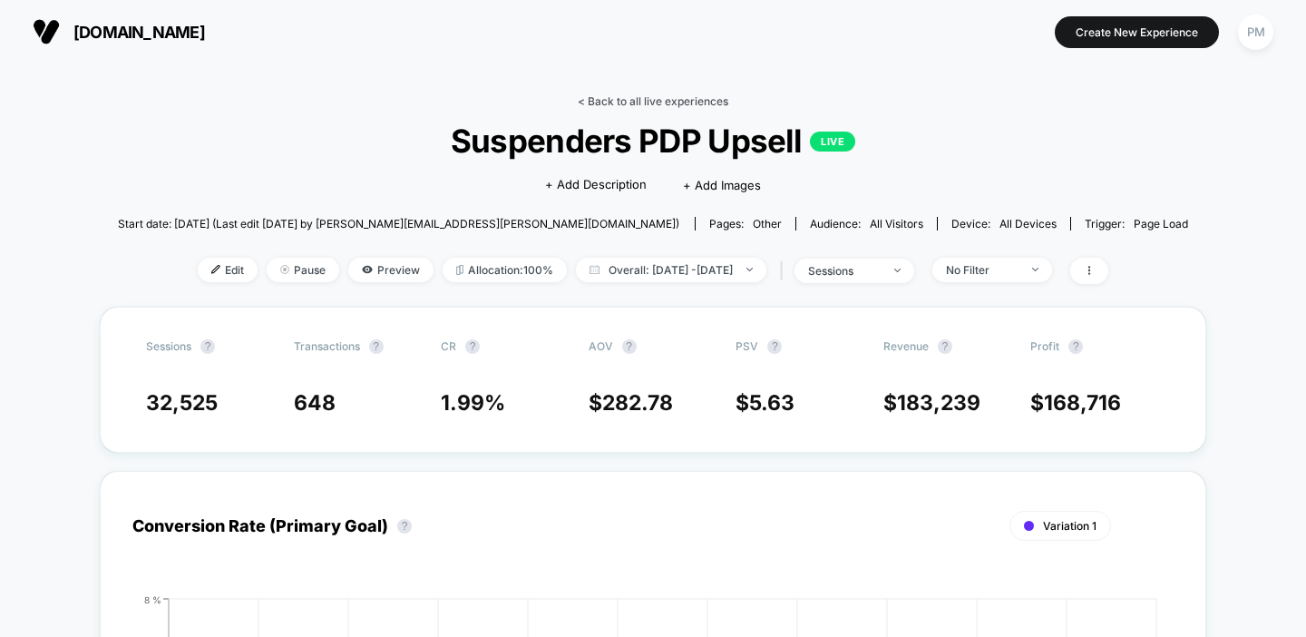
click at [665, 97] on link "< Back to all live experiences" at bounding box center [653, 101] width 151 height 14
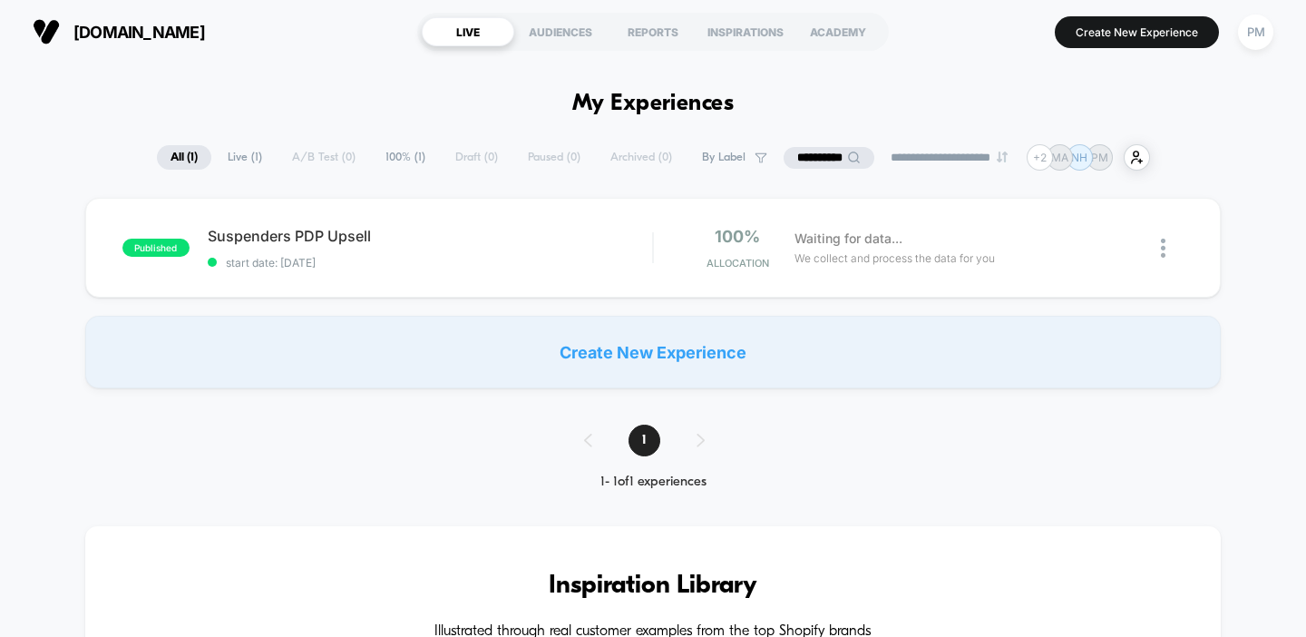
click at [829, 153] on input "**********" at bounding box center [829, 158] width 91 height 22
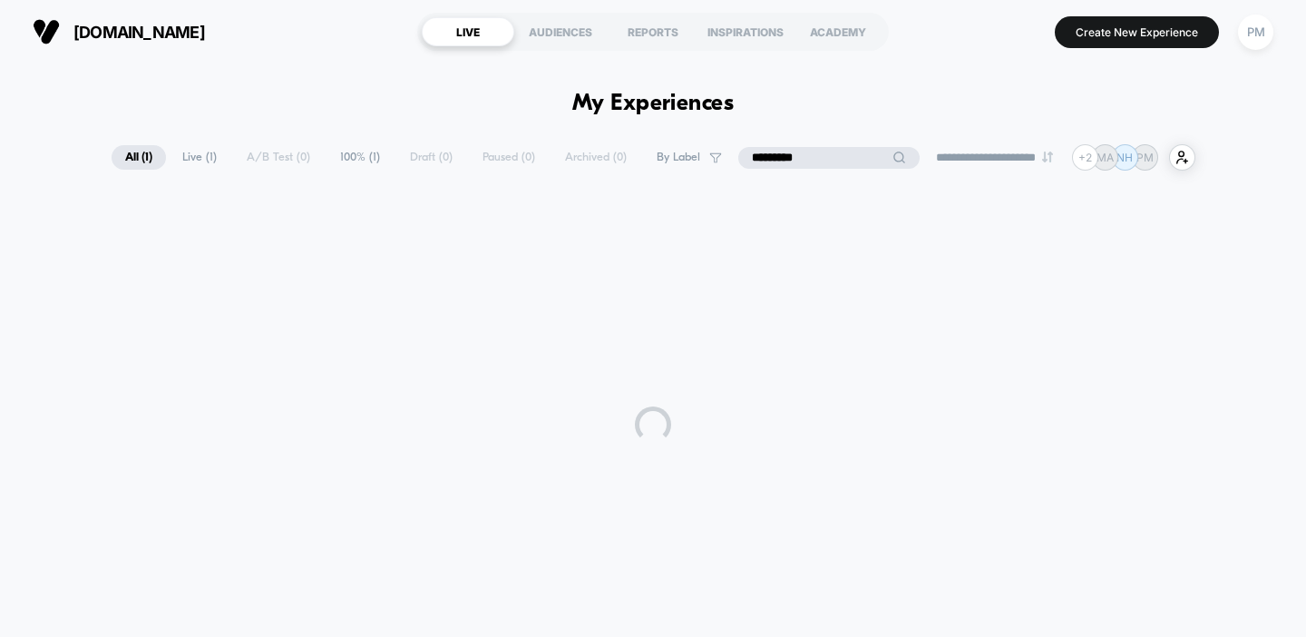
type input "*********"
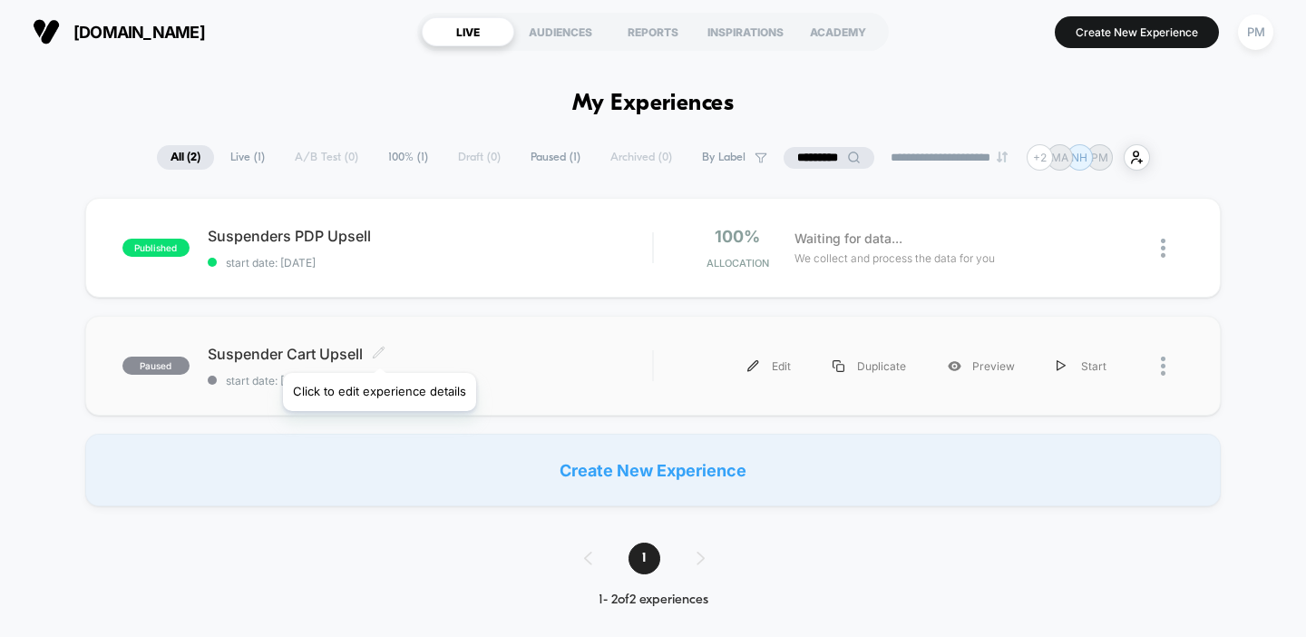
click at [378, 350] on icon at bounding box center [378, 351] width 11 height 11
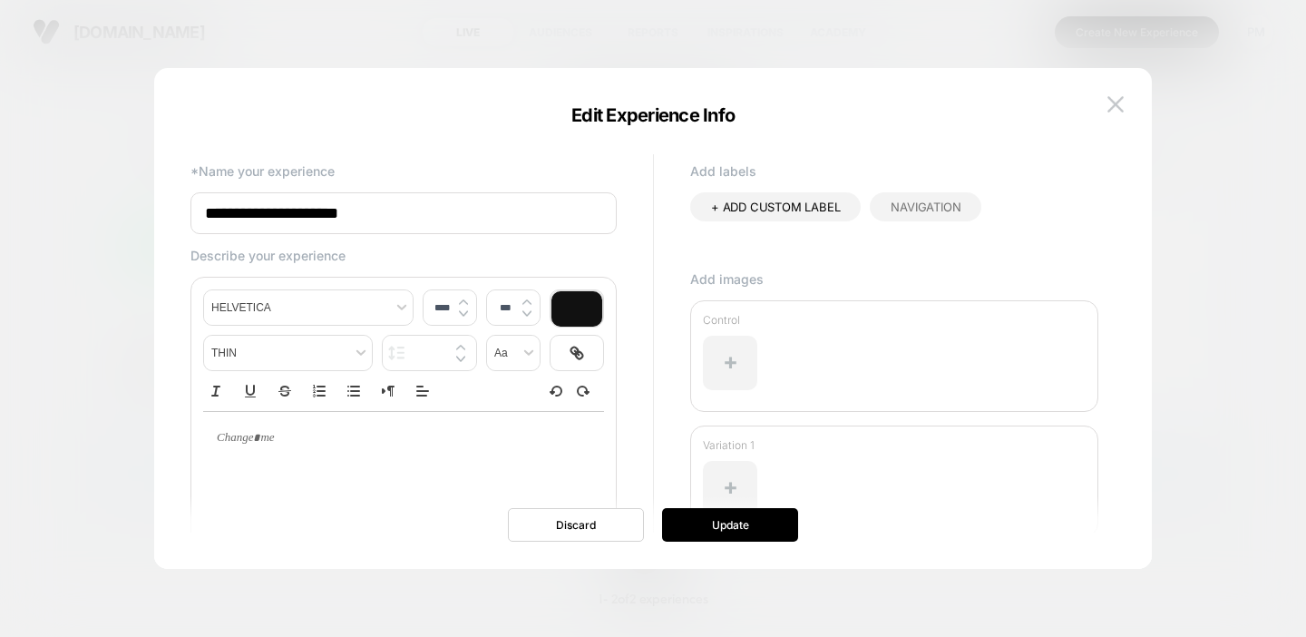
click at [280, 206] on input "**********" at bounding box center [403, 213] width 426 height 42
click at [286, 209] on input "**********" at bounding box center [403, 213] width 426 height 42
type input "**********"
click at [711, 518] on button "Update" at bounding box center [730, 525] width 136 height 34
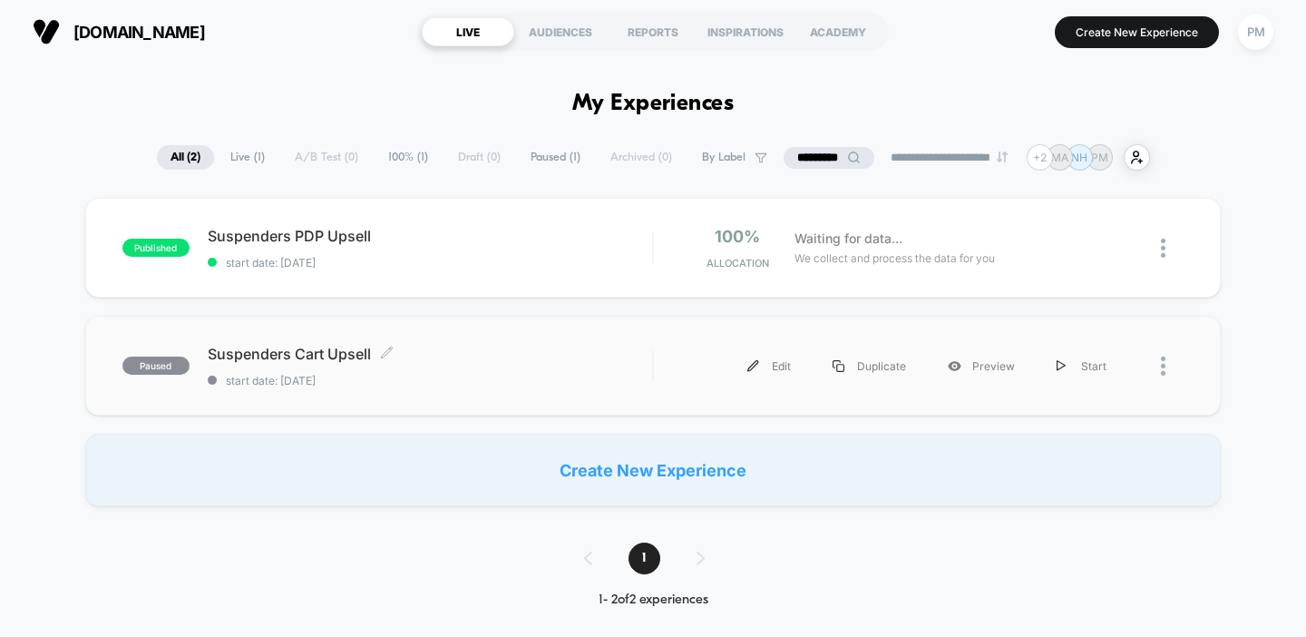
click at [459, 365] on div "Suspenders Cart Upsell Click to edit experience details Click to edit experienc…" at bounding box center [430, 366] width 445 height 43
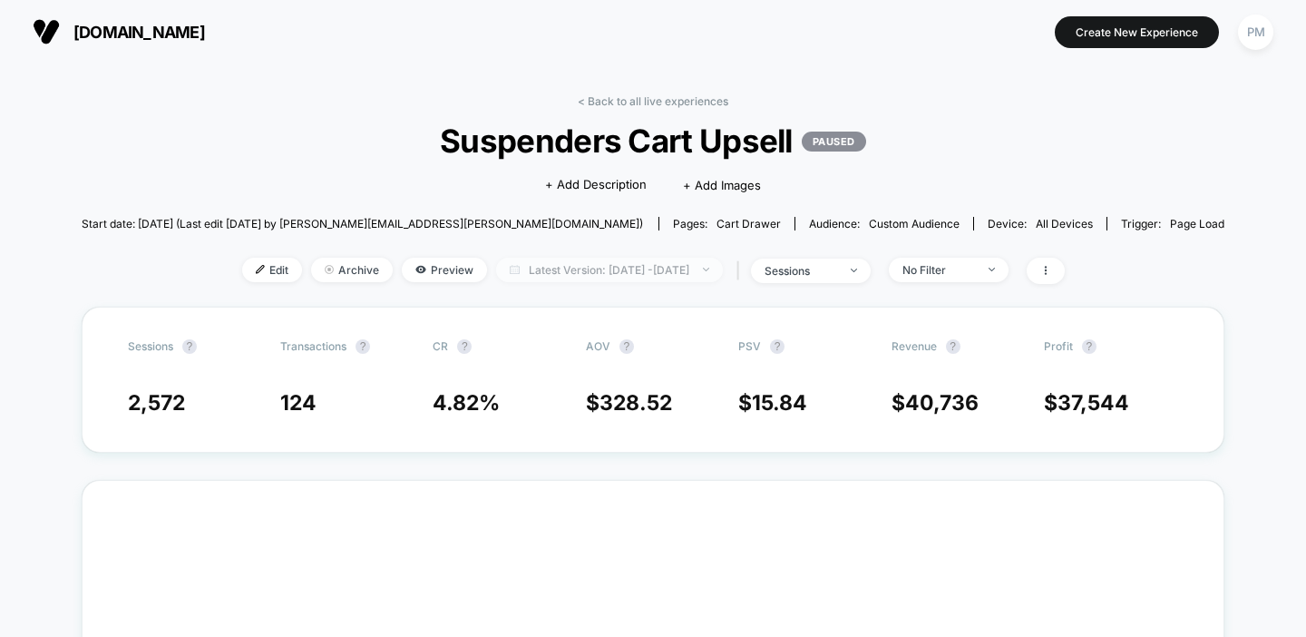
click at [564, 262] on span "Latest Version: [DATE] - [DATE]" at bounding box center [609, 270] width 227 height 24
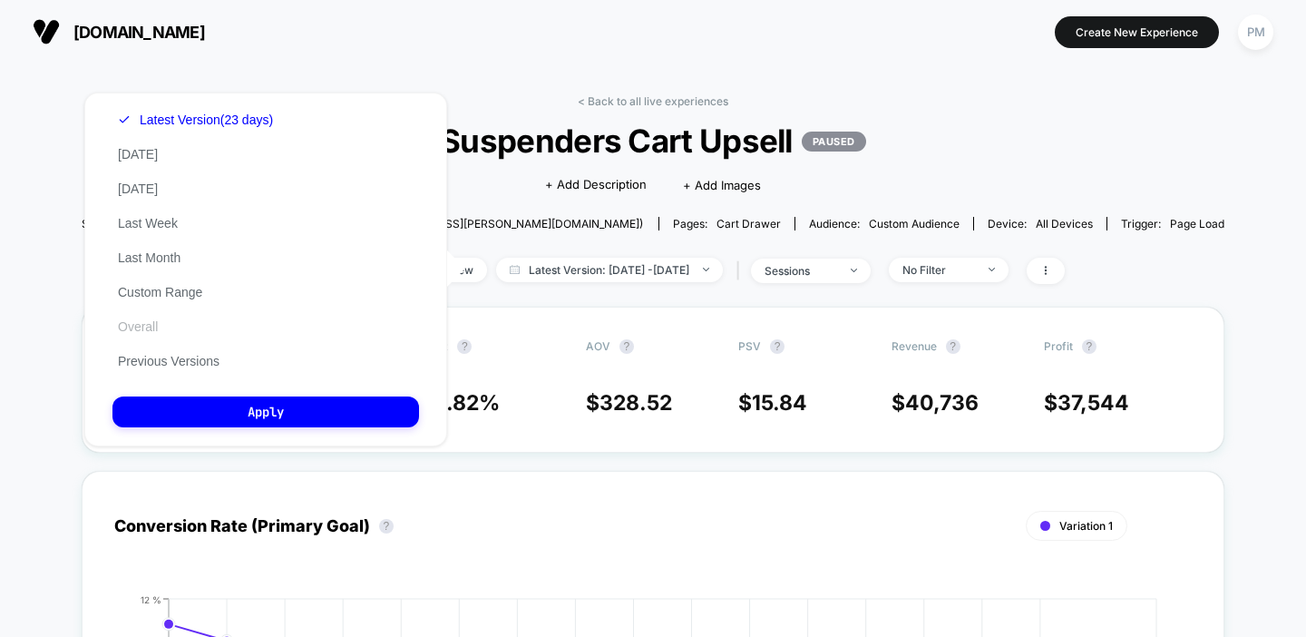
click at [145, 321] on button "Overall" at bounding box center [137, 326] width 51 height 16
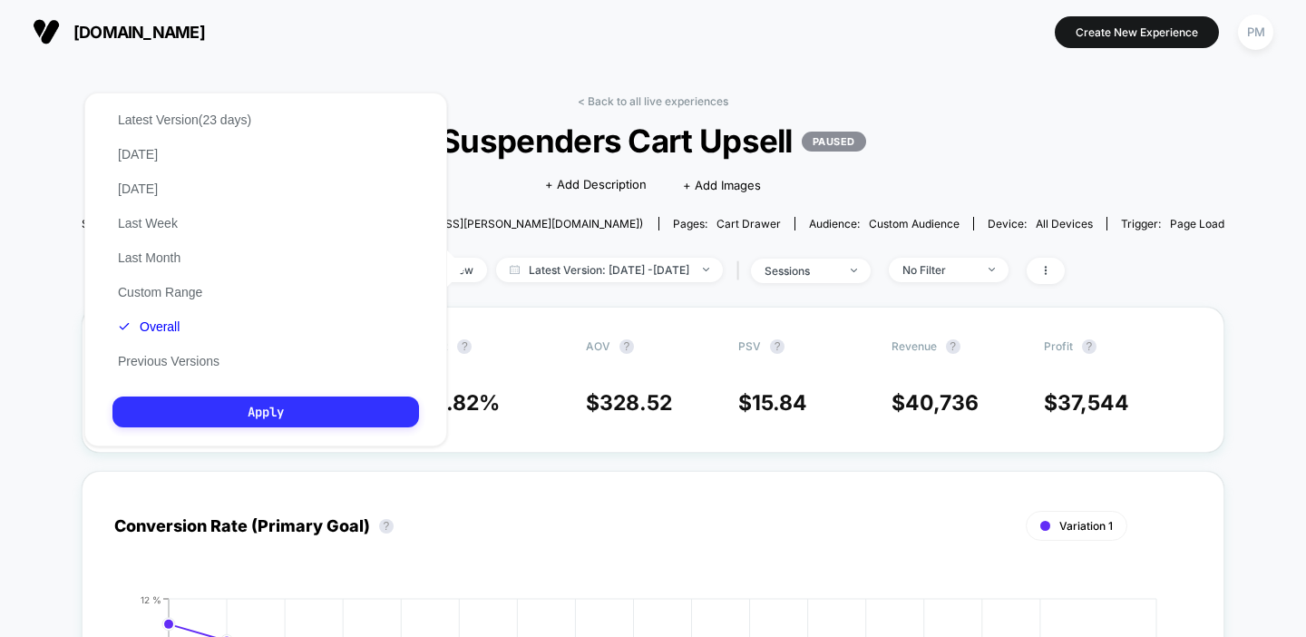
click at [320, 411] on button "Apply" at bounding box center [265, 411] width 307 height 31
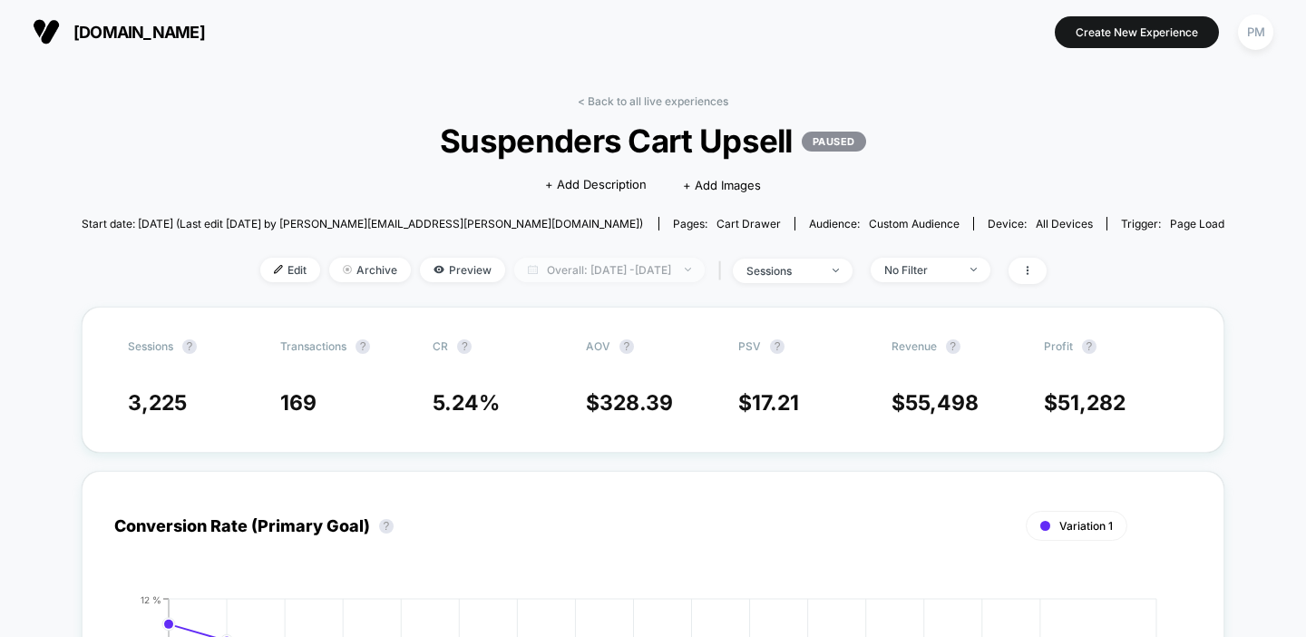
click at [598, 271] on span "Overall: Aug 10, 2025 - Sep 2, 2025" at bounding box center [609, 270] width 190 height 24
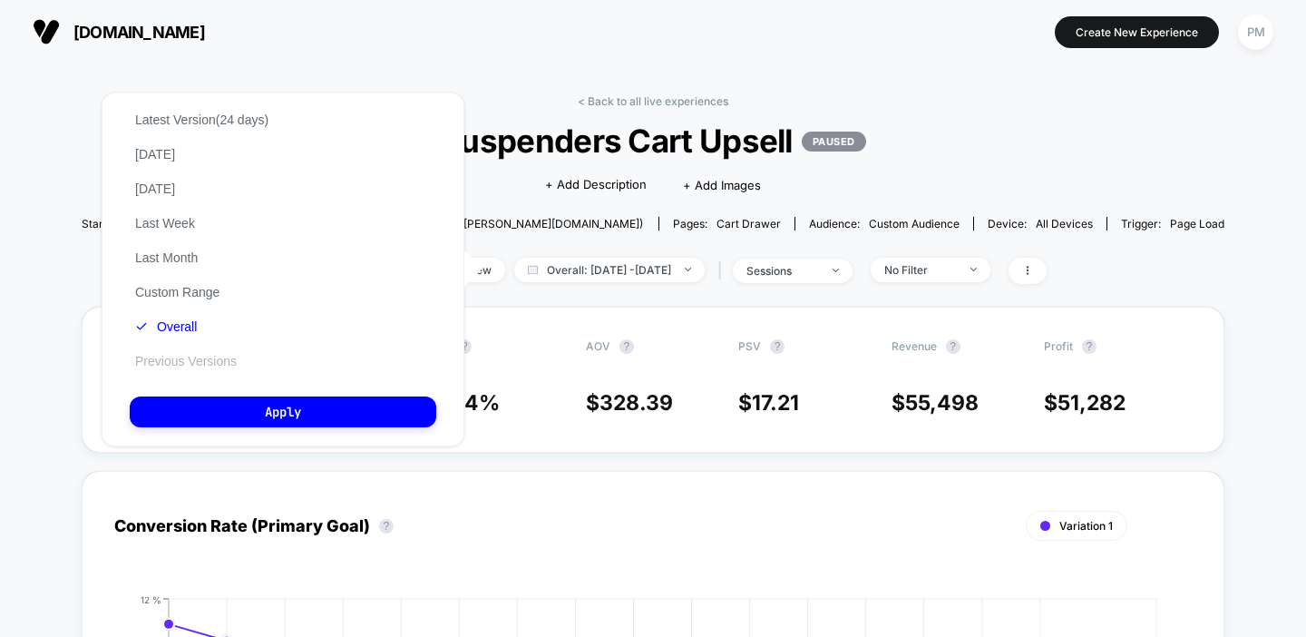
click at [222, 361] on button "Previous Versions" at bounding box center [186, 361] width 112 height 16
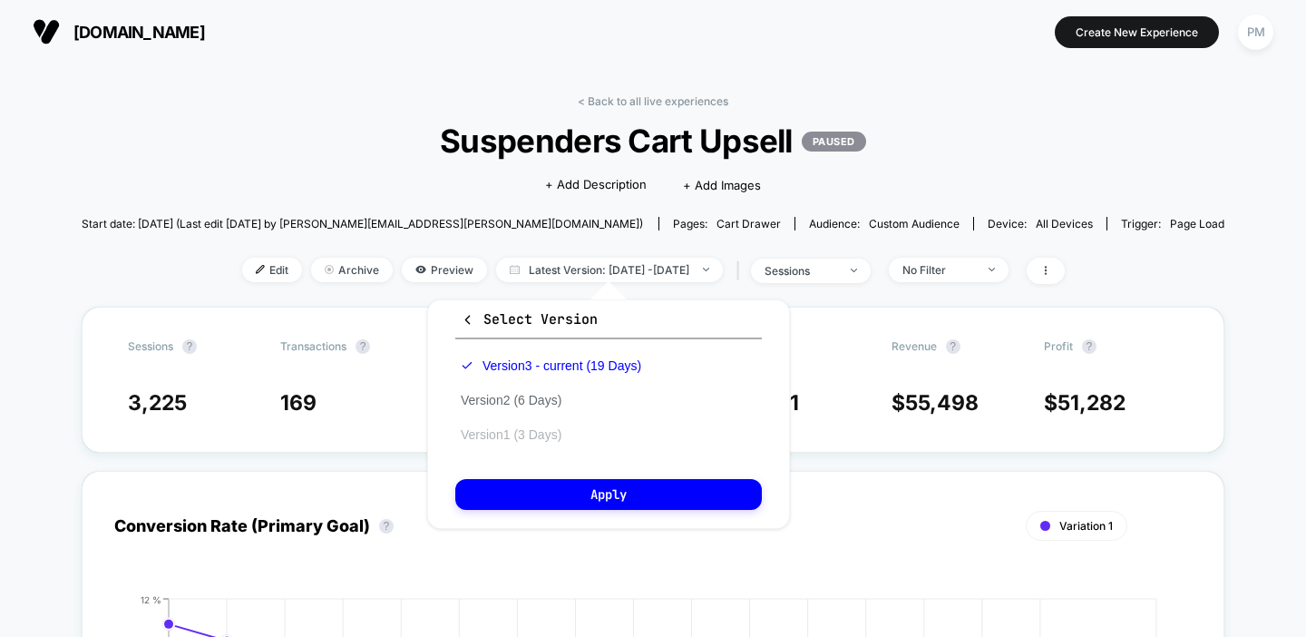
click at [528, 434] on button "Version 1 (3 Days)" at bounding box center [511, 434] width 112 height 16
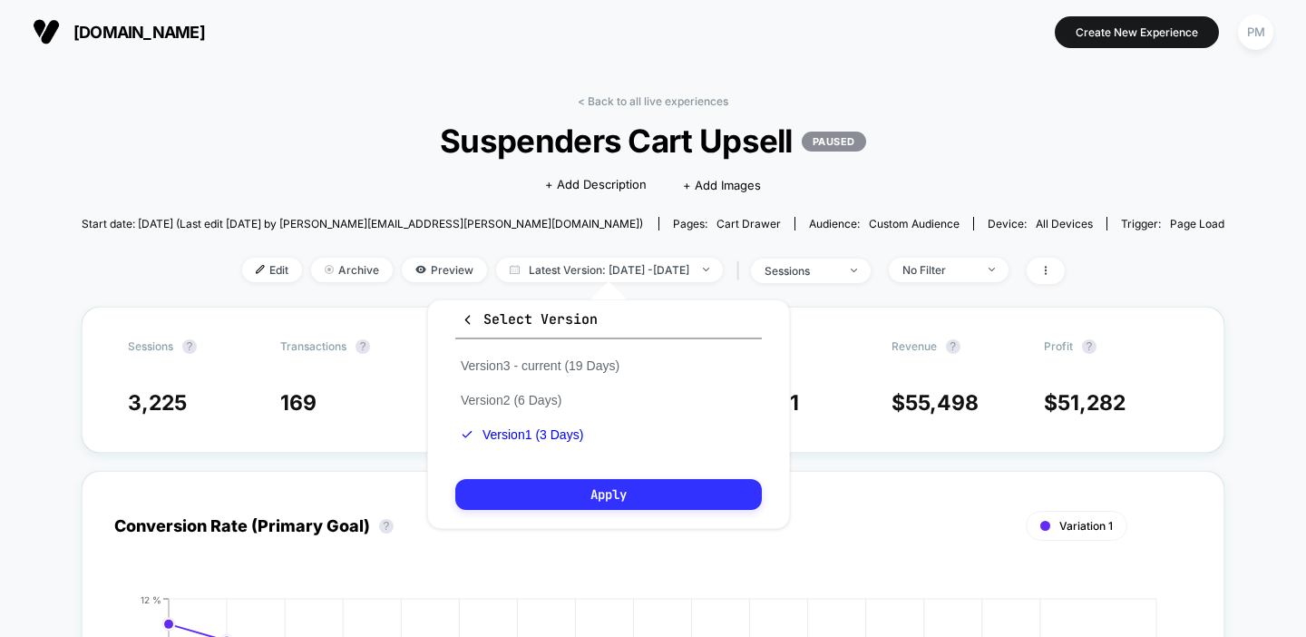
click at [580, 492] on button "Apply" at bounding box center [608, 494] width 307 height 31
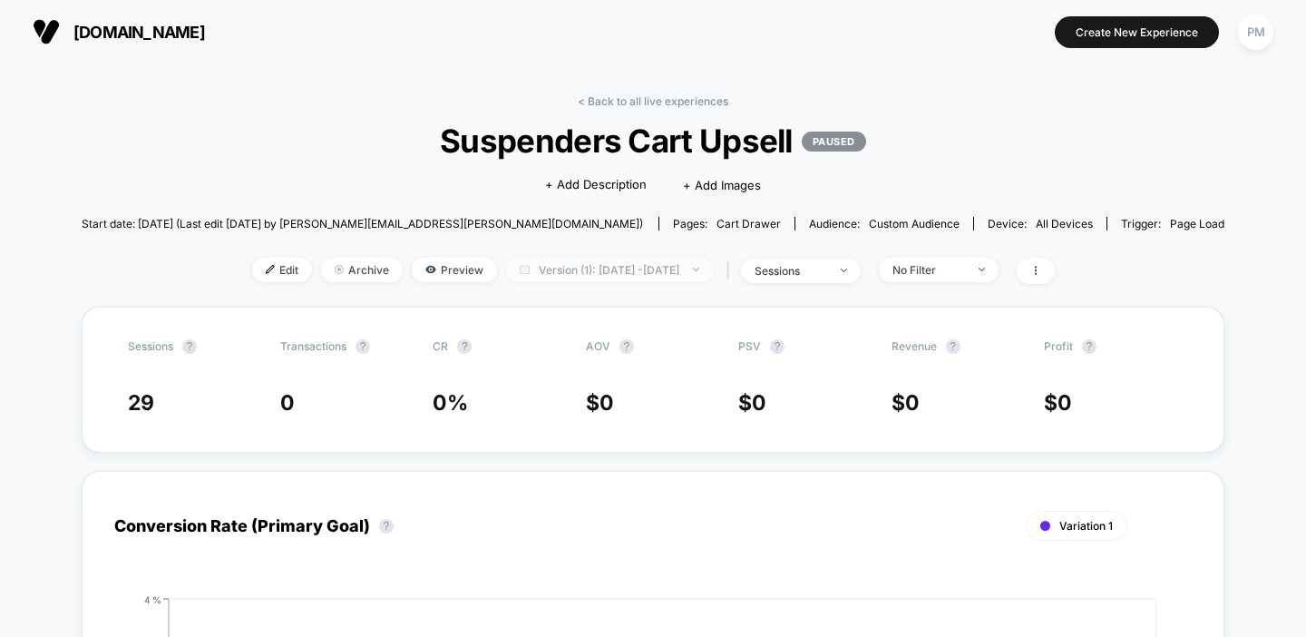
click at [612, 270] on span "Version (1): Aug 4, 2025 - Aug 6, 2025" at bounding box center [609, 270] width 207 height 24
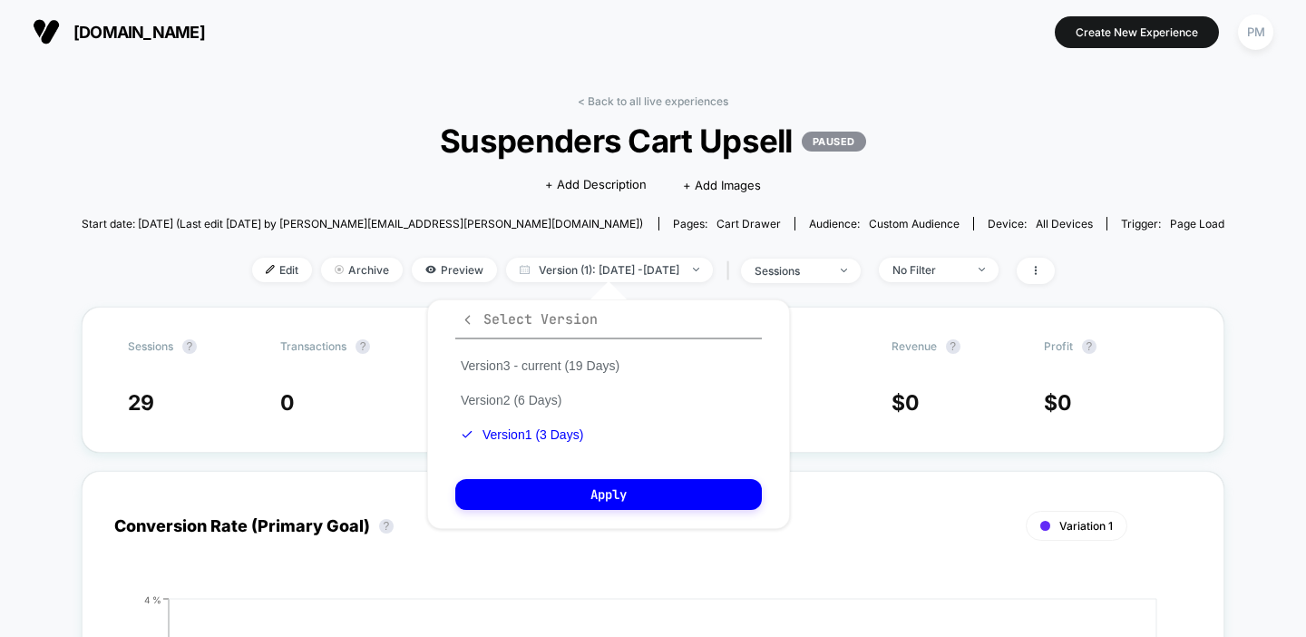
click at [472, 317] on icon "button" at bounding box center [468, 320] width 14 height 14
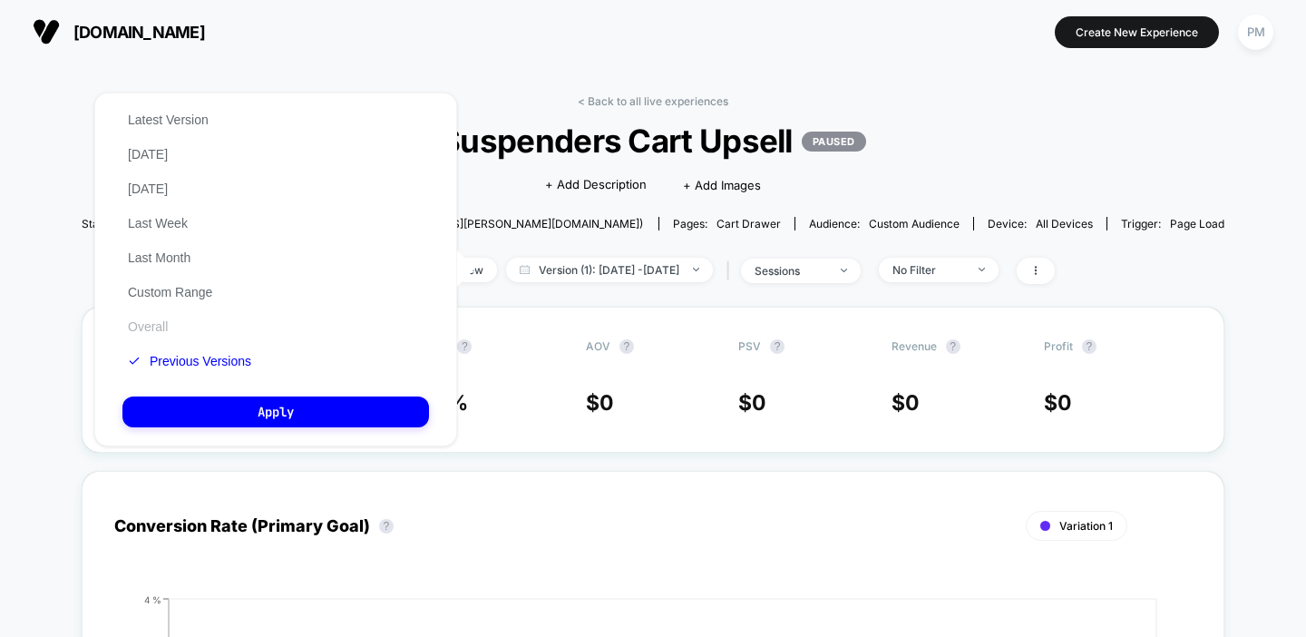
click at [135, 328] on button "Overall" at bounding box center [147, 326] width 51 height 16
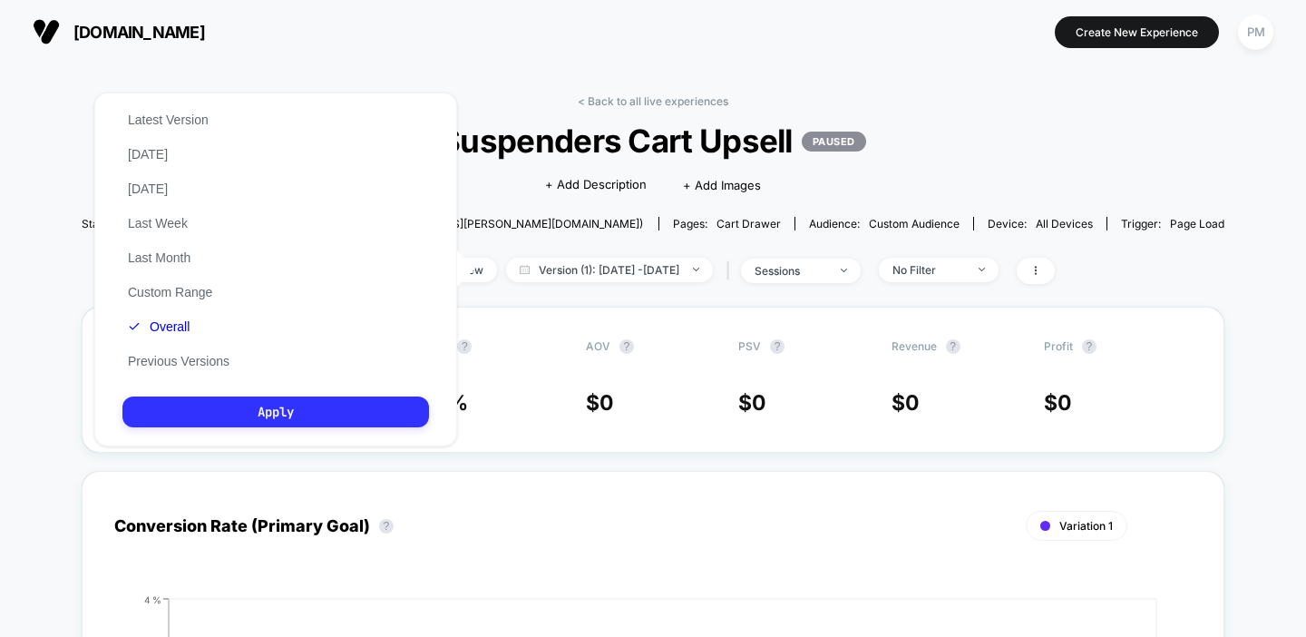
click at [238, 404] on button "Apply" at bounding box center [275, 411] width 307 height 31
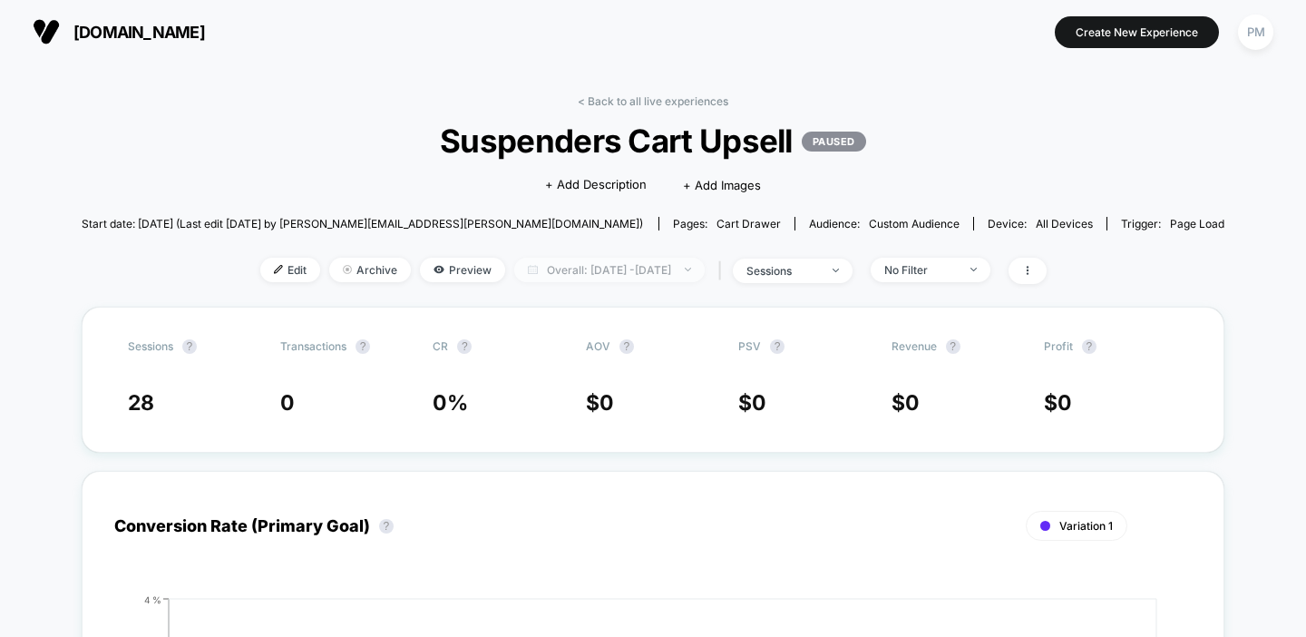
click at [604, 266] on span "Overall: Aug 4, 2025 - Aug 6, 2025" at bounding box center [609, 270] width 190 height 24
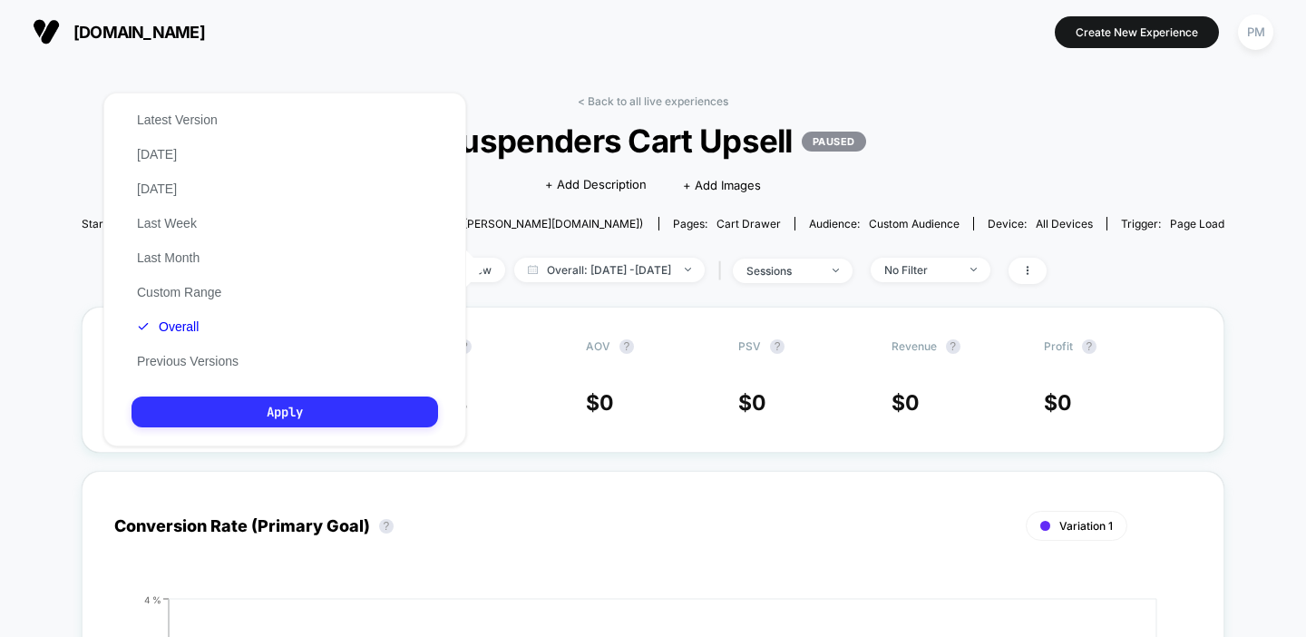
click at [337, 409] on button "Apply" at bounding box center [285, 411] width 307 height 31
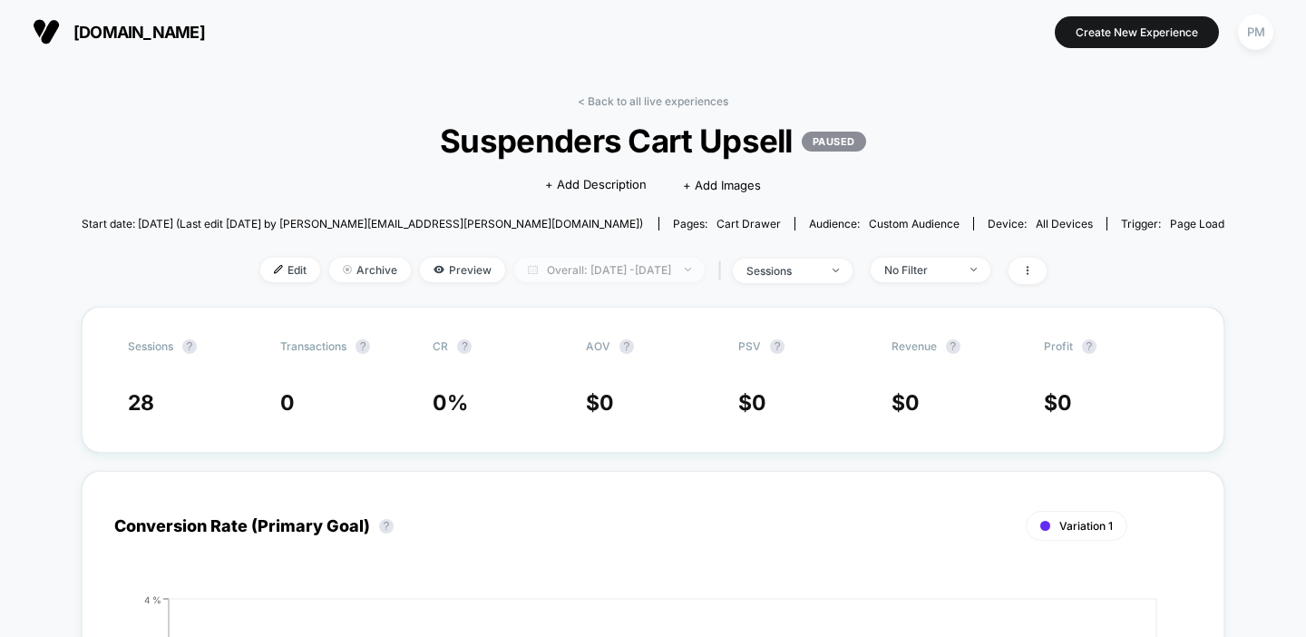
click at [550, 267] on span "Overall: Aug 4, 2025 - Aug 6, 2025" at bounding box center [609, 270] width 190 height 24
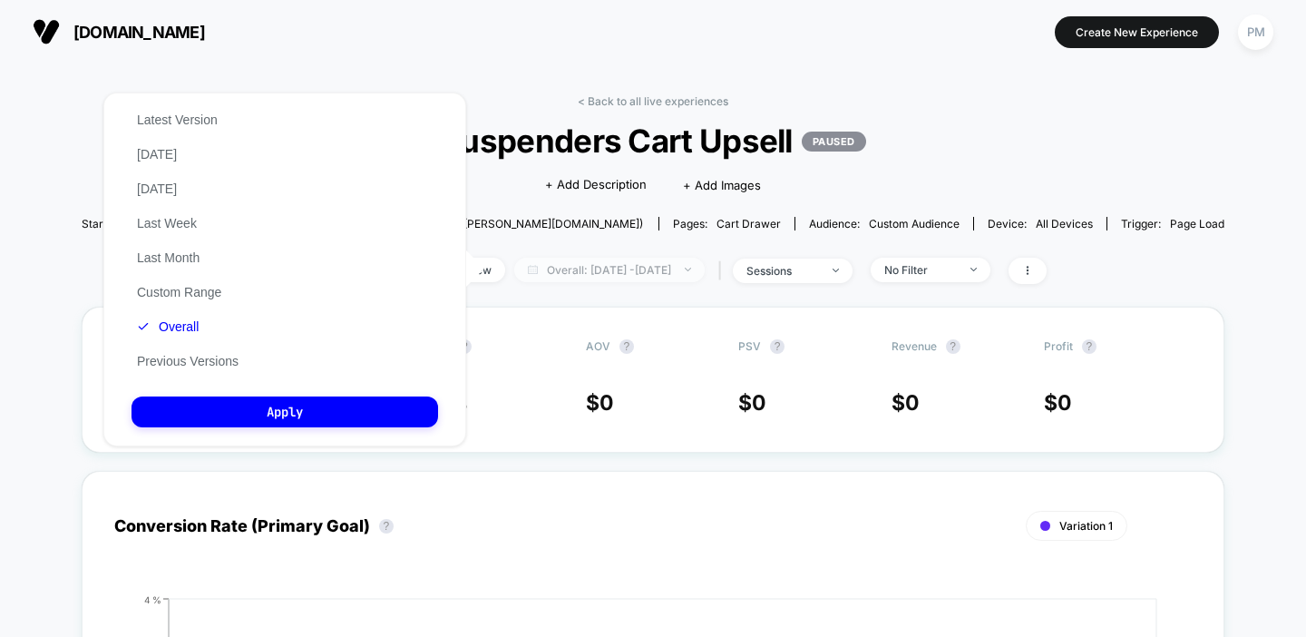
click at [550, 267] on span "Overall: Aug 4, 2025 - Aug 6, 2025" at bounding box center [609, 270] width 190 height 24
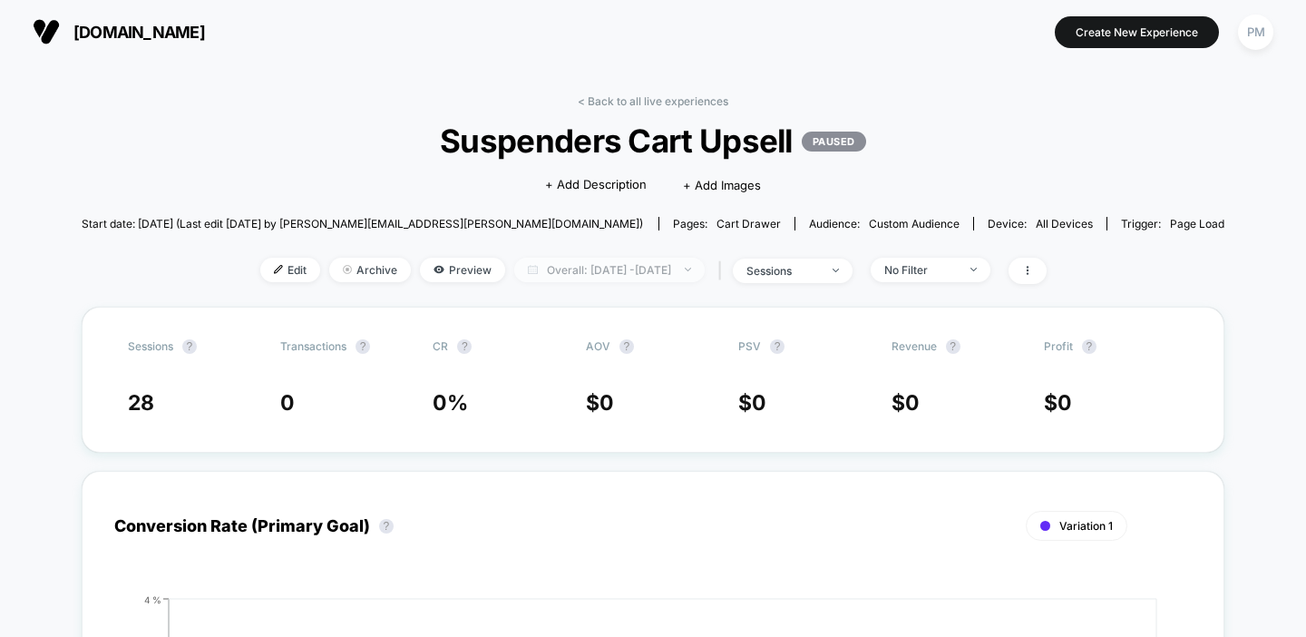
click at [551, 267] on span "Overall: Aug 4, 2025 - Aug 6, 2025" at bounding box center [609, 270] width 190 height 24
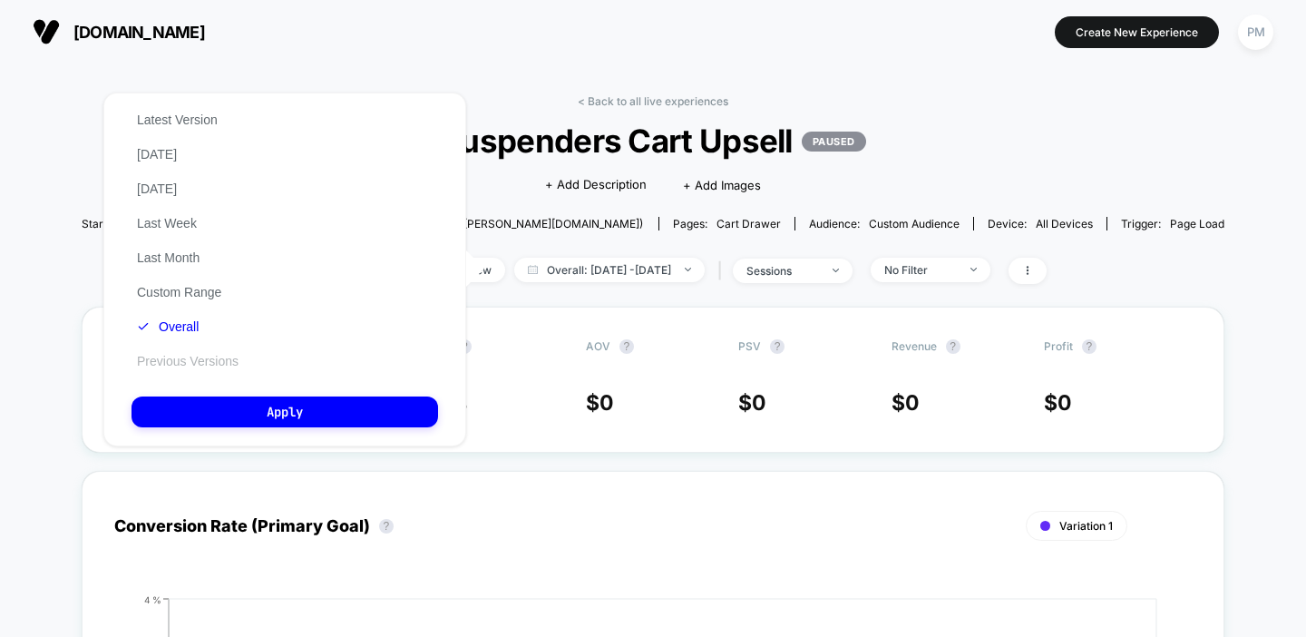
click at [188, 356] on button "Previous Versions" at bounding box center [188, 361] width 112 height 16
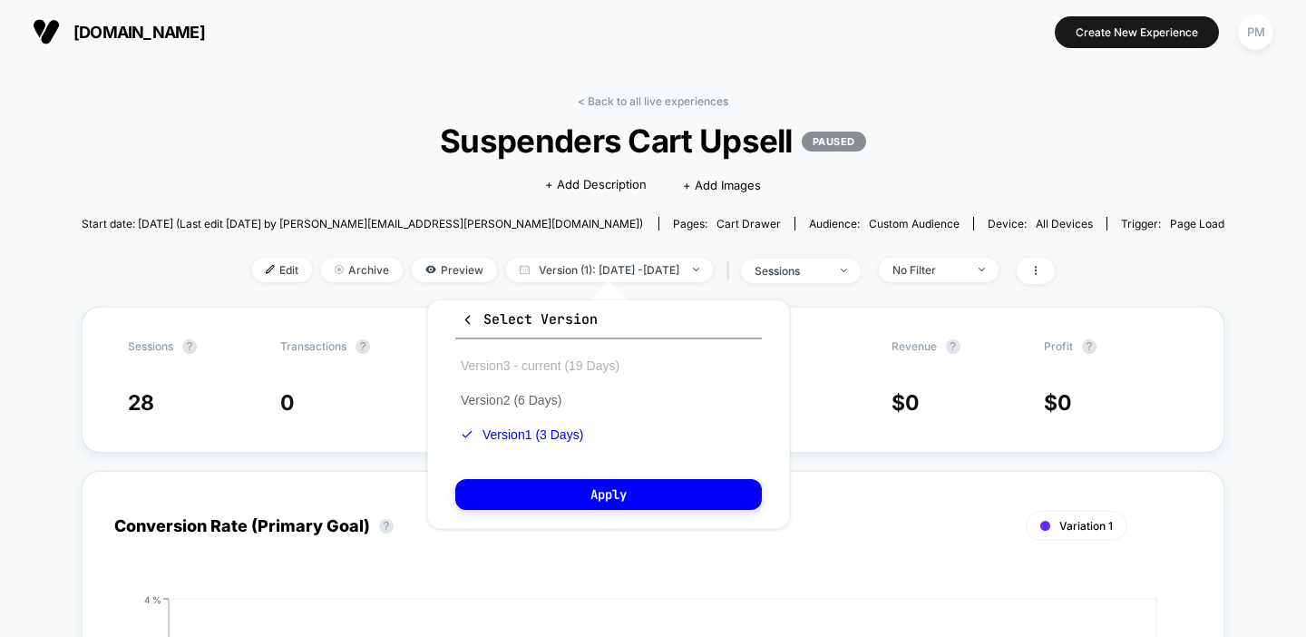
click at [574, 359] on button "Version 3 - current (19 Days)" at bounding box center [540, 365] width 170 height 16
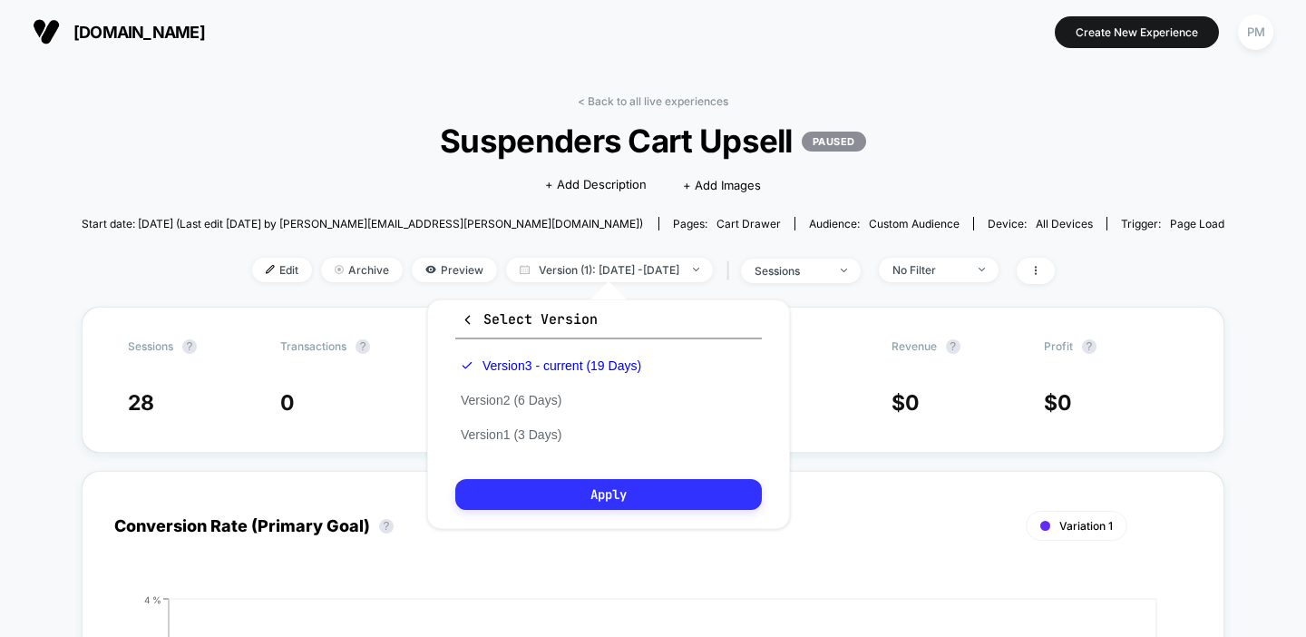
click at [613, 500] on button "Apply" at bounding box center [608, 494] width 307 height 31
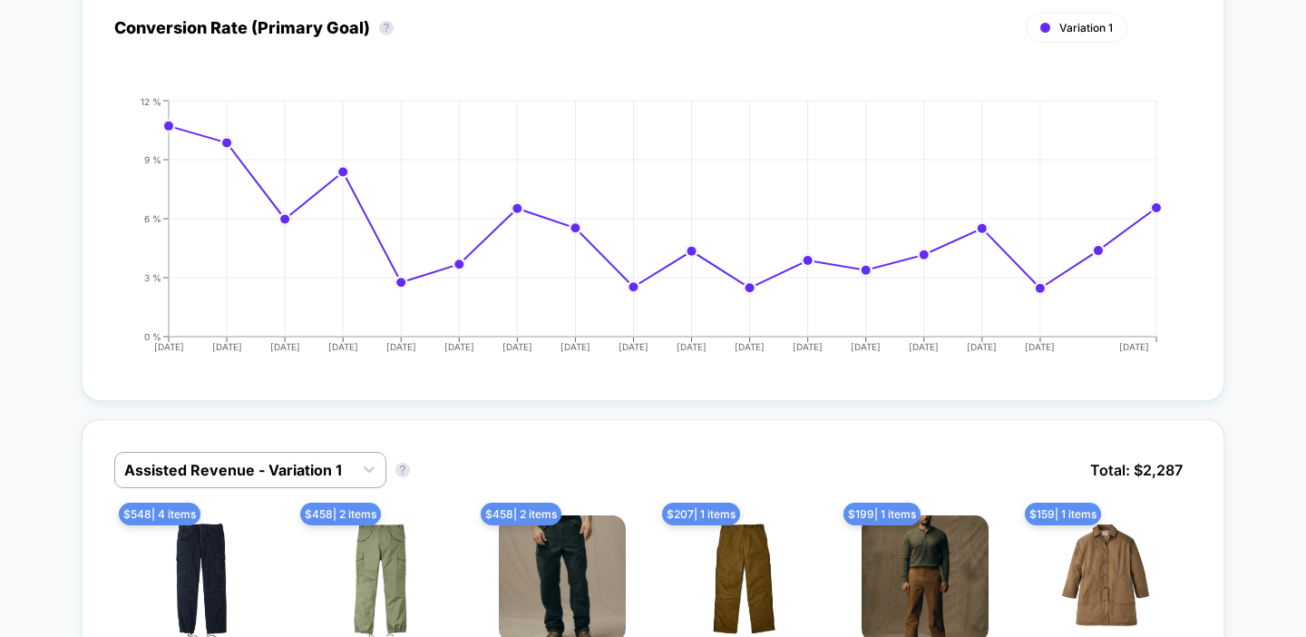
scroll to position [567, 0]
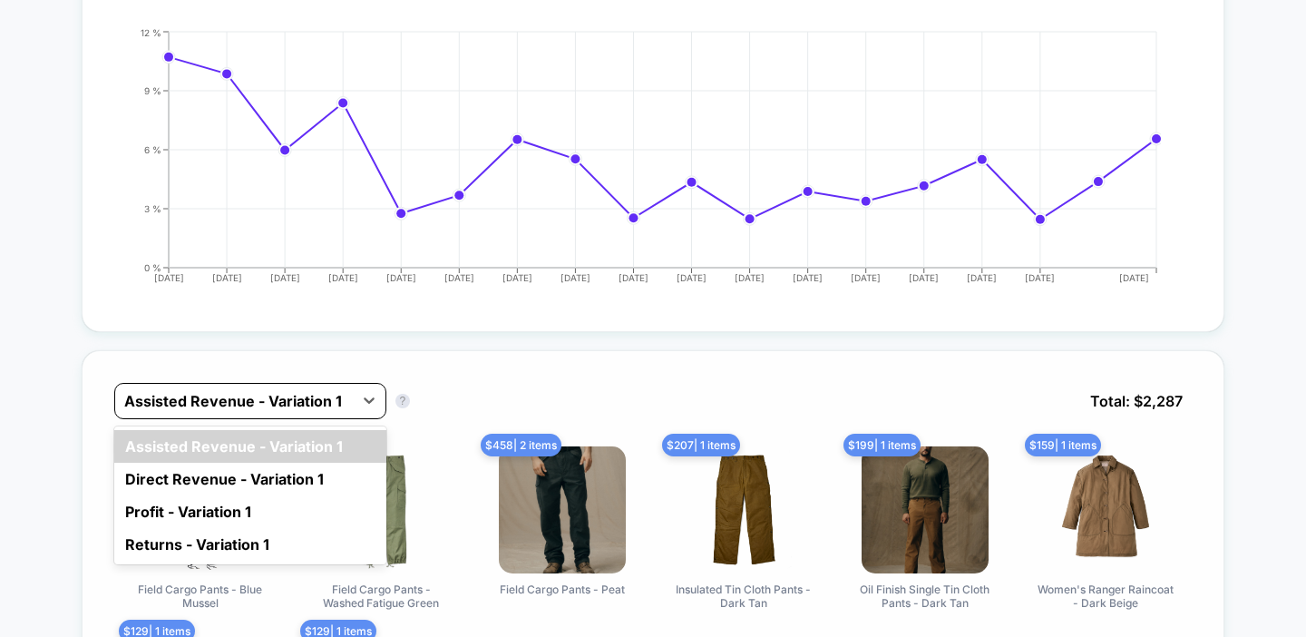
click at [353, 387] on div "Assisted Revenue - Variation 1" at bounding box center [234, 400] width 238 height 29
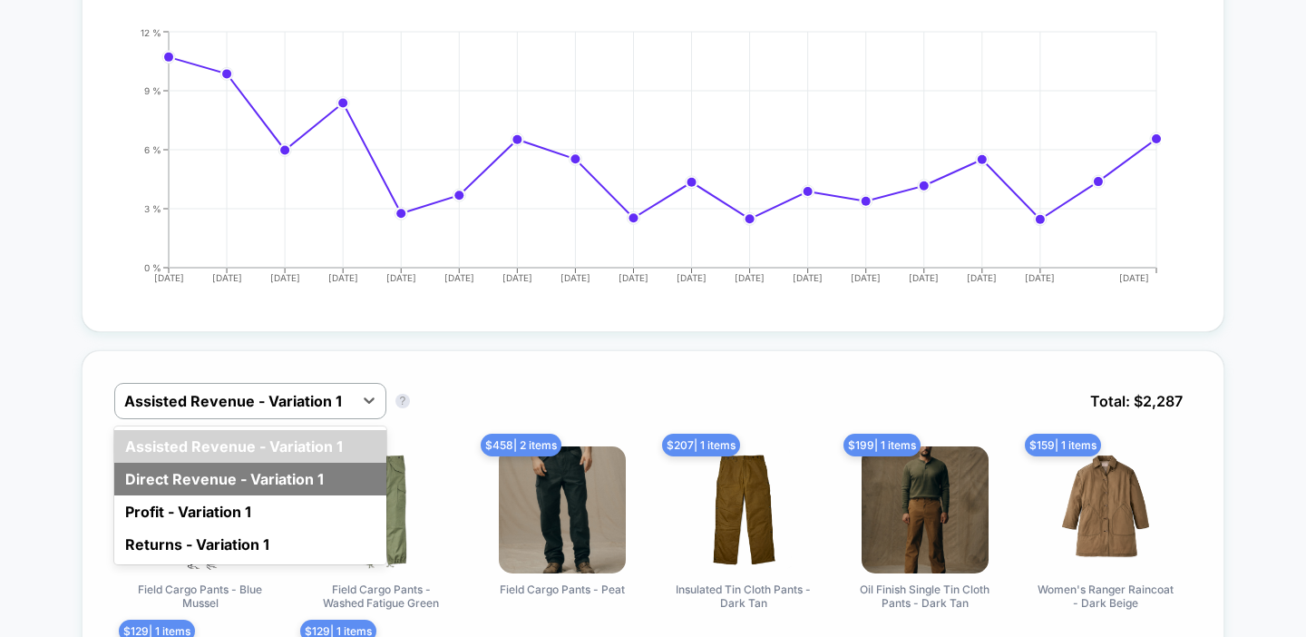
click at [329, 470] on div "Direct Revenue - Variation 1" at bounding box center [250, 479] width 272 height 33
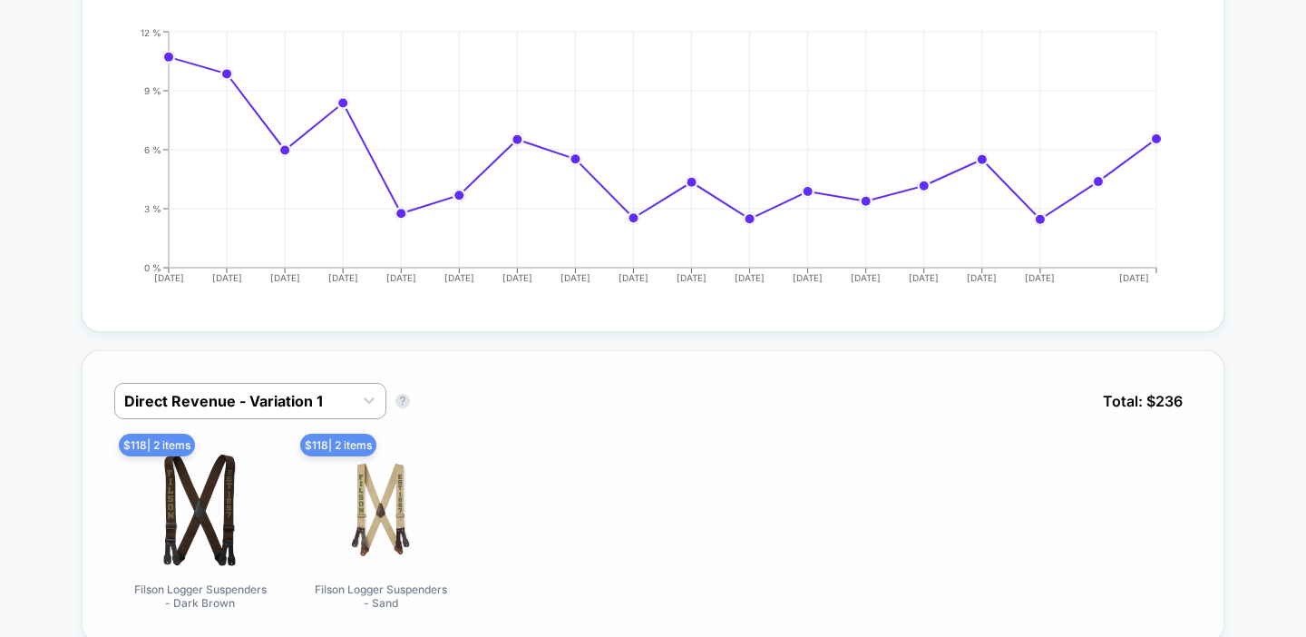
scroll to position [0, 0]
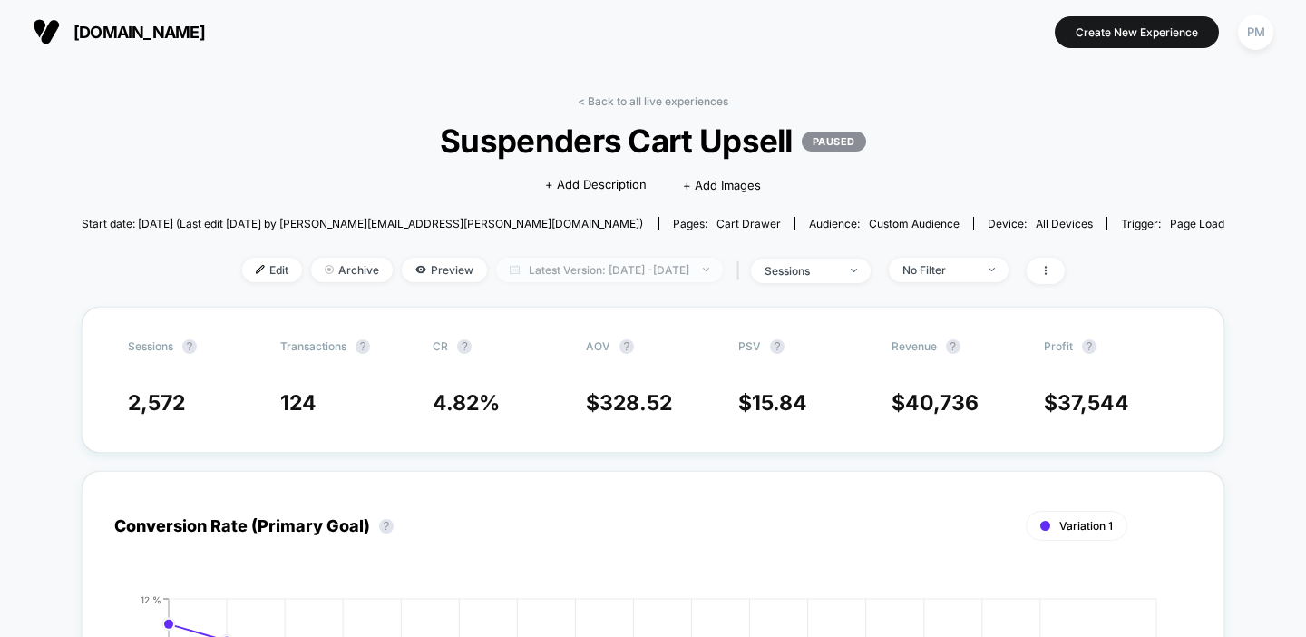
click at [576, 272] on span "Latest Version: Aug 10, 2025 - Aug 28, 2025" at bounding box center [609, 270] width 227 height 24
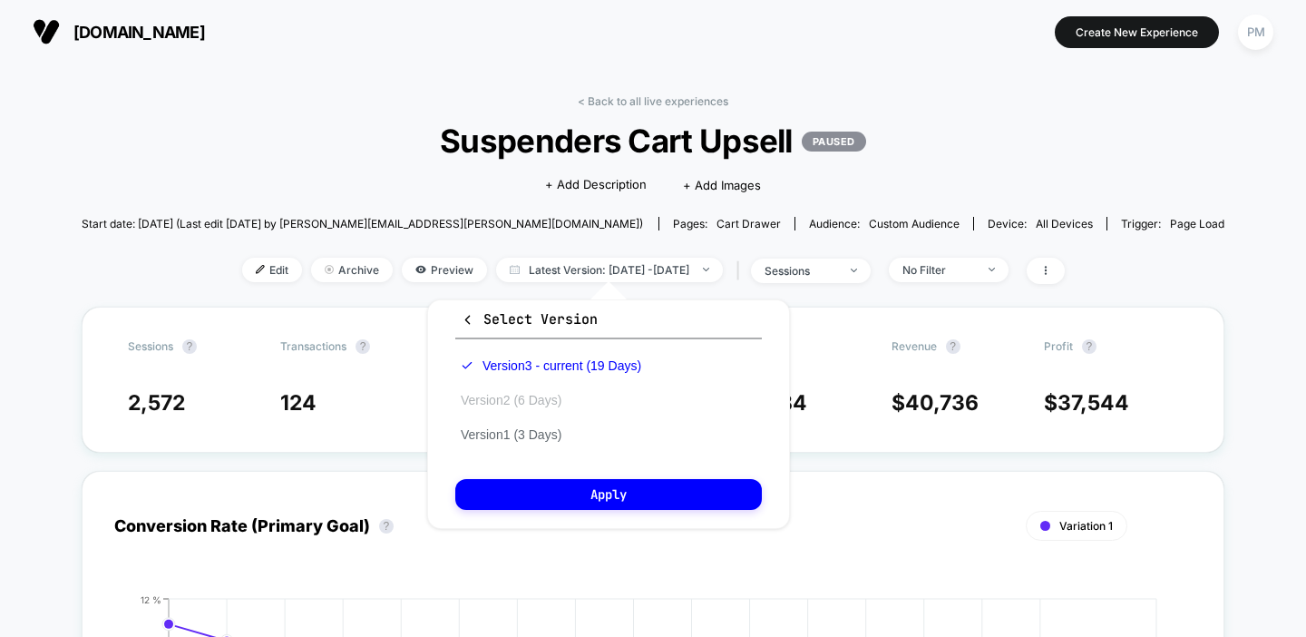
click at [522, 395] on button "Version 2 (6 Days)" at bounding box center [511, 400] width 112 height 16
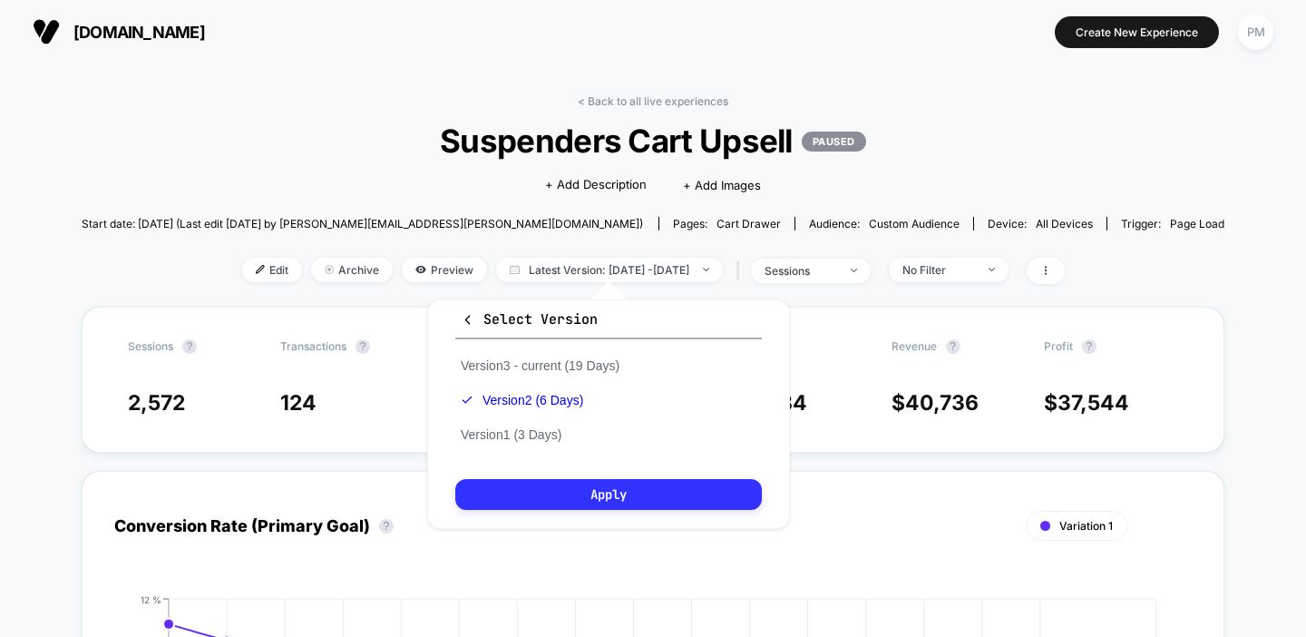
click at [562, 493] on button "Apply" at bounding box center [608, 494] width 307 height 31
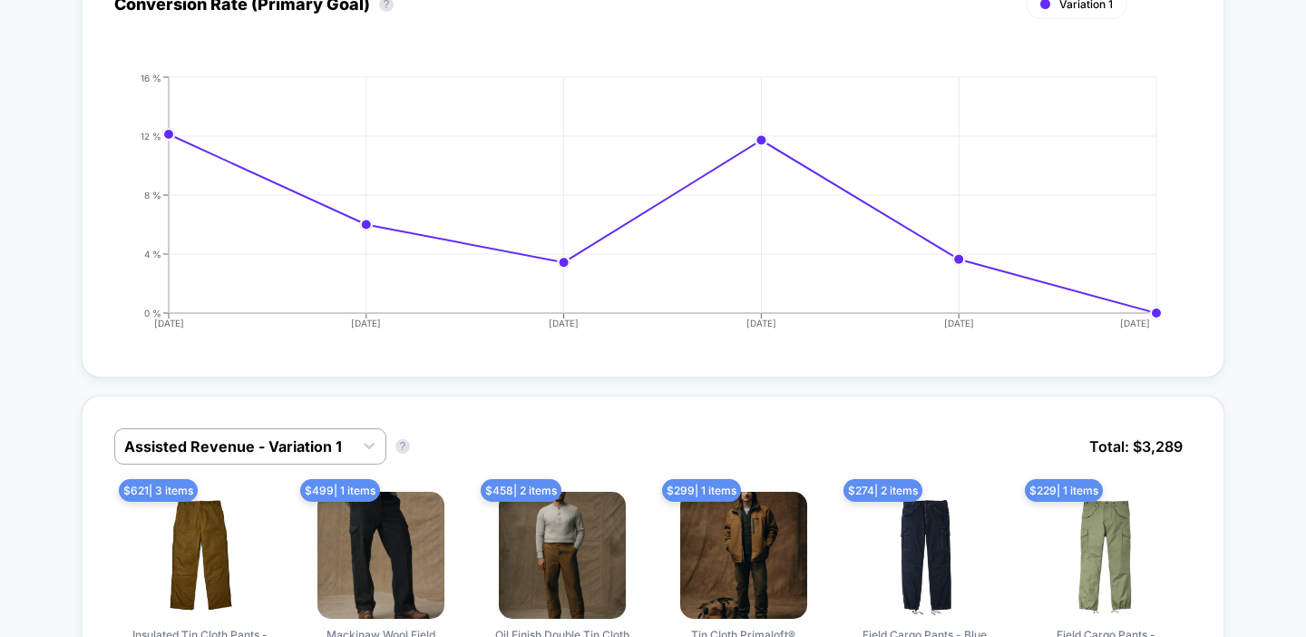
scroll to position [534, 0]
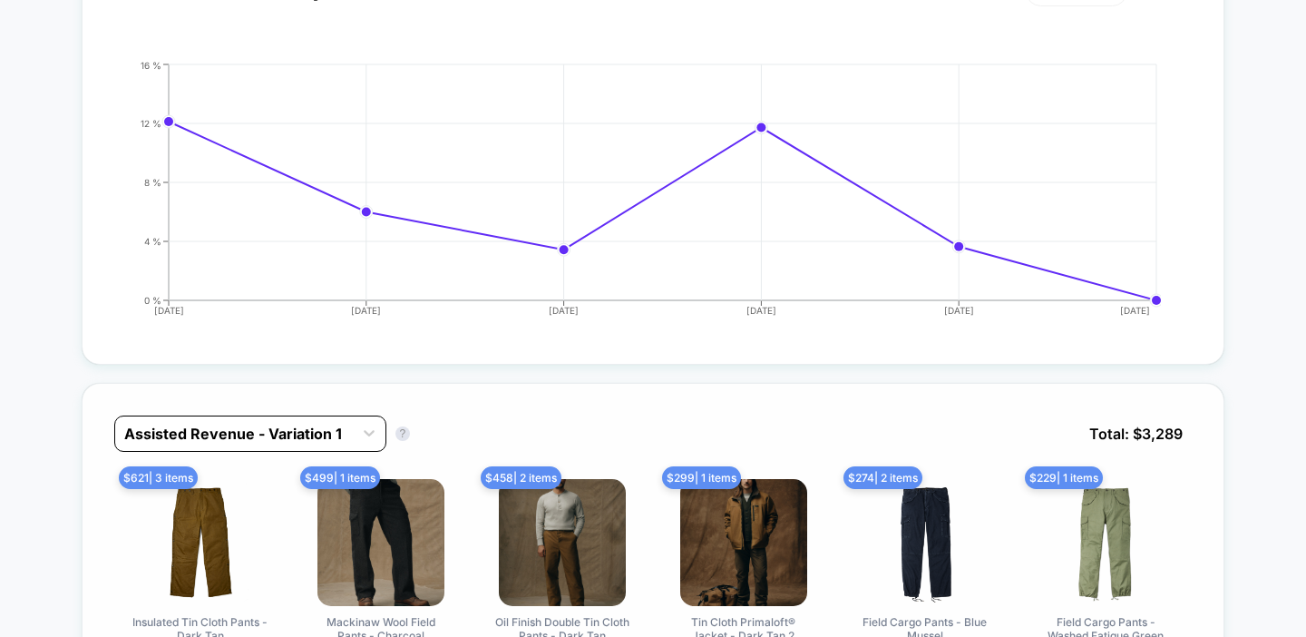
click at [252, 426] on div at bounding box center [233, 434] width 219 height 22
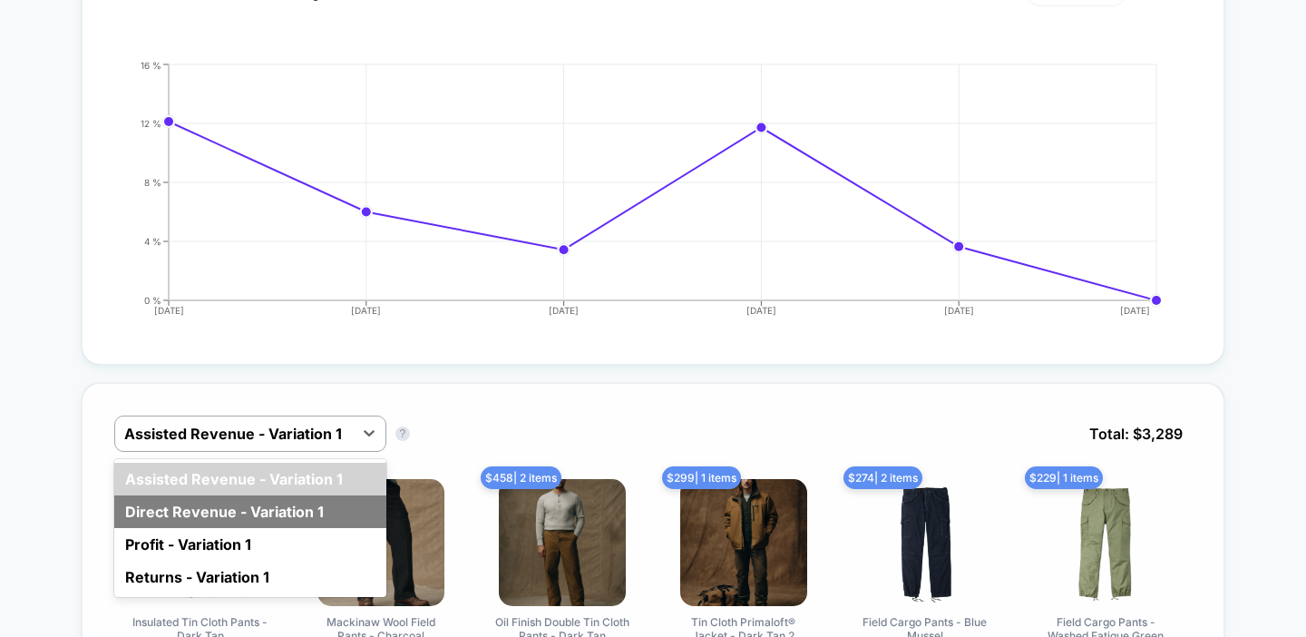
click at [213, 503] on div "Direct Revenue - Variation 1" at bounding box center [250, 511] width 272 height 33
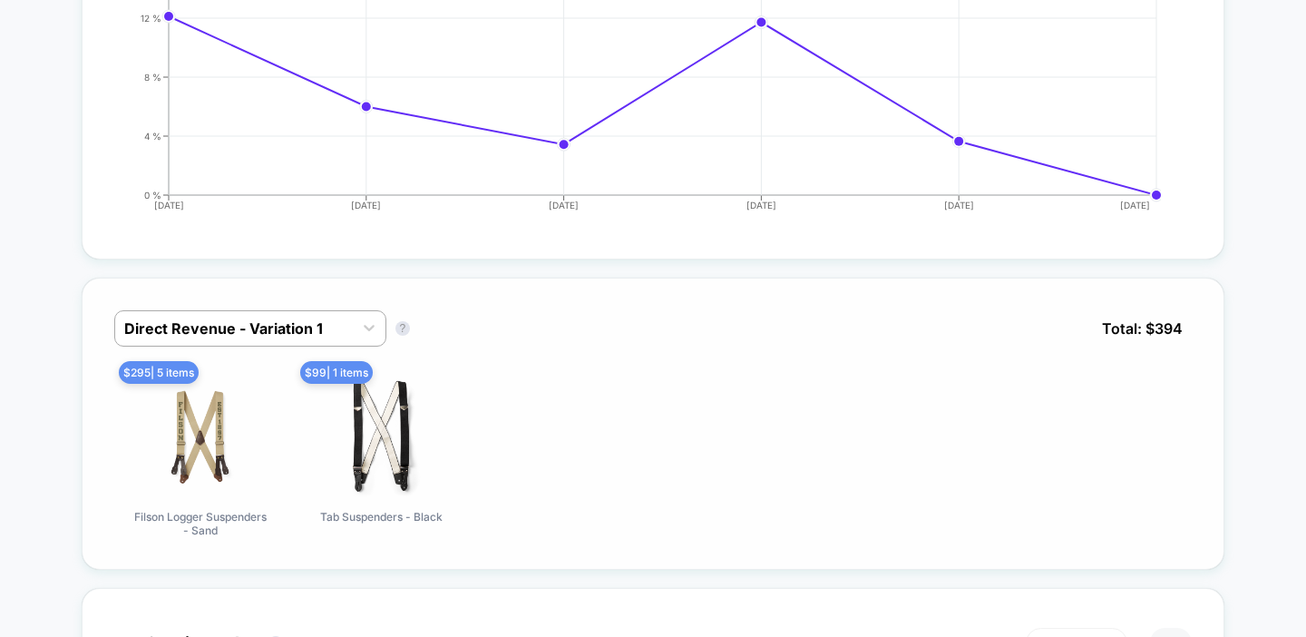
scroll to position [0, 0]
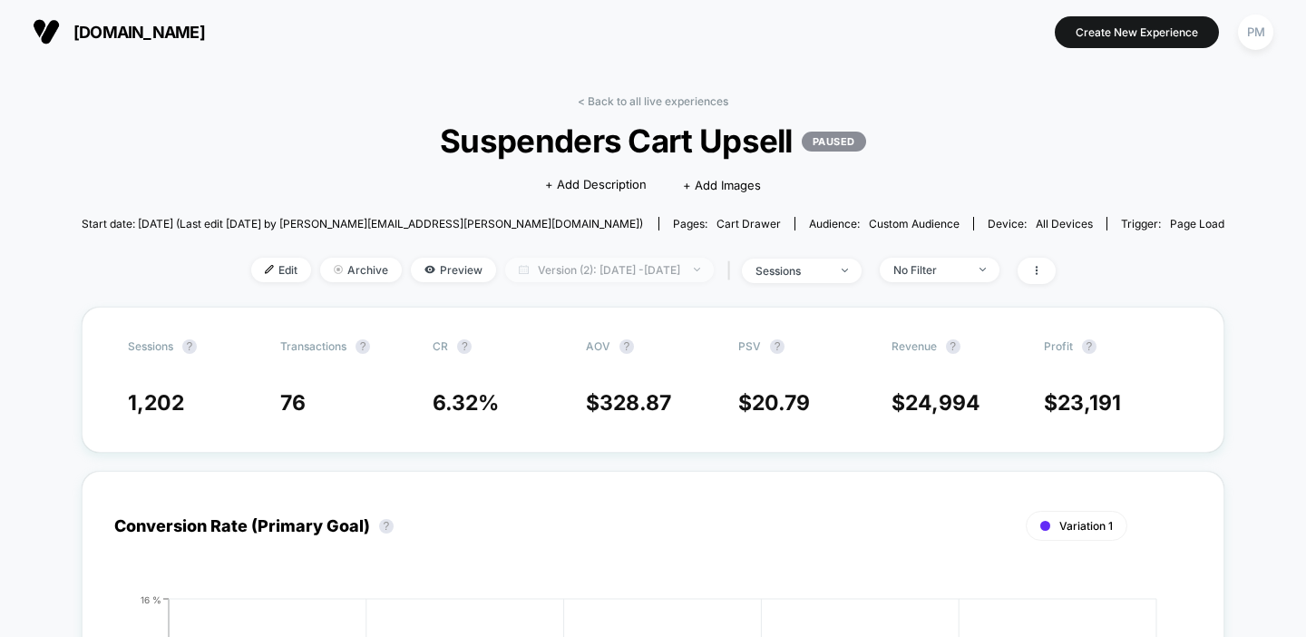
click at [545, 276] on span "Version (2): Aug 6, 2025 - Aug 11, 2025" at bounding box center [609, 270] width 209 height 24
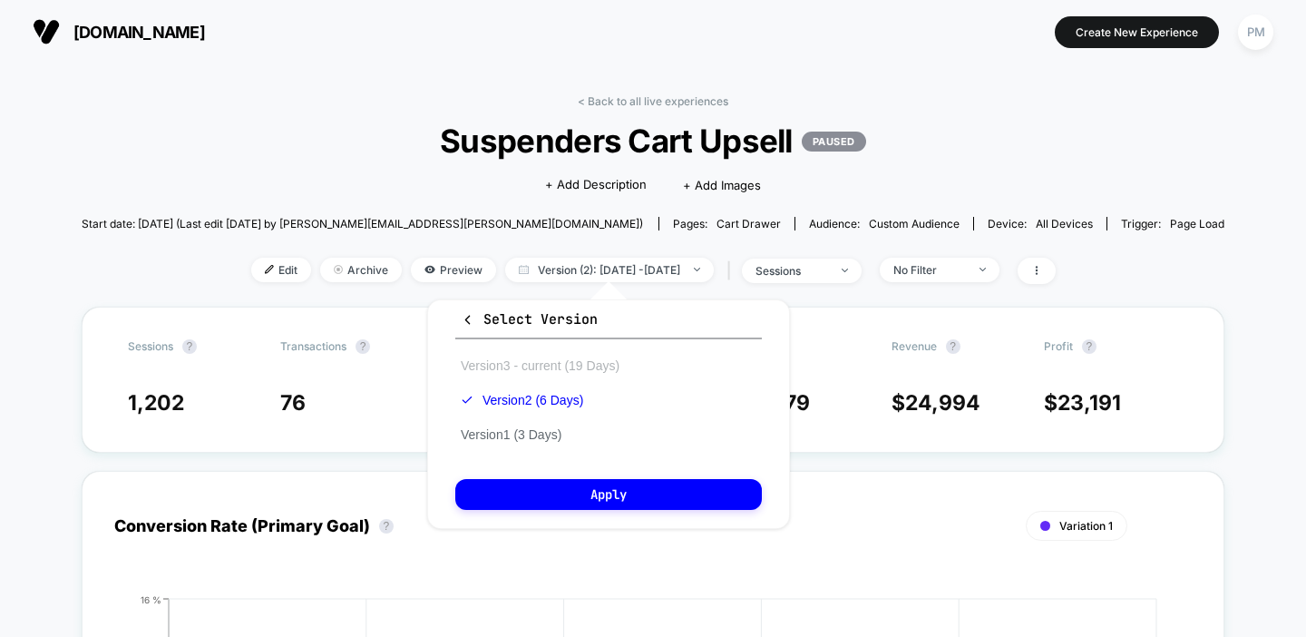
click at [509, 361] on button "Version 3 - current (19 Days)" at bounding box center [540, 365] width 170 height 16
click at [472, 322] on icon "button" at bounding box center [468, 320] width 14 height 14
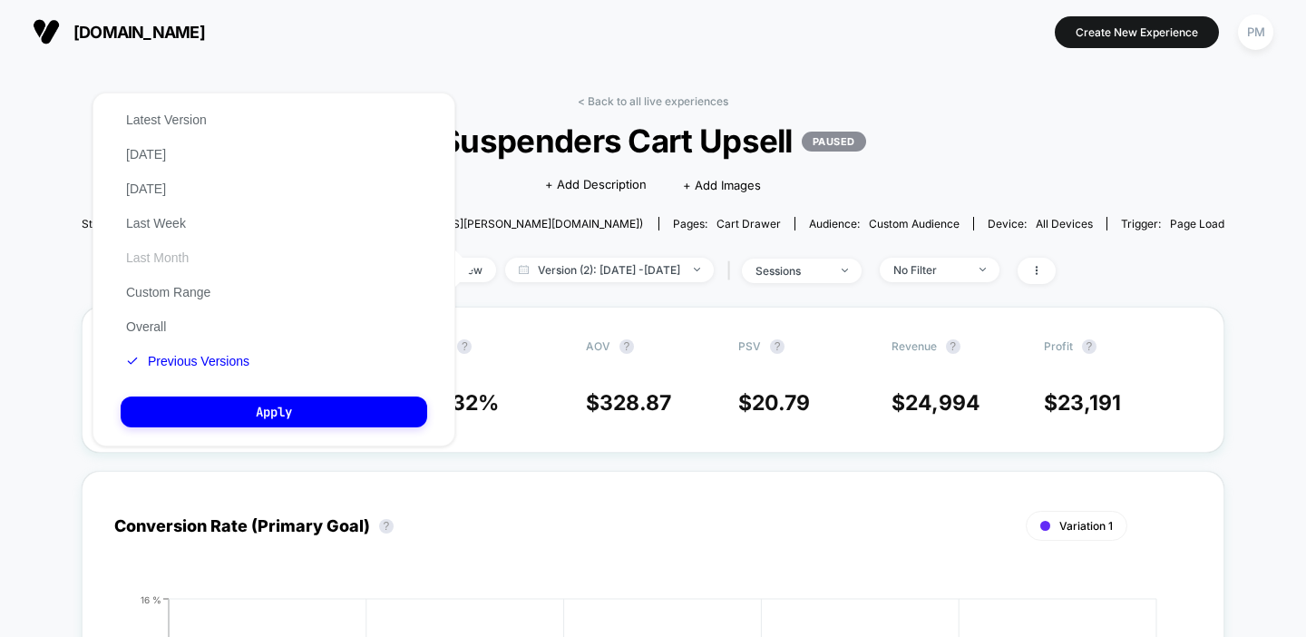
click at [161, 258] on button "Last Month" at bounding box center [157, 257] width 73 height 16
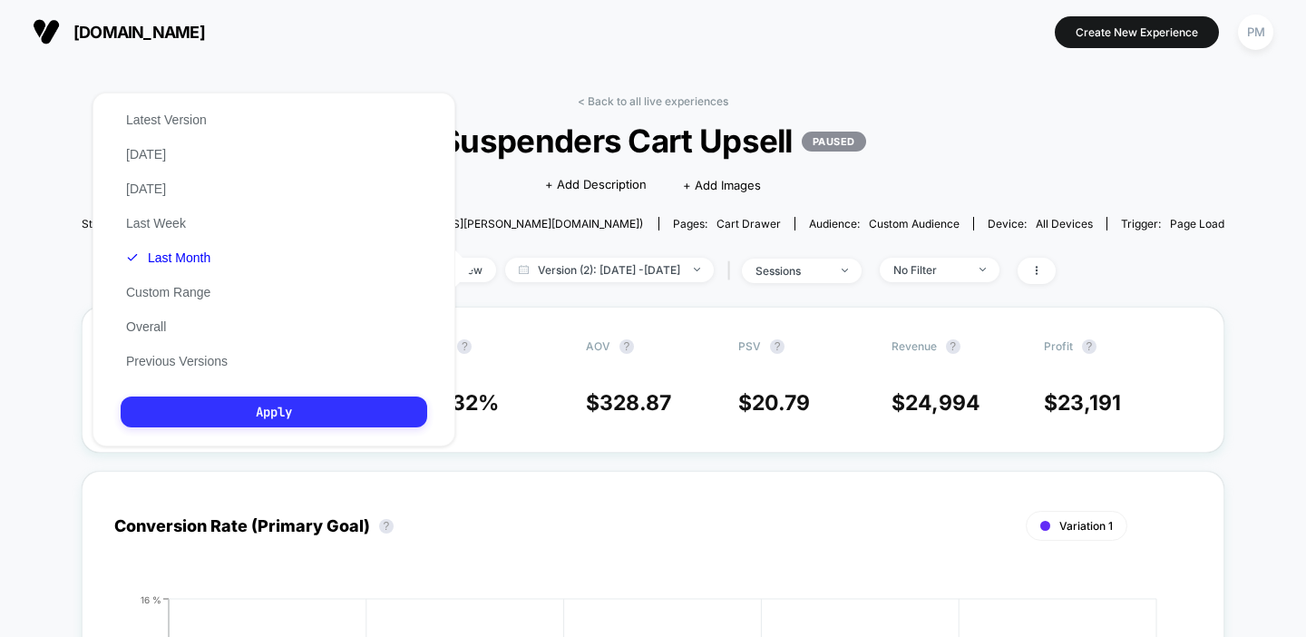
click at [241, 409] on button "Apply" at bounding box center [274, 411] width 307 height 31
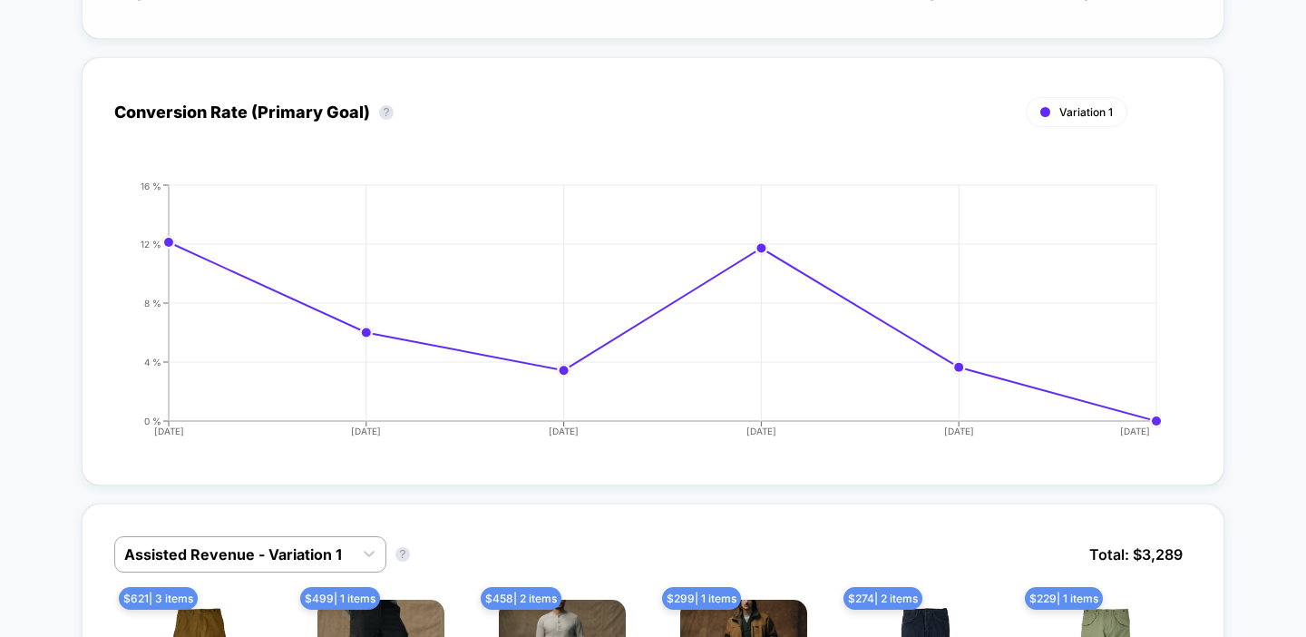
scroll to position [651, 0]
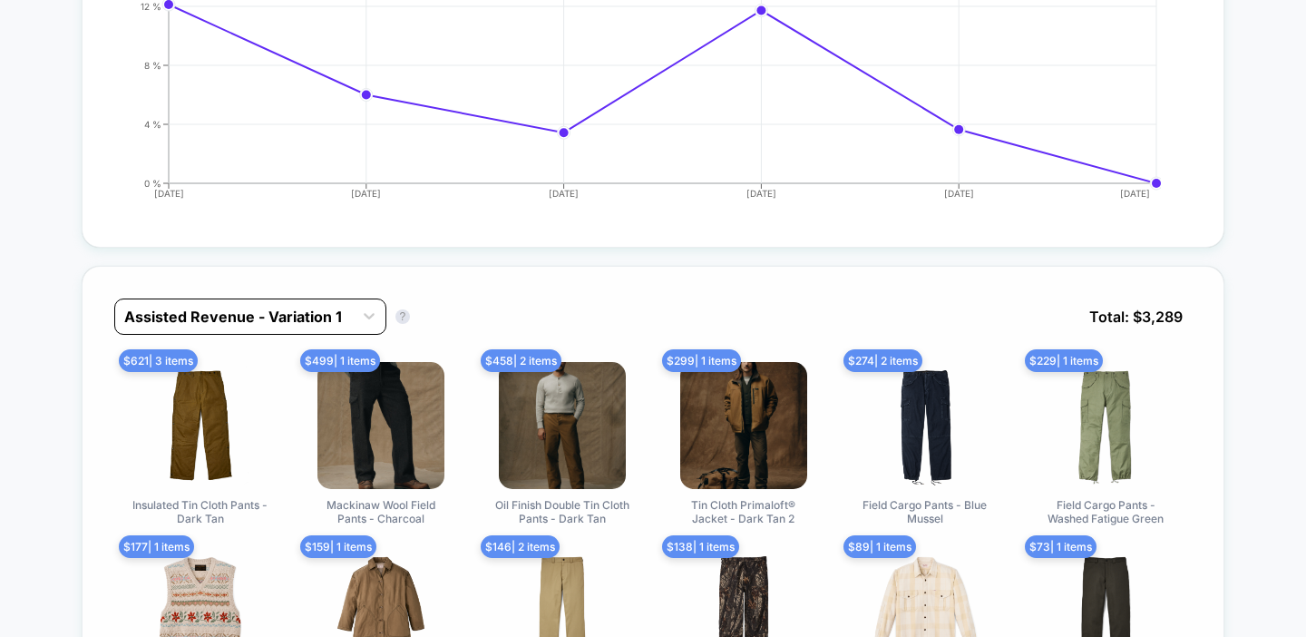
click at [239, 323] on div at bounding box center [233, 317] width 219 height 22
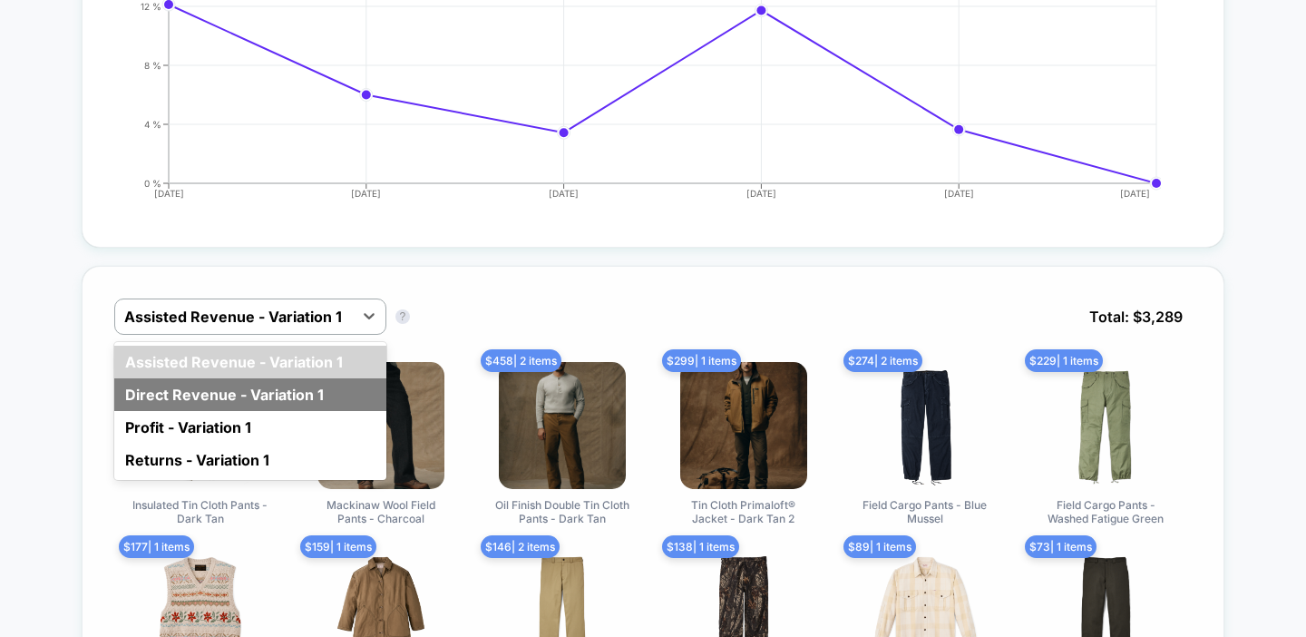
click at [224, 390] on div "Direct Revenue - Variation 1" at bounding box center [250, 394] width 272 height 33
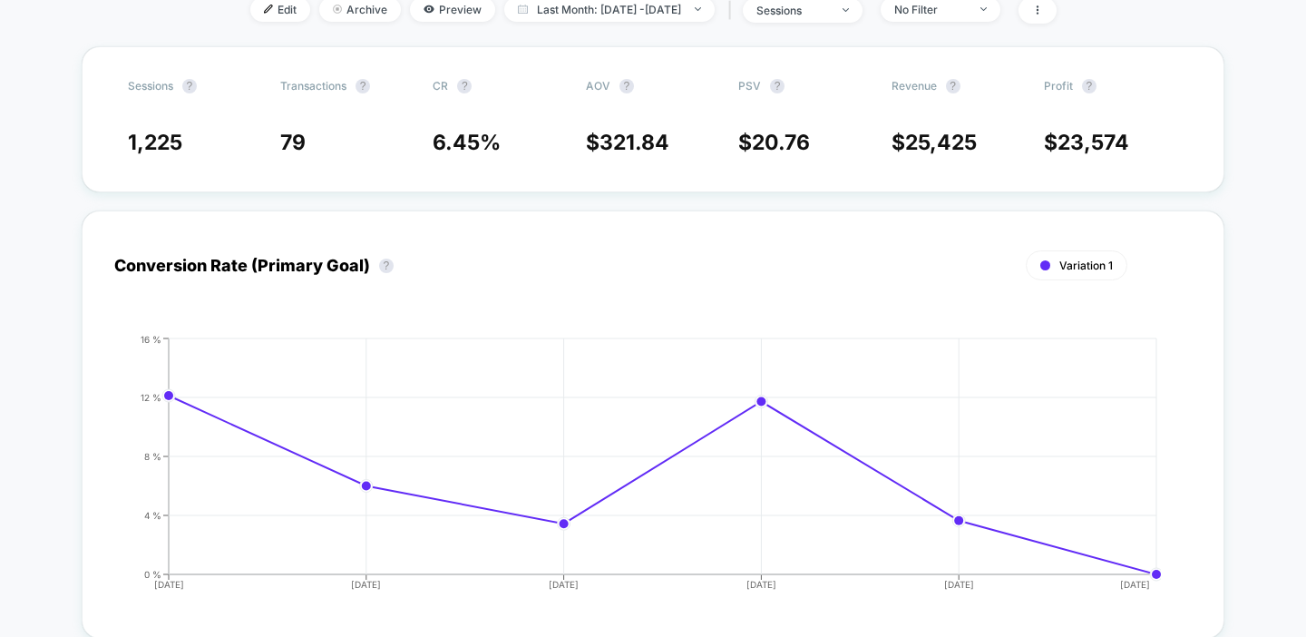
scroll to position [0, 0]
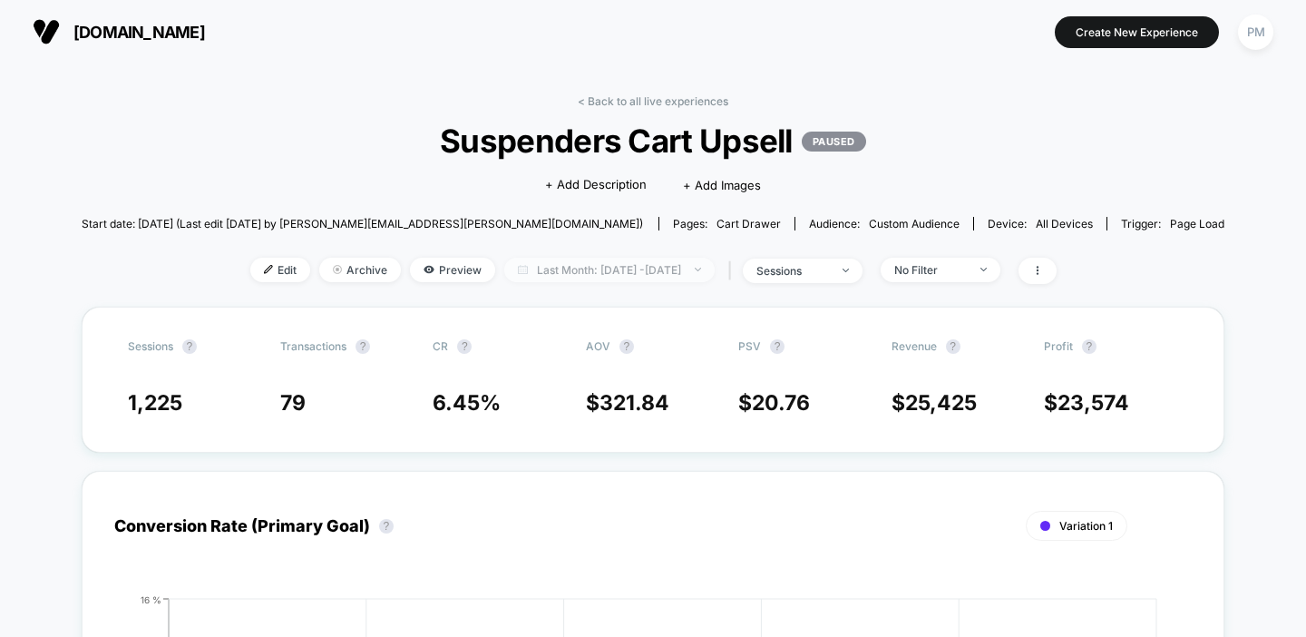
click at [578, 268] on span "Last Month: Aug 6, 2025 - Aug 11, 2025" at bounding box center [609, 270] width 210 height 24
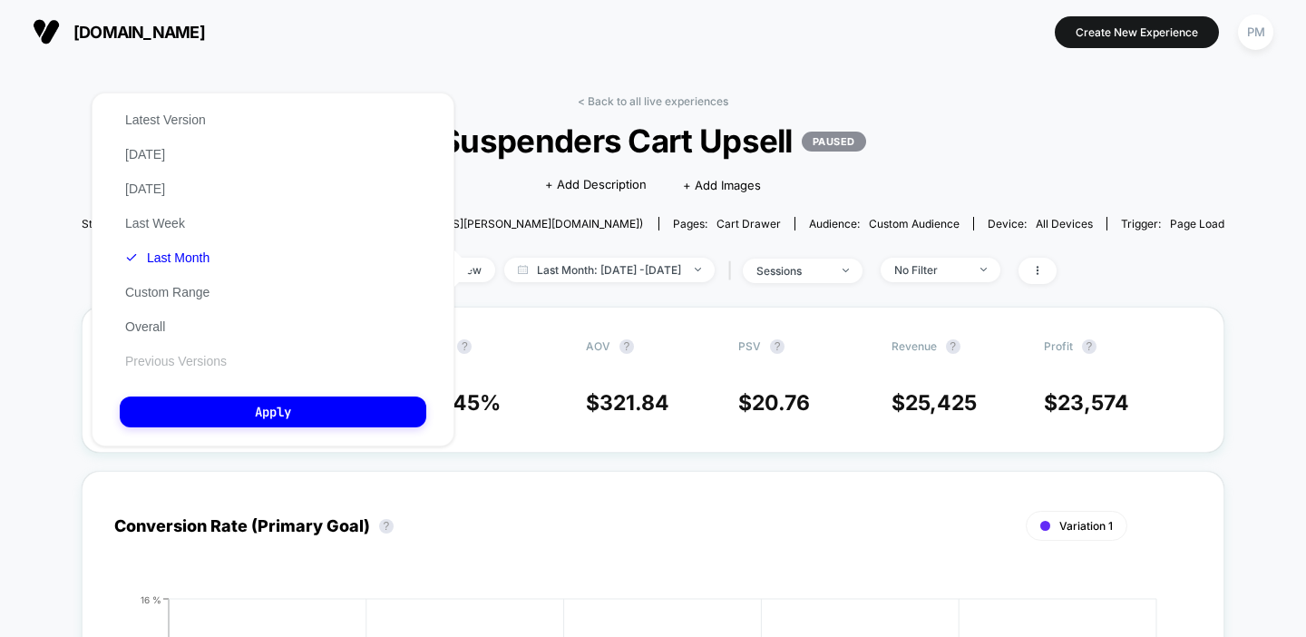
click at [173, 365] on button "Previous Versions" at bounding box center [176, 361] width 112 height 16
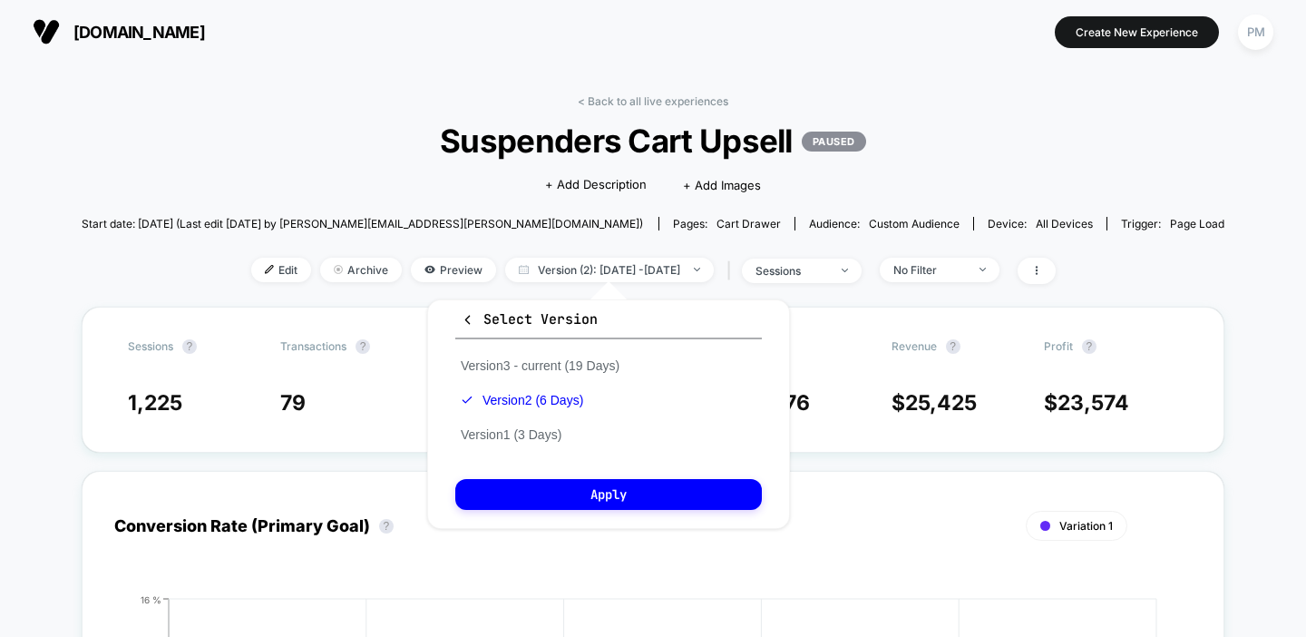
click at [531, 374] on div "Version 3 - current (19 Days) Version 2 (6 Days) Version 1 (3 Days)" at bounding box center [540, 399] width 170 height 103
click at [531, 371] on button "Version 3 - current (19 Days)" at bounding box center [540, 365] width 170 height 16
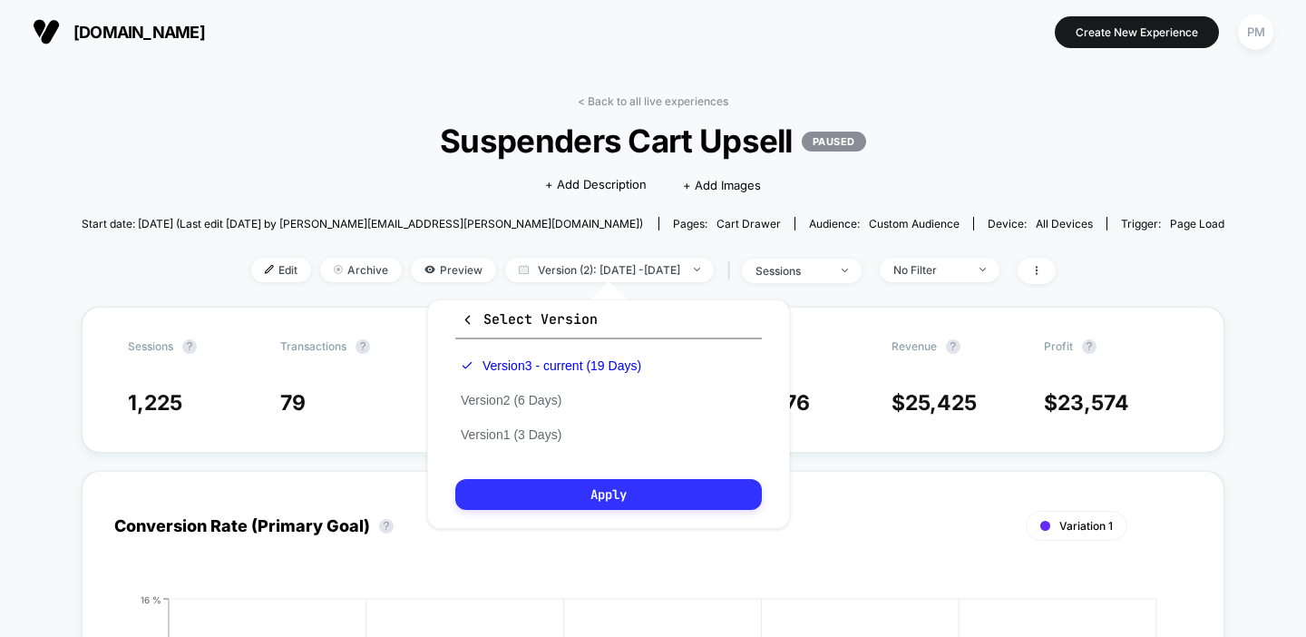
click at [599, 497] on button "Apply" at bounding box center [608, 494] width 307 height 31
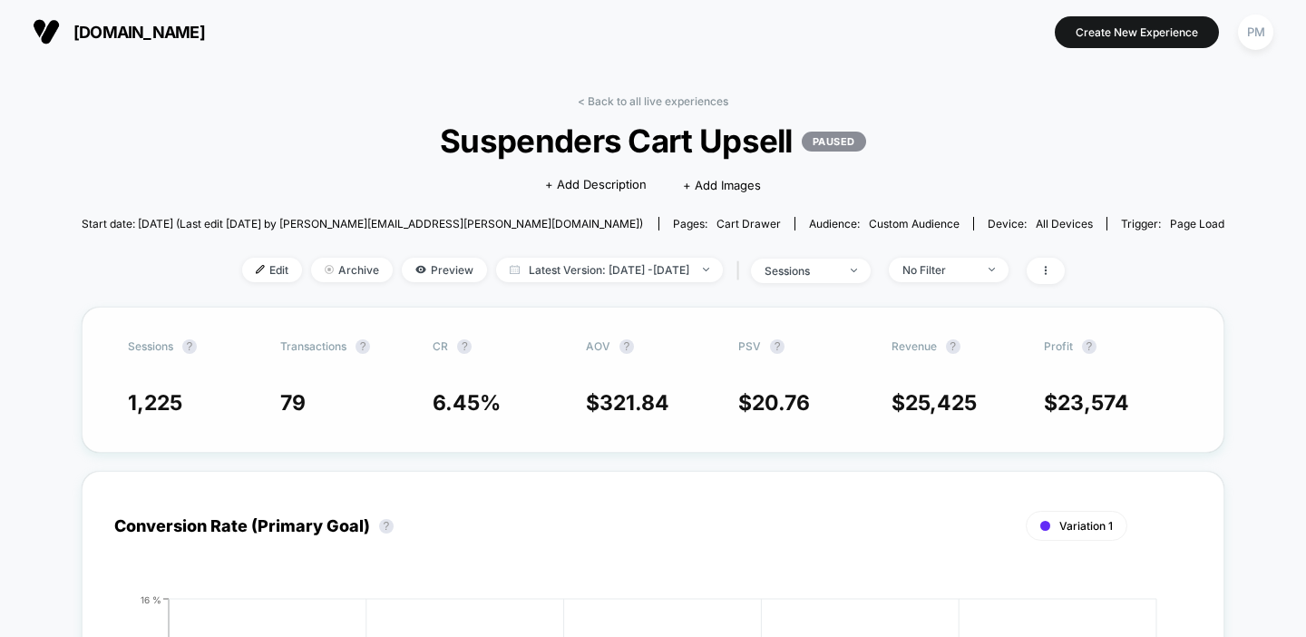
scroll to position [602, 0]
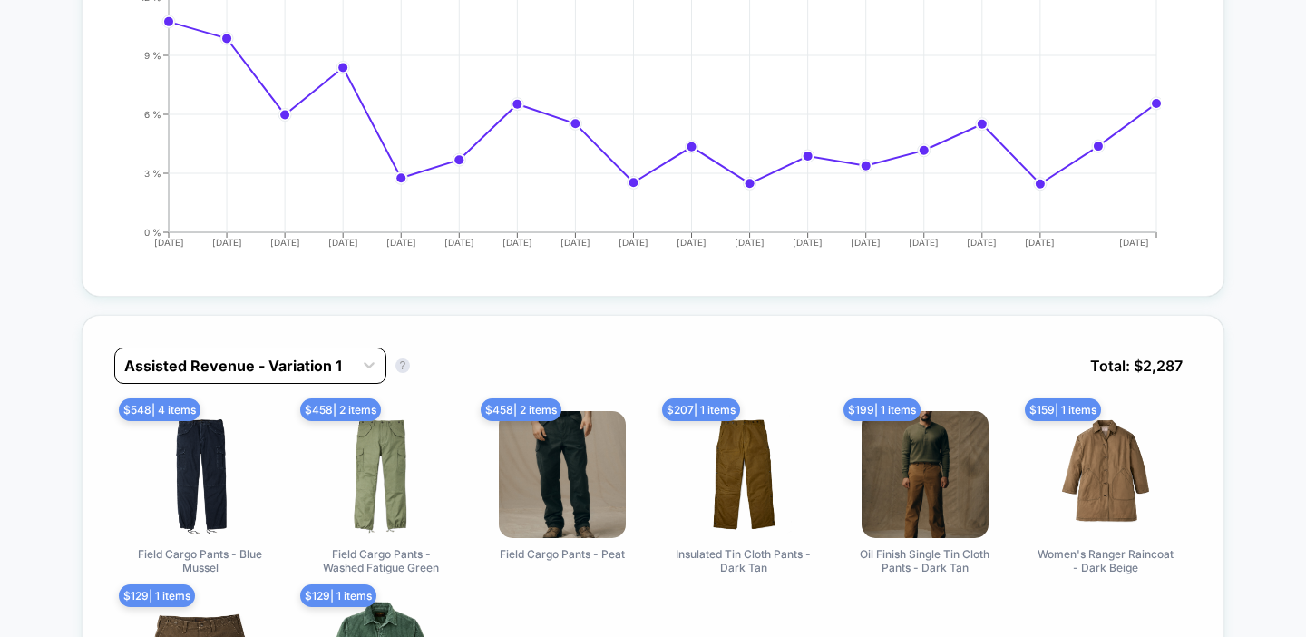
click at [321, 353] on div "Assisted Revenue - Variation 1" at bounding box center [234, 365] width 238 height 29
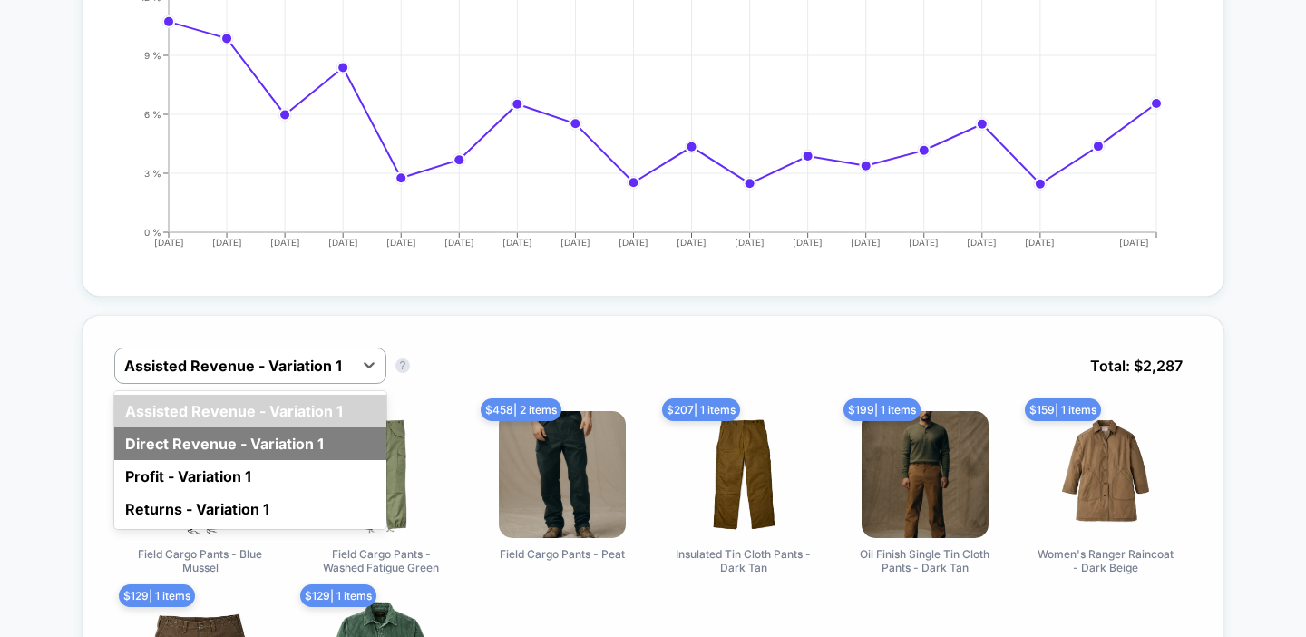
click at [209, 444] on div "Direct Revenue - Variation 1" at bounding box center [250, 443] width 272 height 33
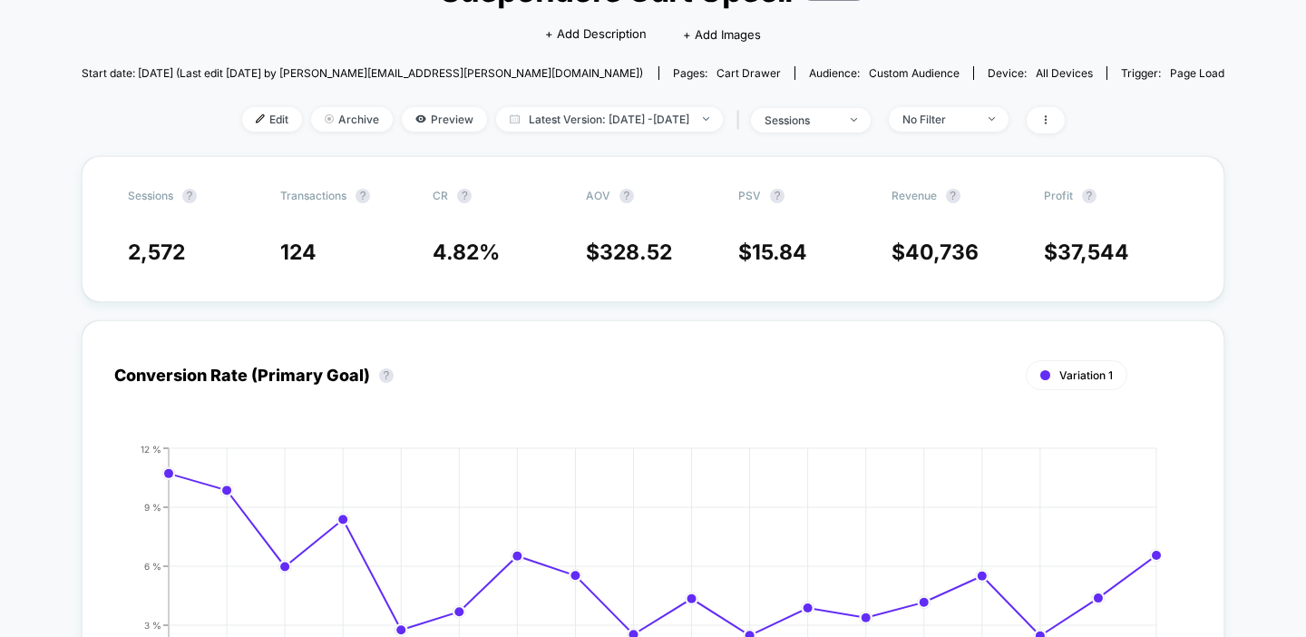
scroll to position [0, 0]
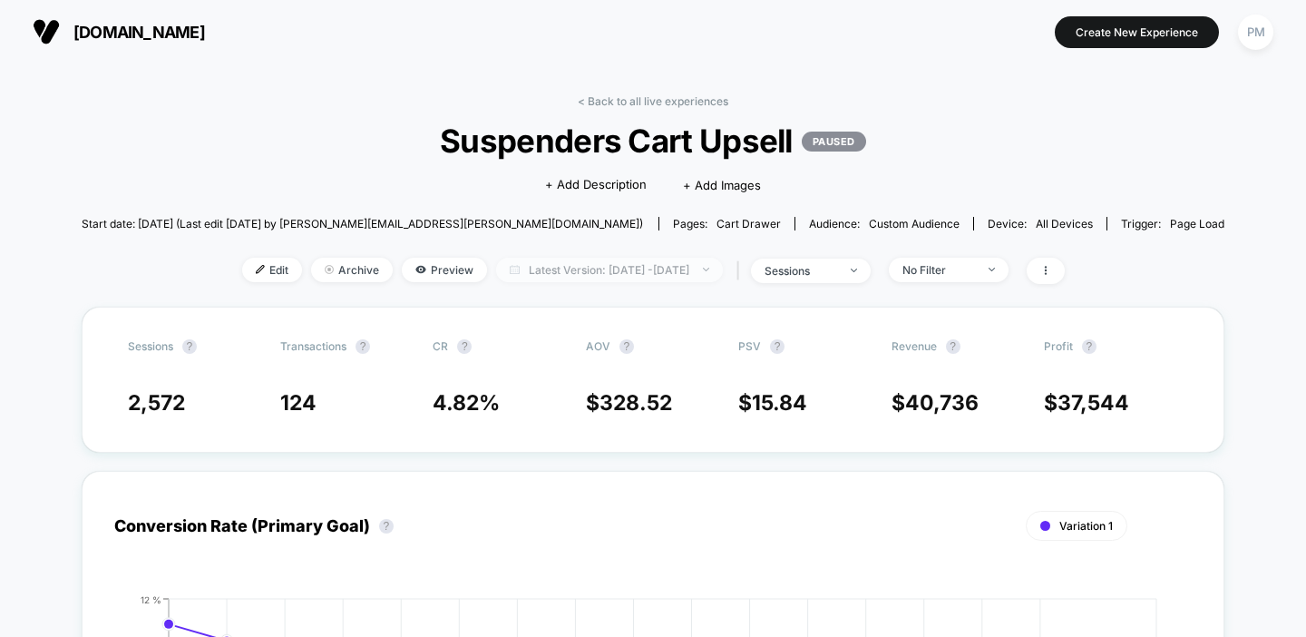
click at [586, 262] on span "Latest Version: Aug 10, 2025 - Aug 28, 2025" at bounding box center [609, 270] width 227 height 24
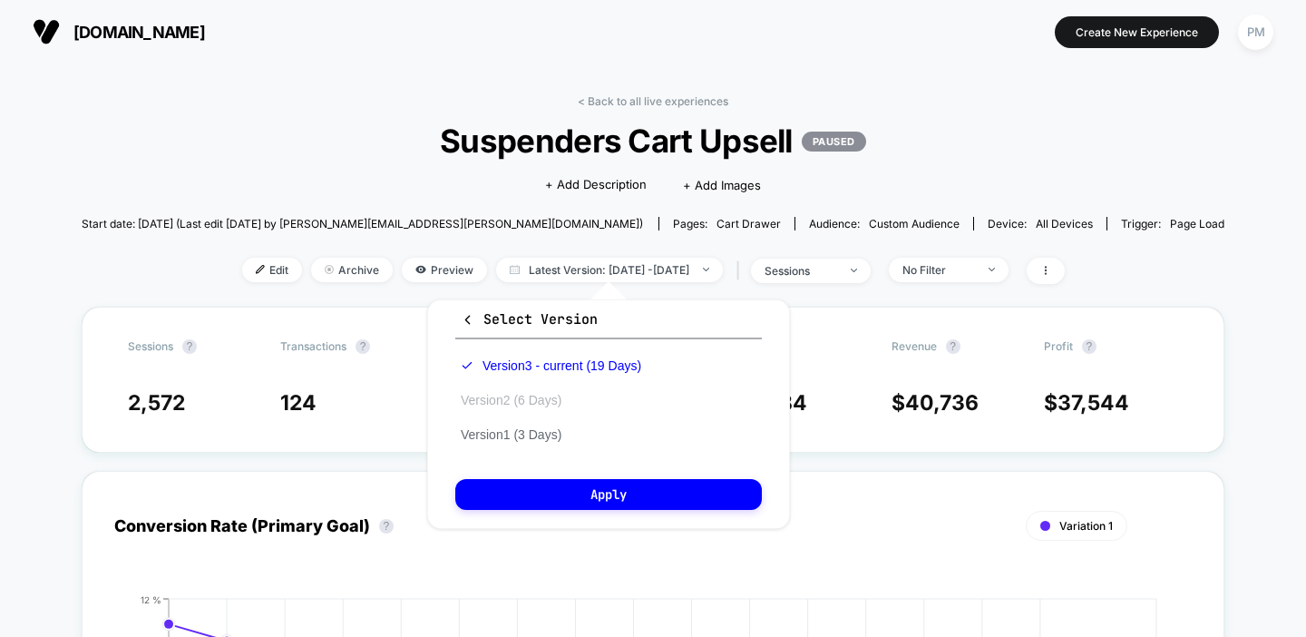
click at [521, 392] on button "Version 2 (6 Days)" at bounding box center [511, 400] width 112 height 16
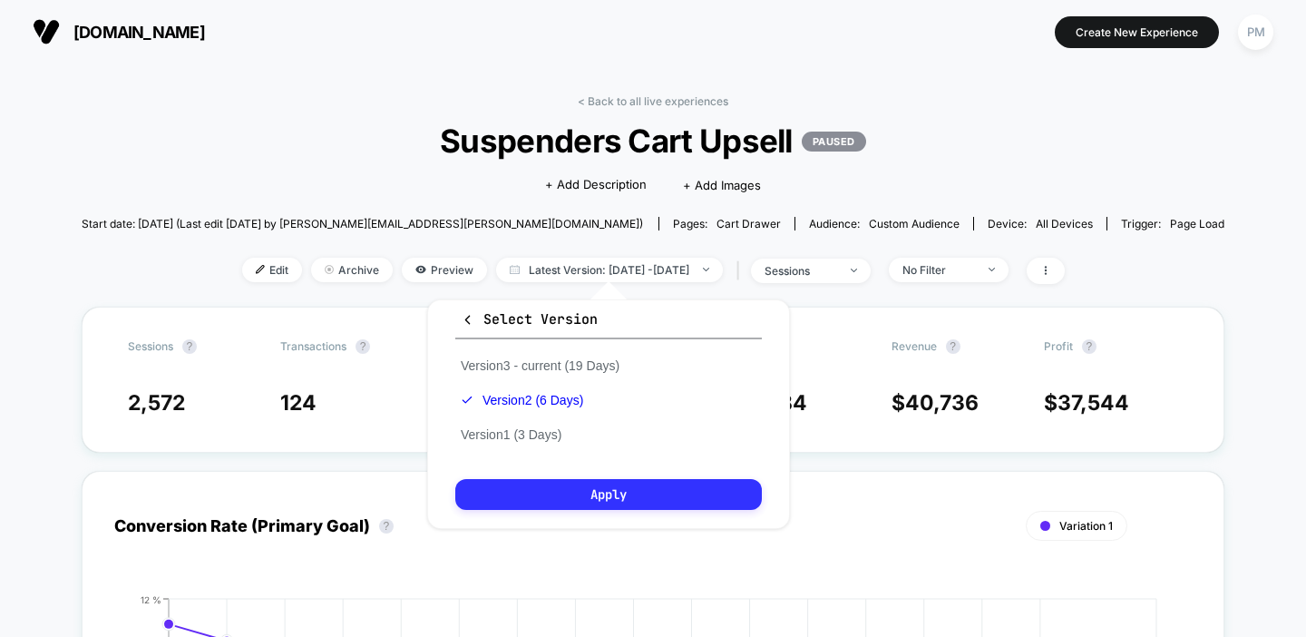
click at [575, 479] on button "Apply" at bounding box center [608, 494] width 307 height 31
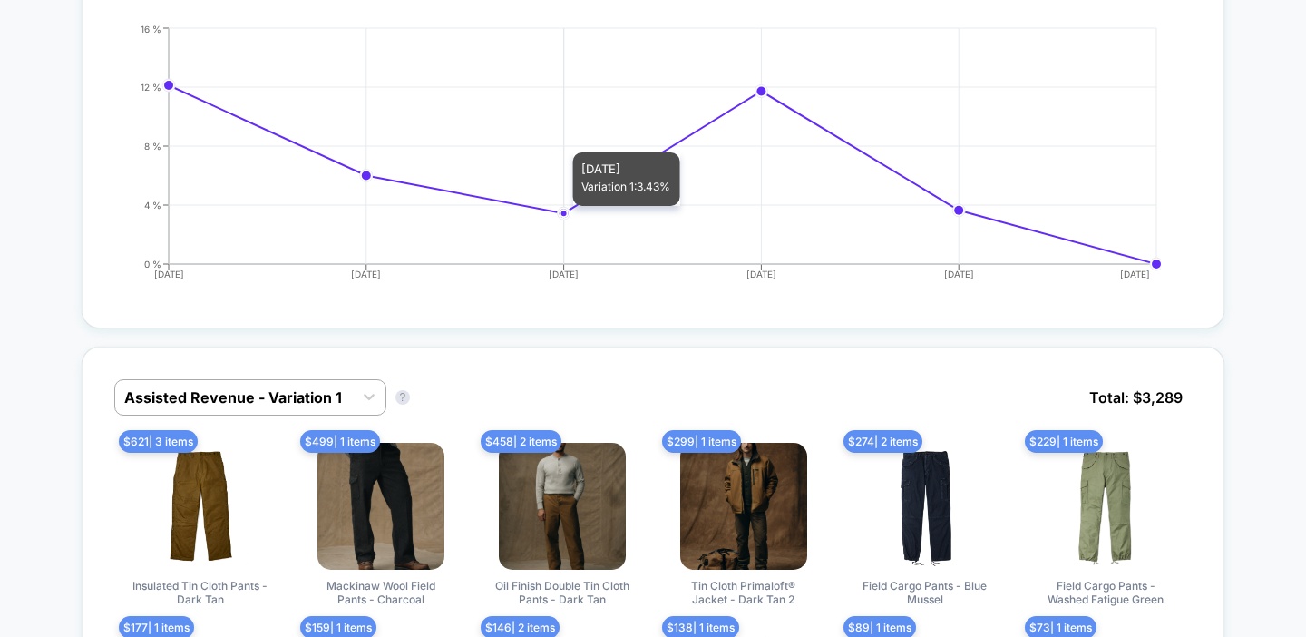
scroll to position [576, 0]
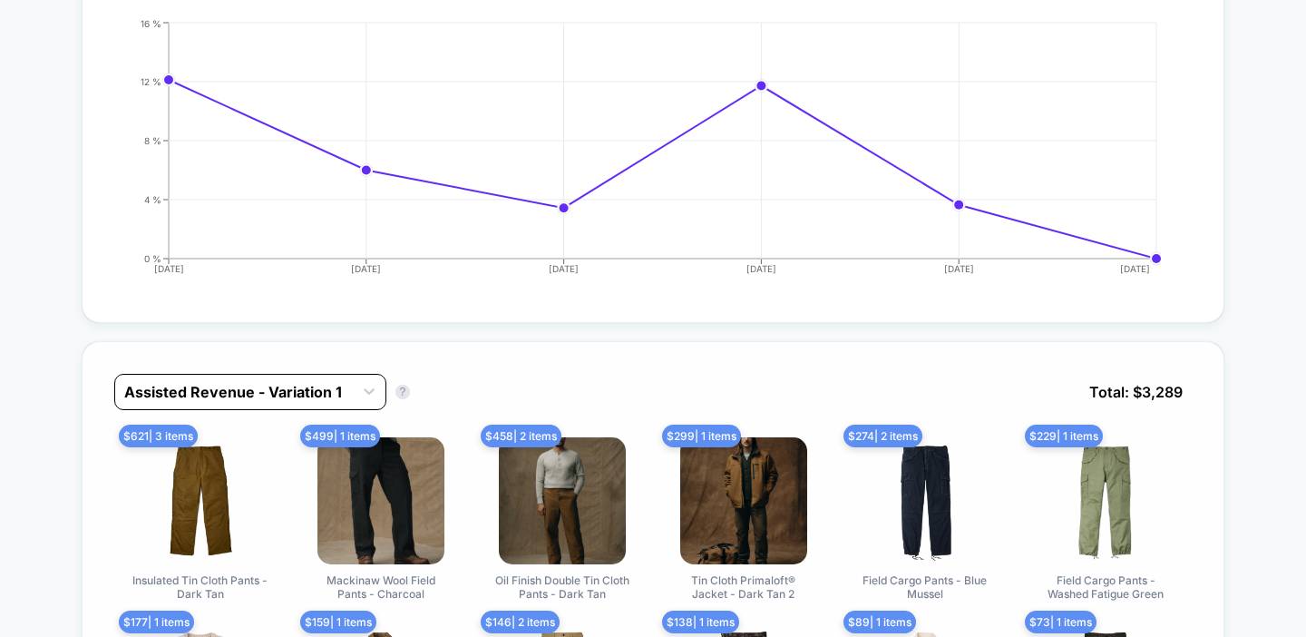
click at [237, 394] on div at bounding box center [233, 392] width 219 height 22
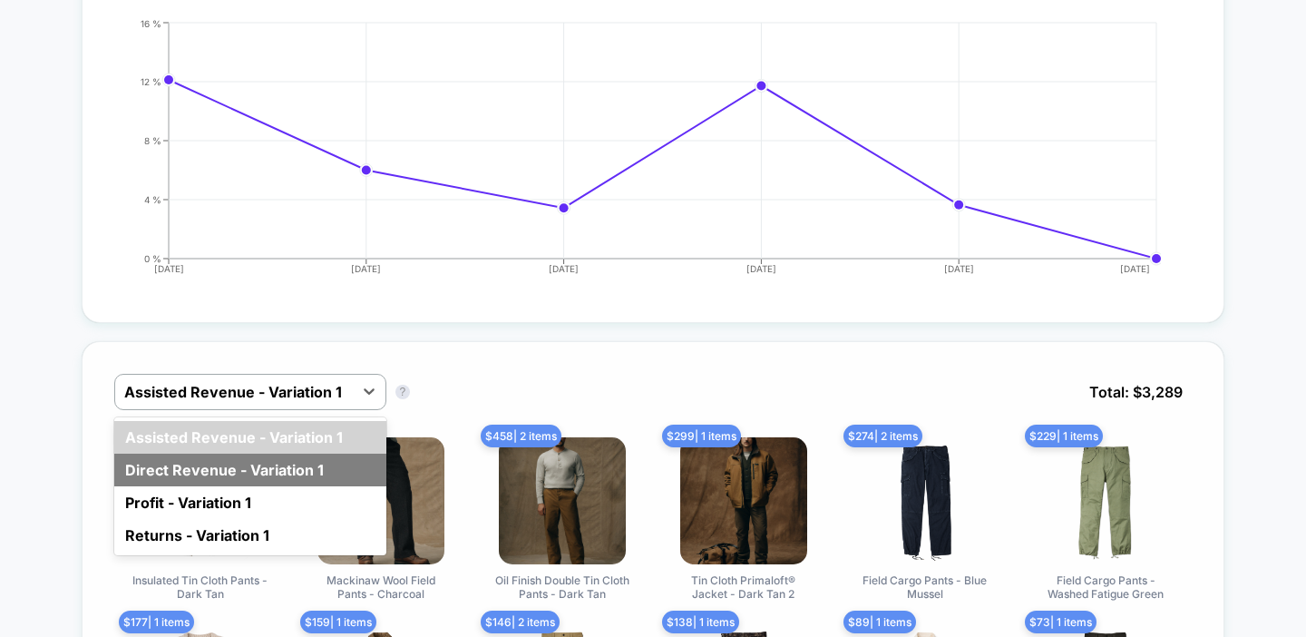
click at [192, 472] on div "Direct Revenue - Variation 1" at bounding box center [250, 469] width 272 height 33
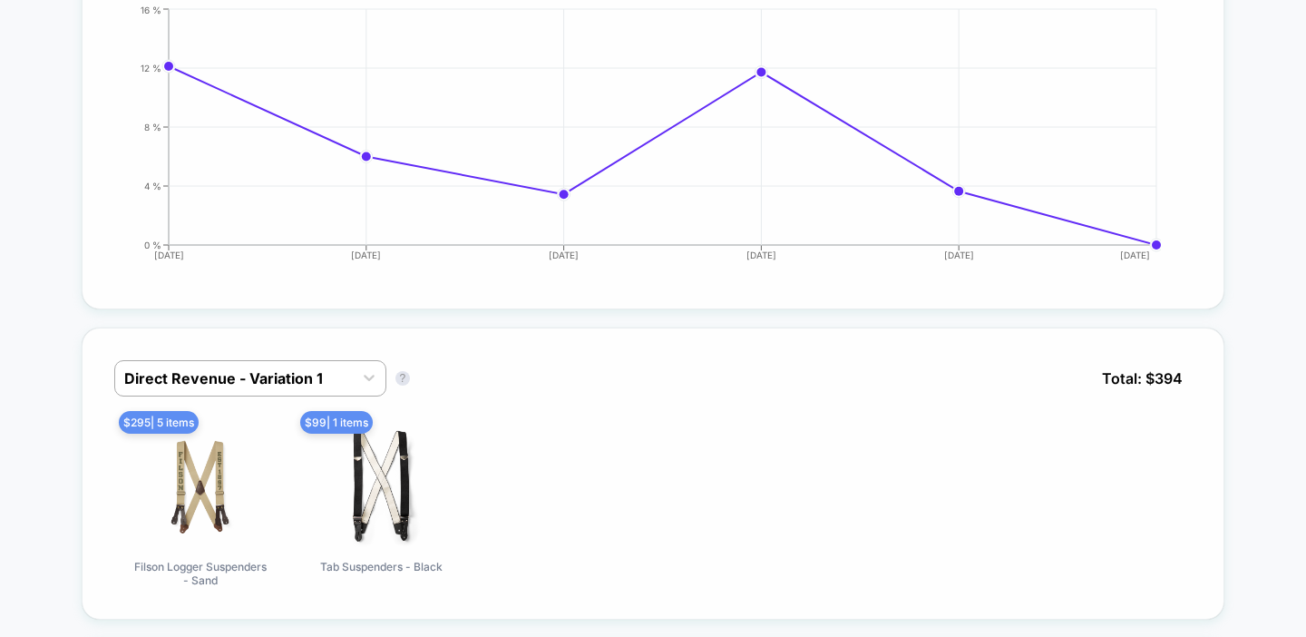
scroll to position [0, 0]
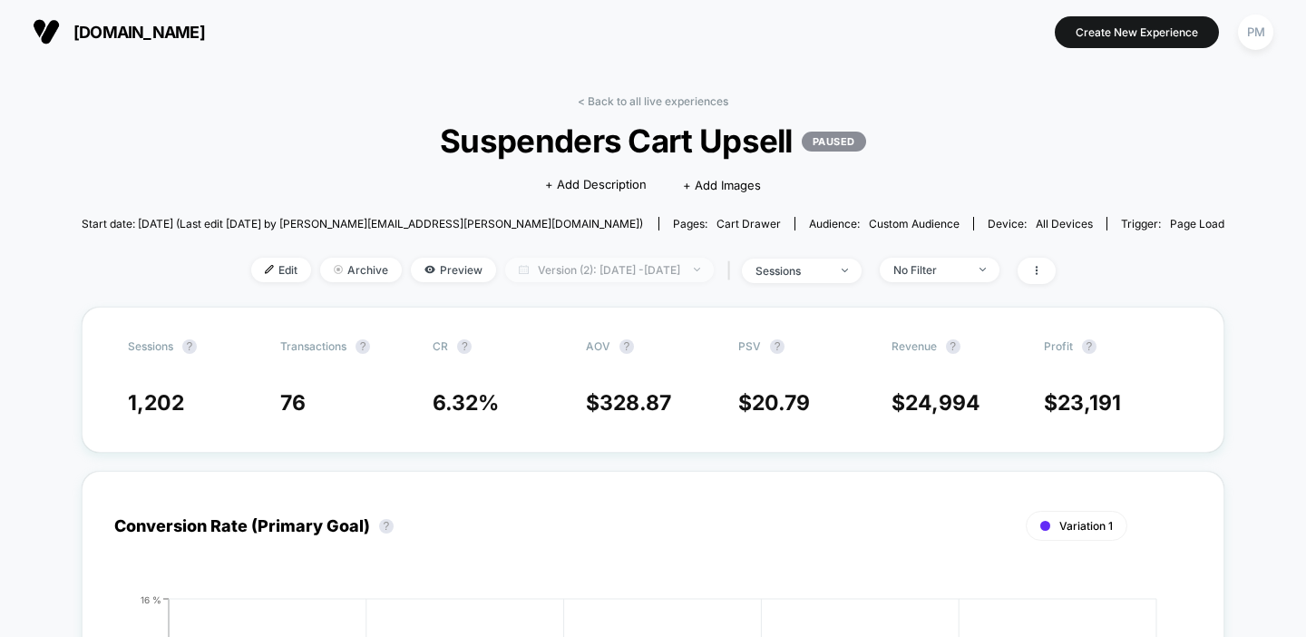
click at [520, 270] on span "Version (2): Aug 6, 2025 - Aug 11, 2025" at bounding box center [609, 270] width 209 height 24
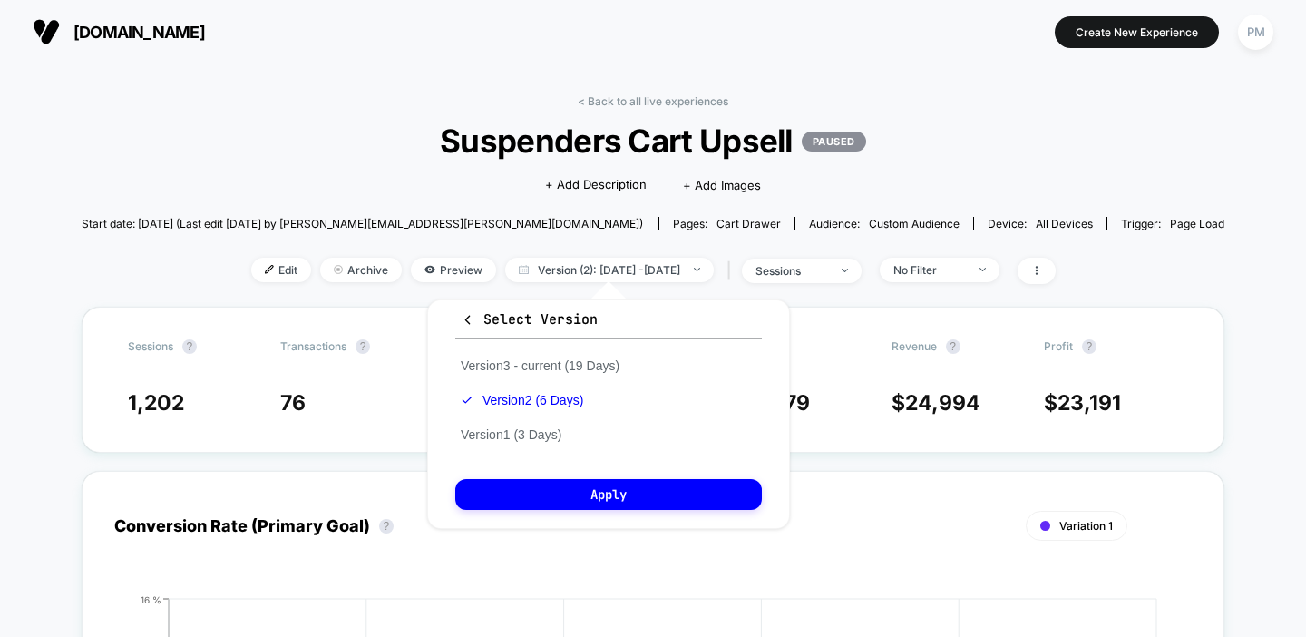
click at [511, 424] on div "Version 3 - current (19 Days) Version 2 (6 Days) Version 1 (3 Days)" at bounding box center [540, 399] width 170 height 103
click at [506, 432] on button "Version 1 (3 Days)" at bounding box center [511, 434] width 112 height 16
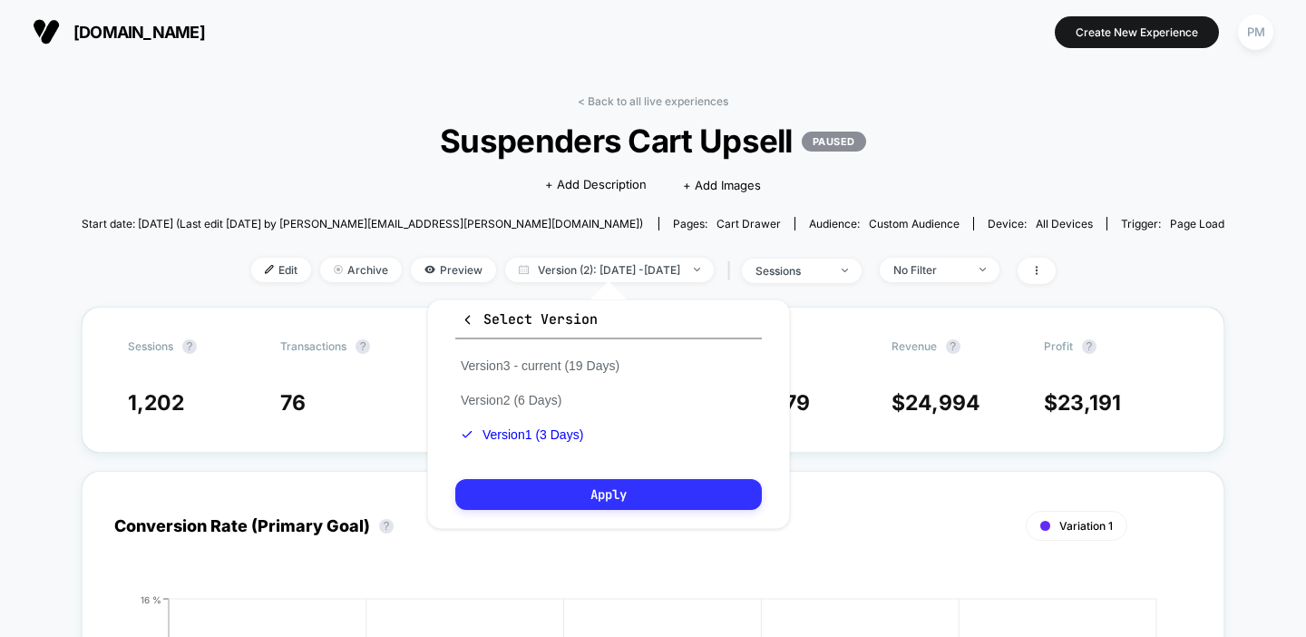
click at [523, 499] on button "Apply" at bounding box center [608, 494] width 307 height 31
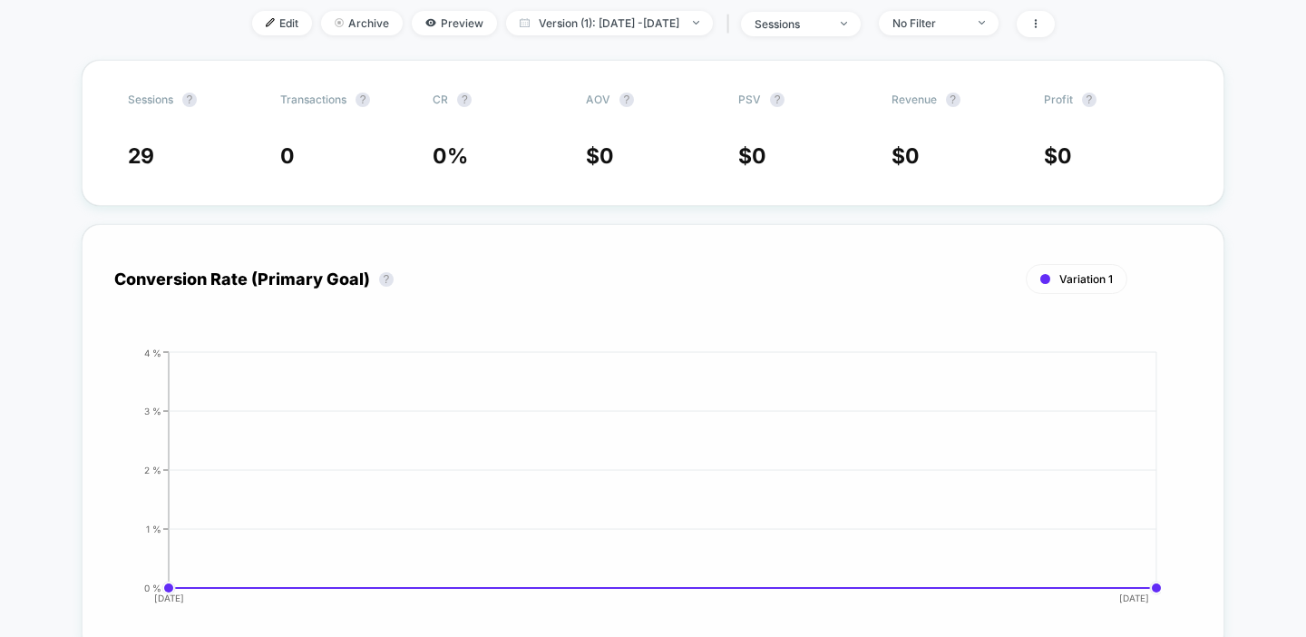
scroll to position [210, 0]
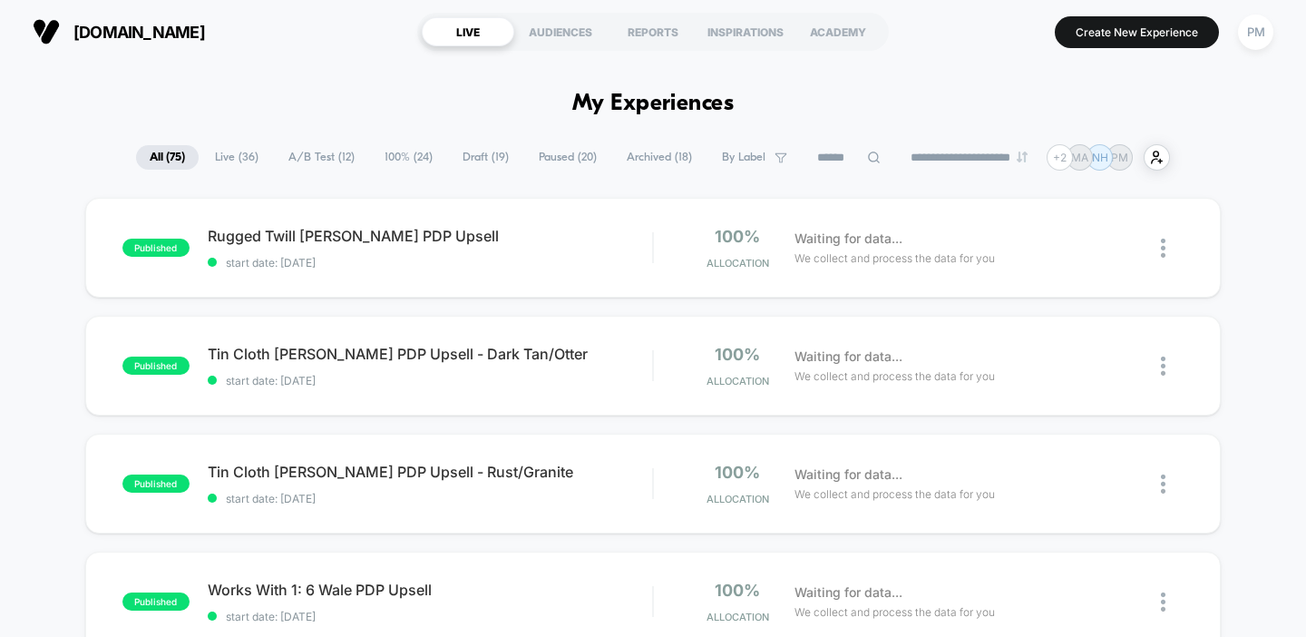
click at [868, 160] on icon at bounding box center [874, 157] width 12 height 12
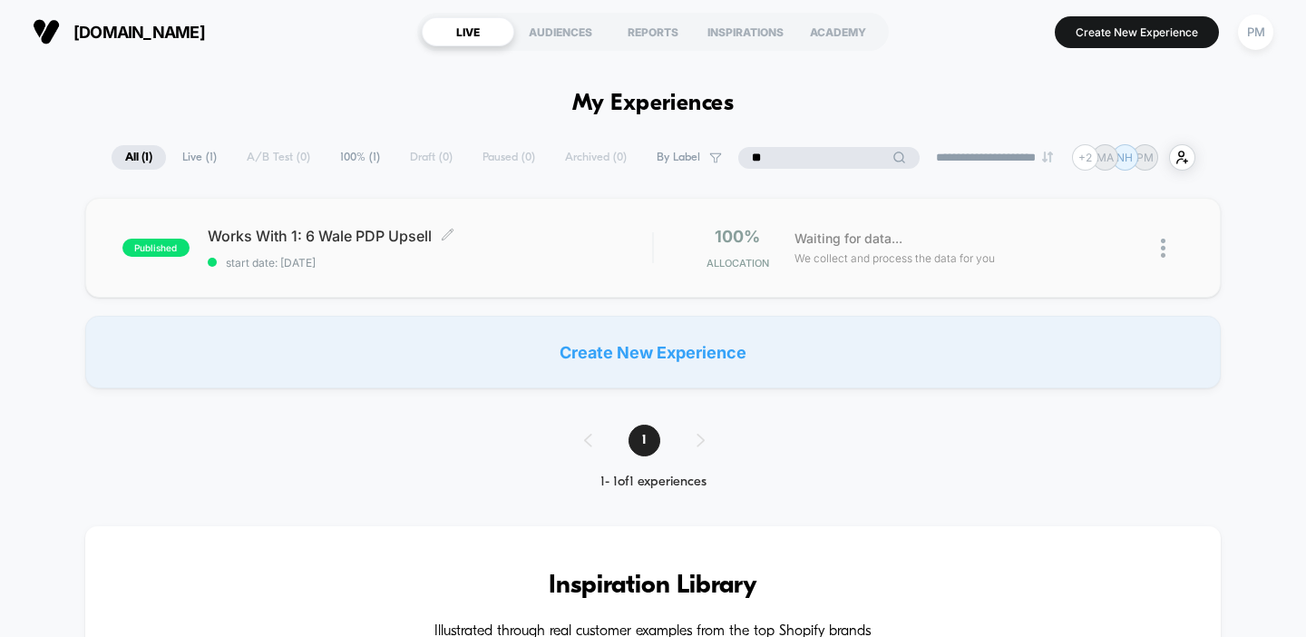
type input "*"
click at [506, 247] on div "Works With 1: 6 Wale PDP Upsell Click to edit experience details Click to edit …" at bounding box center [430, 248] width 445 height 43
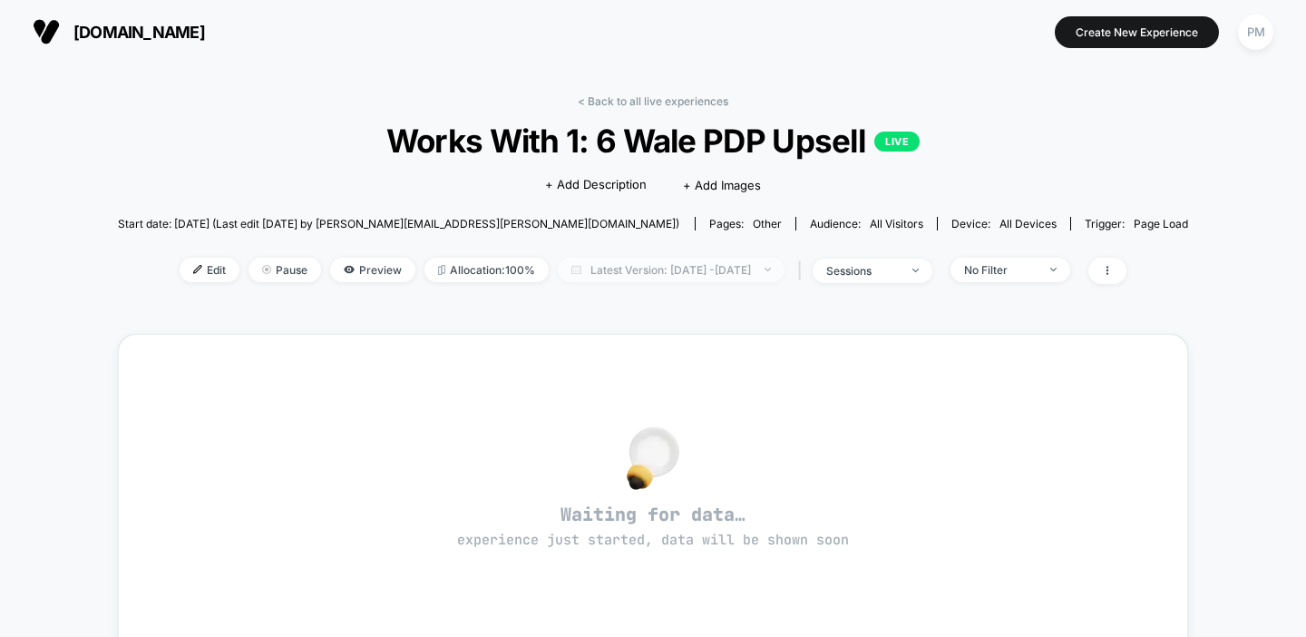
click at [620, 266] on span "Latest Version: [DATE] - [DATE]" at bounding box center [671, 270] width 227 height 24
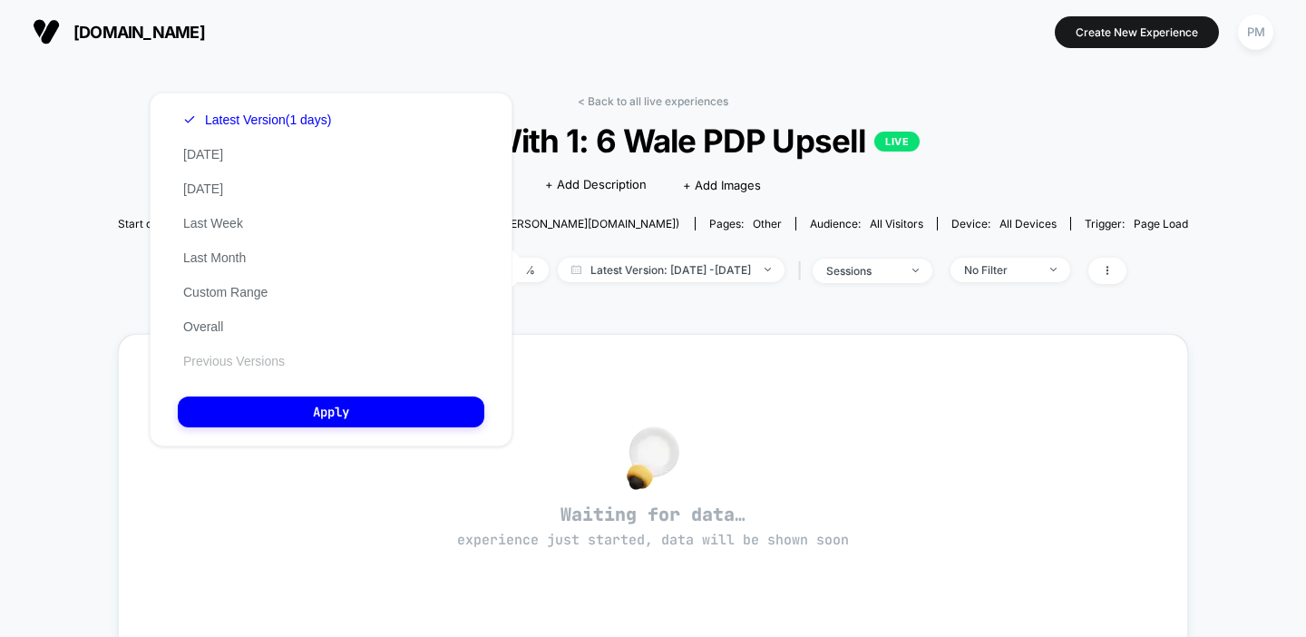
click at [248, 356] on button "Previous Versions" at bounding box center [234, 361] width 112 height 16
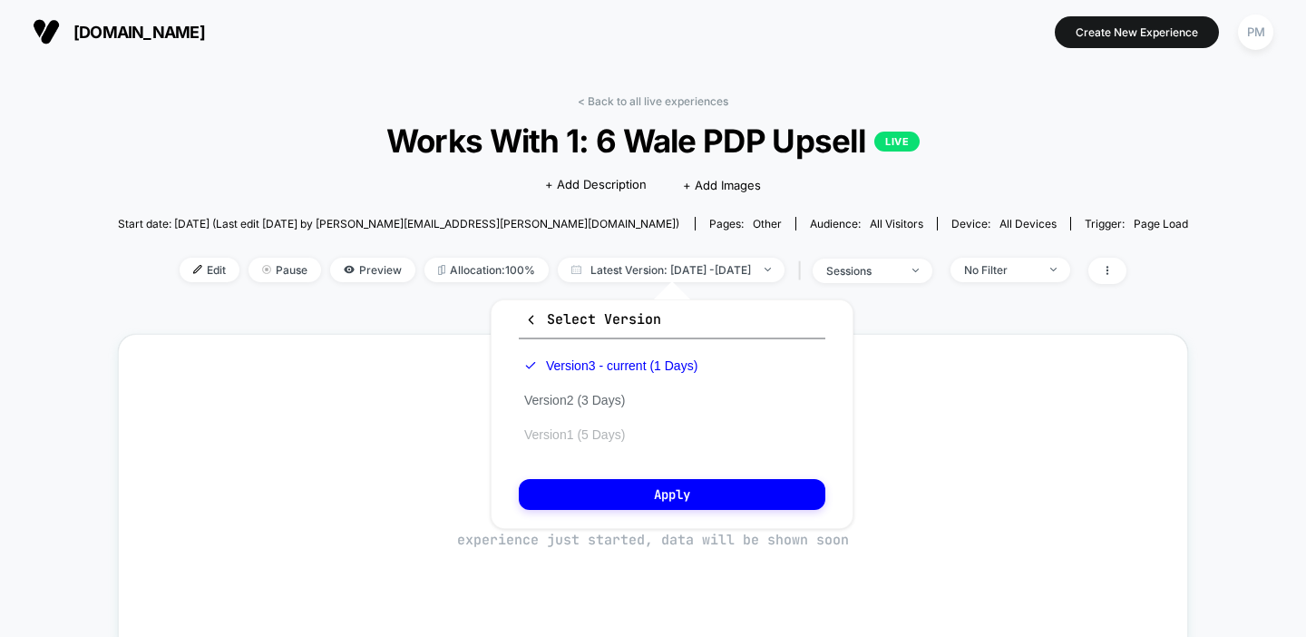
click at [554, 440] on button "Version 1 (5 Days)" at bounding box center [575, 434] width 112 height 16
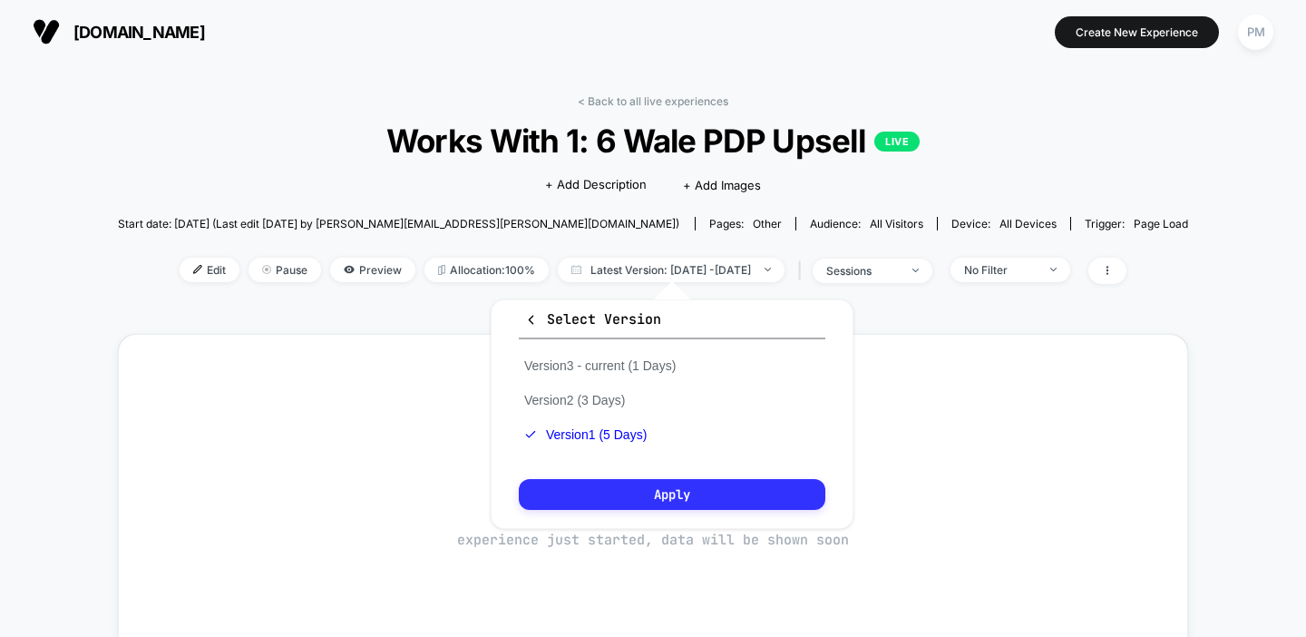
click at [577, 482] on button "Apply" at bounding box center [672, 494] width 307 height 31
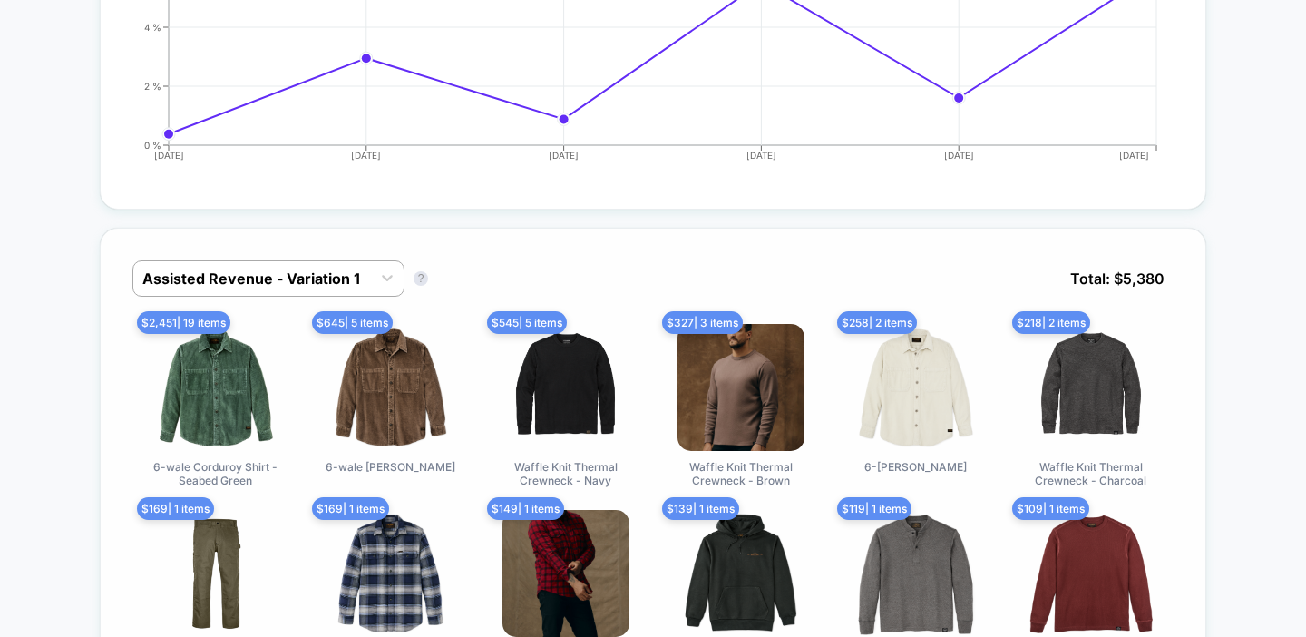
scroll to position [691, 0]
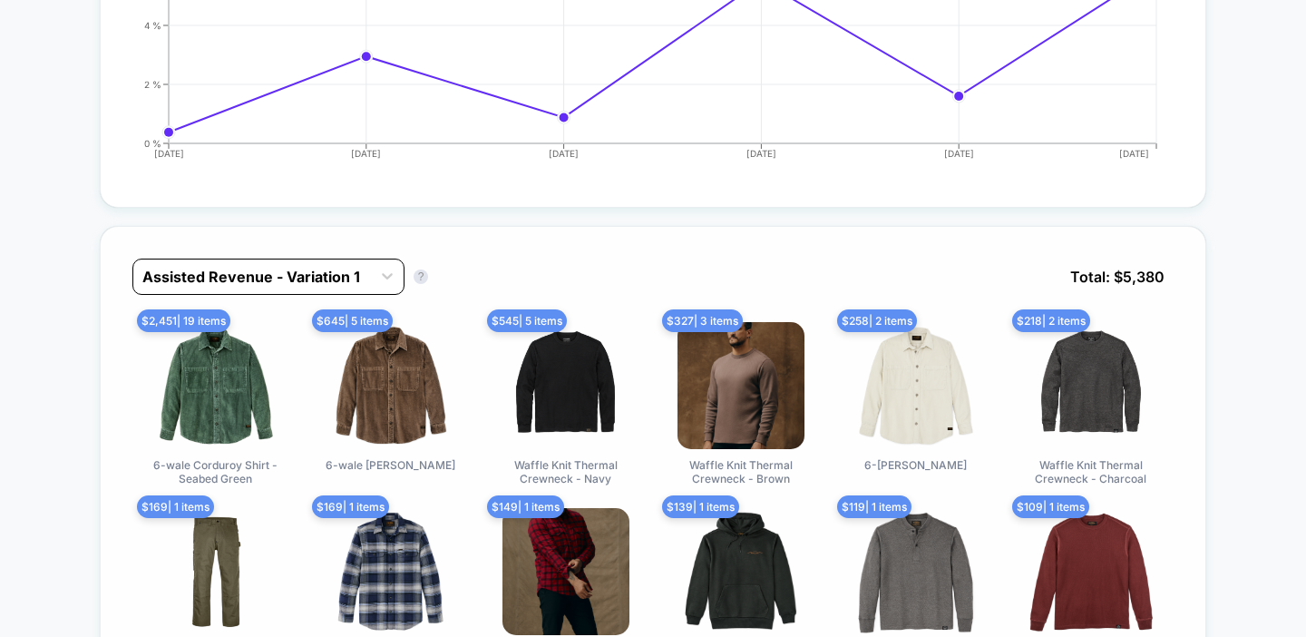
click at [322, 290] on div "Assisted Revenue - Variation 1" at bounding box center [268, 276] width 272 height 36
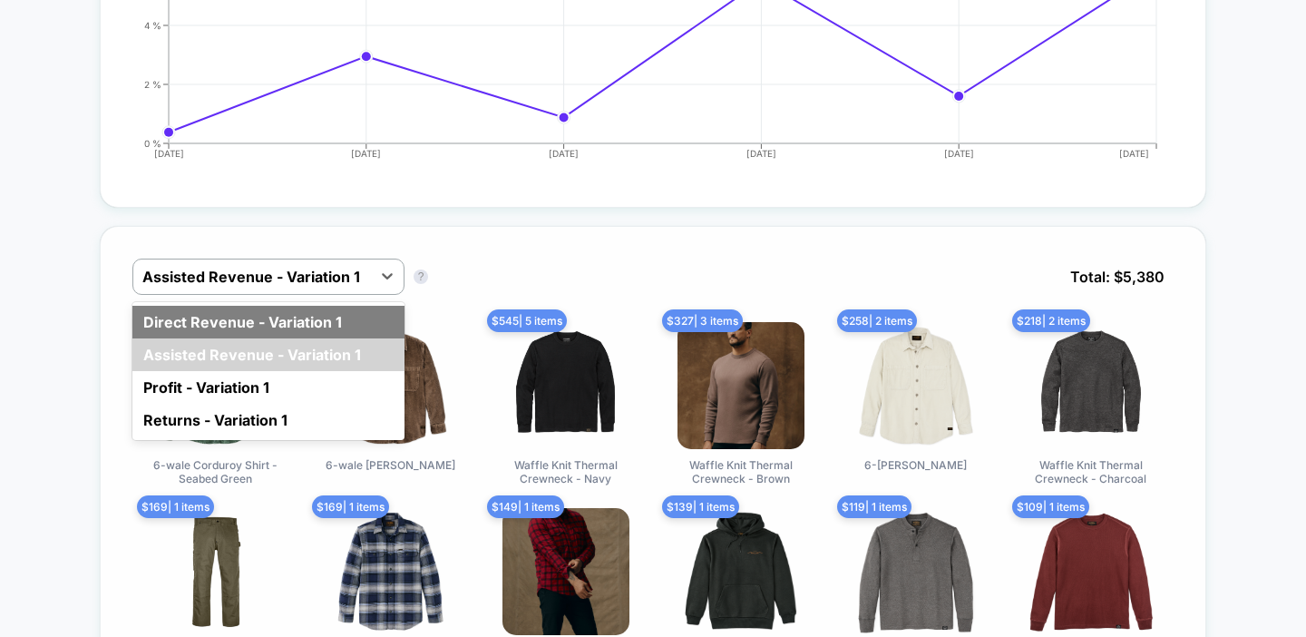
click at [242, 332] on div "Direct Revenue - Variation 1" at bounding box center [268, 322] width 272 height 33
